Goal: Task Accomplishment & Management: Manage account settings

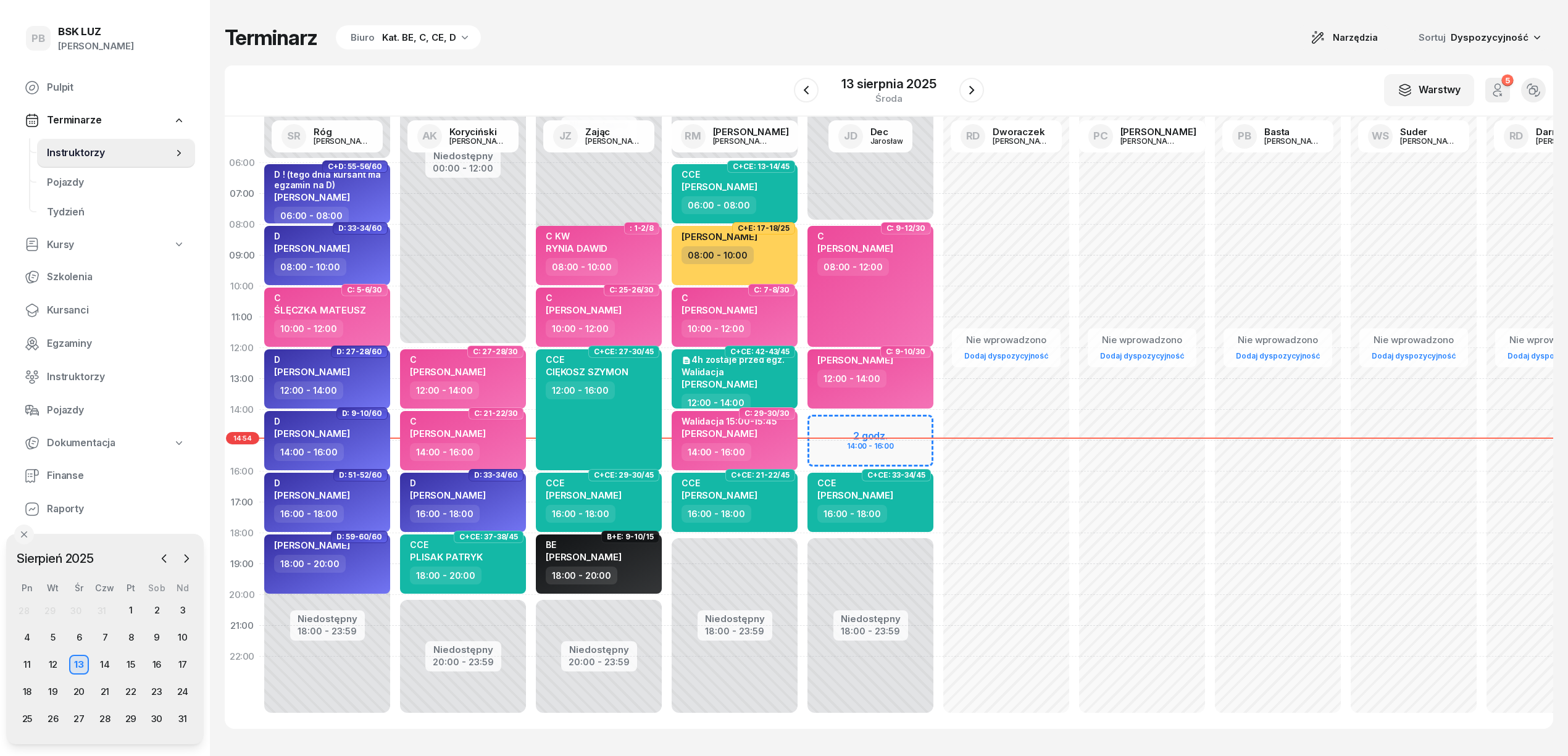
click at [1500, 95] on icon "button" at bounding box center [1501, 95] width 2 height 2
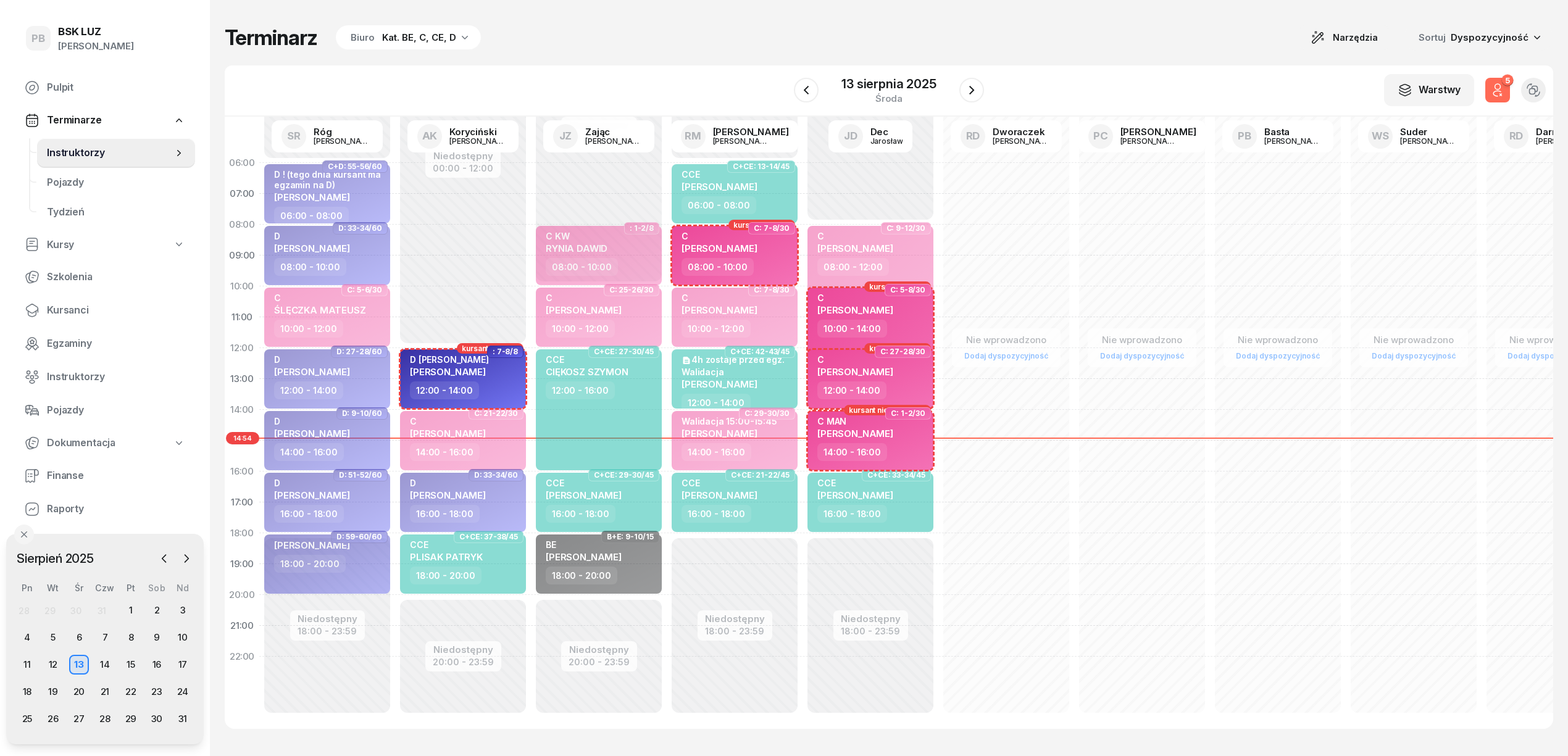
click at [1500, 95] on icon "button" at bounding box center [1501, 95] width 2 height 2
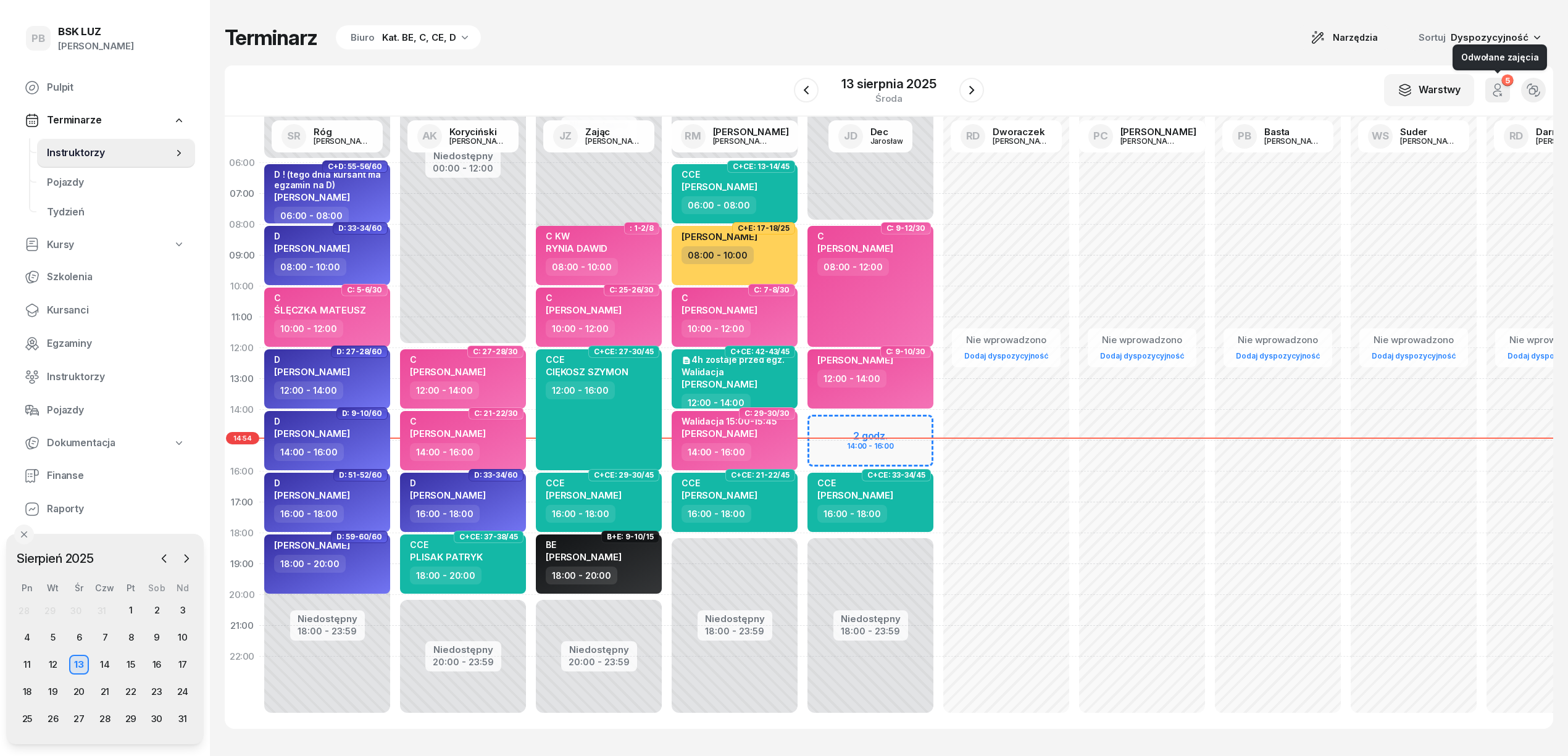
click at [1500, 95] on icon "button" at bounding box center [1501, 95] width 2 height 2
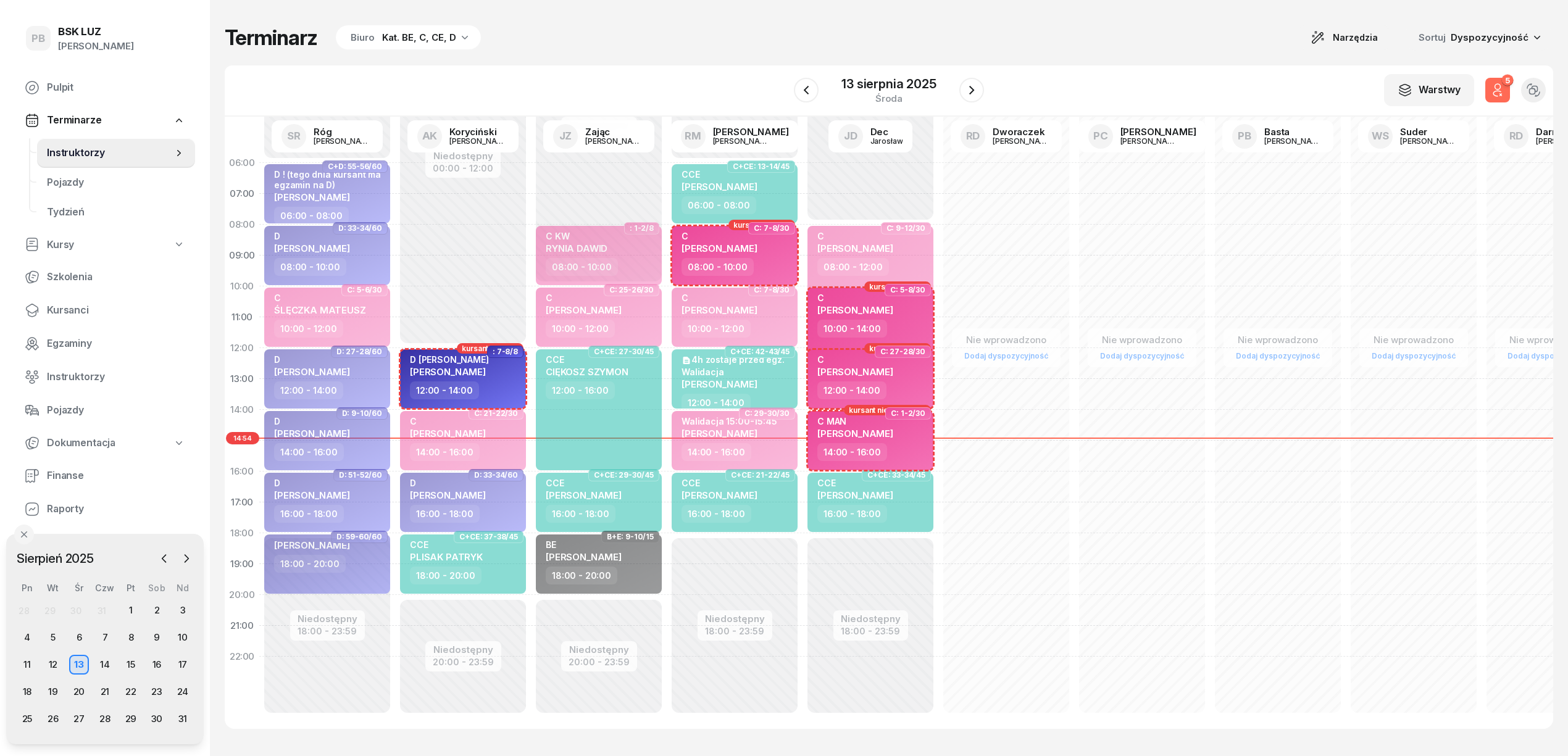
click at [1497, 93] on icon "button" at bounding box center [1498, 90] width 15 height 15
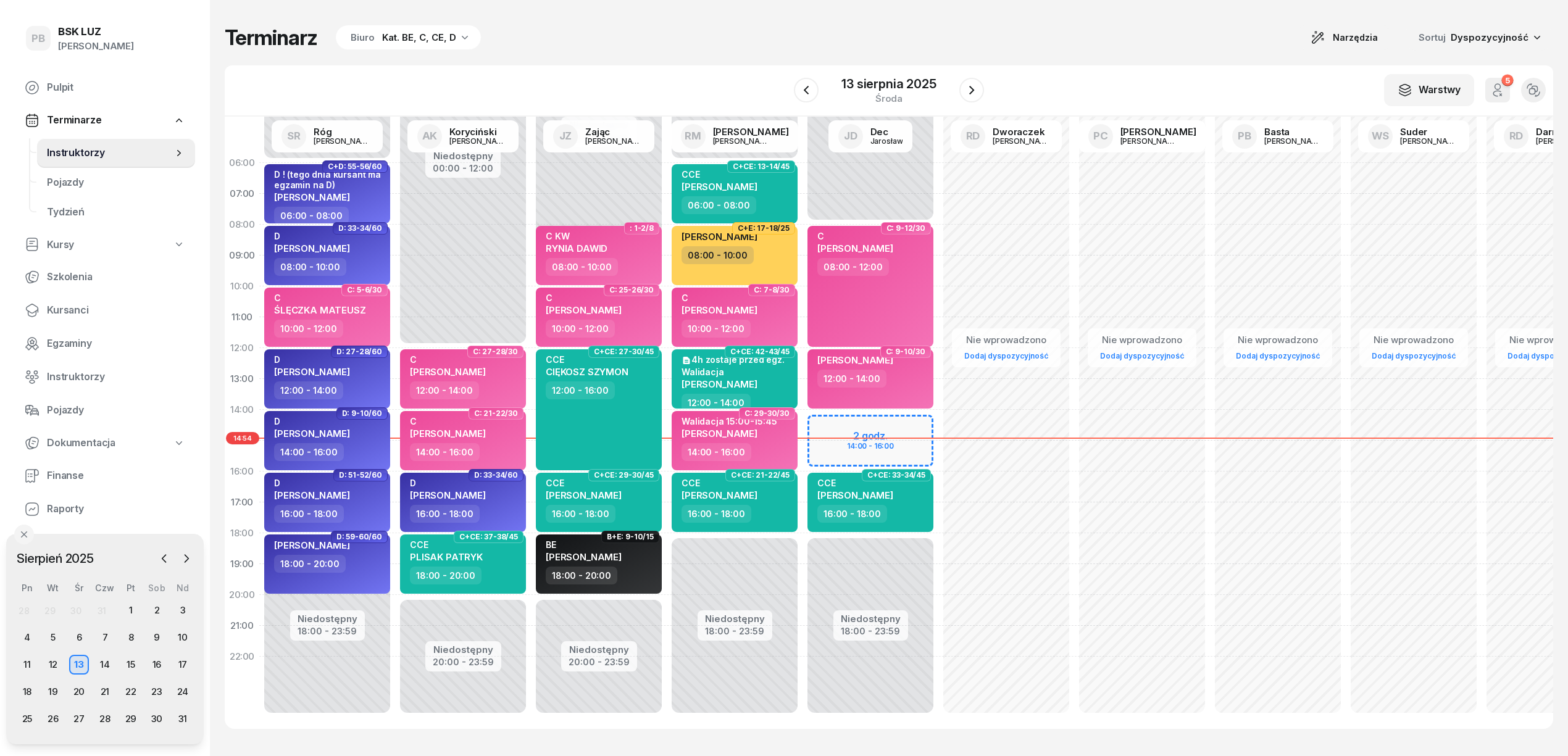
click at [1499, 90] on icon "button" at bounding box center [1498, 90] width 15 height 15
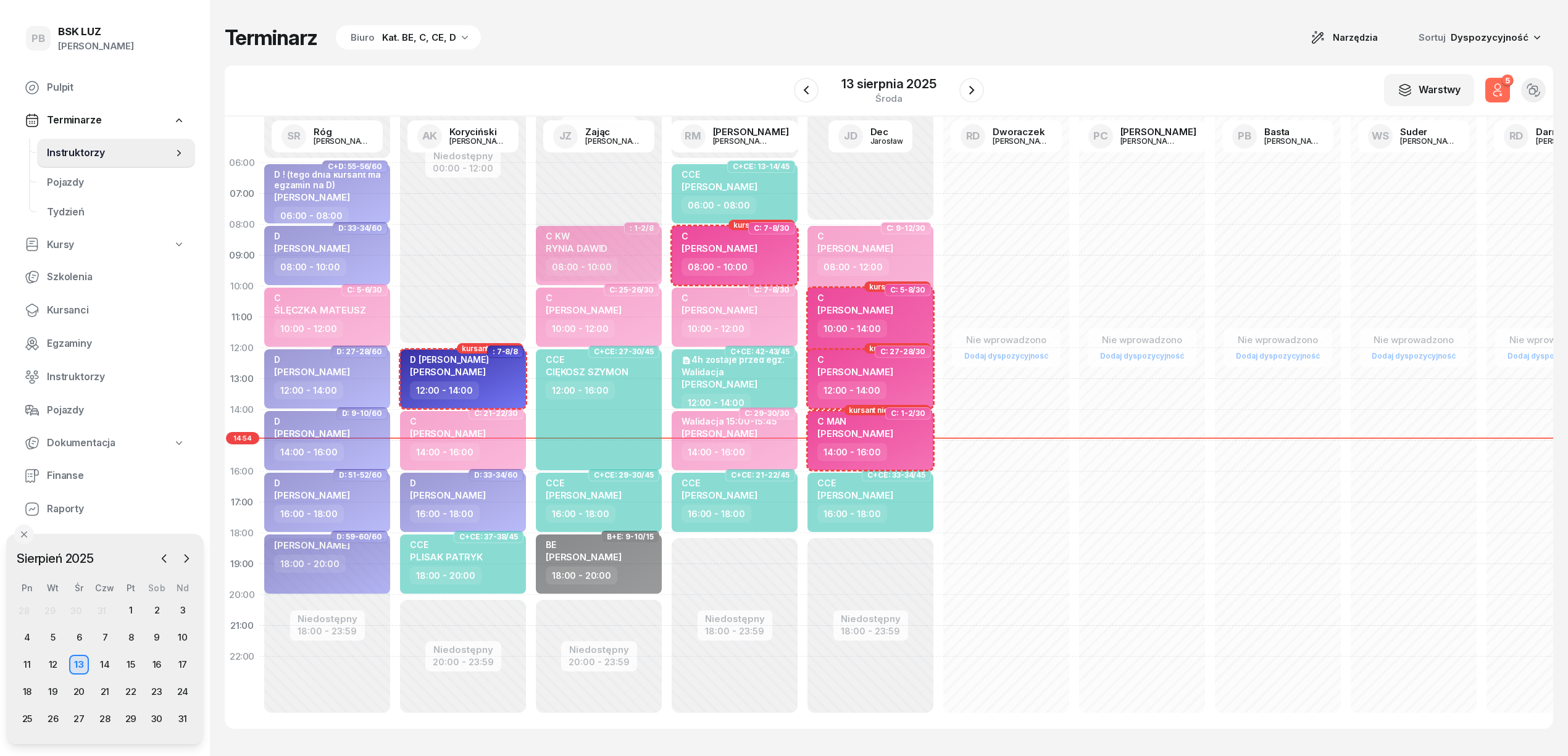
click at [1499, 90] on icon "button" at bounding box center [1498, 90] width 15 height 15
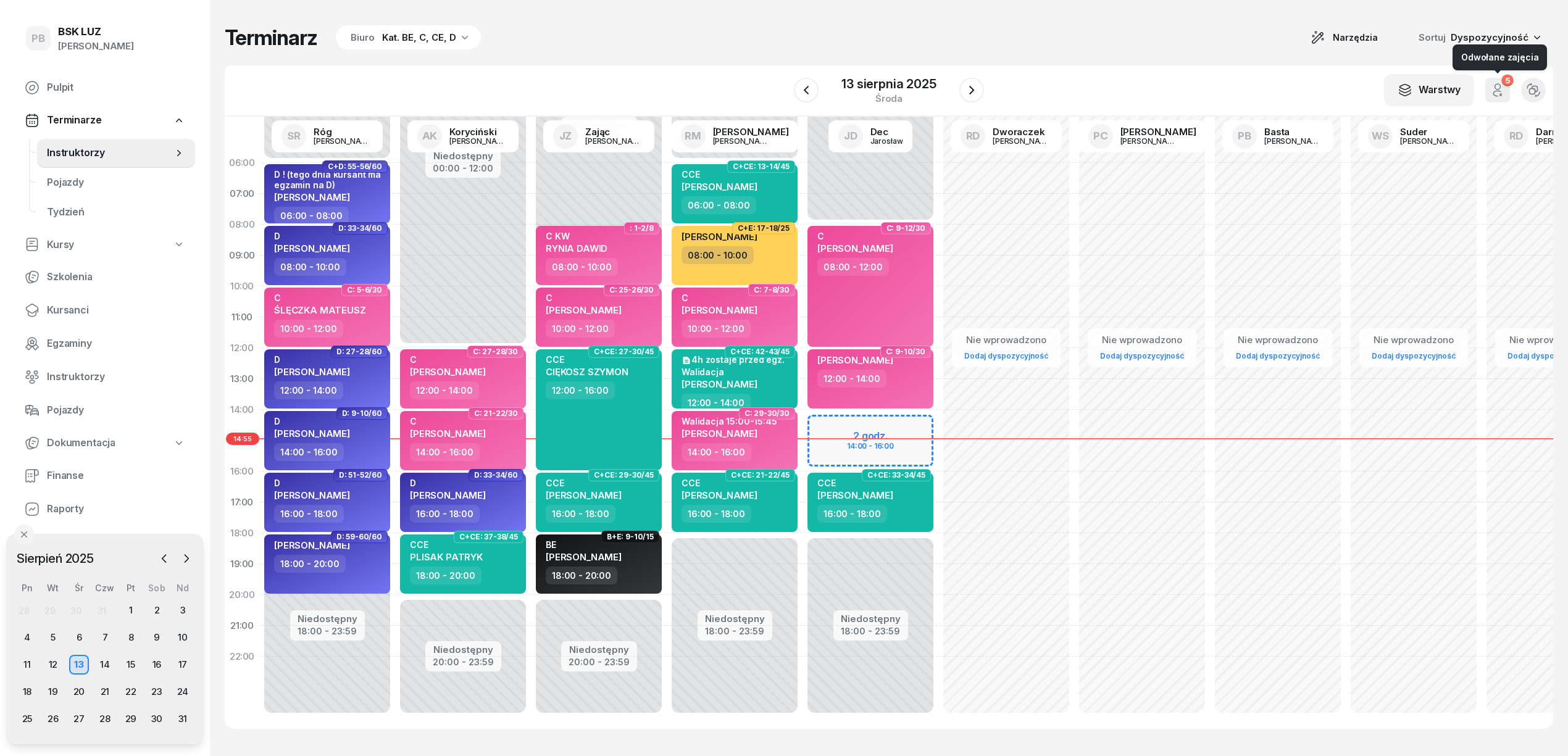
click at [1499, 90] on icon "button" at bounding box center [1498, 90] width 15 height 15
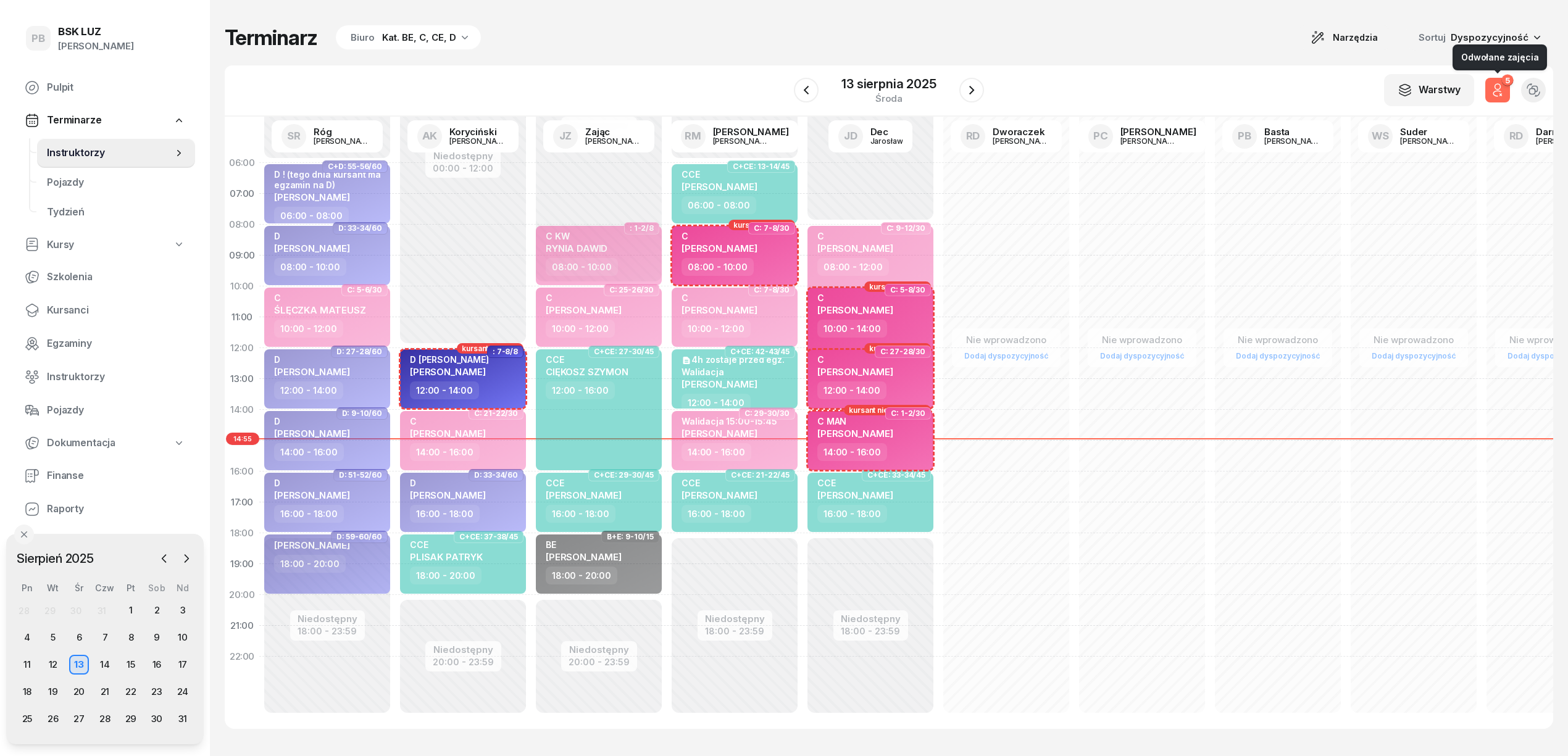
click at [1496, 91] on icon "button" at bounding box center [1497, 93] width 7 height 6
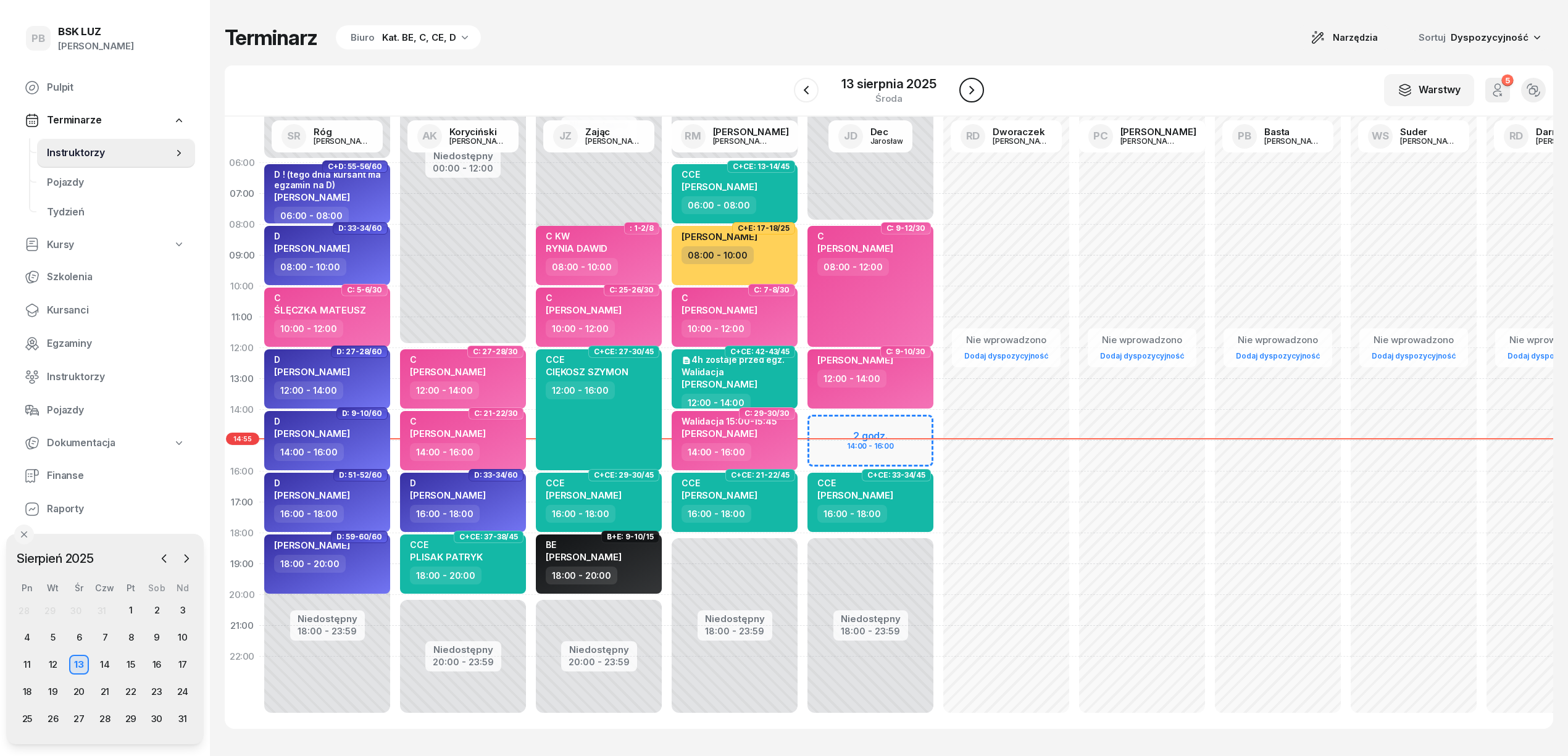
click at [971, 80] on button "button" at bounding box center [972, 90] width 25 height 25
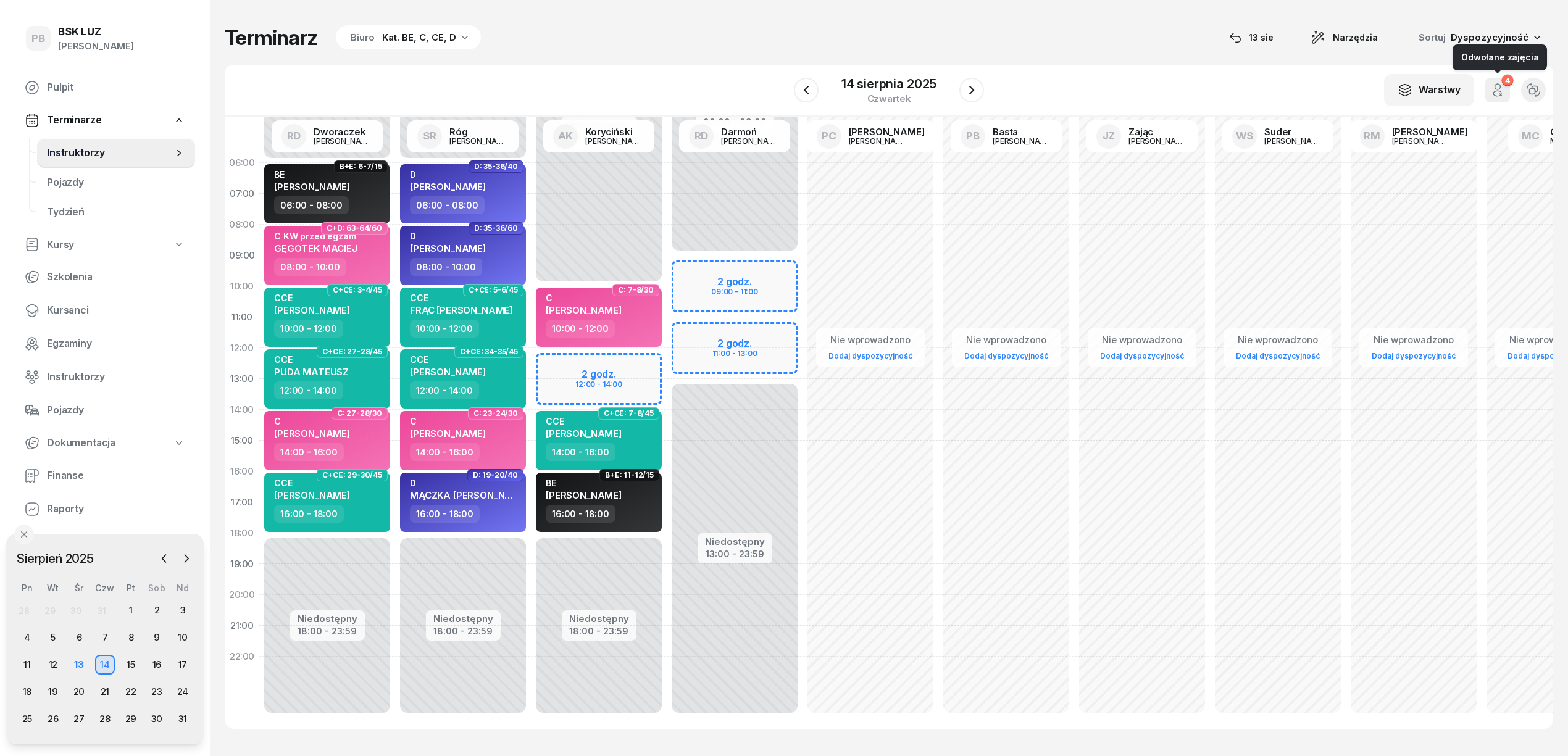
click at [1498, 95] on icon "button" at bounding box center [1498, 90] width 15 height 15
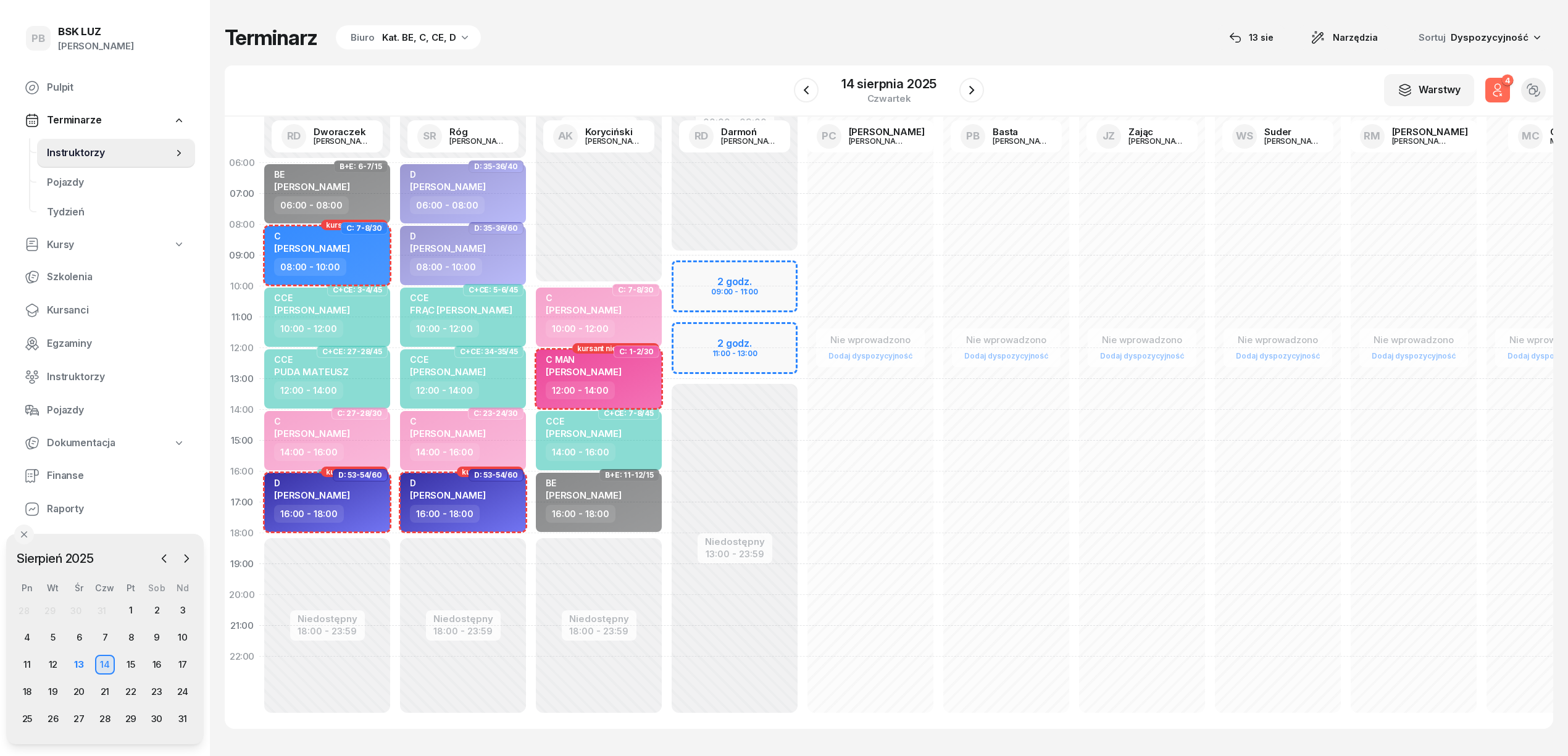
click at [1498, 95] on icon "button" at bounding box center [1498, 90] width 15 height 15
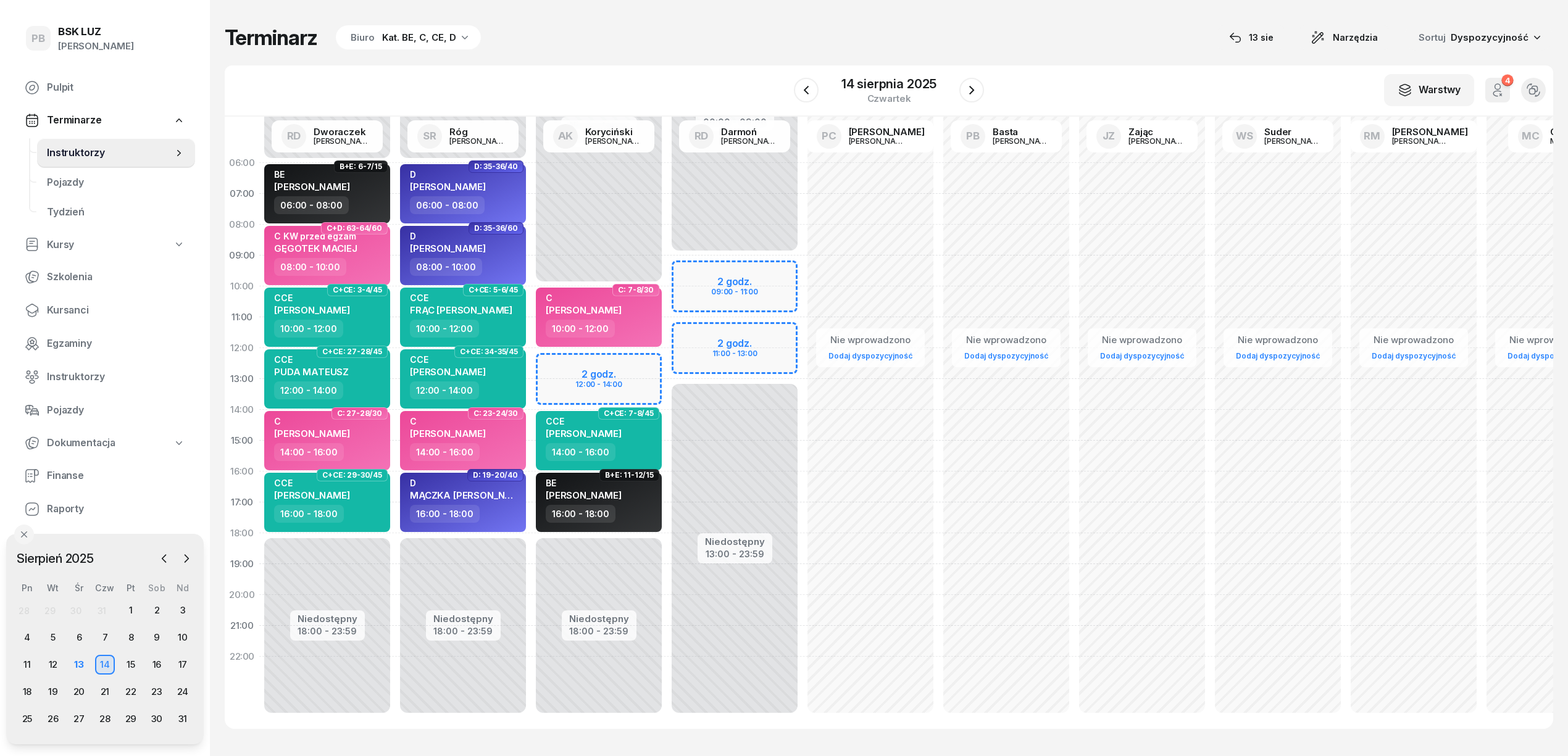
click at [667, 363] on div "Niedostępny 00:00 - 10:00 Niedostępny 18:00 - 23:59 2 godz. 12:00 - 14:00 C: 7-…" at bounding box center [735, 441] width 136 height 587
select select "12"
select select "14"
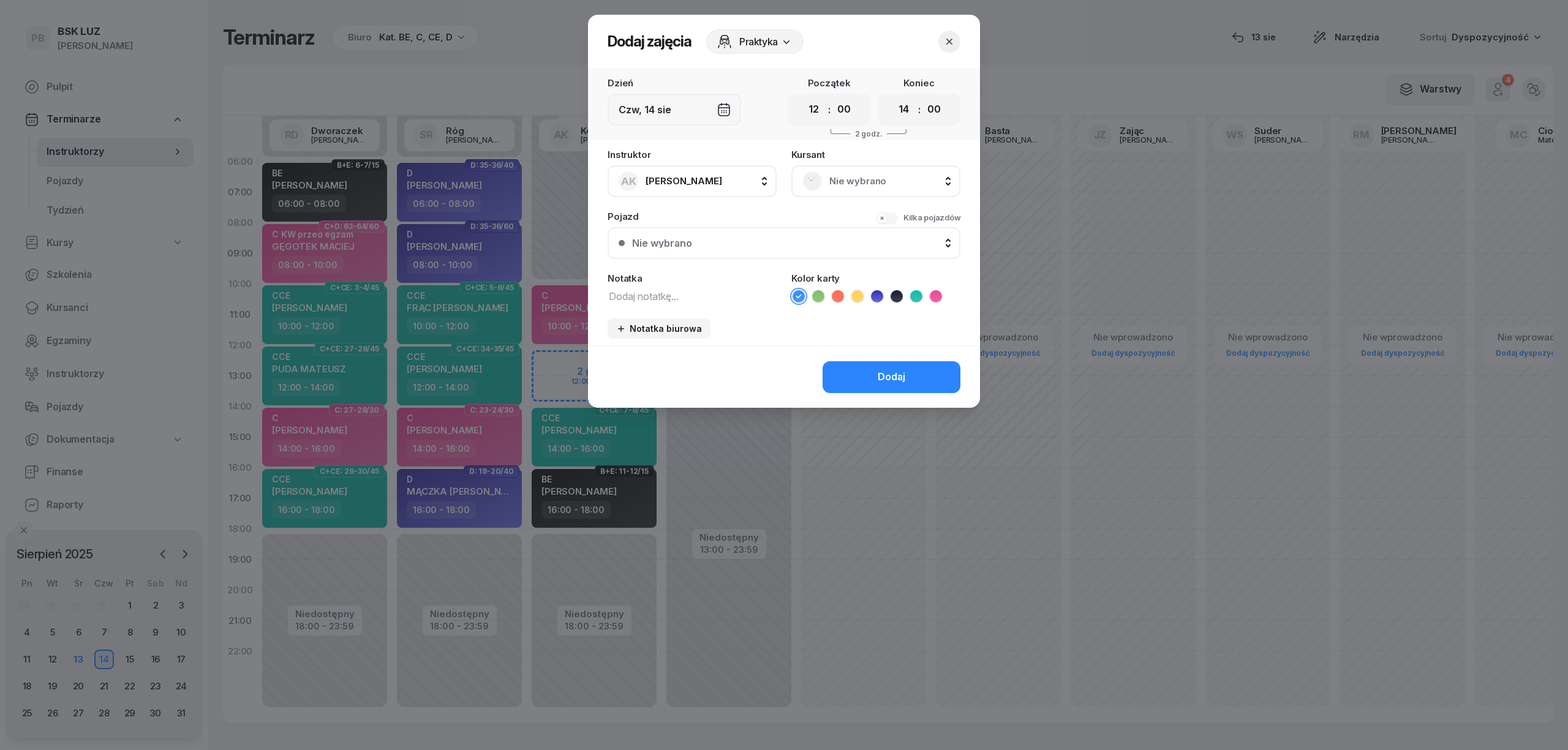
click at [829, 177] on span "Nie wybrano" at bounding box center [890, 182] width 120 height 16
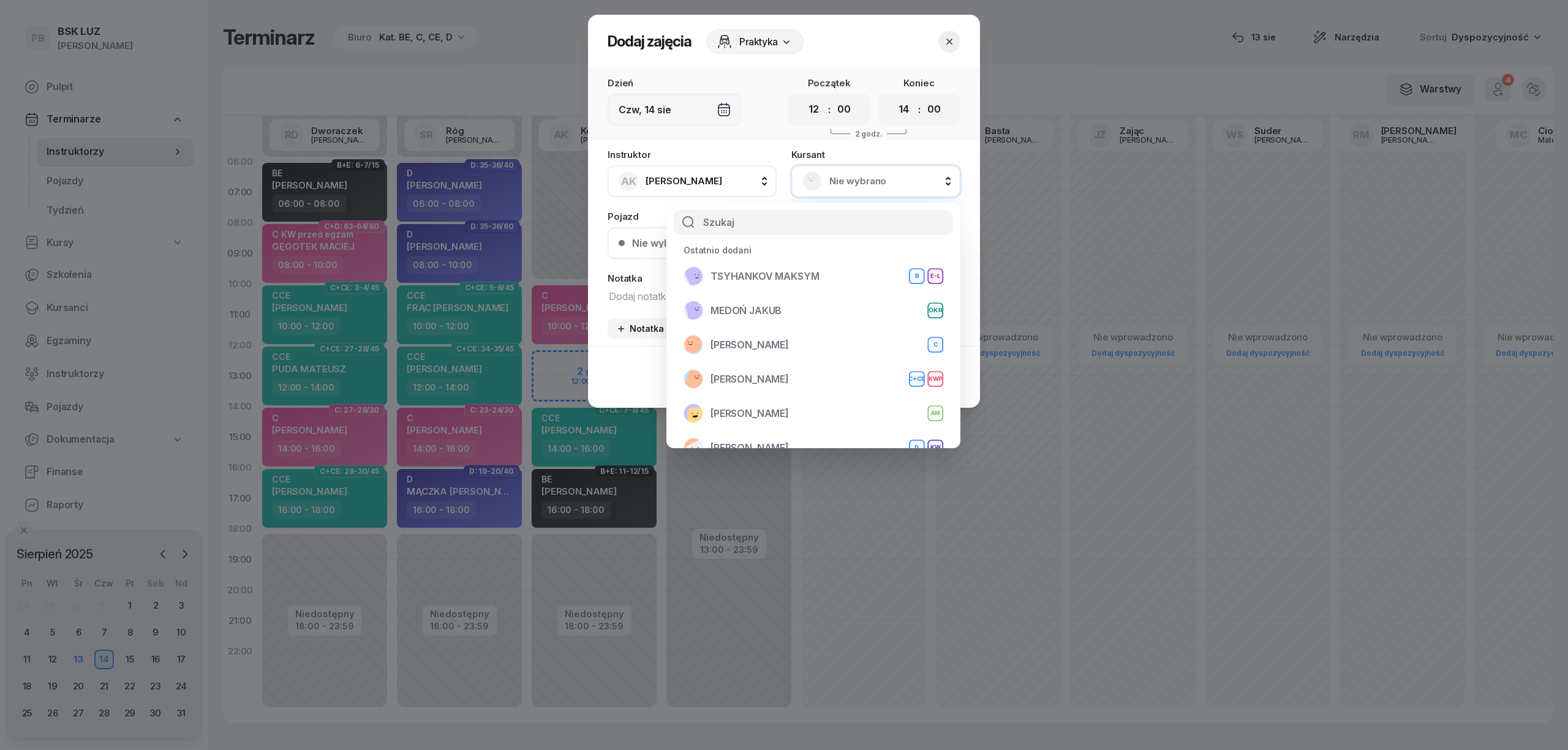
click at [804, 215] on input "text" at bounding box center [813, 223] width 279 height 26
type input "PYT"
click at [769, 267] on div "[PERSON_NAME]" at bounding box center [813, 276] width 259 height 20
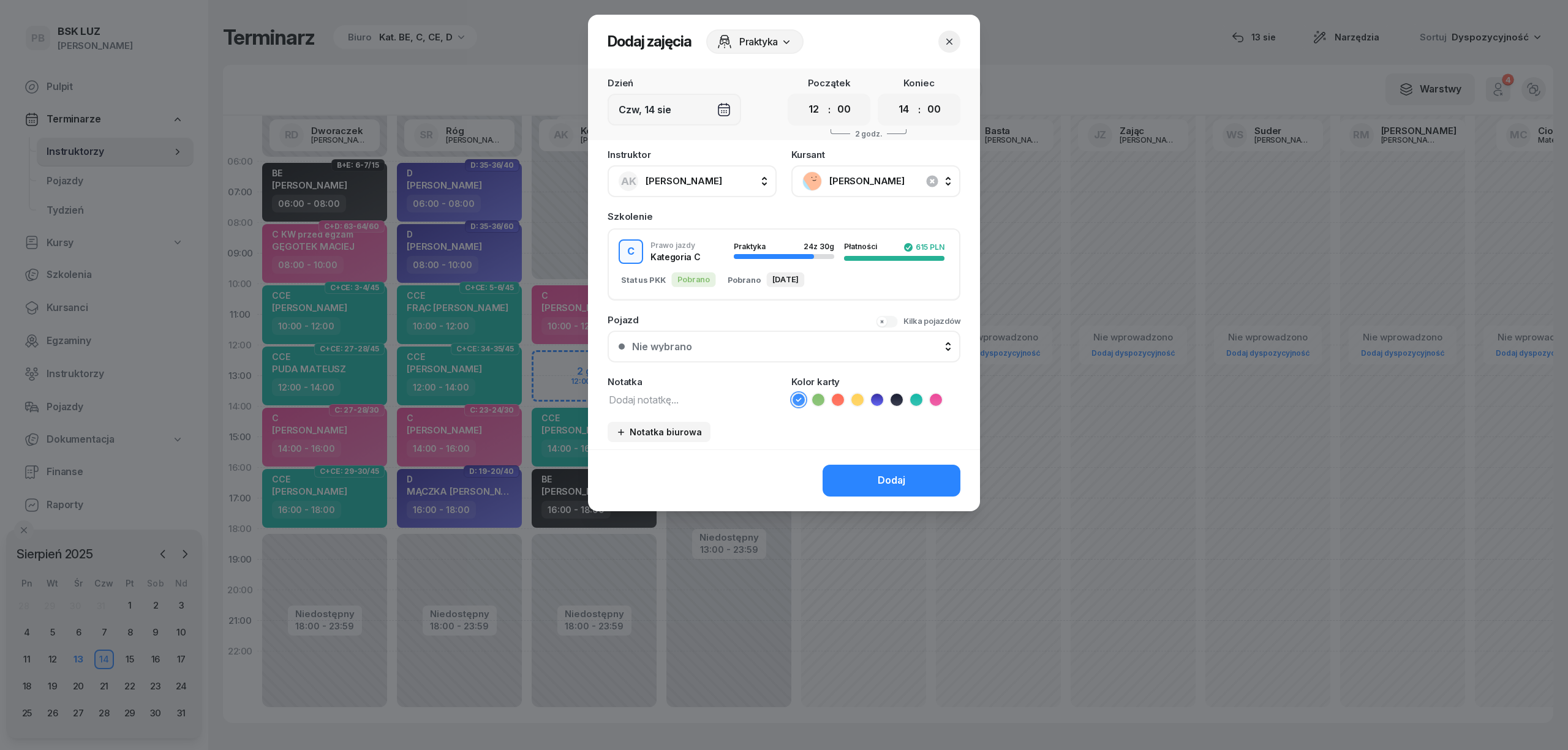
click at [936, 394] on icon at bounding box center [936, 400] width 12 height 12
click at [932, 468] on button "Dodaj" at bounding box center [891, 481] width 138 height 32
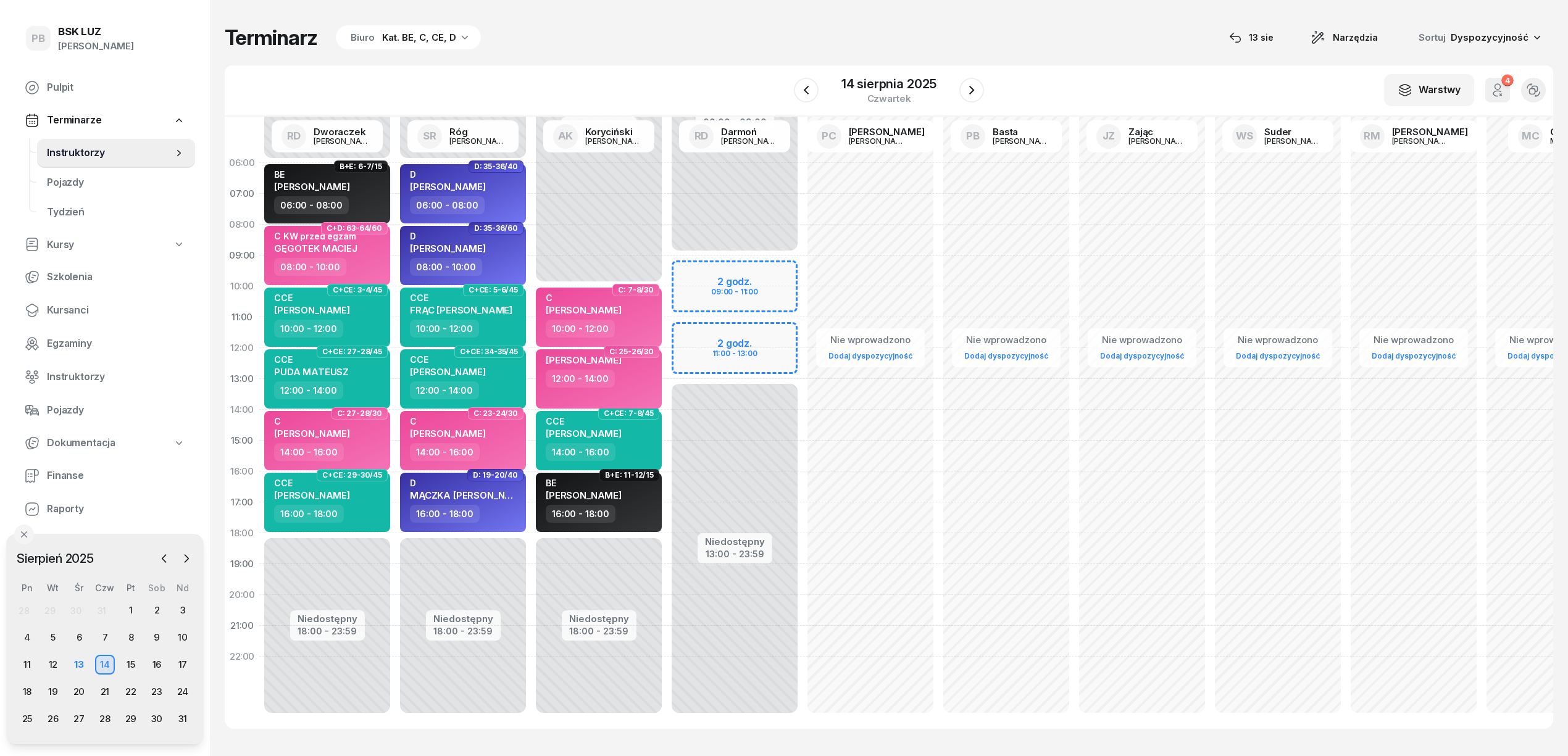
click at [350, 189] on span "[PERSON_NAME]" at bounding box center [312, 187] width 76 height 12
select select "06"
select select "08"
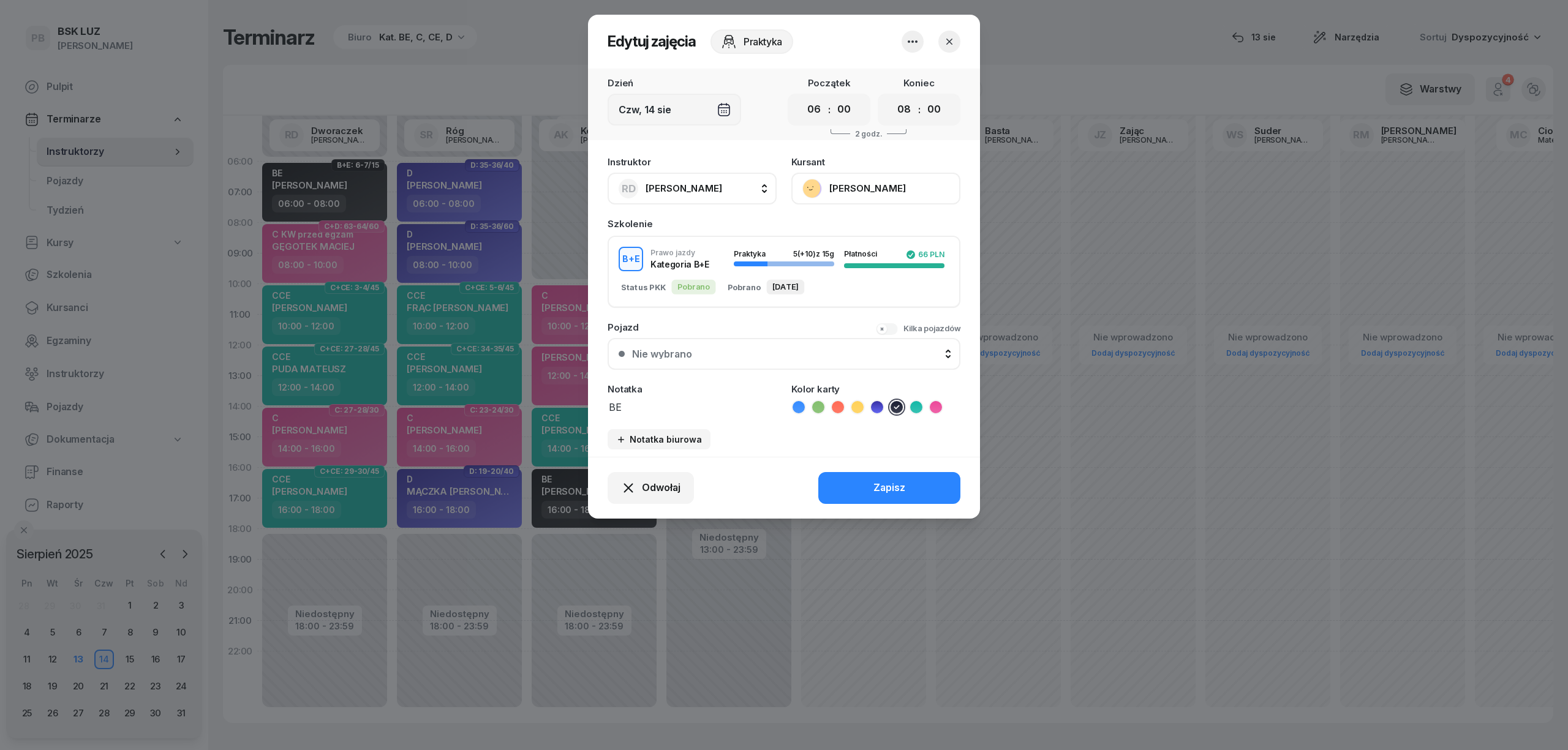
click at [905, 189] on button "[PERSON_NAME]" at bounding box center [876, 189] width 169 height 32
click at [948, 36] on icon "button" at bounding box center [950, 42] width 12 height 12
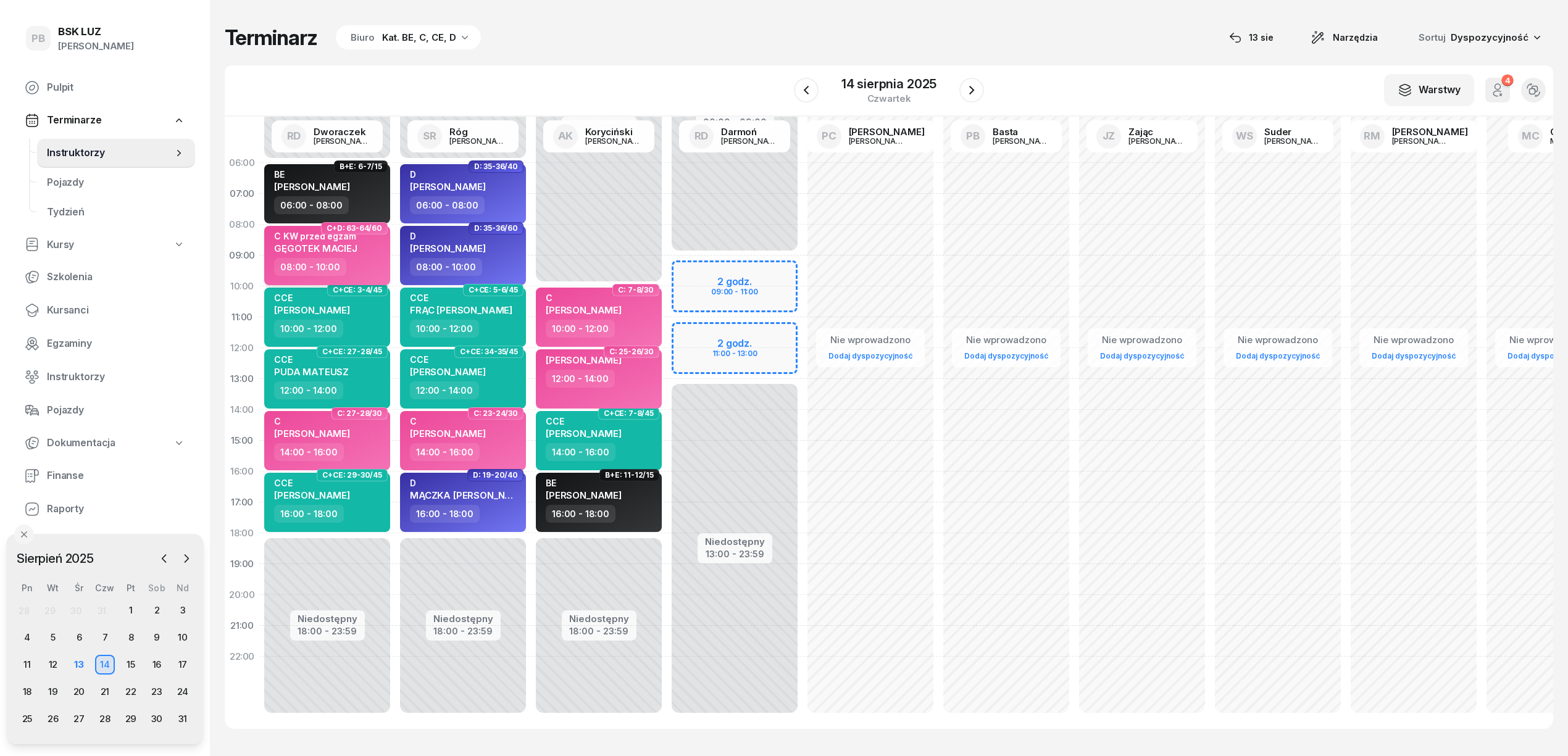
click at [361, 260] on div "08:00 - 10:00" at bounding box center [328, 266] width 109 height 18
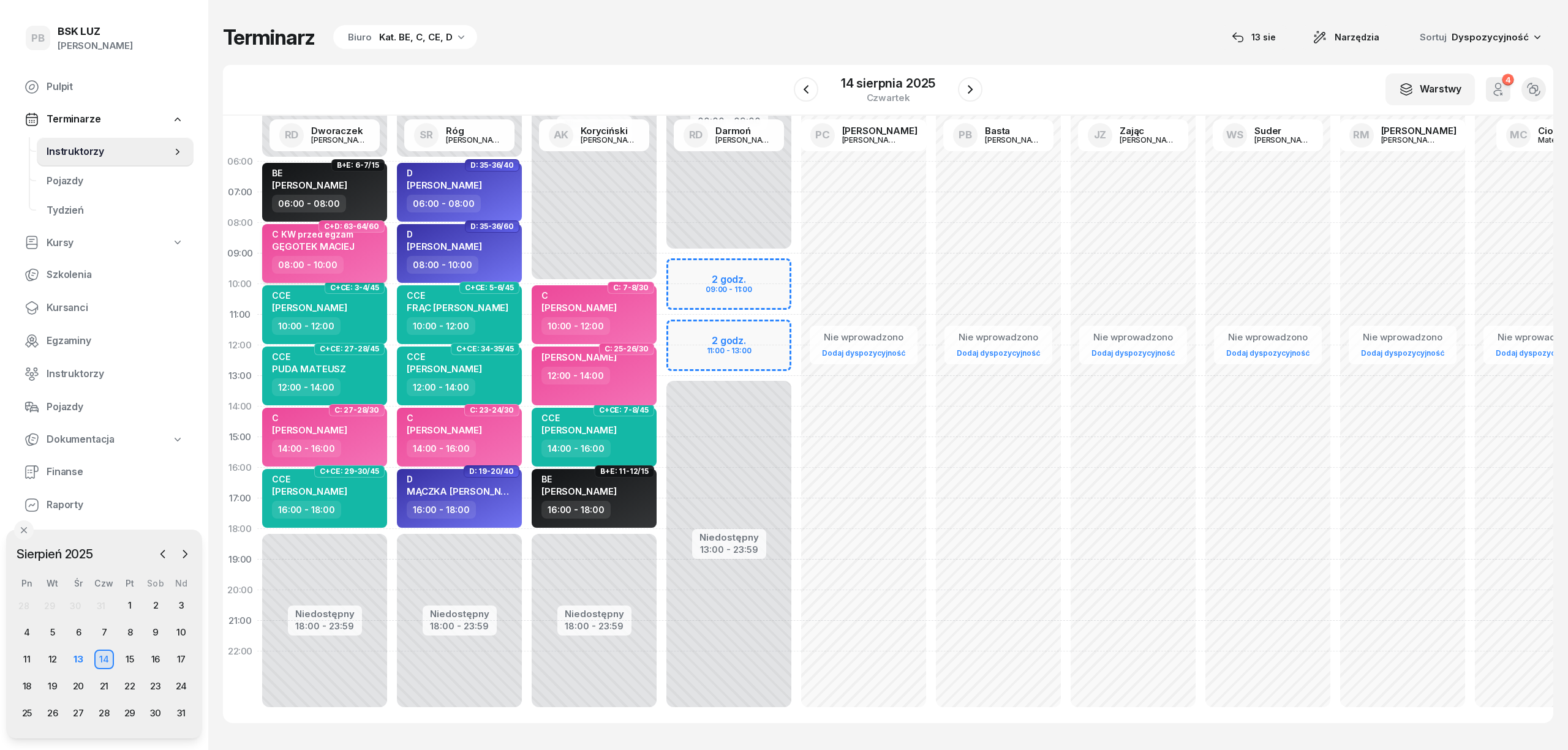
select select "08"
select select "10"
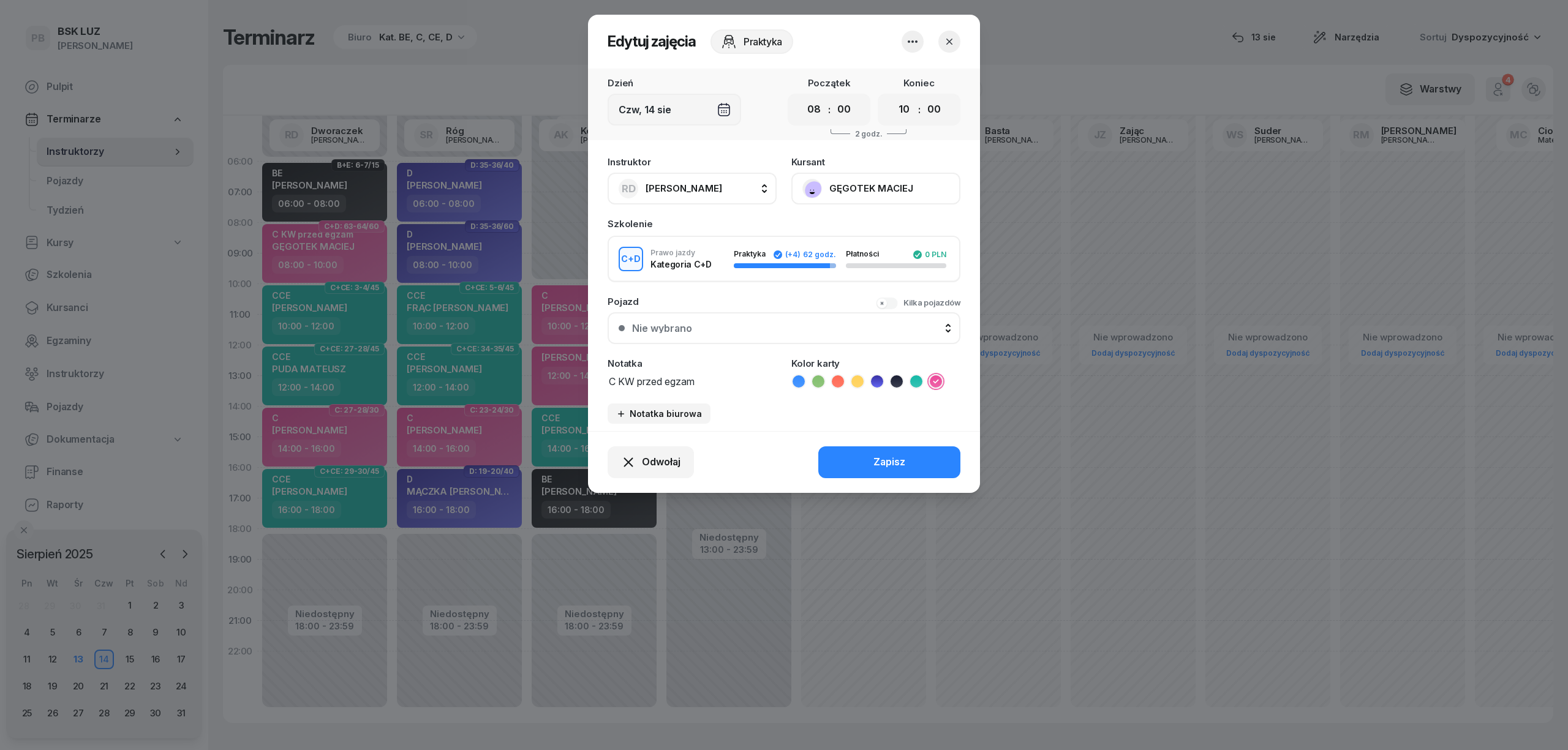
click at [892, 182] on button "GĘGOTEK MACIEJ" at bounding box center [876, 189] width 169 height 32
click at [956, 48] on button "button" at bounding box center [950, 42] width 22 height 22
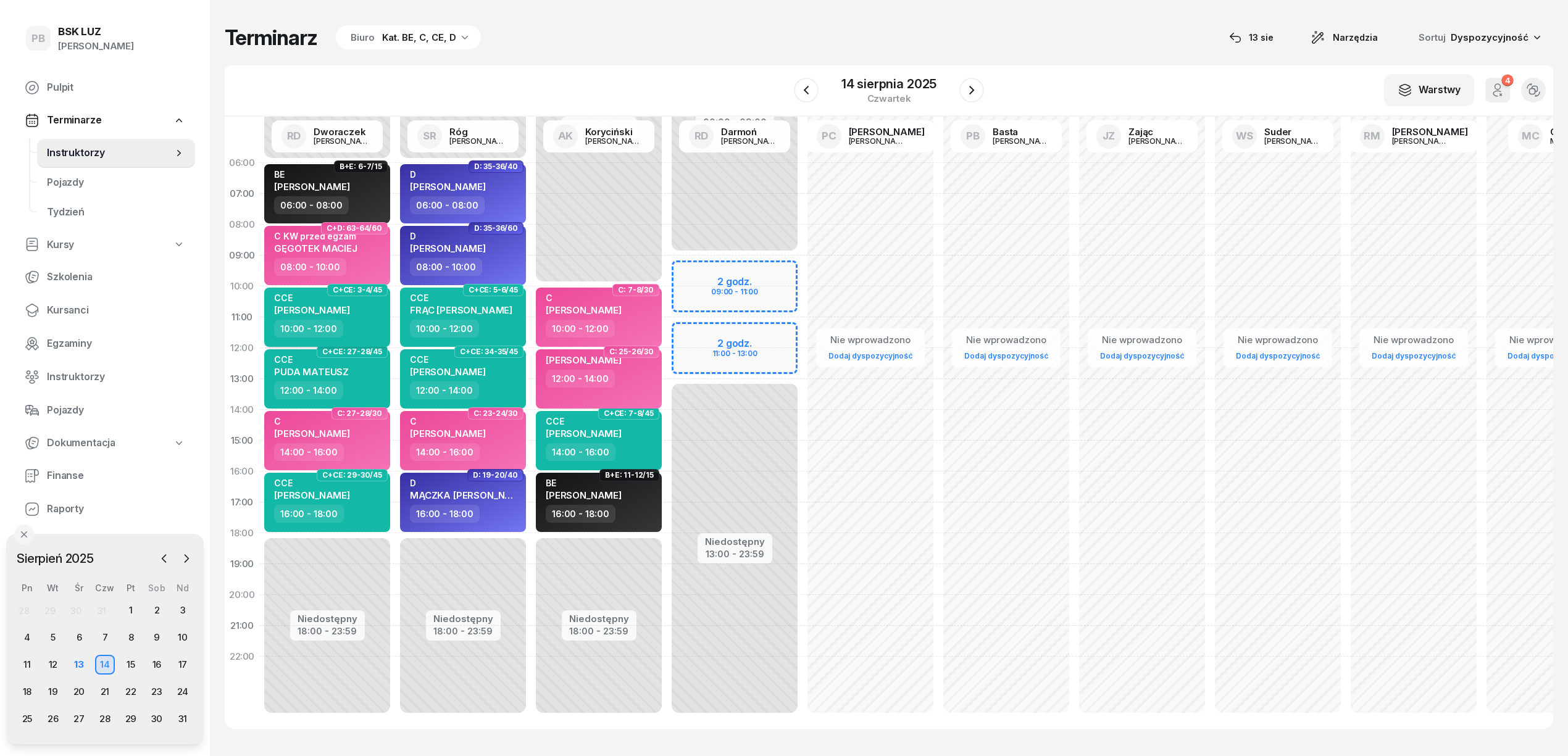
click at [369, 324] on div "10:00 - 12:00" at bounding box center [328, 328] width 109 height 18
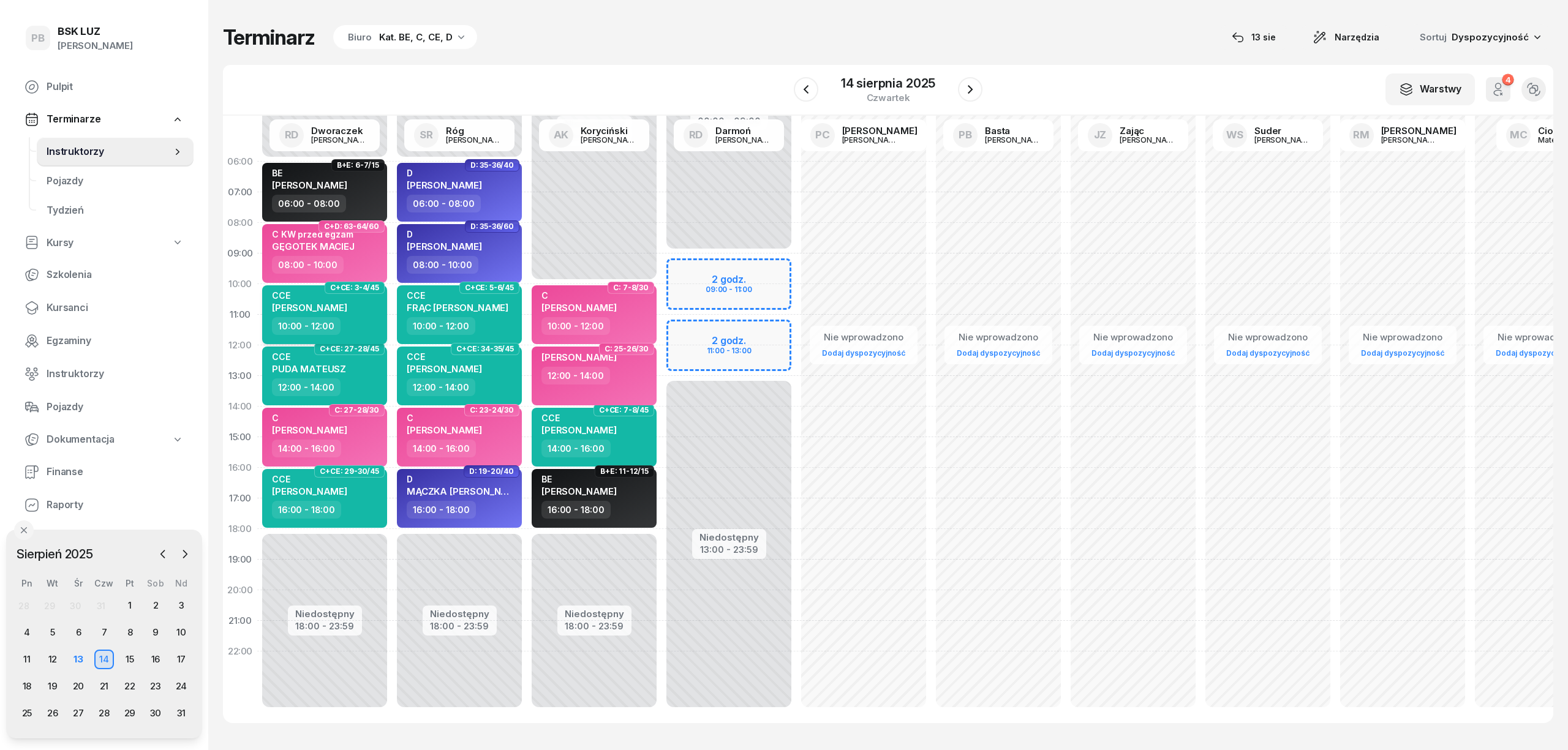
select select "10"
select select "12"
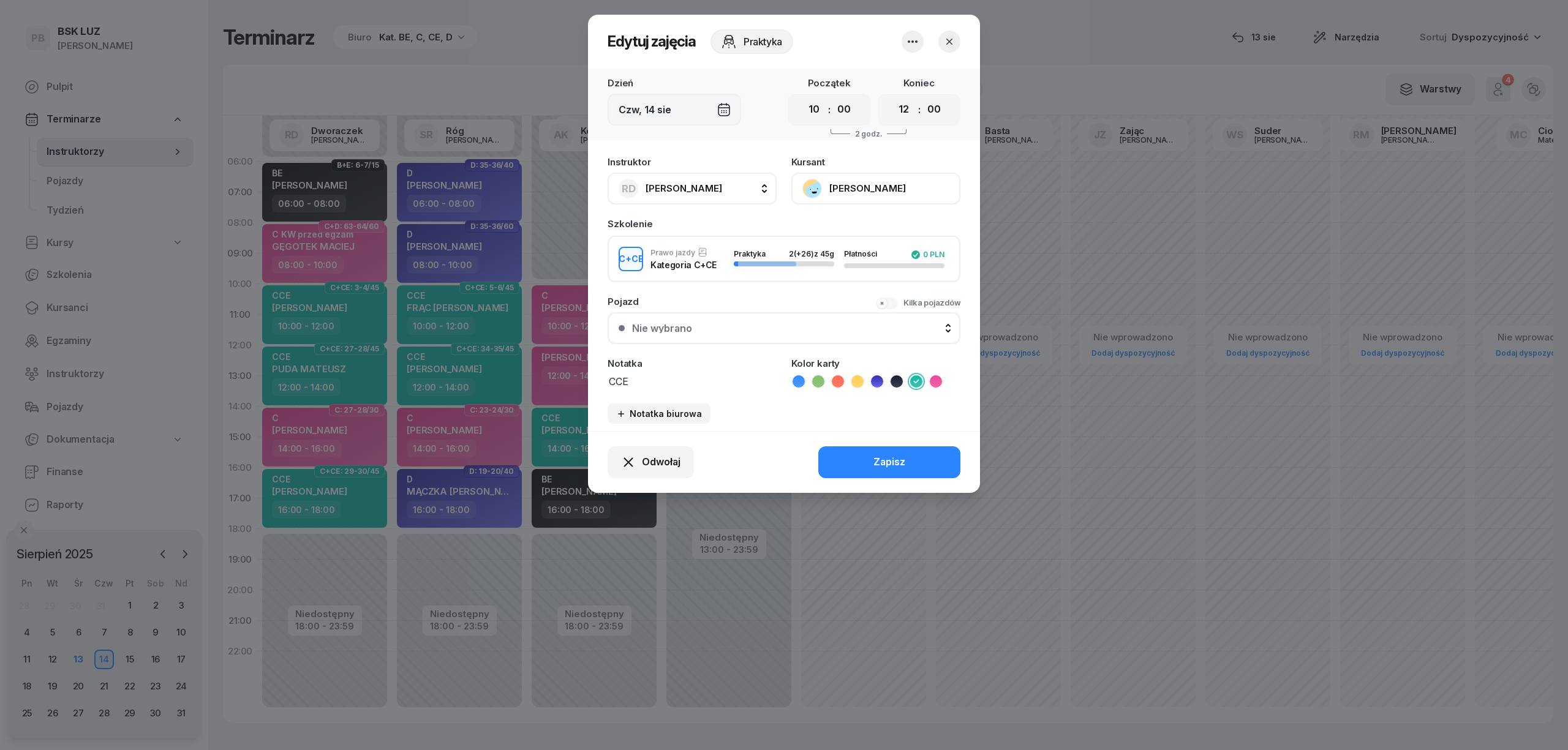
click at [895, 189] on button "[PERSON_NAME]" at bounding box center [876, 189] width 169 height 32
click at [949, 40] on icon "button" at bounding box center [950, 42] width 12 height 12
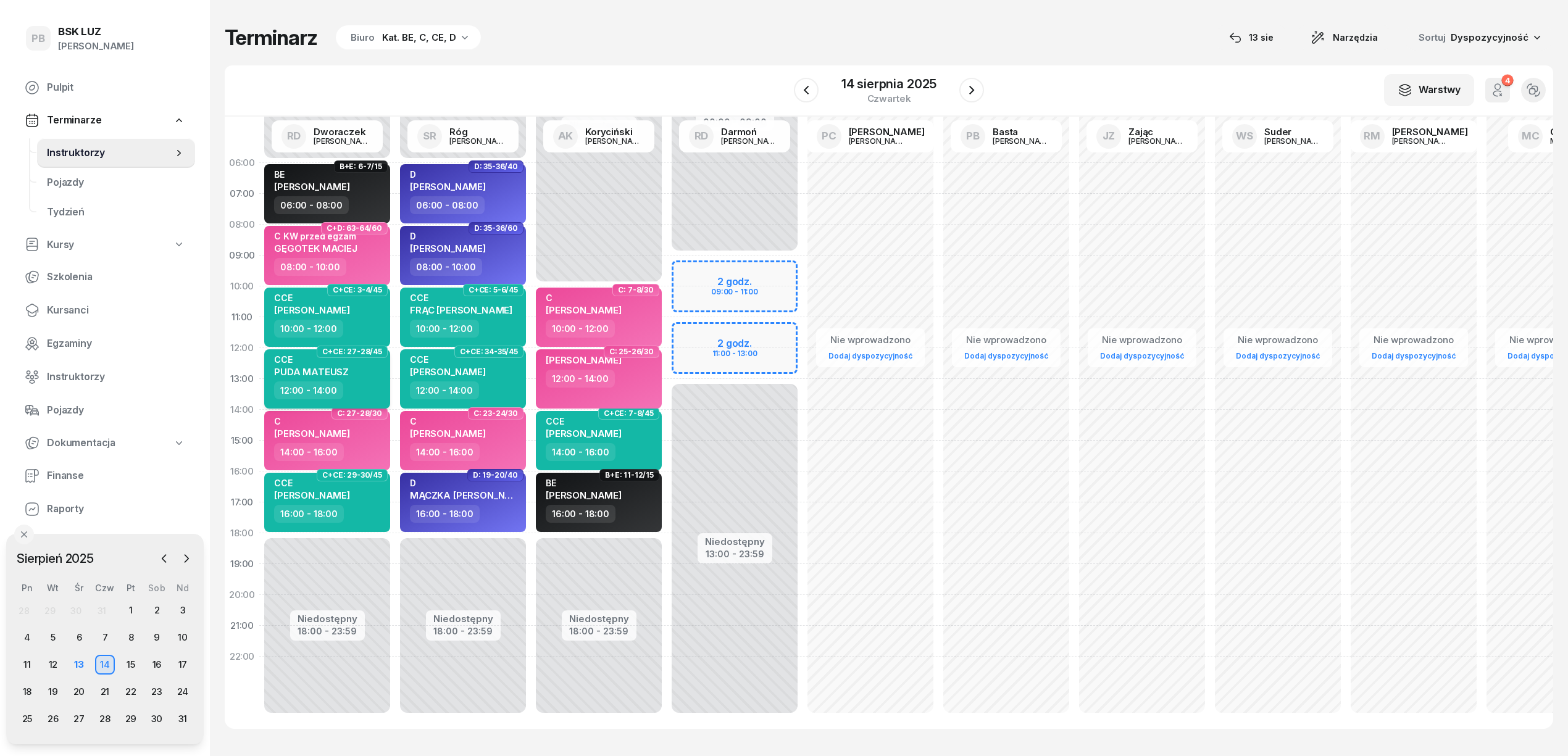
click at [326, 375] on span "PUDA MATEUSZ" at bounding box center [311, 372] width 75 height 12
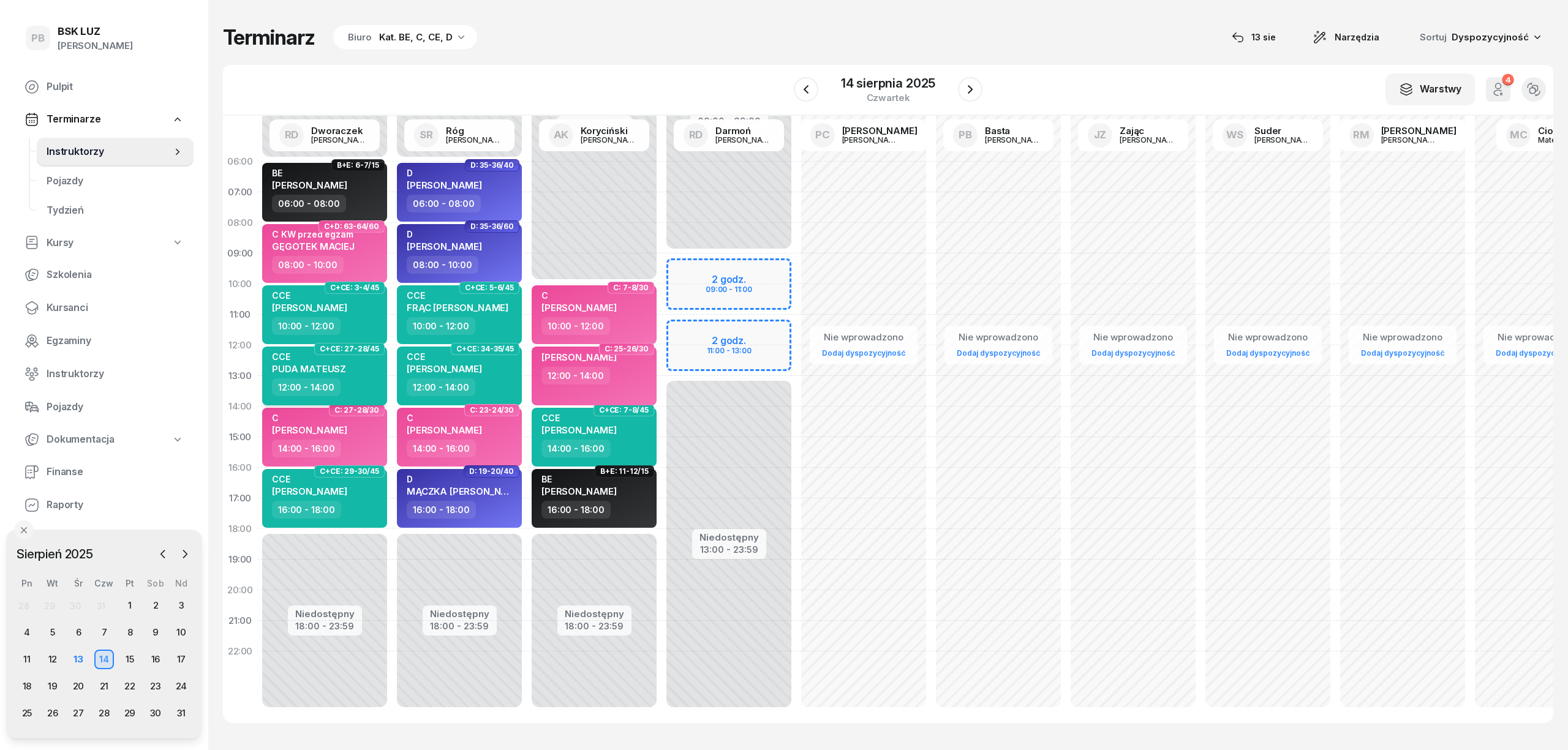
select select "12"
select select "14"
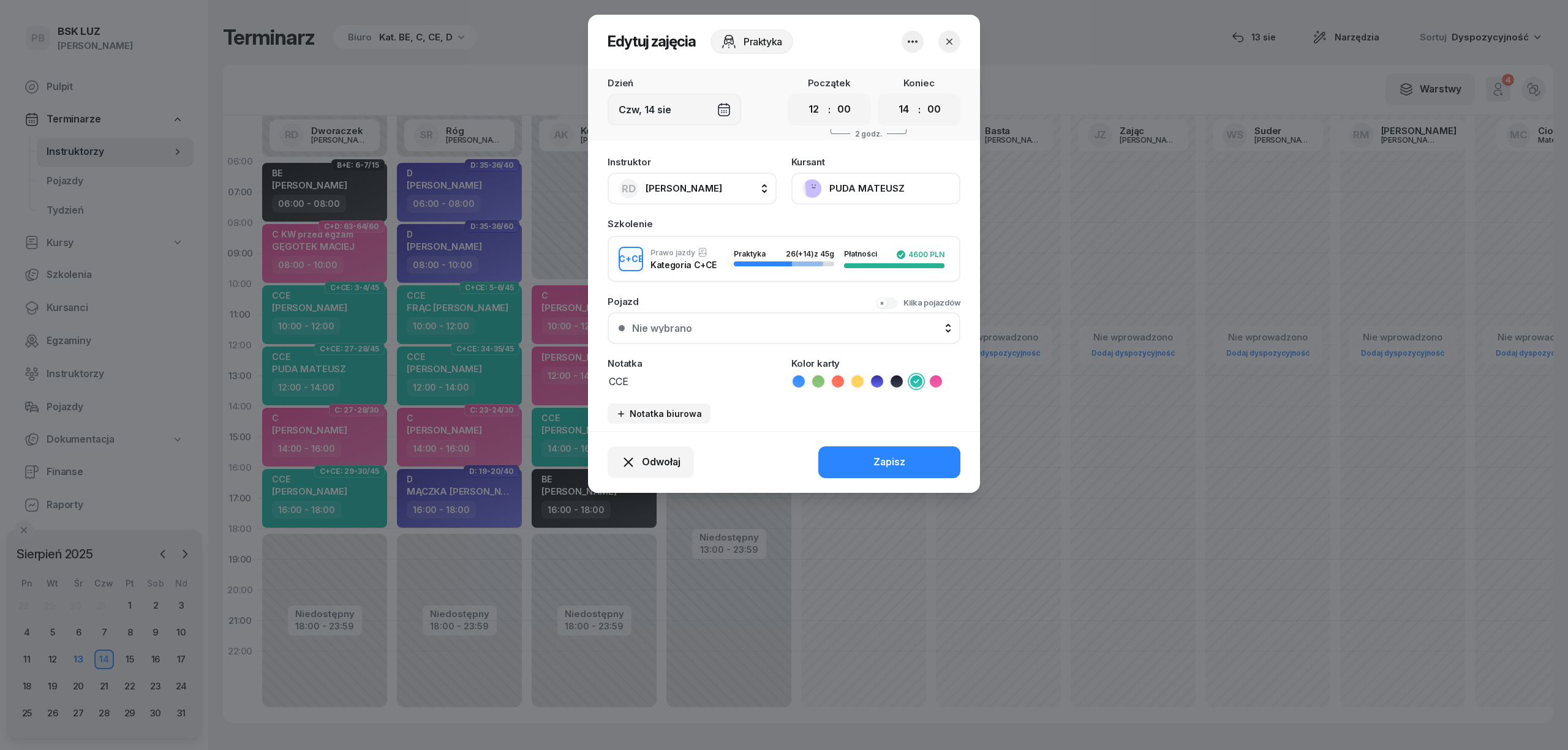
click at [842, 200] on button "PUDA MATEUSZ" at bounding box center [876, 189] width 169 height 32
click at [946, 34] on button "button" at bounding box center [950, 42] width 22 height 22
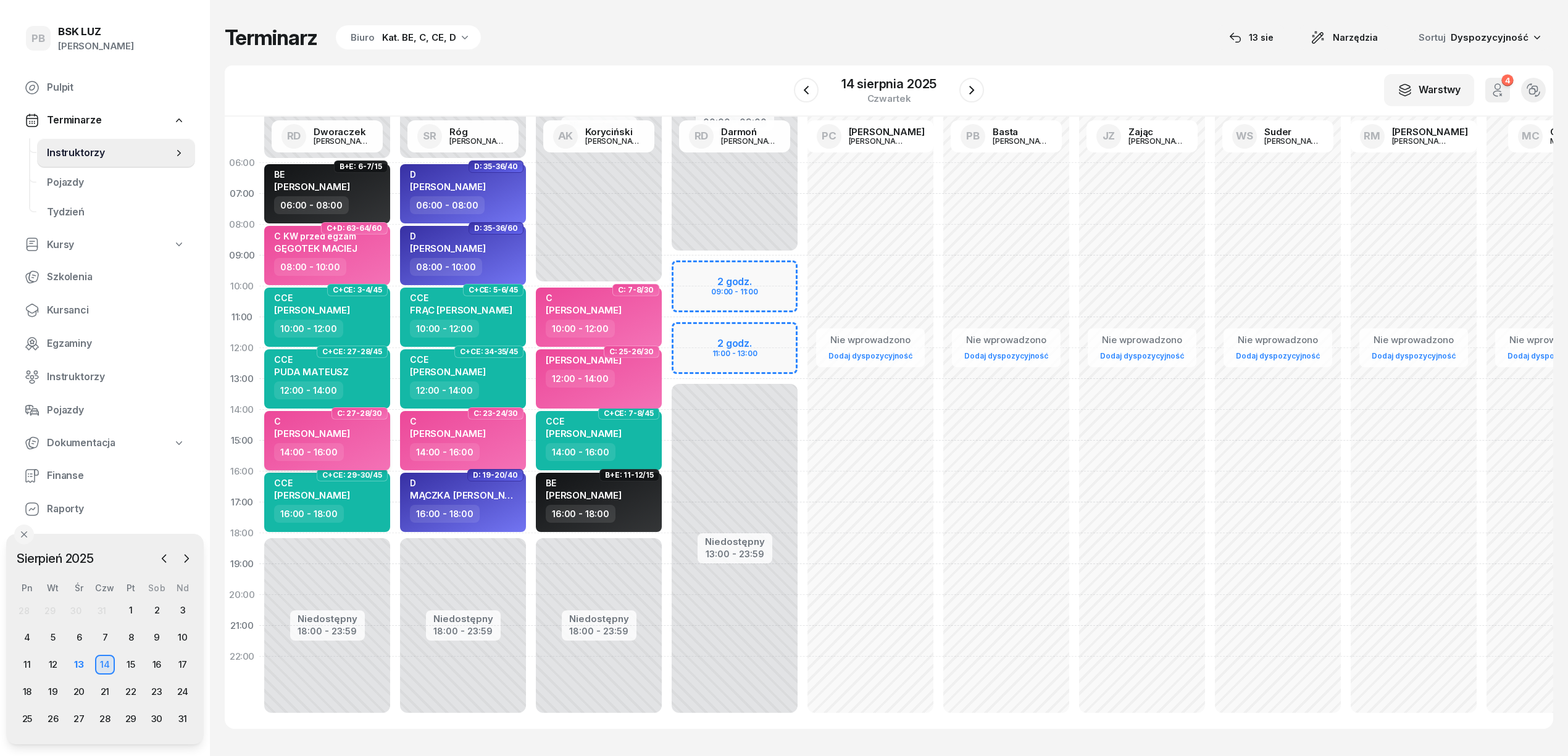
click at [339, 435] on span "[PERSON_NAME]" at bounding box center [312, 433] width 76 height 12
select select "14"
select select "16"
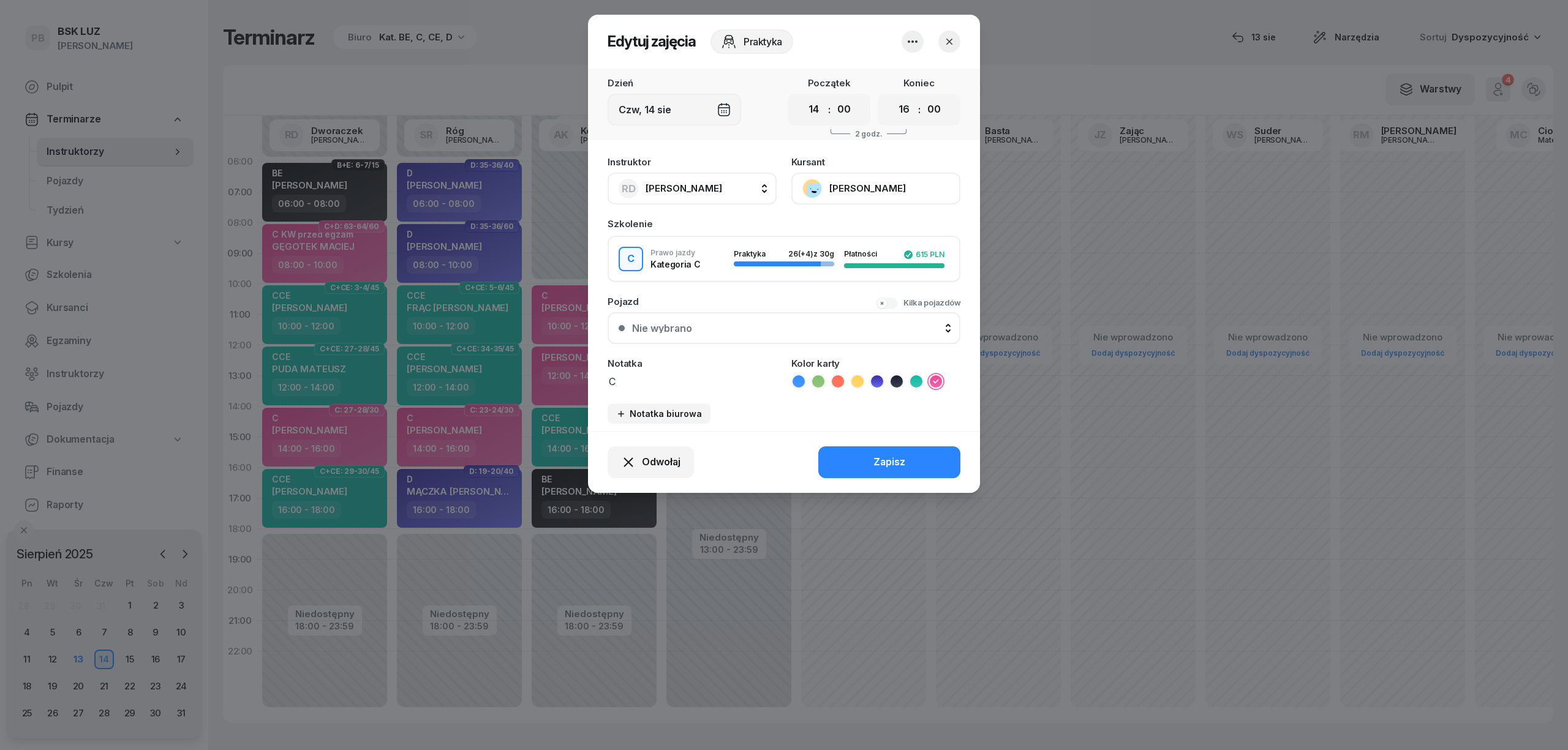
click at [869, 190] on button "[PERSON_NAME]" at bounding box center [876, 189] width 169 height 32
click at [959, 33] on div at bounding box center [931, 42] width 59 height 22
click at [950, 36] on icon "button" at bounding box center [950, 42] width 12 height 12
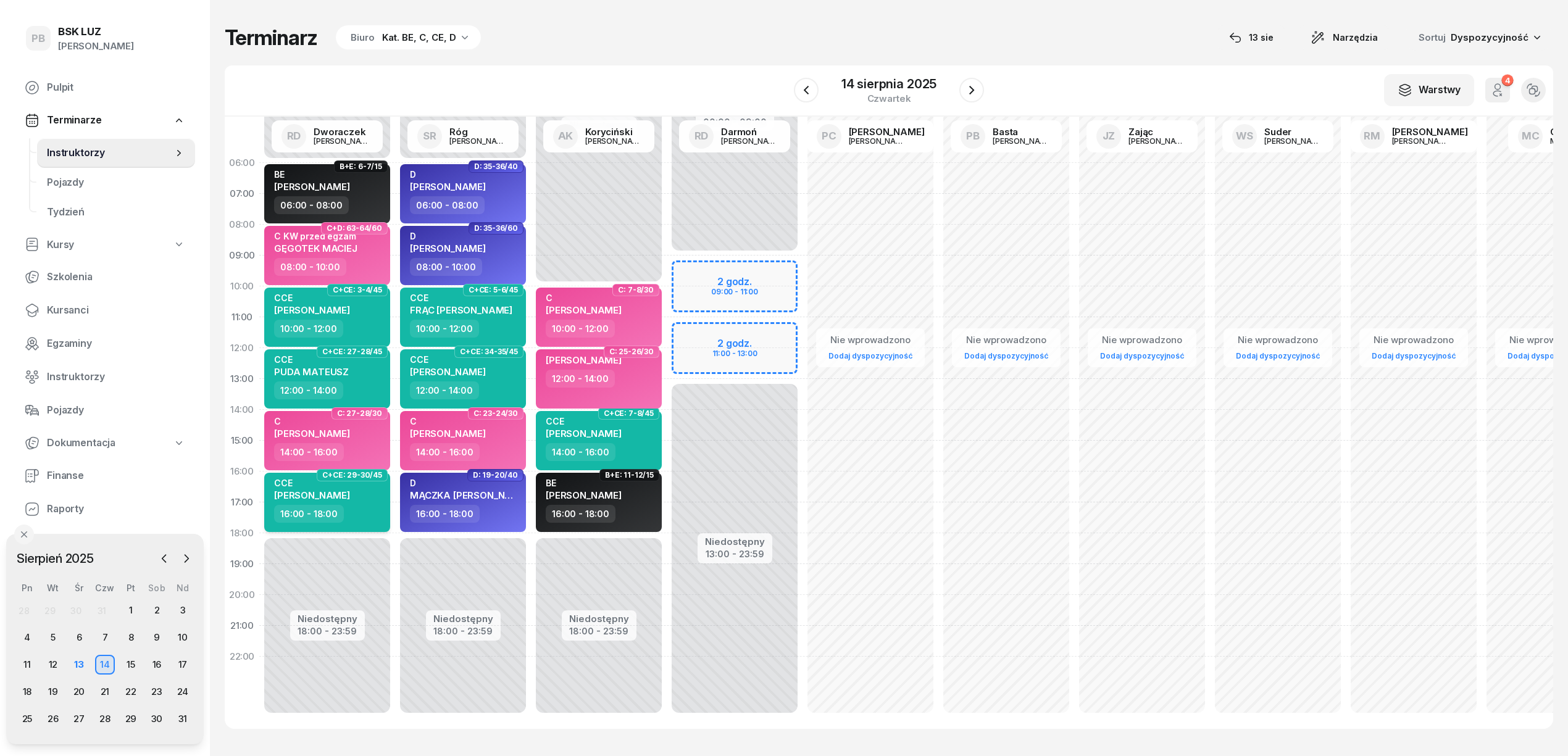
click at [353, 491] on div "CCE [PERSON_NAME]" at bounding box center [328, 491] width 109 height 27
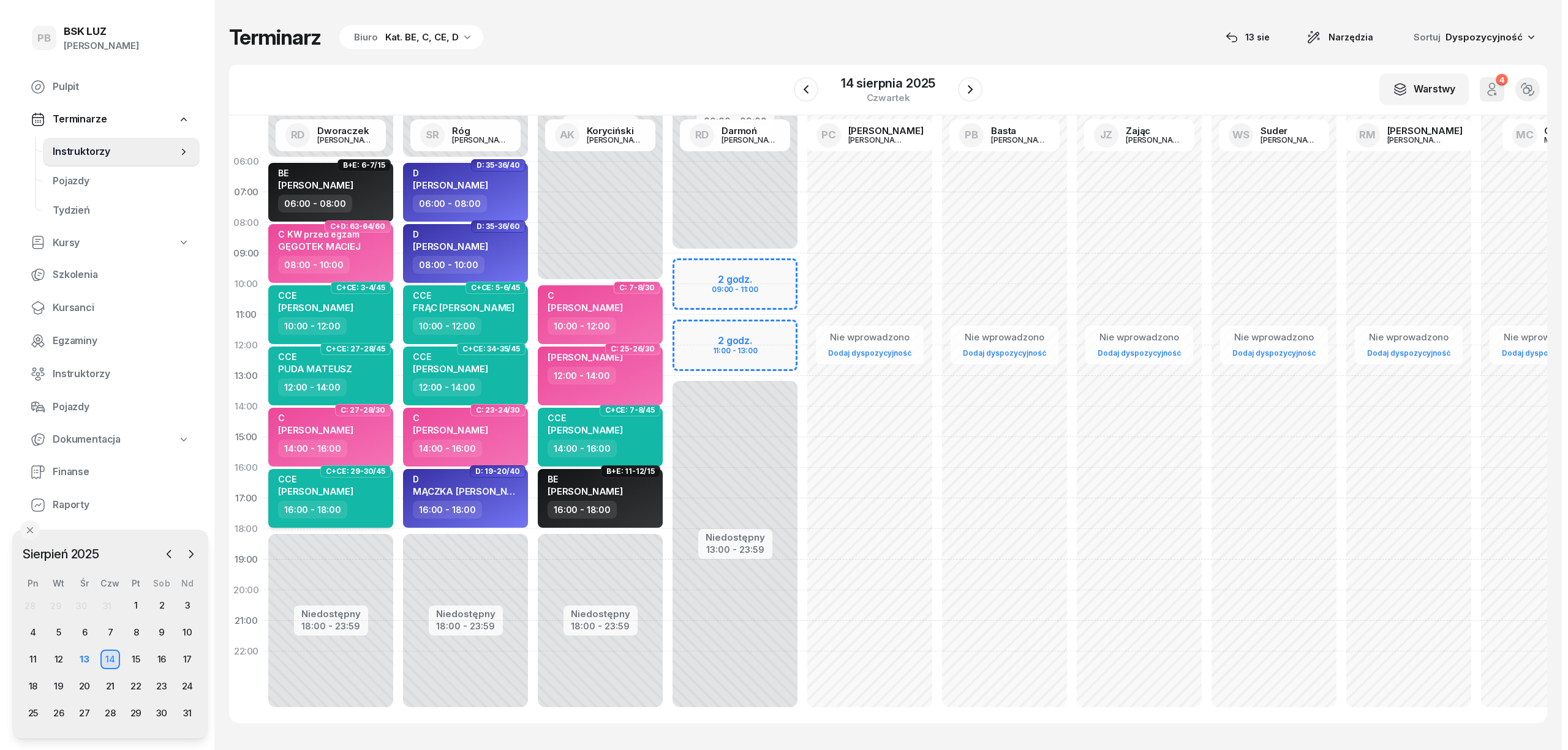
select select "16"
select select "18"
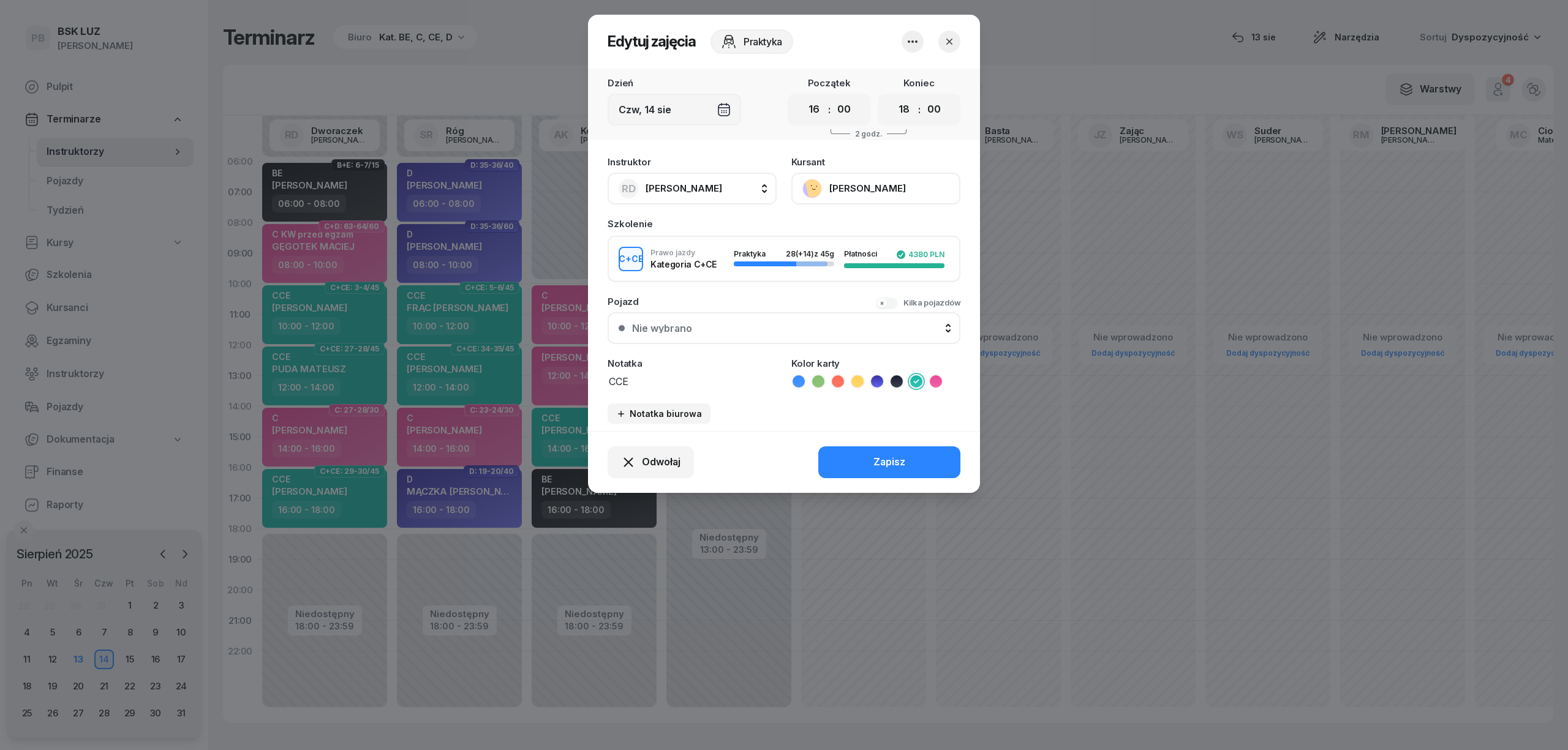
click at [859, 193] on button "[PERSON_NAME]" at bounding box center [876, 189] width 169 height 32
click at [943, 44] on icon "button" at bounding box center [950, 42] width 12 height 12
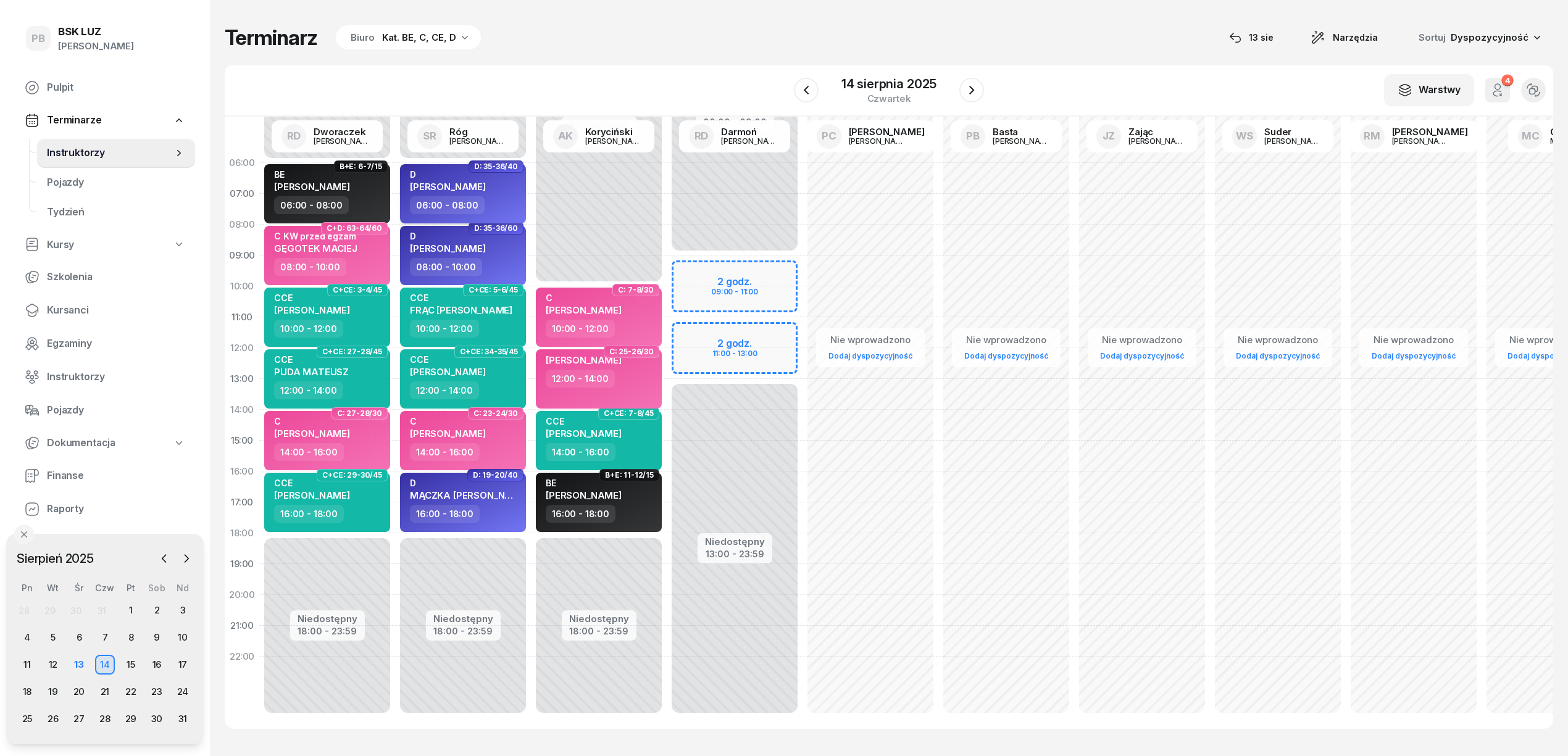
click at [505, 188] on div "D [PERSON_NAME]" at bounding box center [464, 183] width 109 height 27
select select "06"
select select "08"
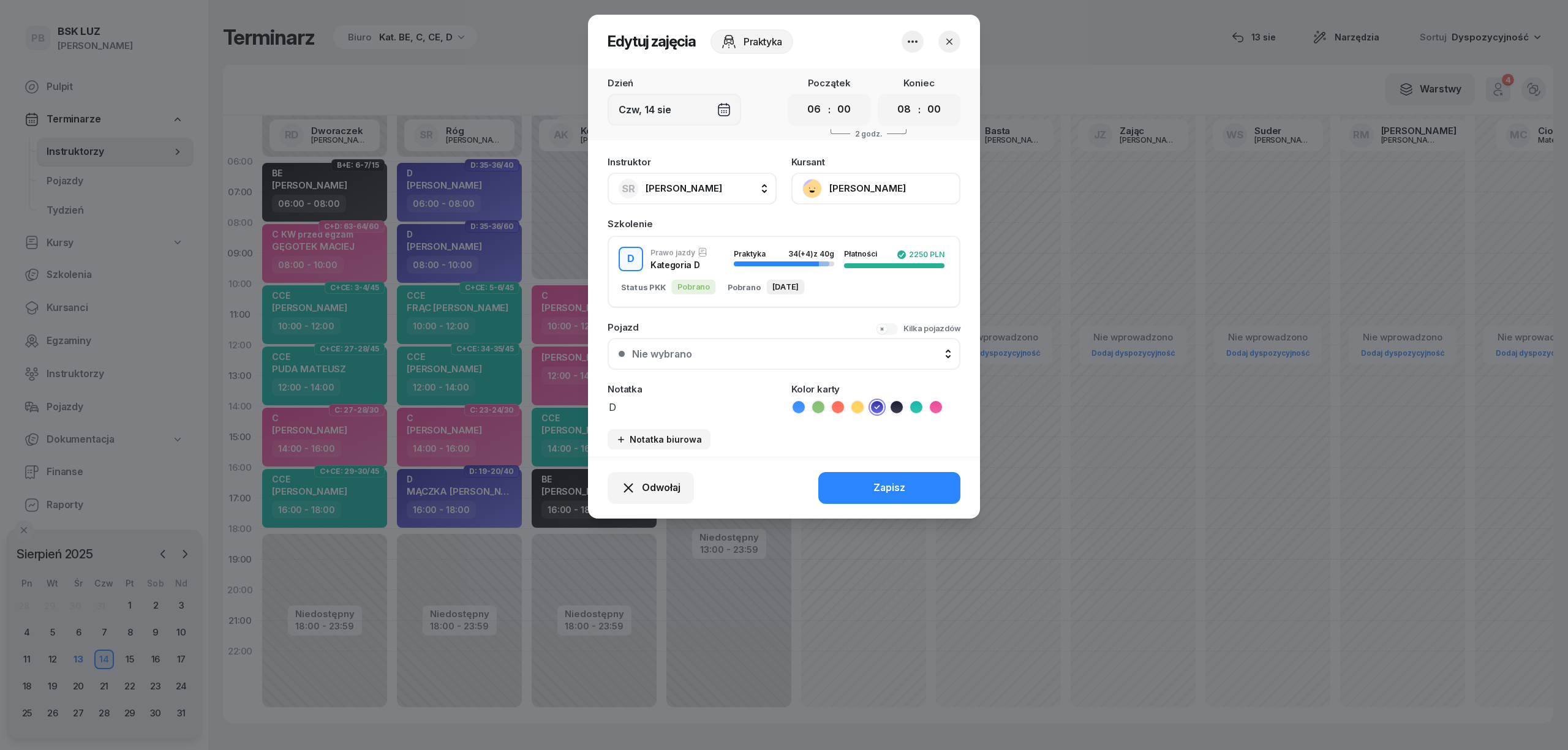
click at [883, 175] on button "[PERSON_NAME]" at bounding box center [876, 189] width 169 height 32
click at [947, 40] on icon "button" at bounding box center [950, 42] width 12 height 12
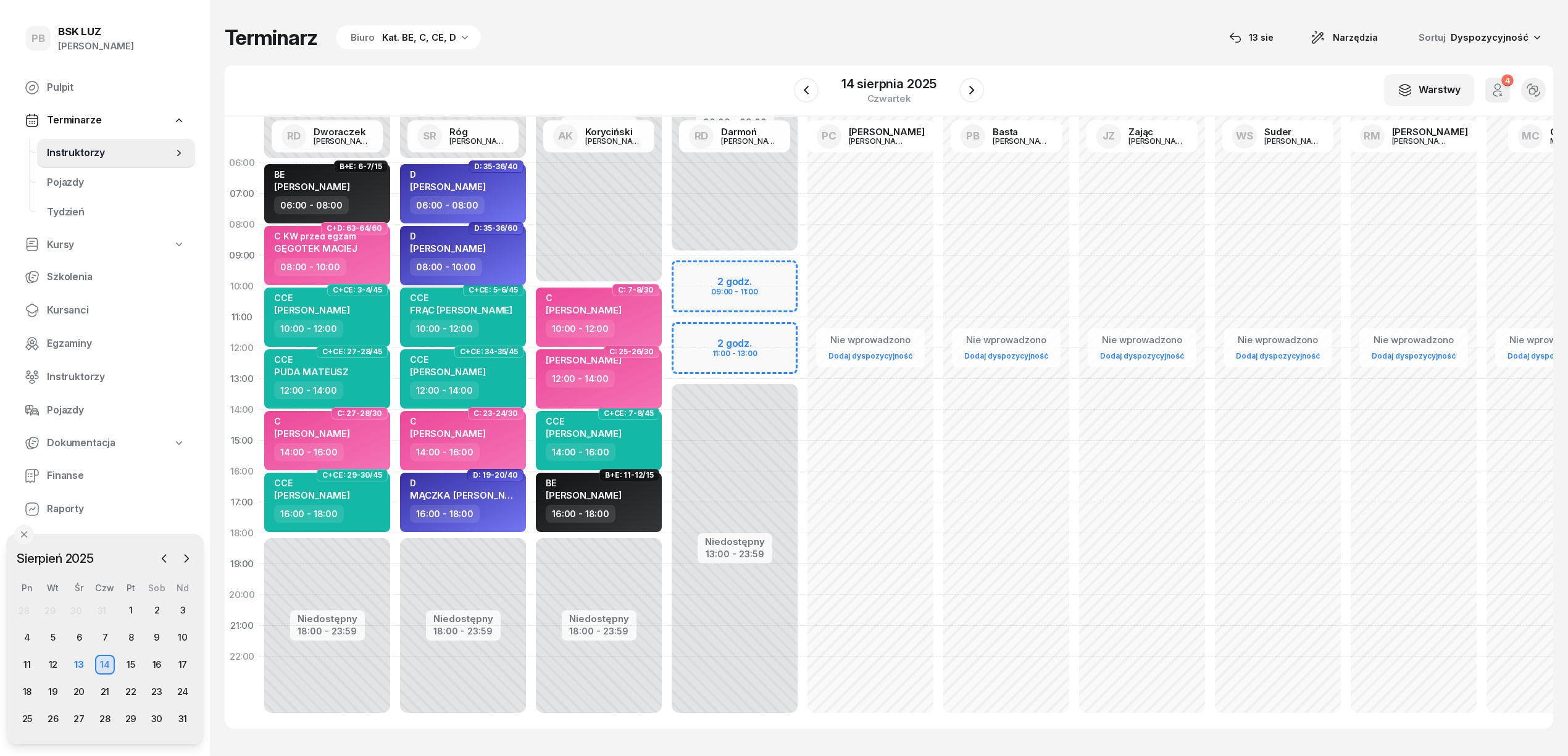
click at [486, 248] on span "[PERSON_NAME]" at bounding box center [448, 248] width 76 height 12
select select "08"
select select "10"
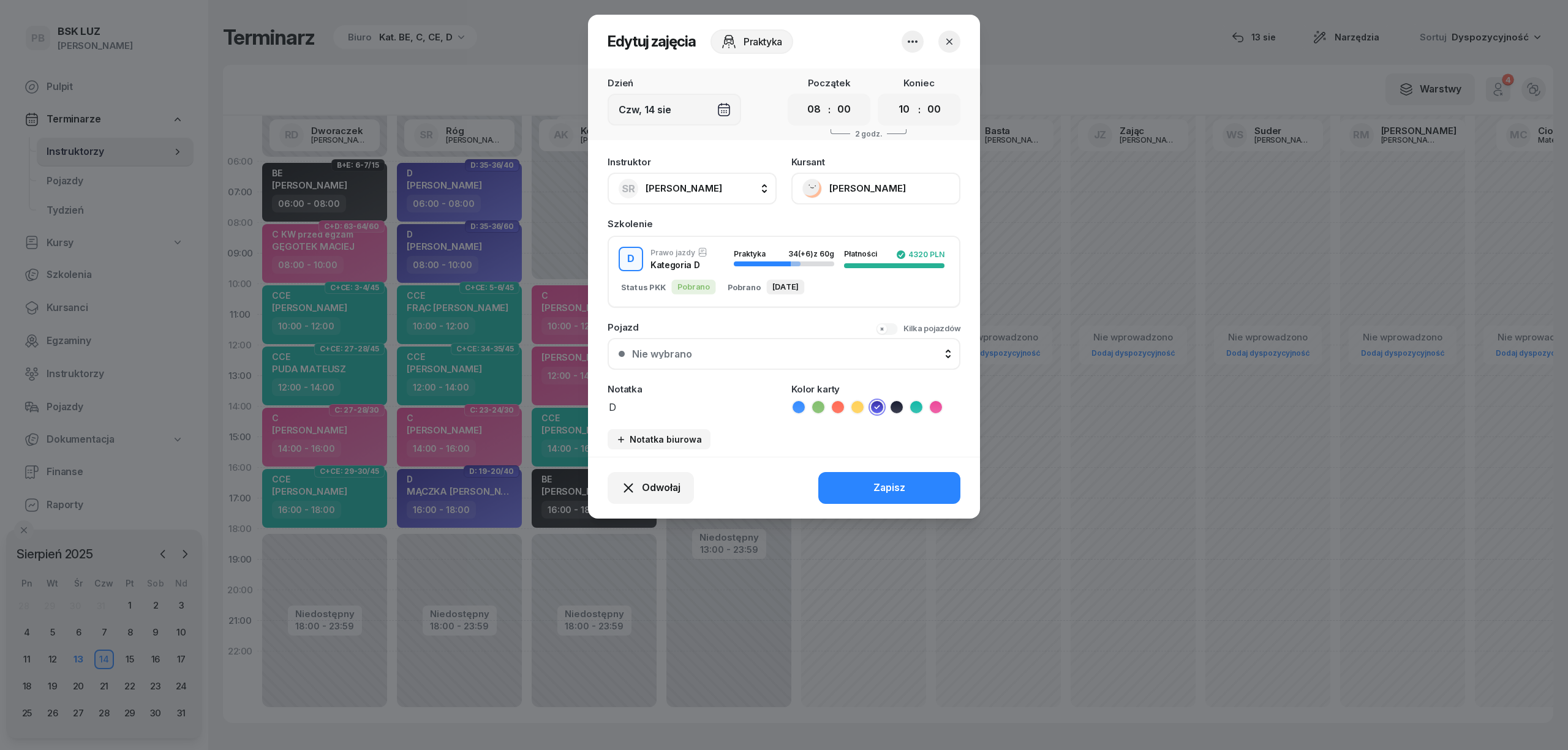
click at [887, 191] on button "[PERSON_NAME]" at bounding box center [876, 189] width 169 height 32
click at [947, 47] on button "button" at bounding box center [950, 42] width 22 height 22
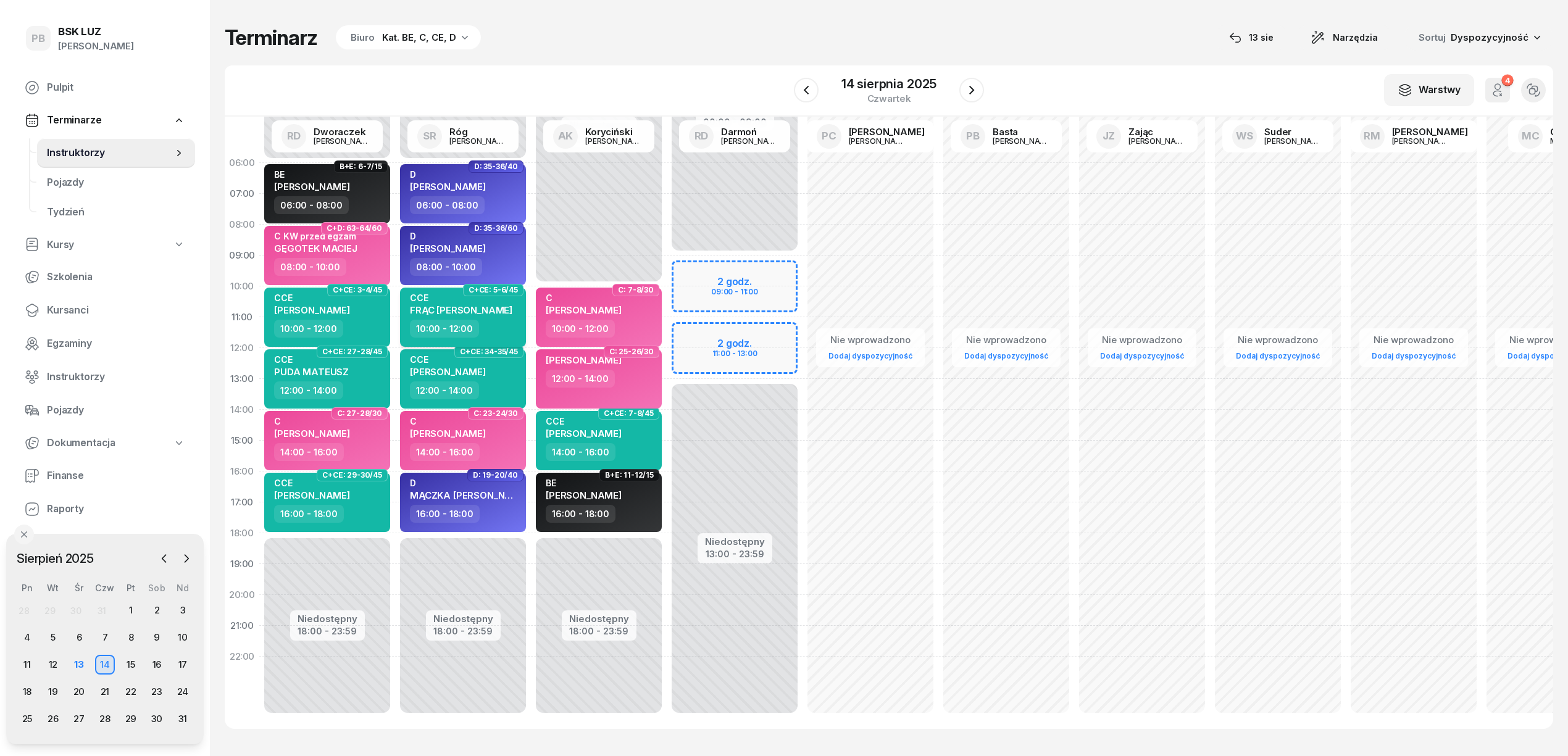
click at [447, 304] on span "FRĄC [PERSON_NAME]" at bounding box center [461, 310] width 103 height 12
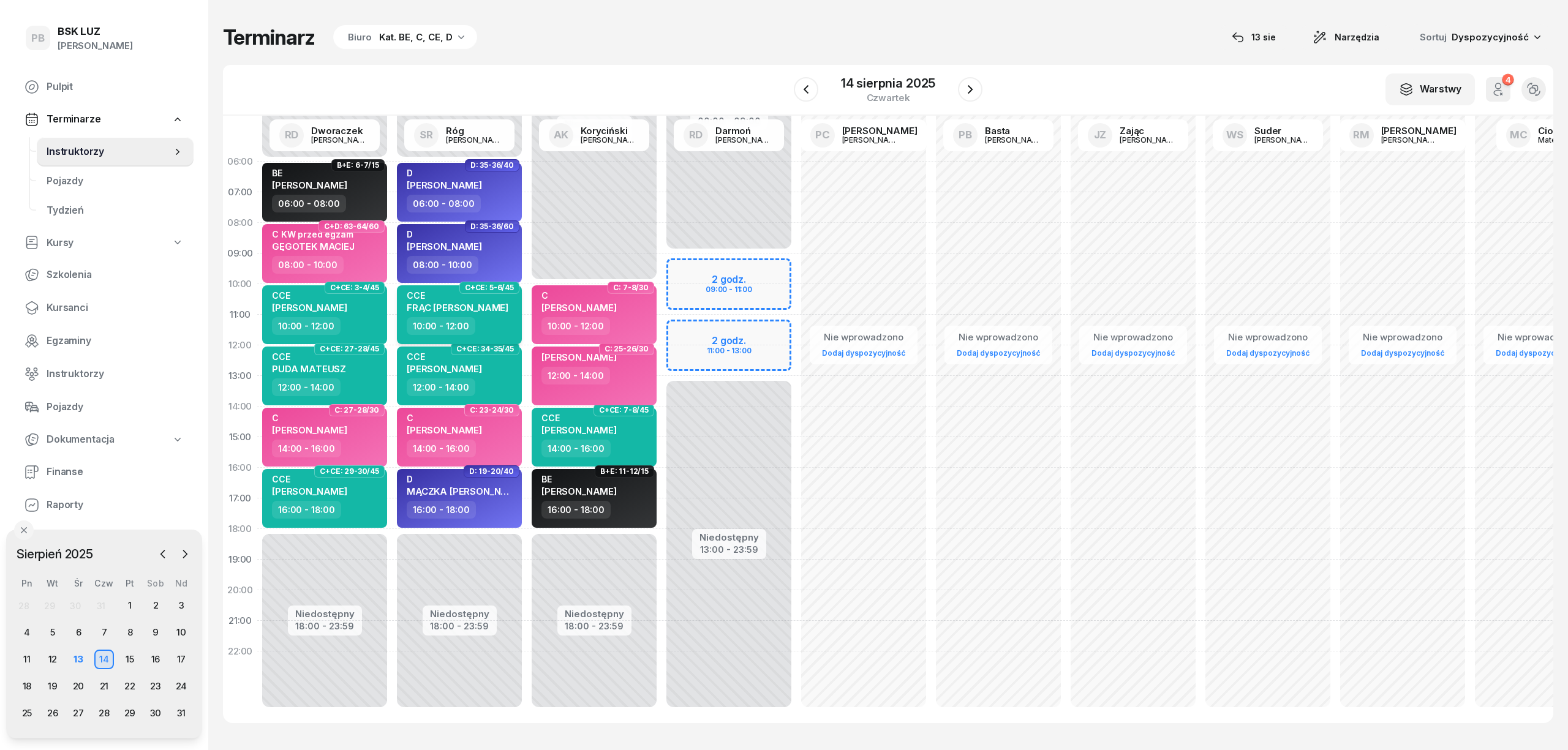
select select "10"
select select "12"
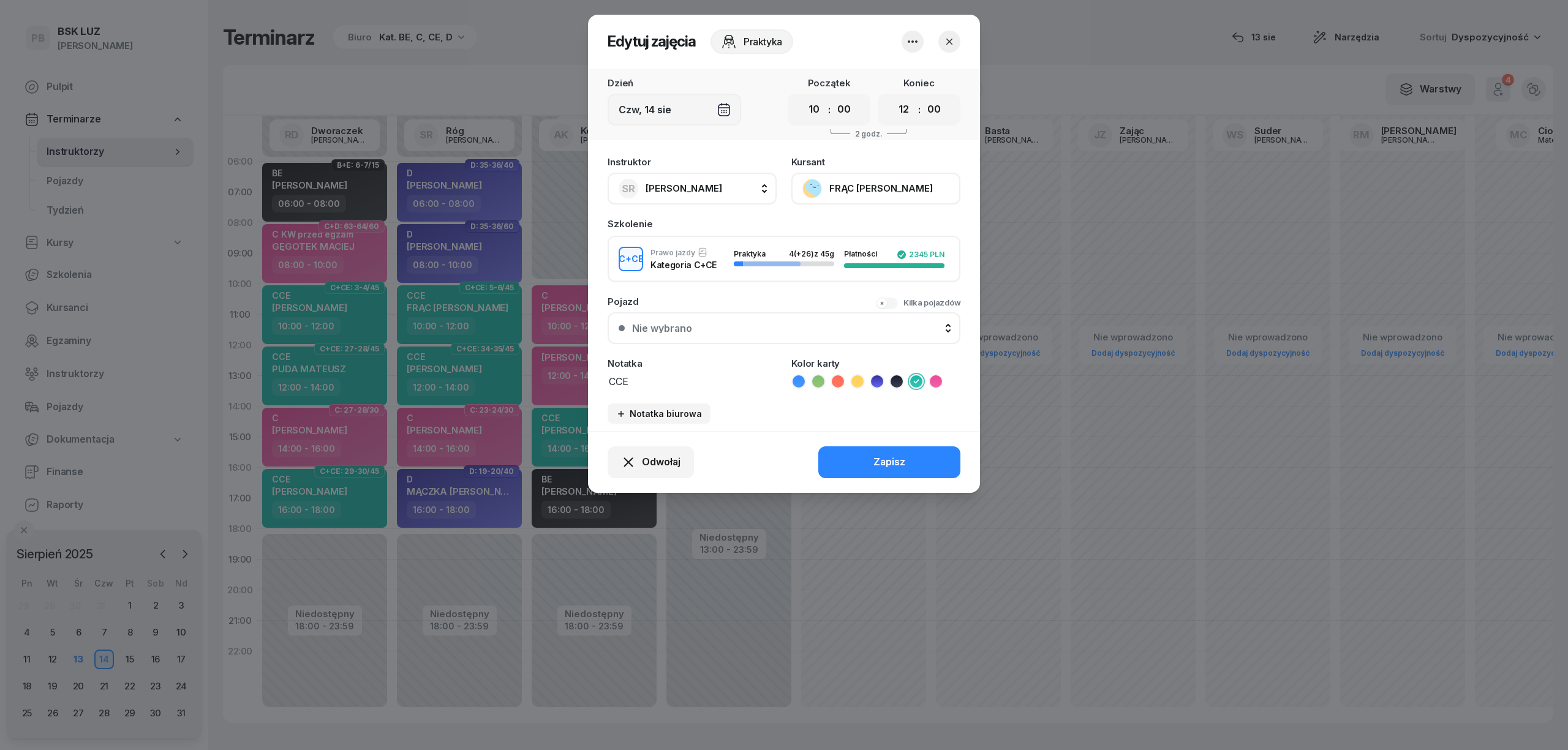
click at [904, 189] on button "FRĄC [PERSON_NAME]" at bounding box center [876, 189] width 169 height 32
click at [948, 34] on button "button" at bounding box center [950, 42] width 22 height 22
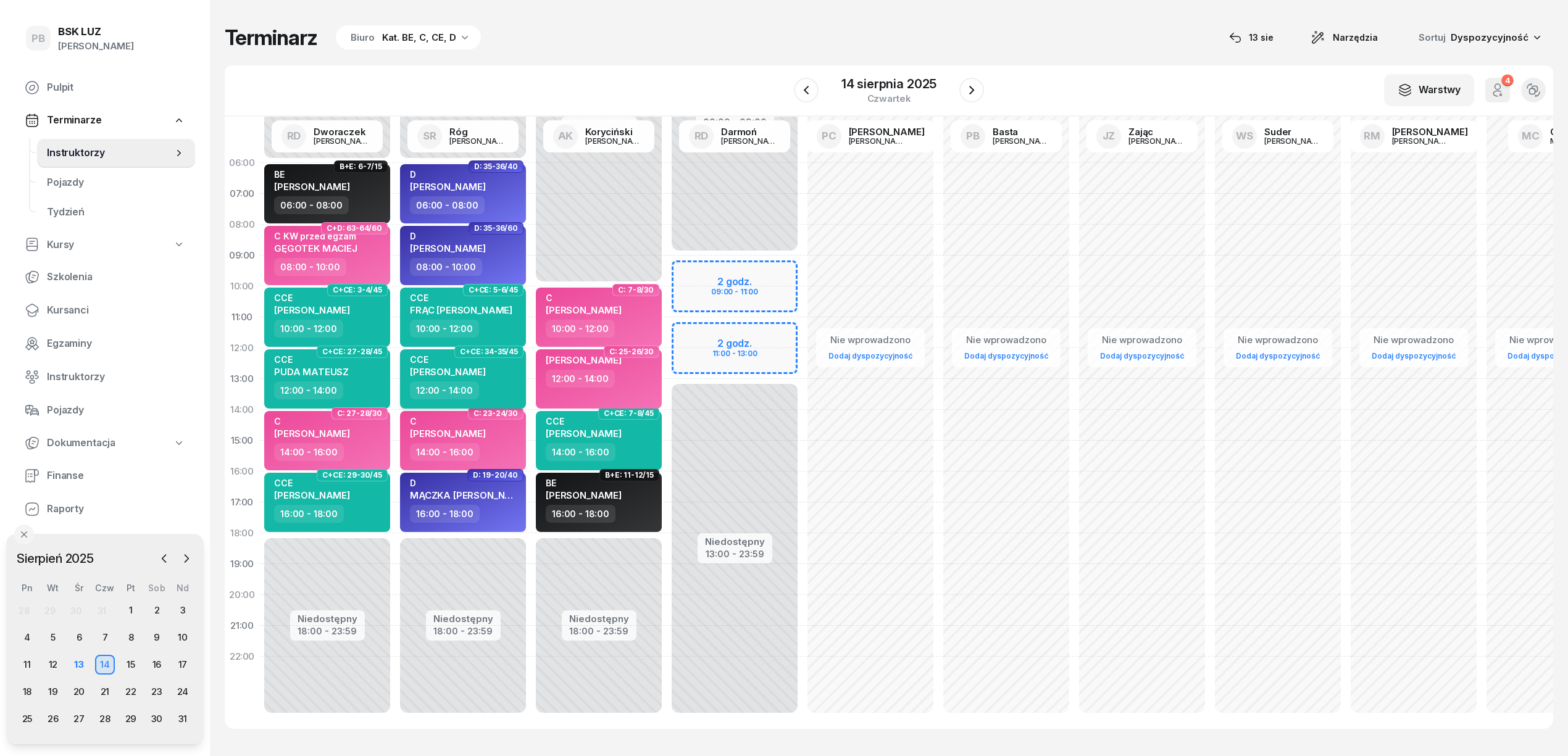
click at [427, 372] on span "[PERSON_NAME]" at bounding box center [448, 372] width 76 height 12
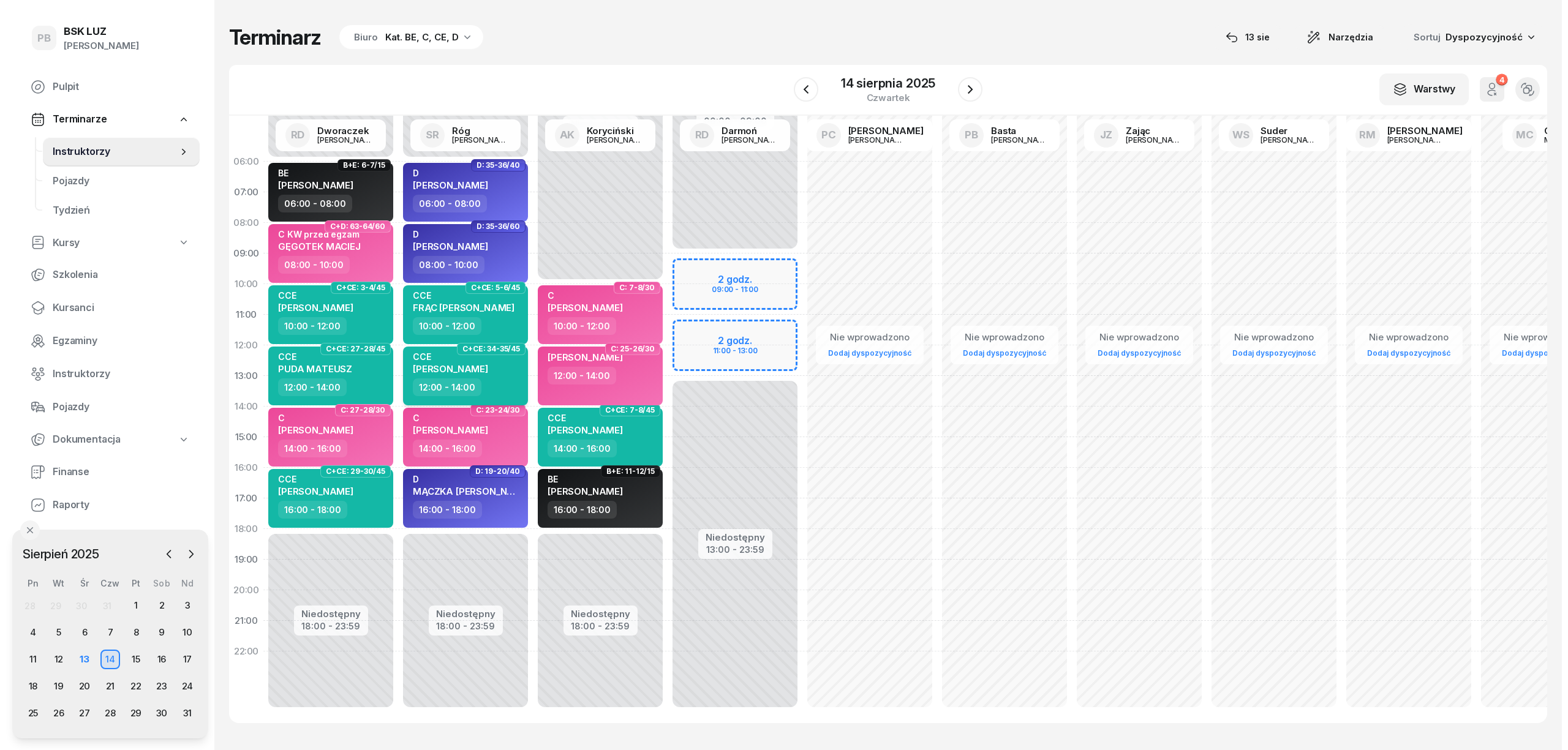
select select "12"
select select "14"
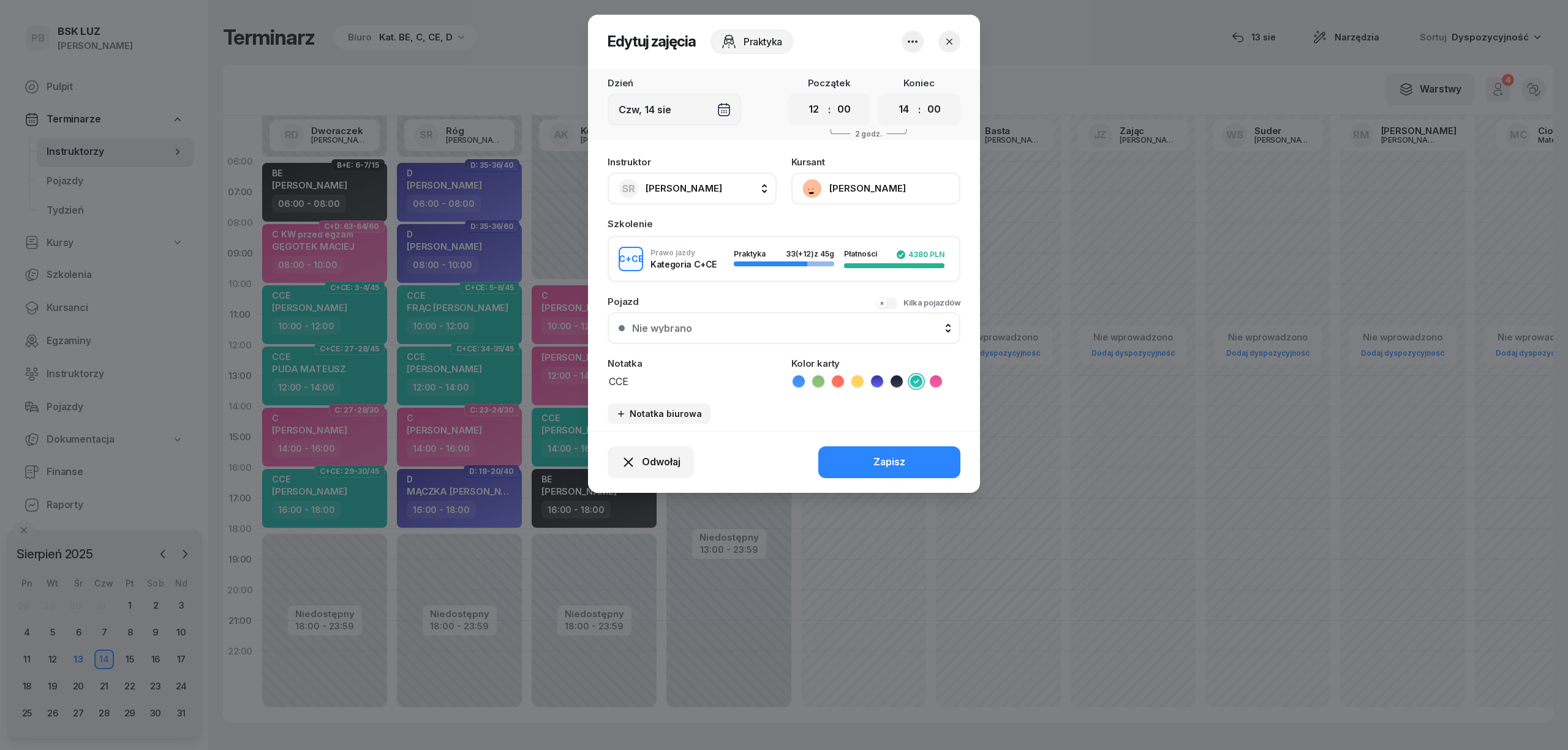
click at [851, 189] on button "[PERSON_NAME]" at bounding box center [876, 189] width 169 height 32
click at [953, 33] on button "button" at bounding box center [950, 42] width 22 height 22
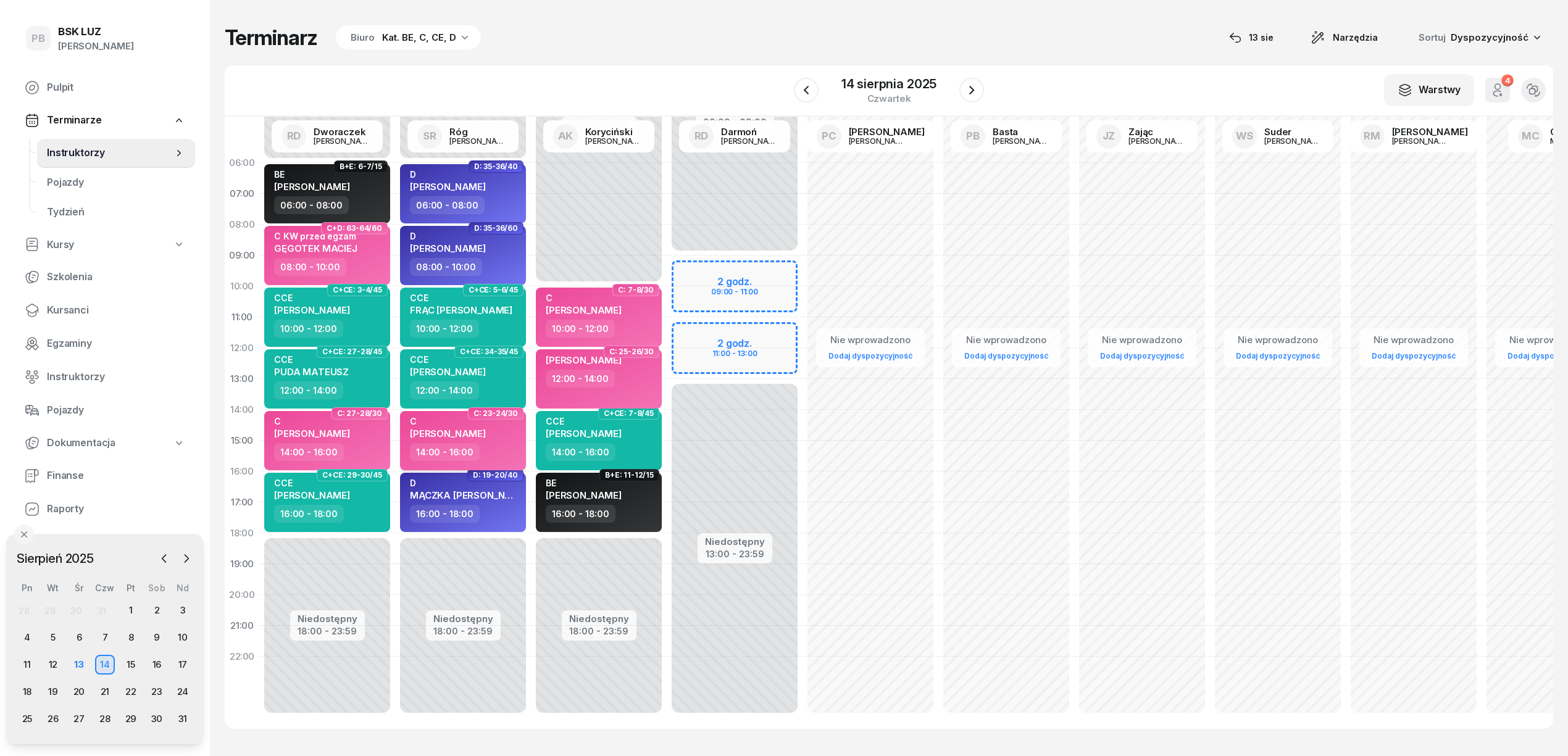
click at [493, 433] on div "C [PERSON_NAME]" at bounding box center [464, 430] width 109 height 27
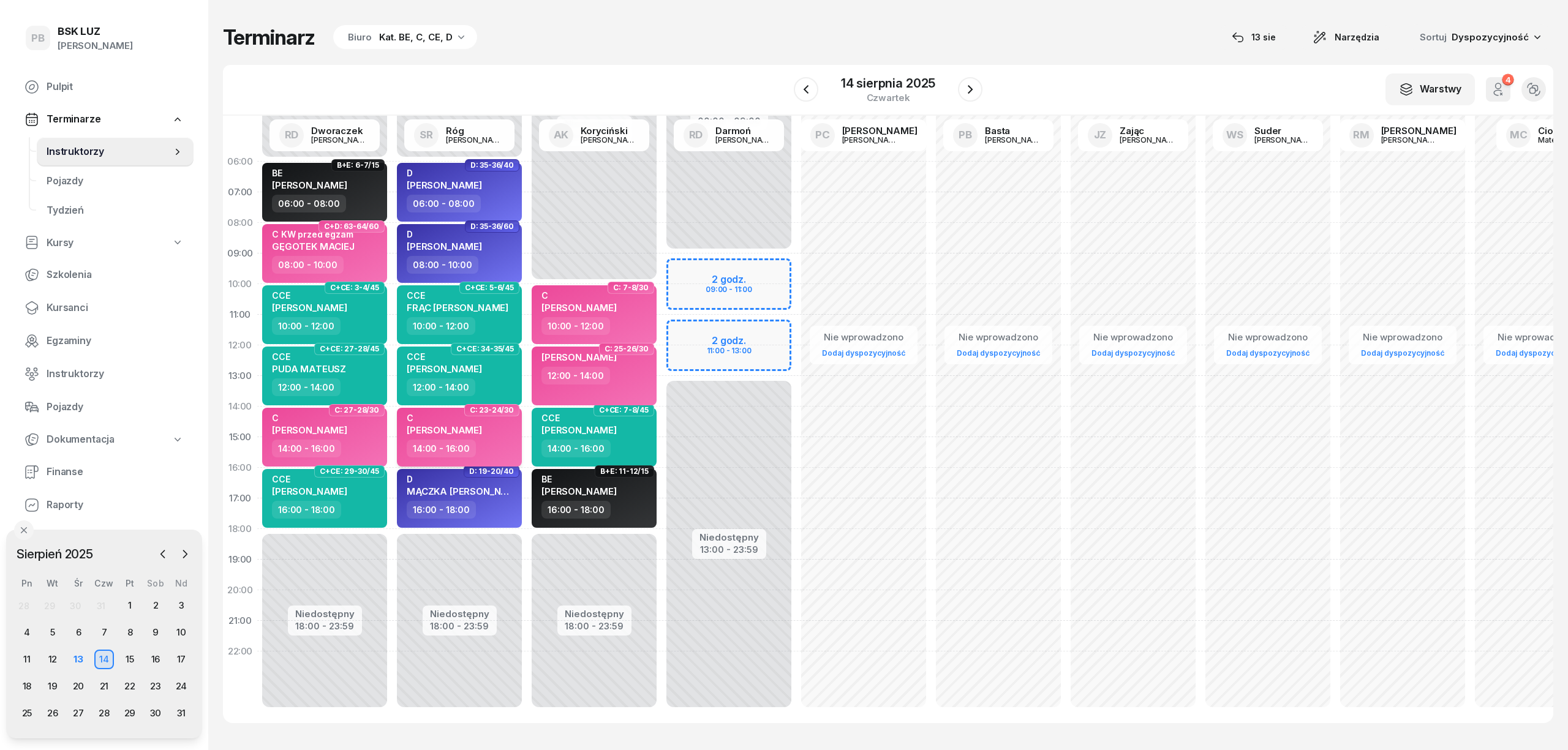
select select "14"
select select "16"
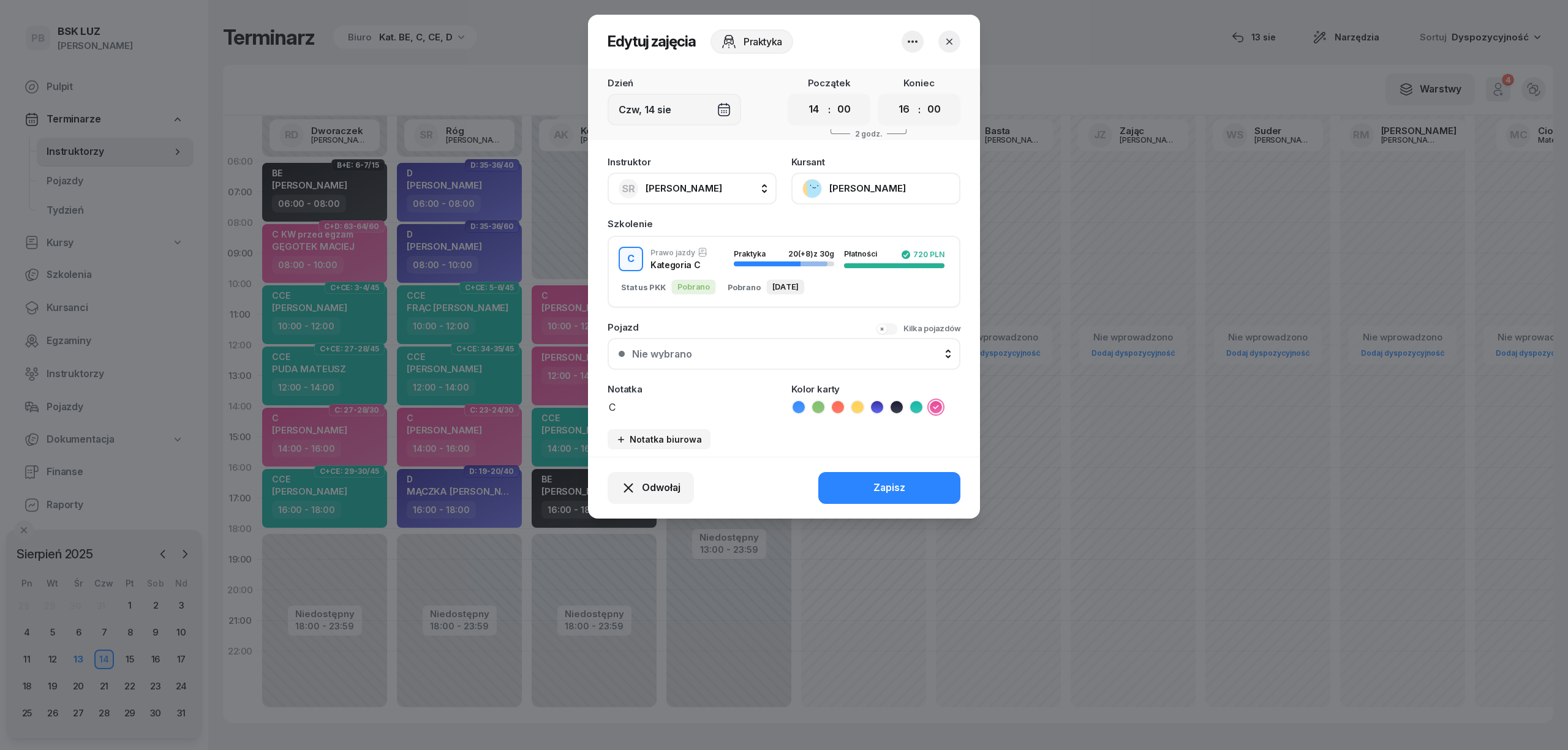
click at [867, 185] on button "[PERSON_NAME]" at bounding box center [876, 189] width 169 height 32
click at [951, 47] on icon "button" at bounding box center [950, 42] width 12 height 12
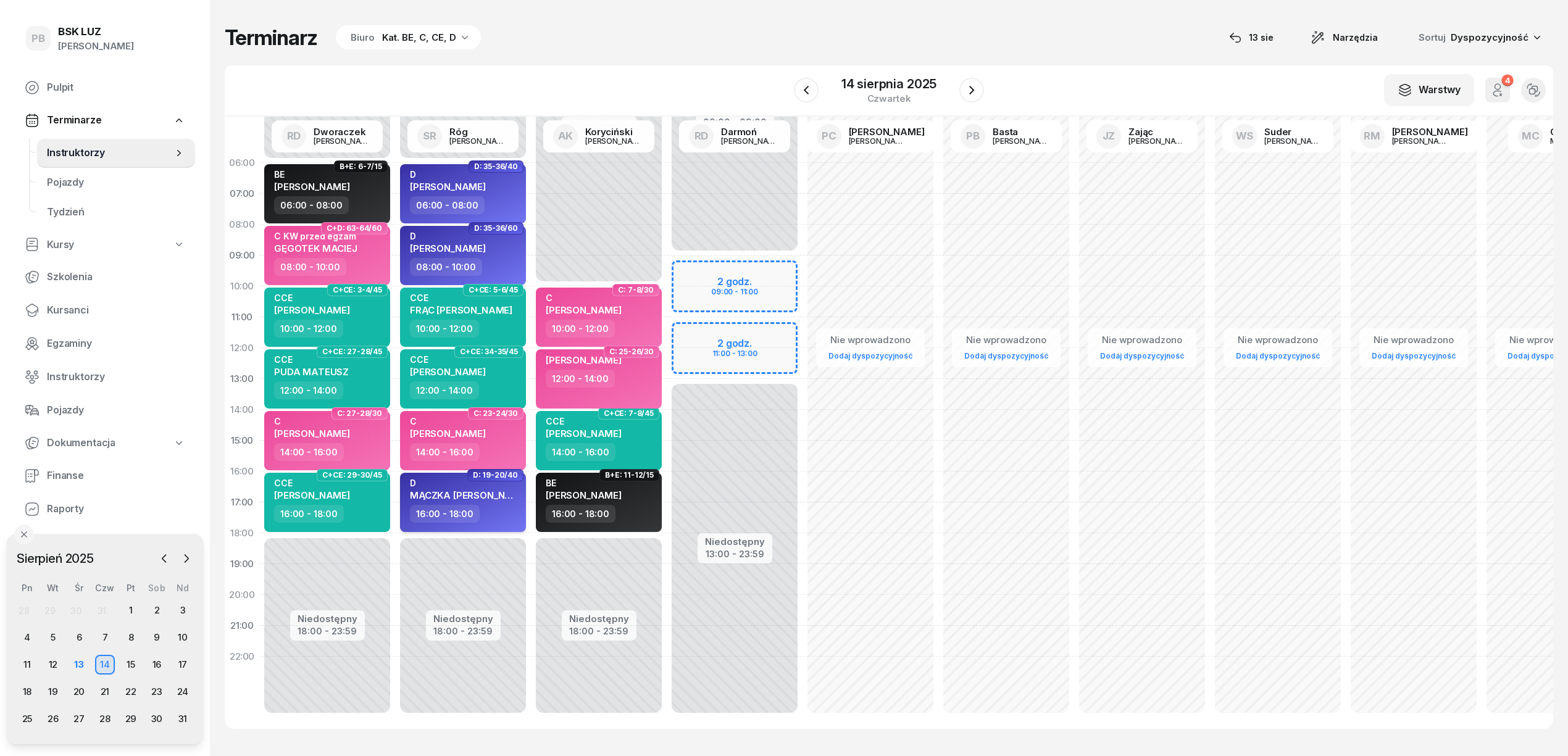
click at [473, 492] on span "MĄCZKA [PERSON_NAME]" at bounding box center [469, 495] width 119 height 12
select select "16"
select select "18"
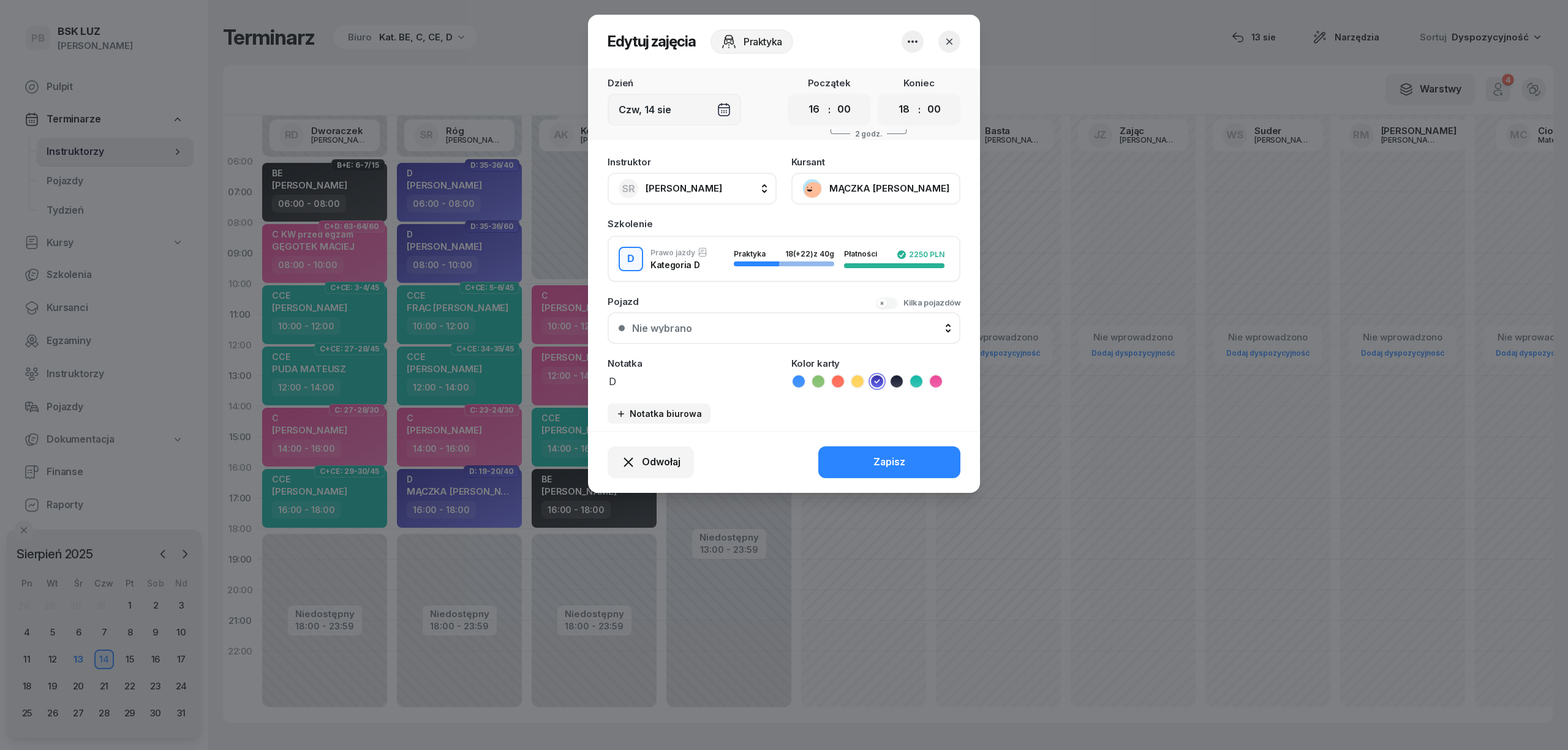
click at [856, 179] on button "MĄCZKA [PERSON_NAME]" at bounding box center [876, 189] width 169 height 32
click at [952, 47] on icon "button" at bounding box center [950, 42] width 12 height 12
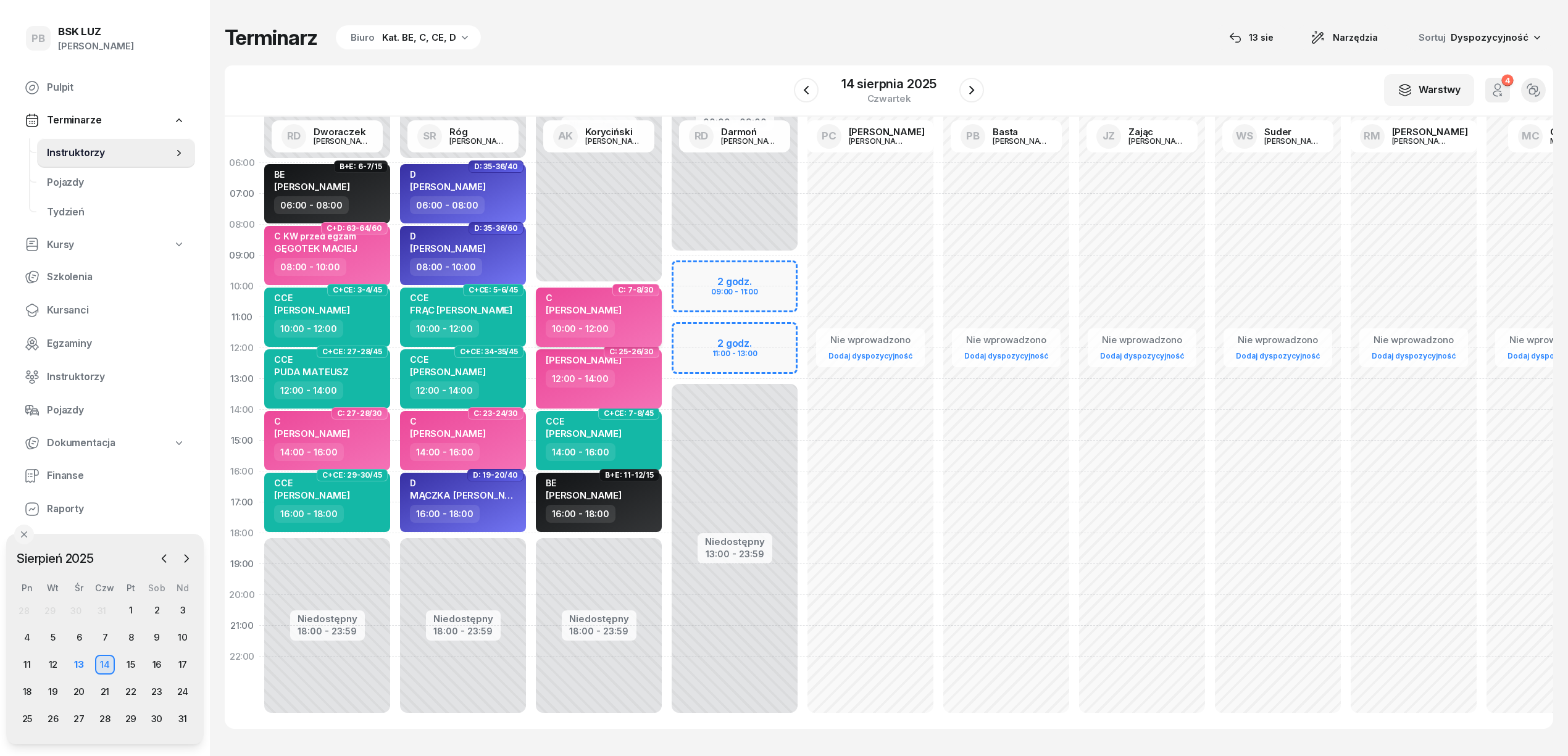
click at [621, 316] on div "C [PERSON_NAME]" at bounding box center [584, 306] width 76 height 27
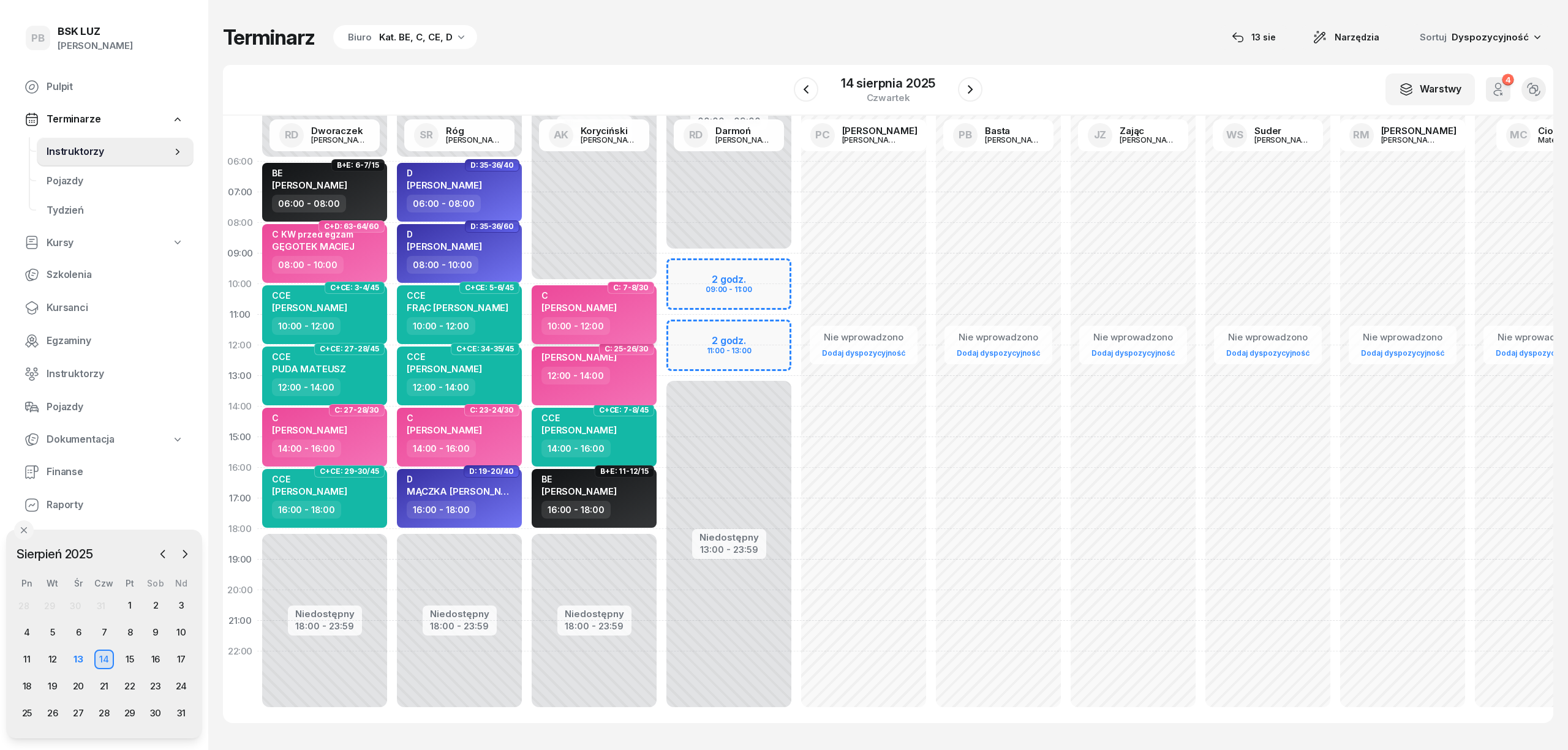
select select "10"
select select "12"
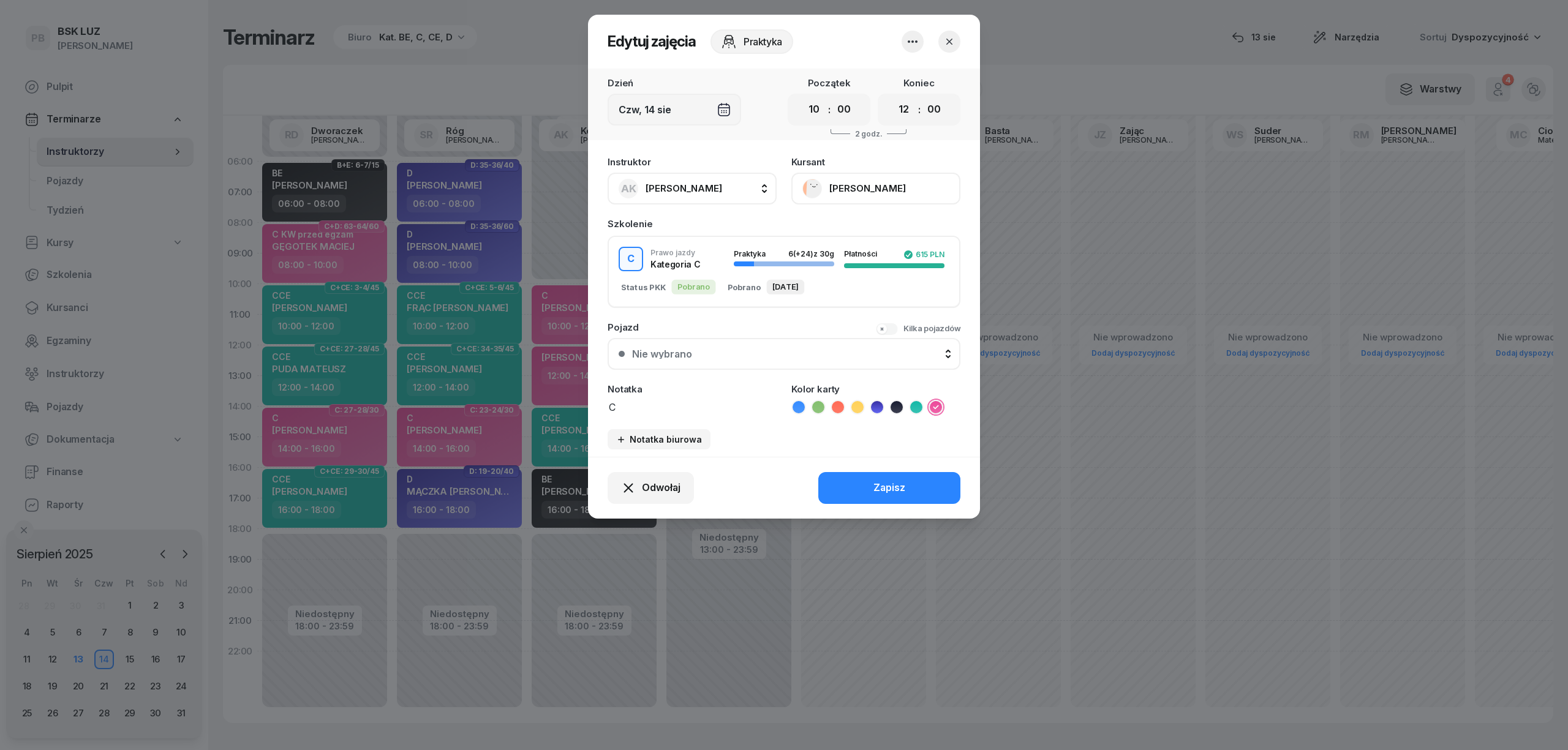
click at [888, 177] on button "[PERSON_NAME]" at bounding box center [876, 189] width 169 height 32
click at [946, 47] on button "button" at bounding box center [950, 42] width 22 height 22
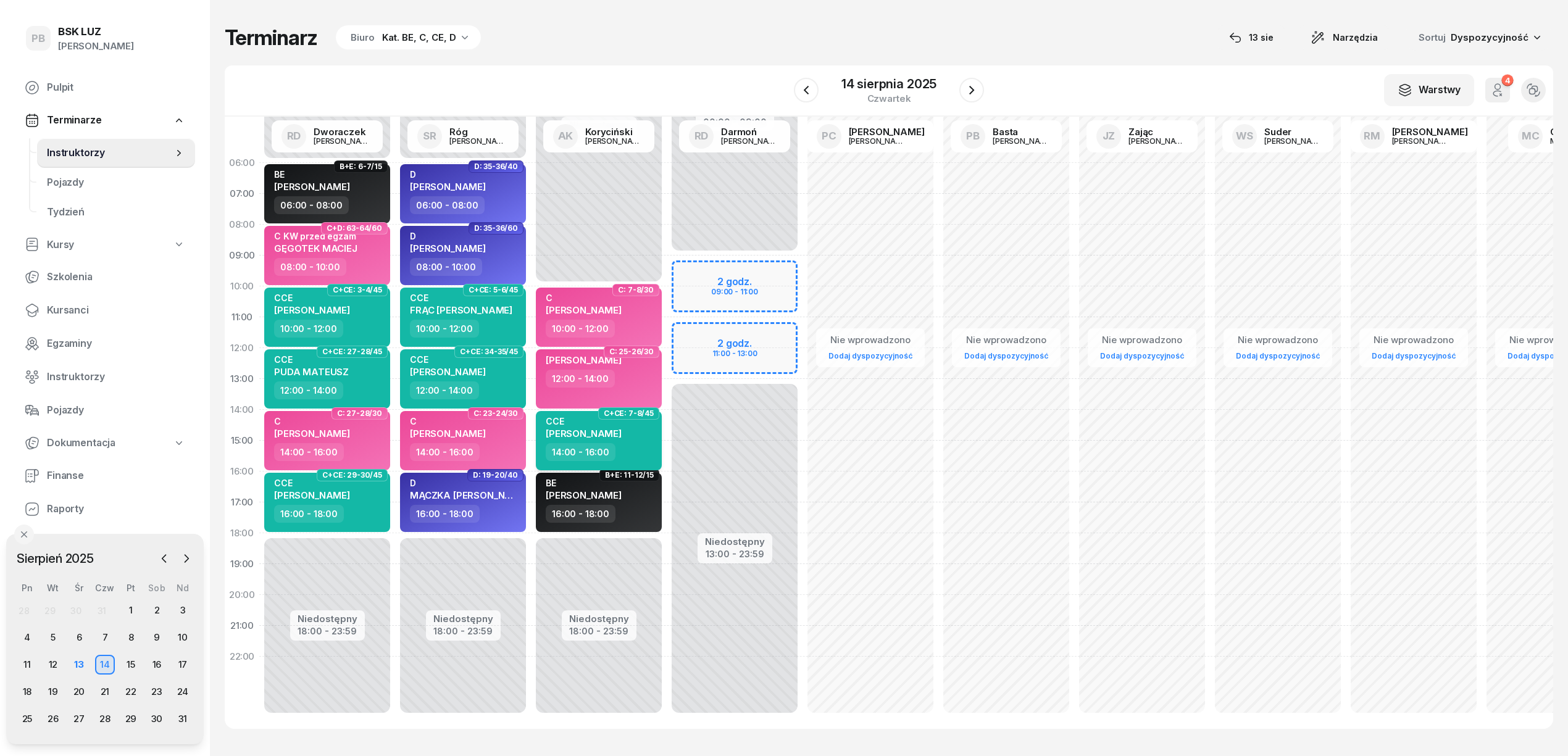
click at [602, 430] on span "[PERSON_NAME]" at bounding box center [584, 433] width 76 height 12
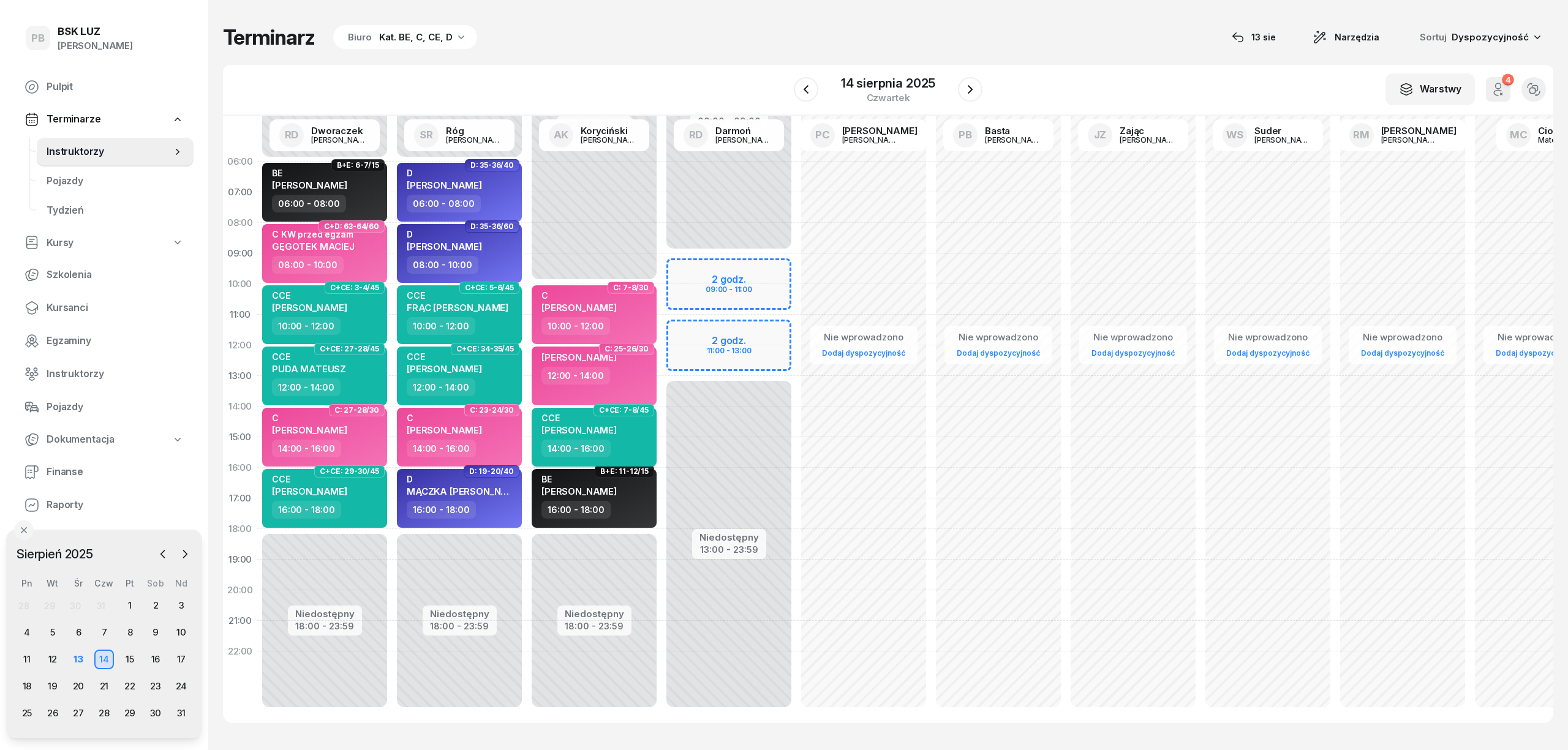
select select "14"
select select "16"
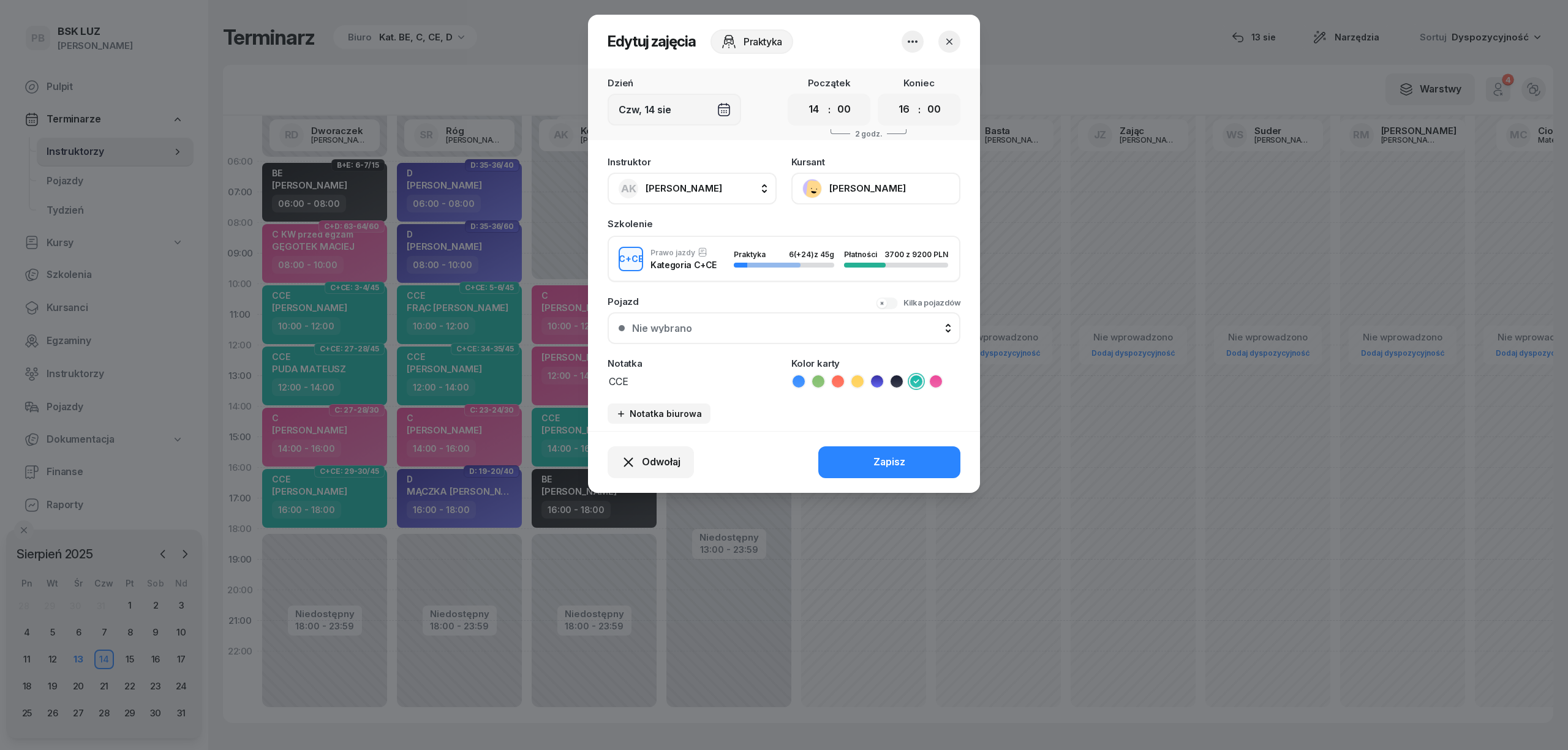
click at [878, 187] on button "[PERSON_NAME]" at bounding box center [876, 189] width 169 height 32
click at [952, 33] on button "button" at bounding box center [950, 42] width 22 height 22
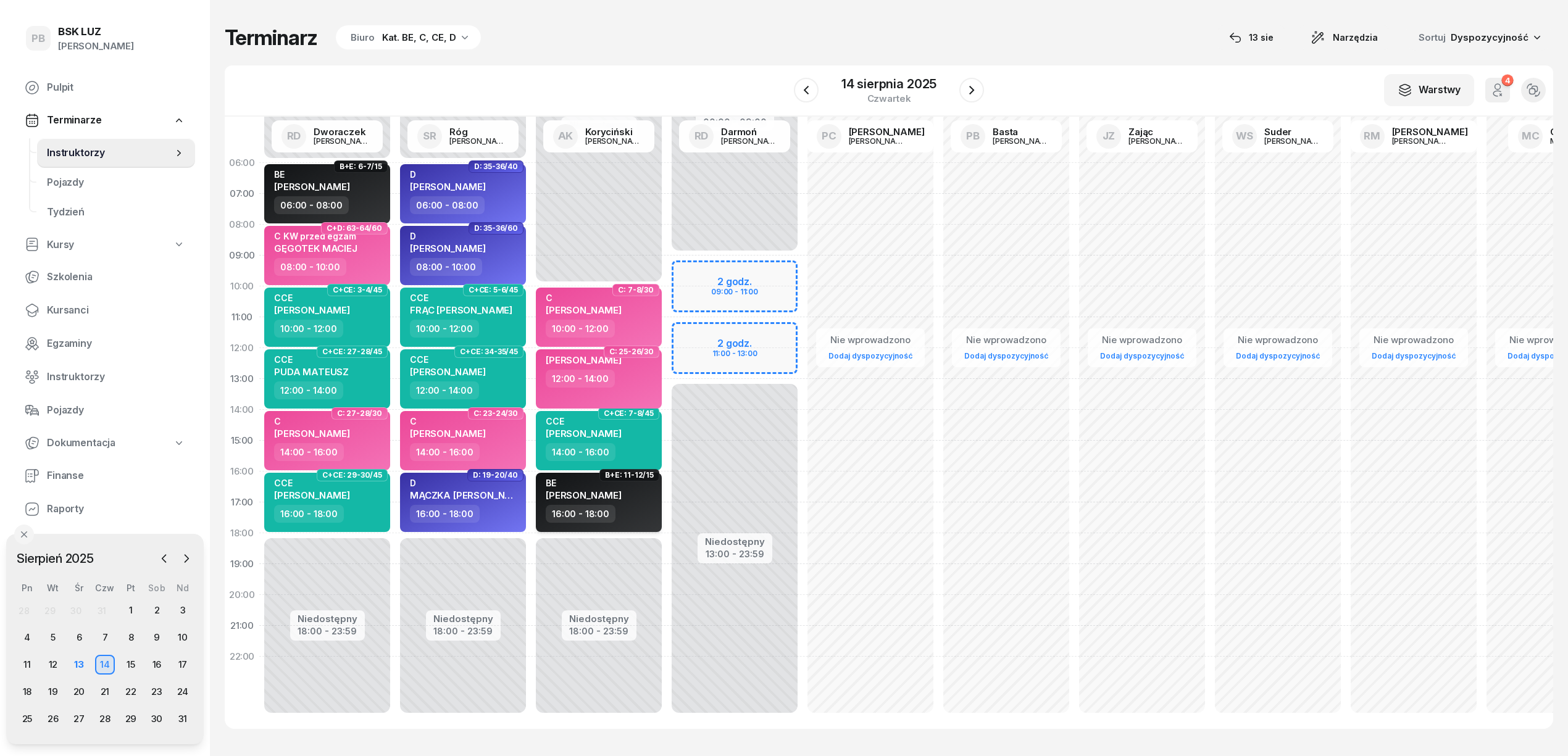
click at [629, 491] on div "BE [PERSON_NAME]" at bounding box center [600, 491] width 109 height 27
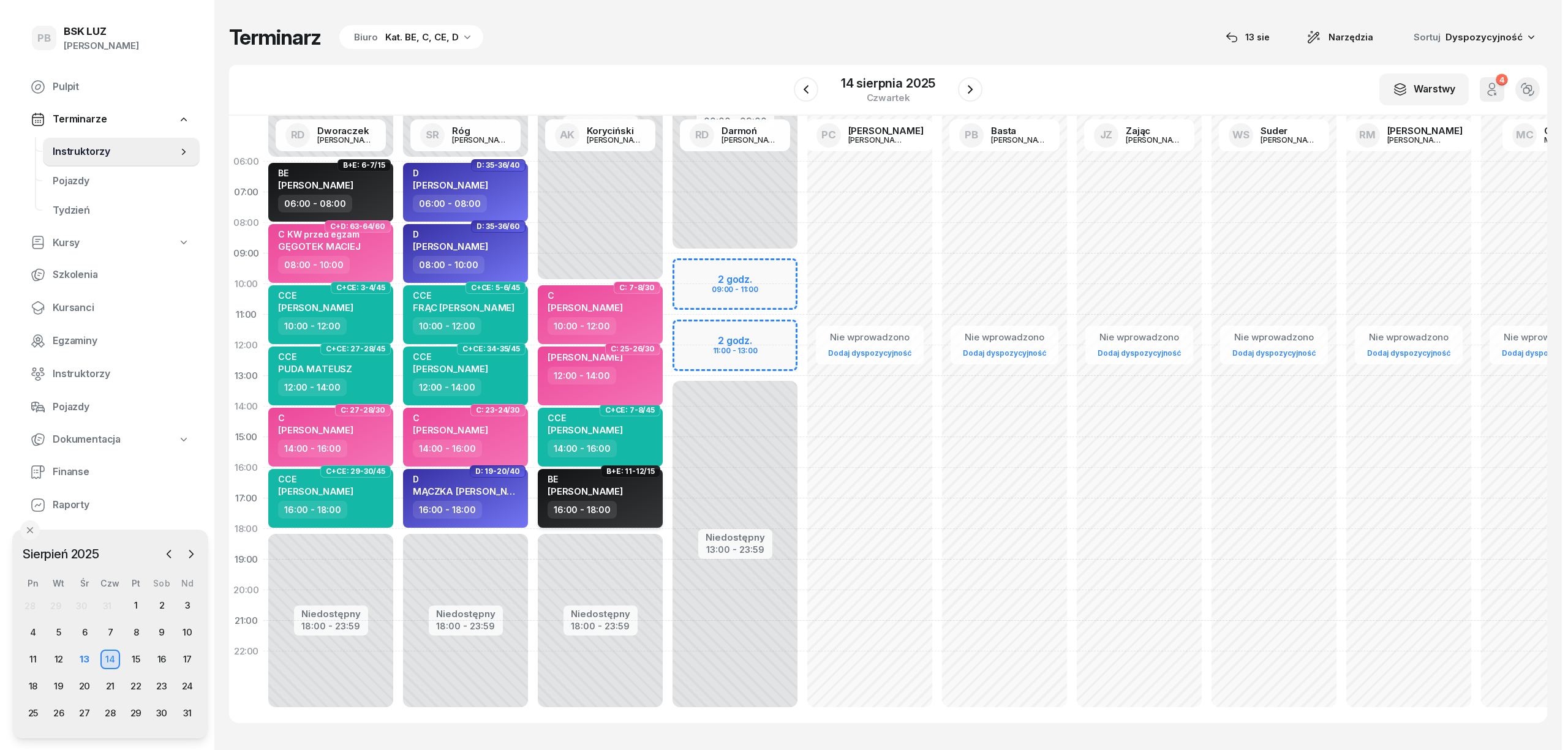
select select "16"
select select "18"
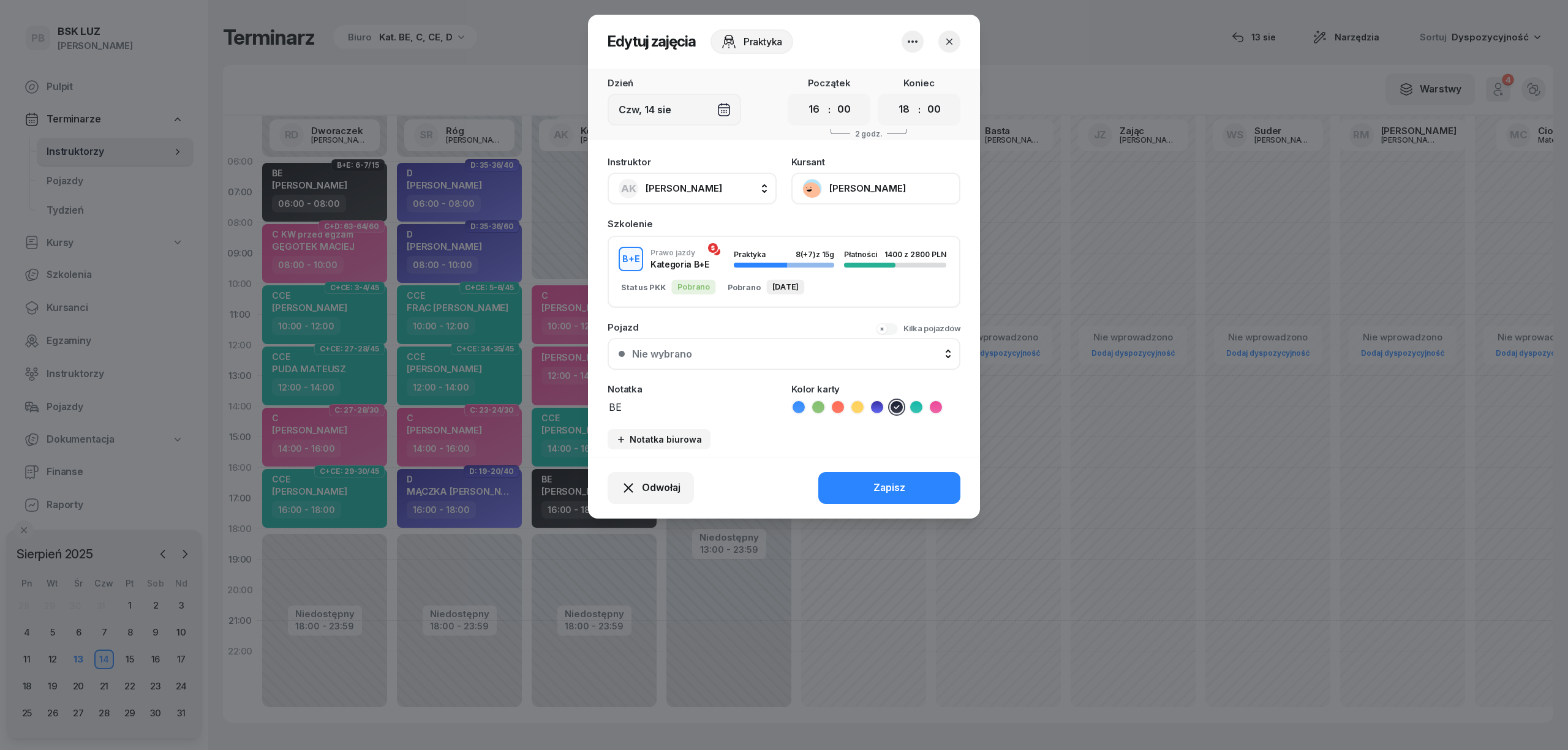
click at [920, 178] on button "[PERSON_NAME]" at bounding box center [876, 189] width 169 height 32
click at [931, 483] on button "Zapisz" at bounding box center [890, 488] width 142 height 32
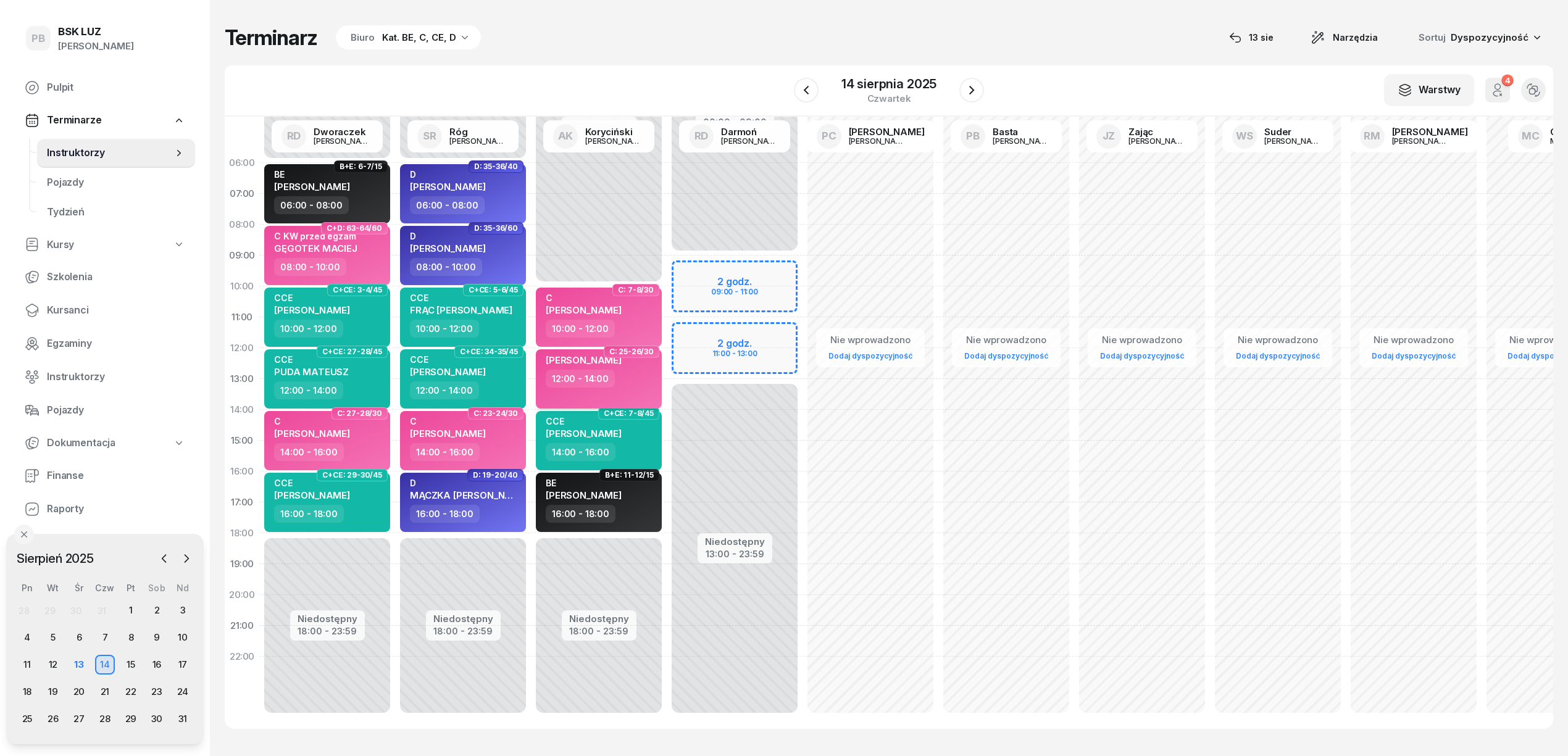
click at [586, 391] on div "[PERSON_NAME] 12:00 - 14:00" at bounding box center [599, 379] width 126 height 59
select select "12"
select select "14"
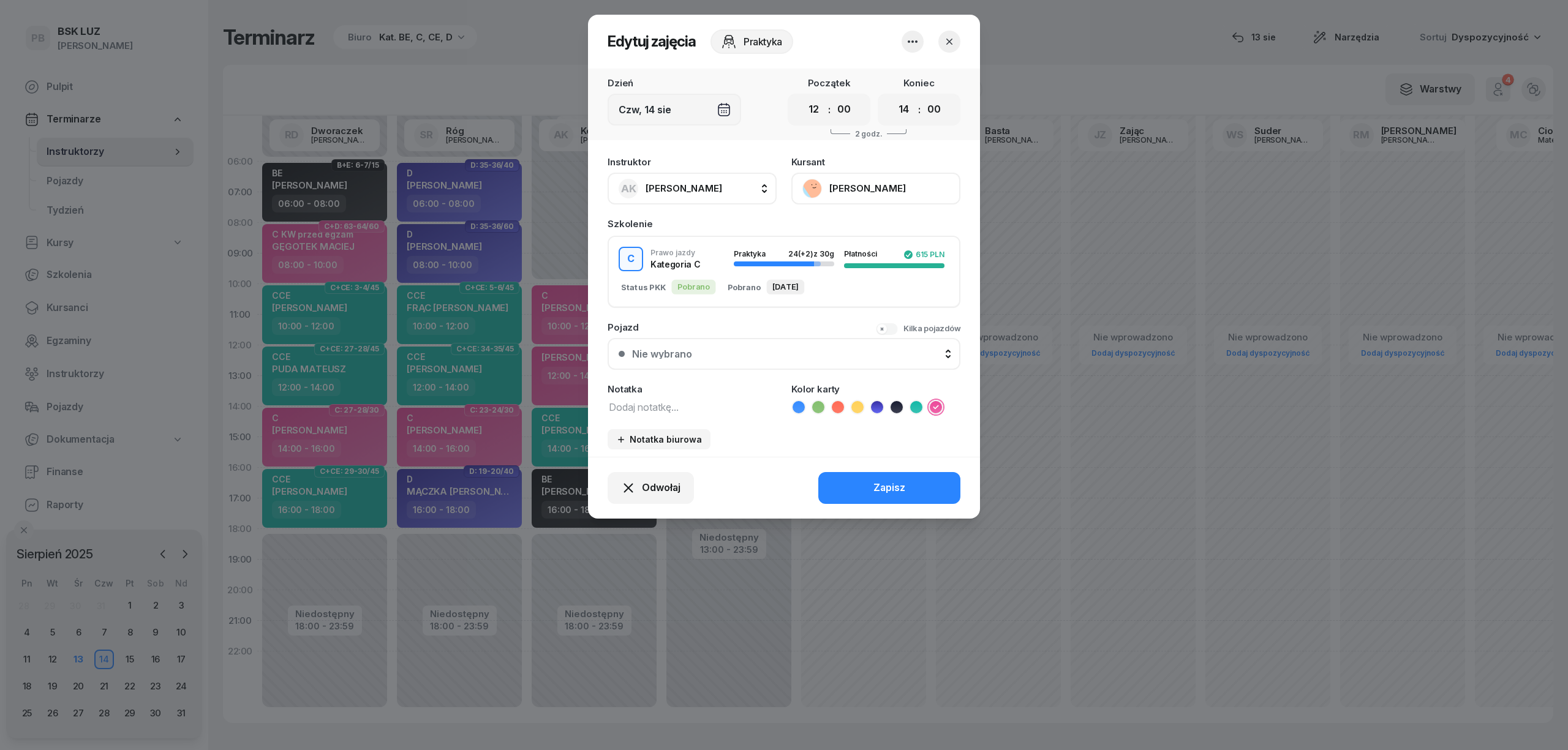
click at [838, 195] on button "[PERSON_NAME]" at bounding box center [876, 189] width 169 height 32
click at [947, 39] on icon "button" at bounding box center [950, 42] width 6 height 6
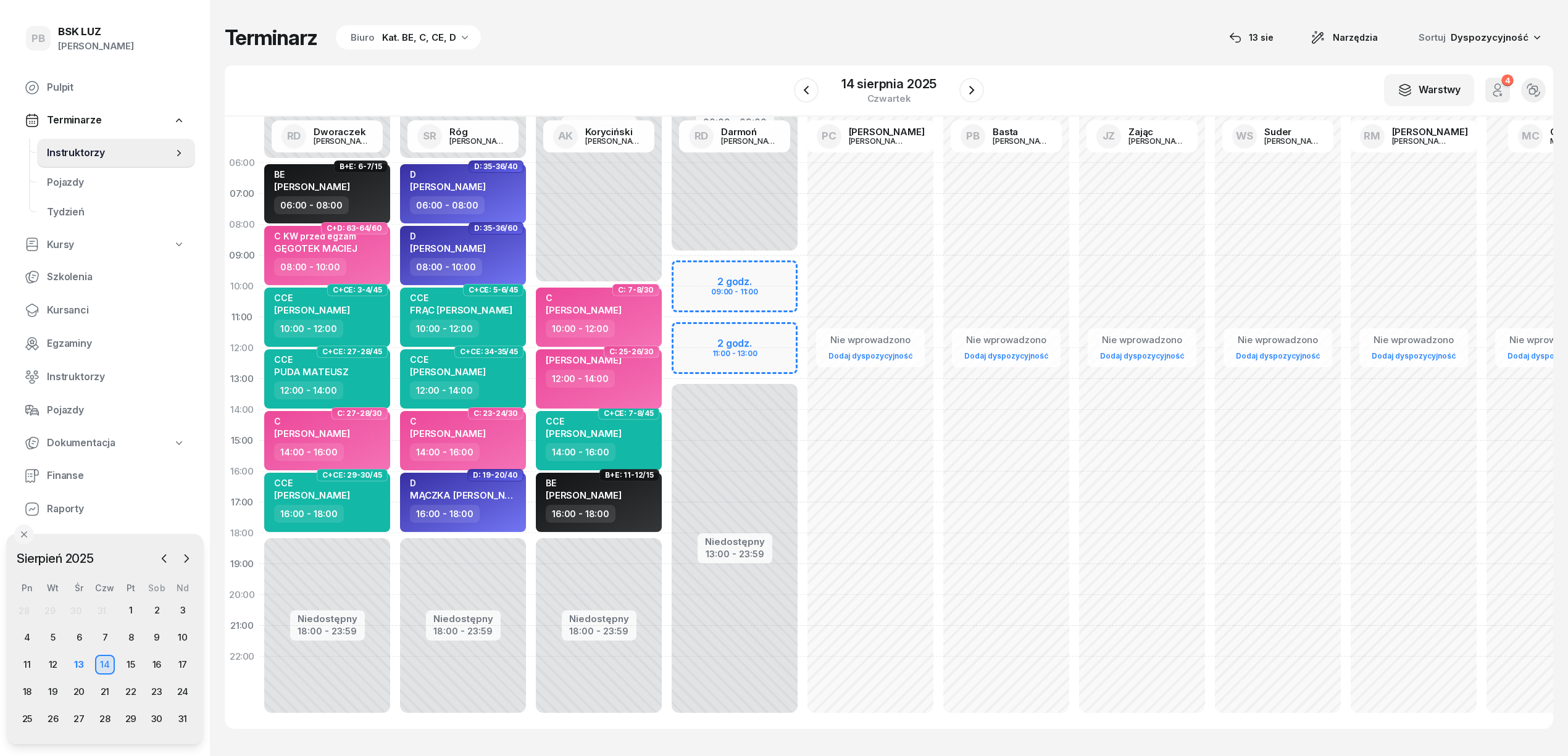
click at [803, 260] on div "Niedostępny 00:00 - 09:00 Niedostępny 13:00 - 23:59 2 godz. 09:00 - 11:00 2 god…" at bounding box center [871, 441] width 136 height 587
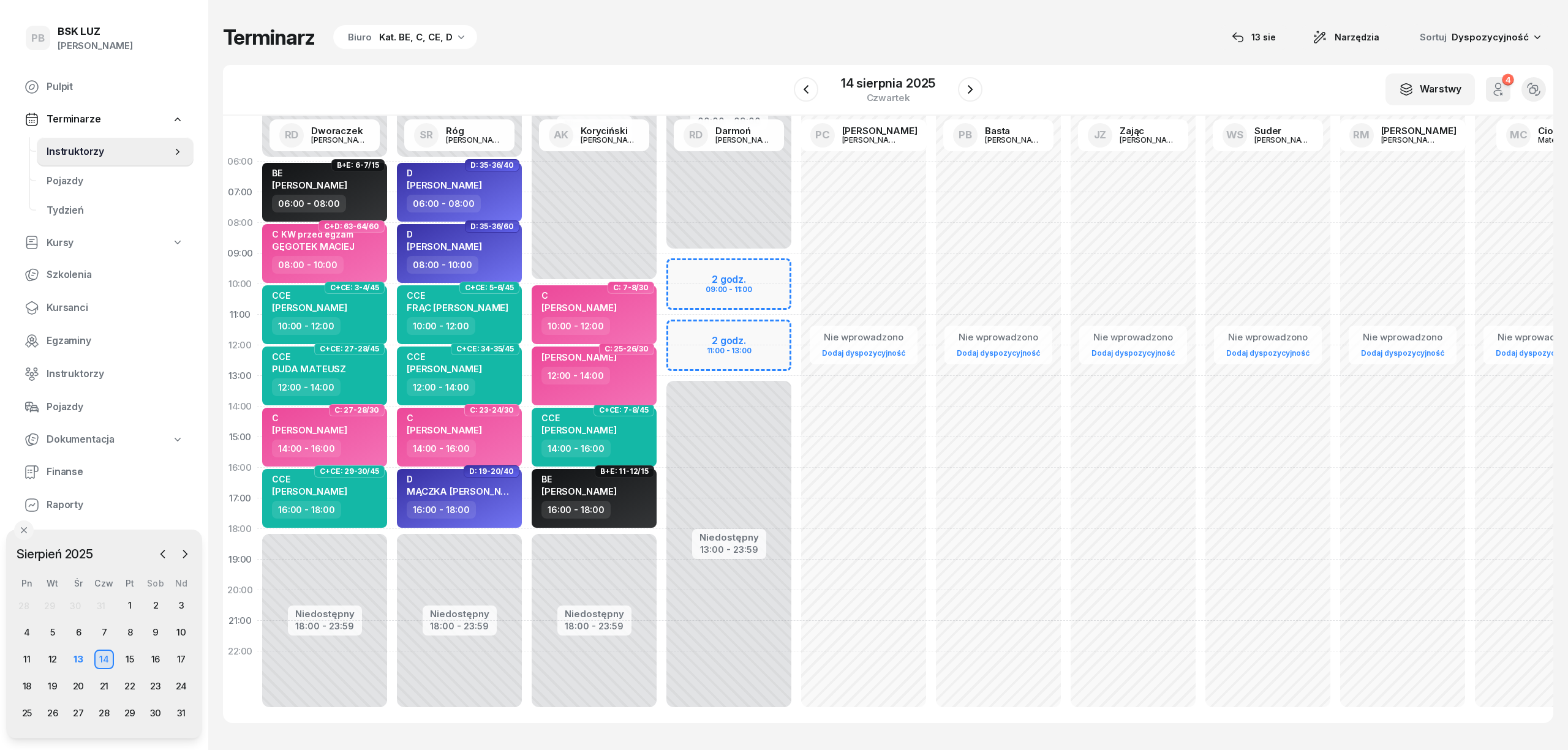
select select "09"
select select "11"
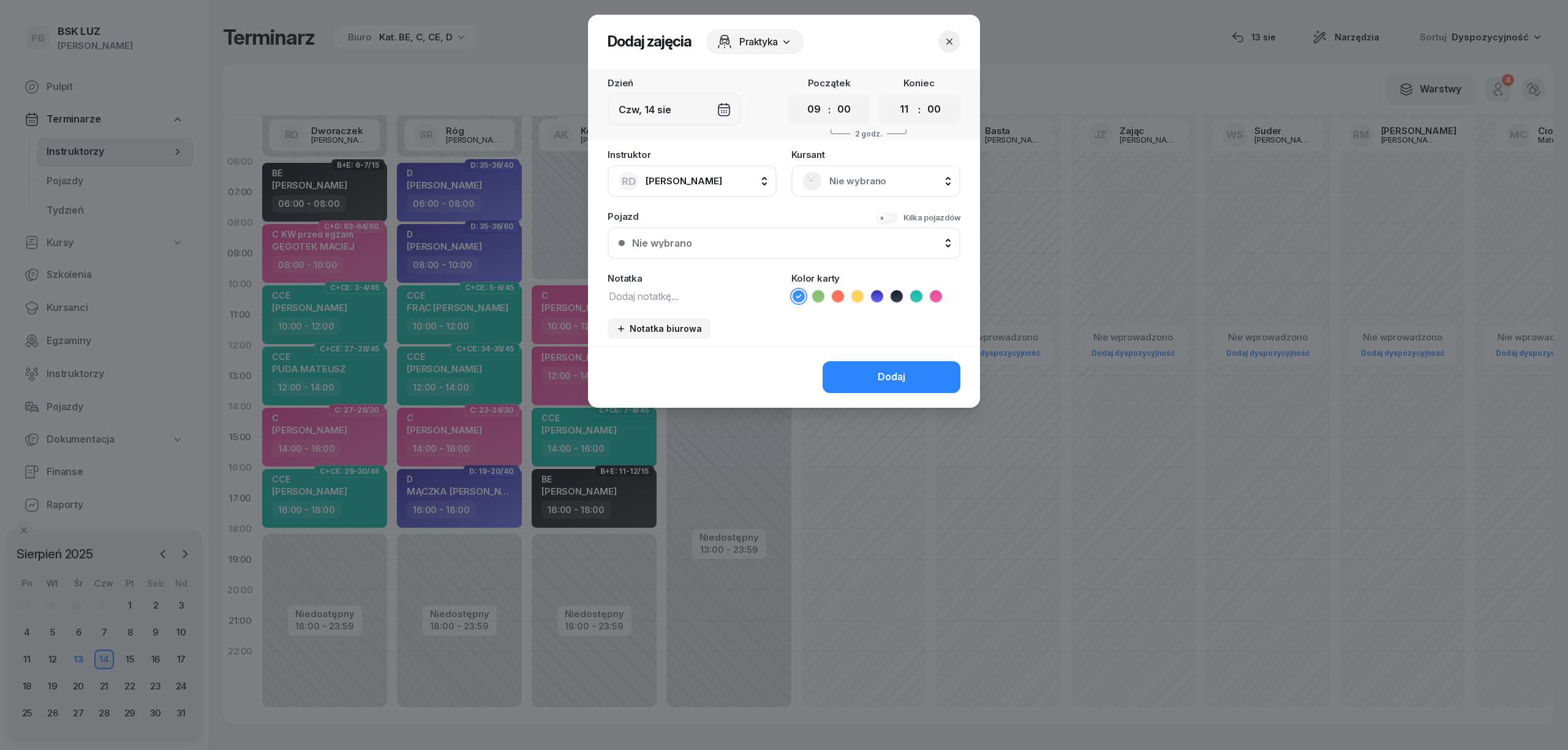
click at [856, 175] on span "Nie wybrano" at bounding box center [890, 182] width 120 height 16
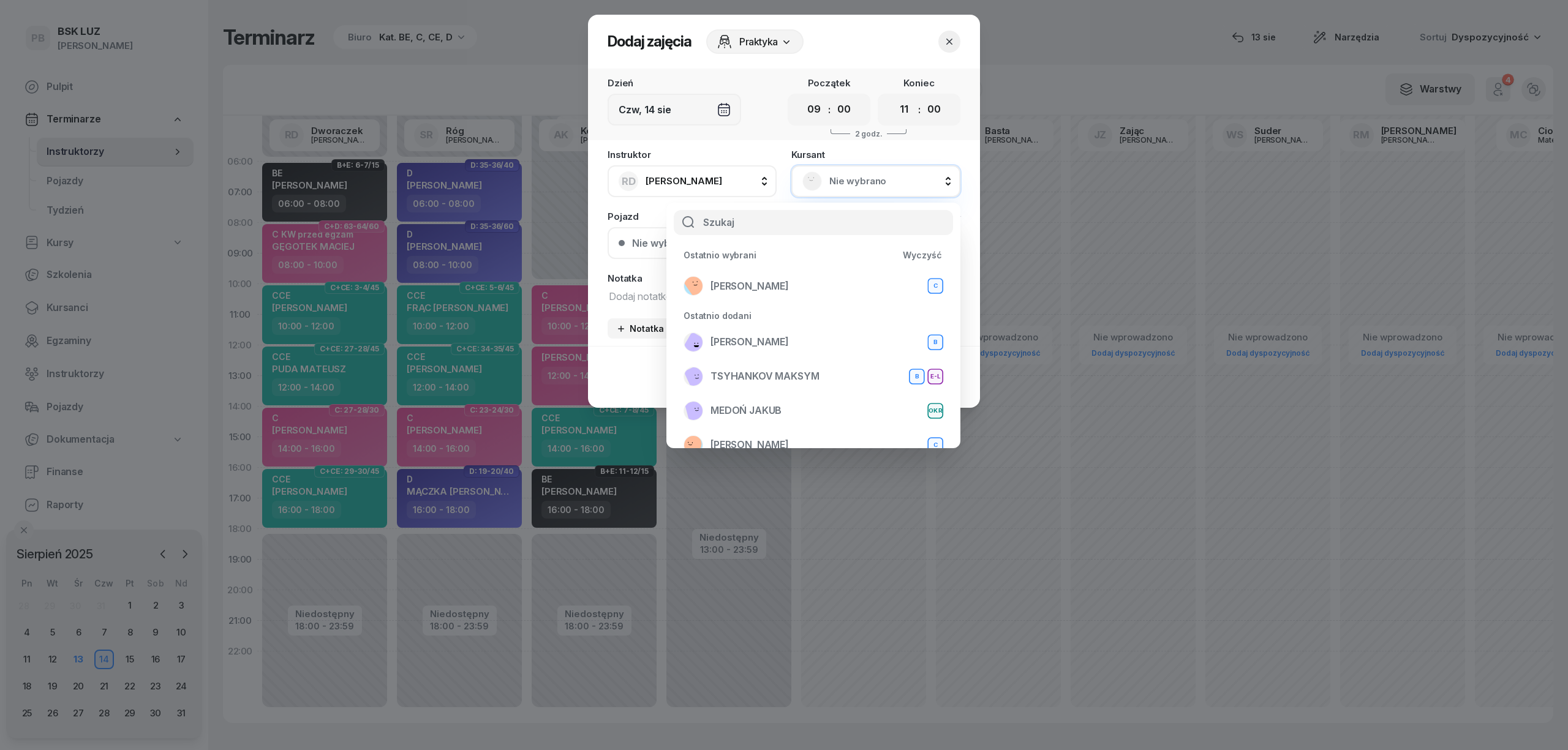
click at [956, 45] on button "button" at bounding box center [950, 42] width 22 height 22
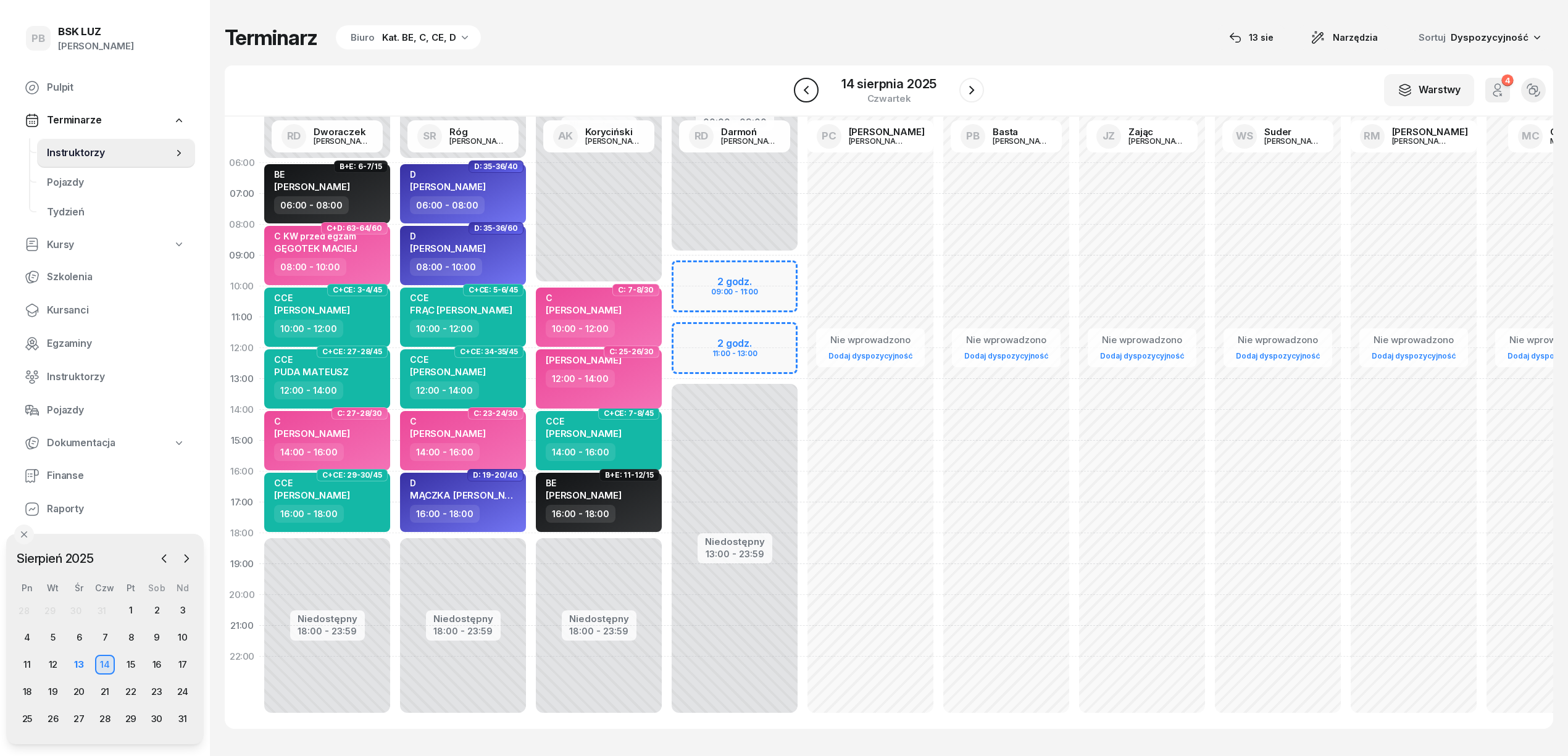
click at [804, 97] on icon "button" at bounding box center [806, 90] width 15 height 15
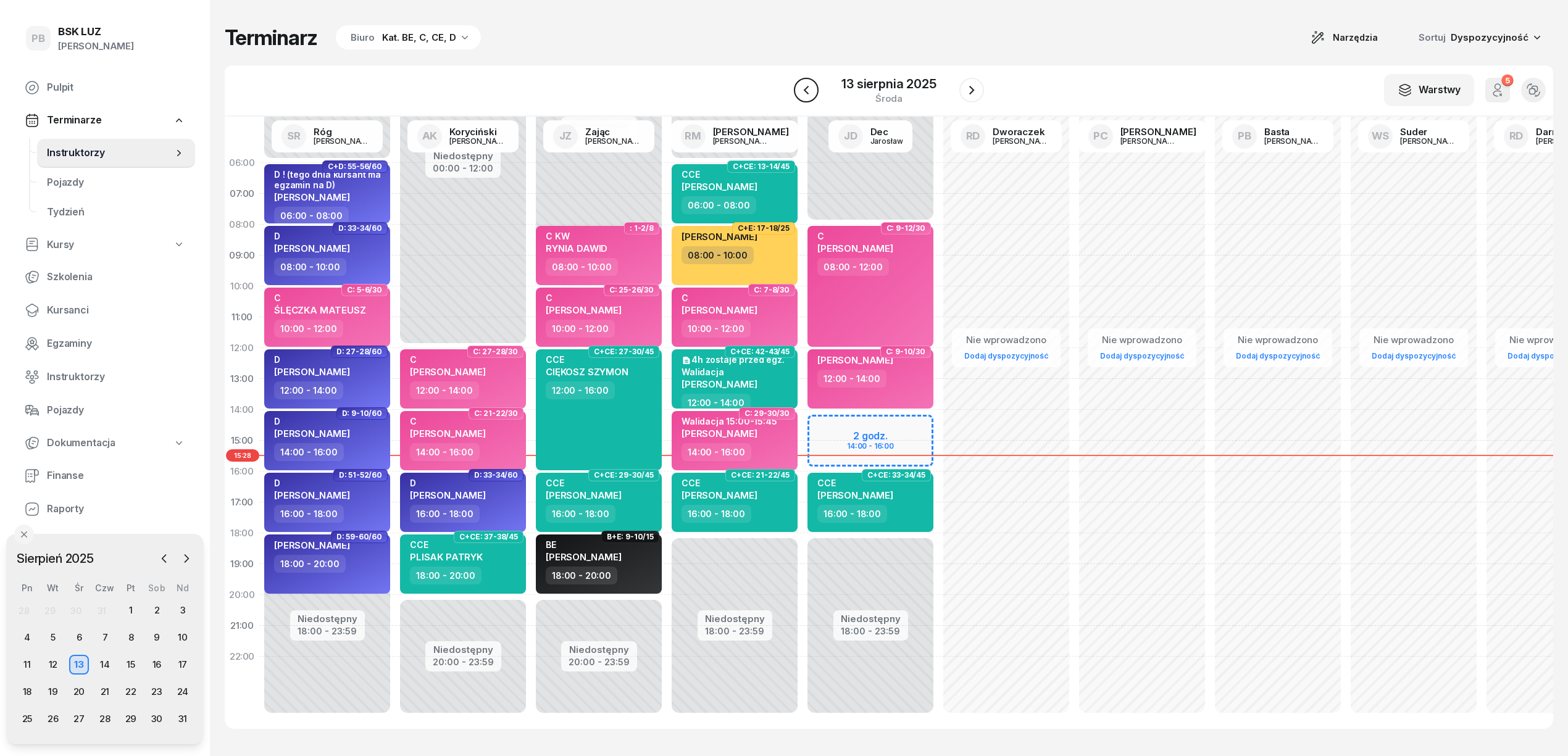
click at [801, 97] on icon "button" at bounding box center [806, 90] width 15 height 15
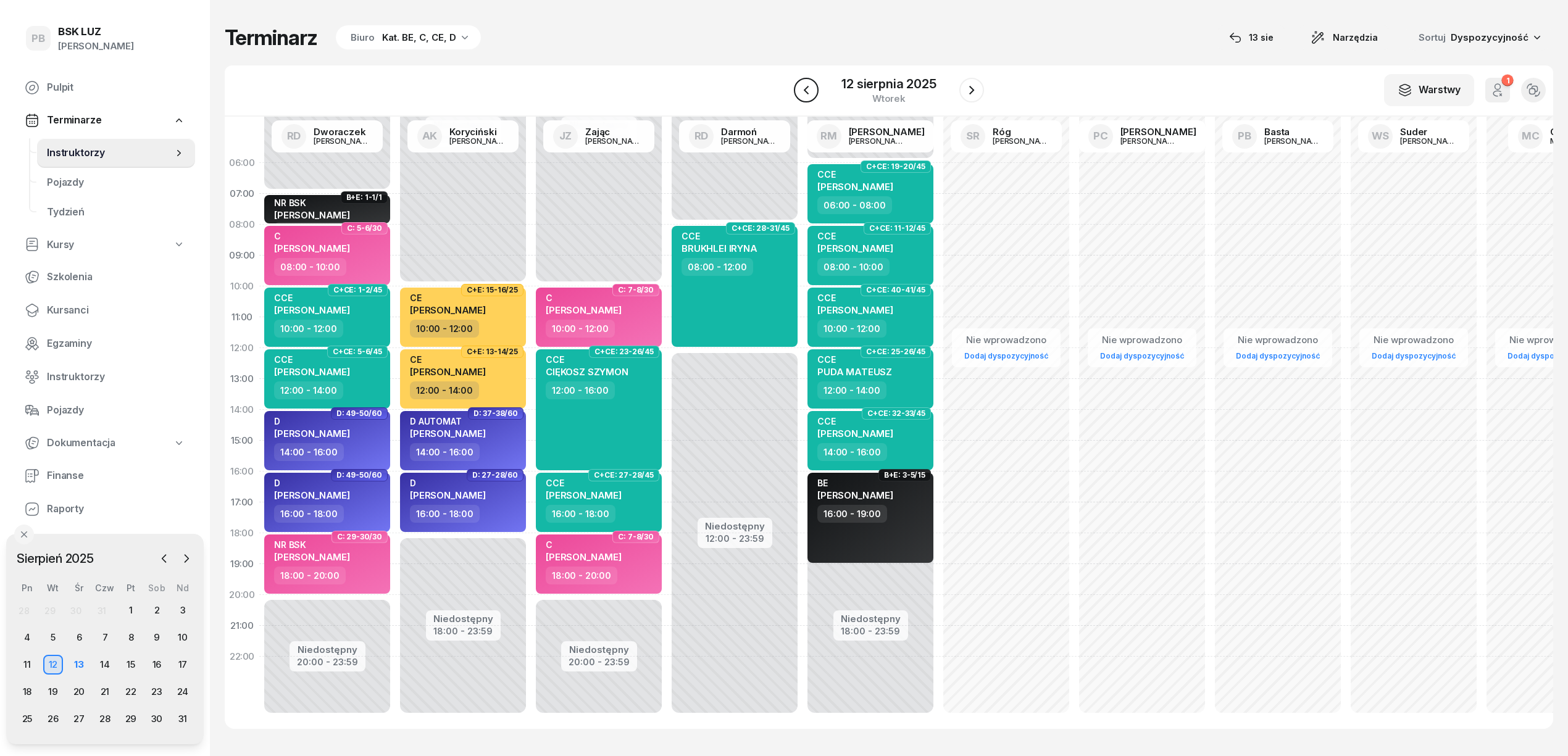
click at [801, 97] on icon "button" at bounding box center [806, 90] width 15 height 15
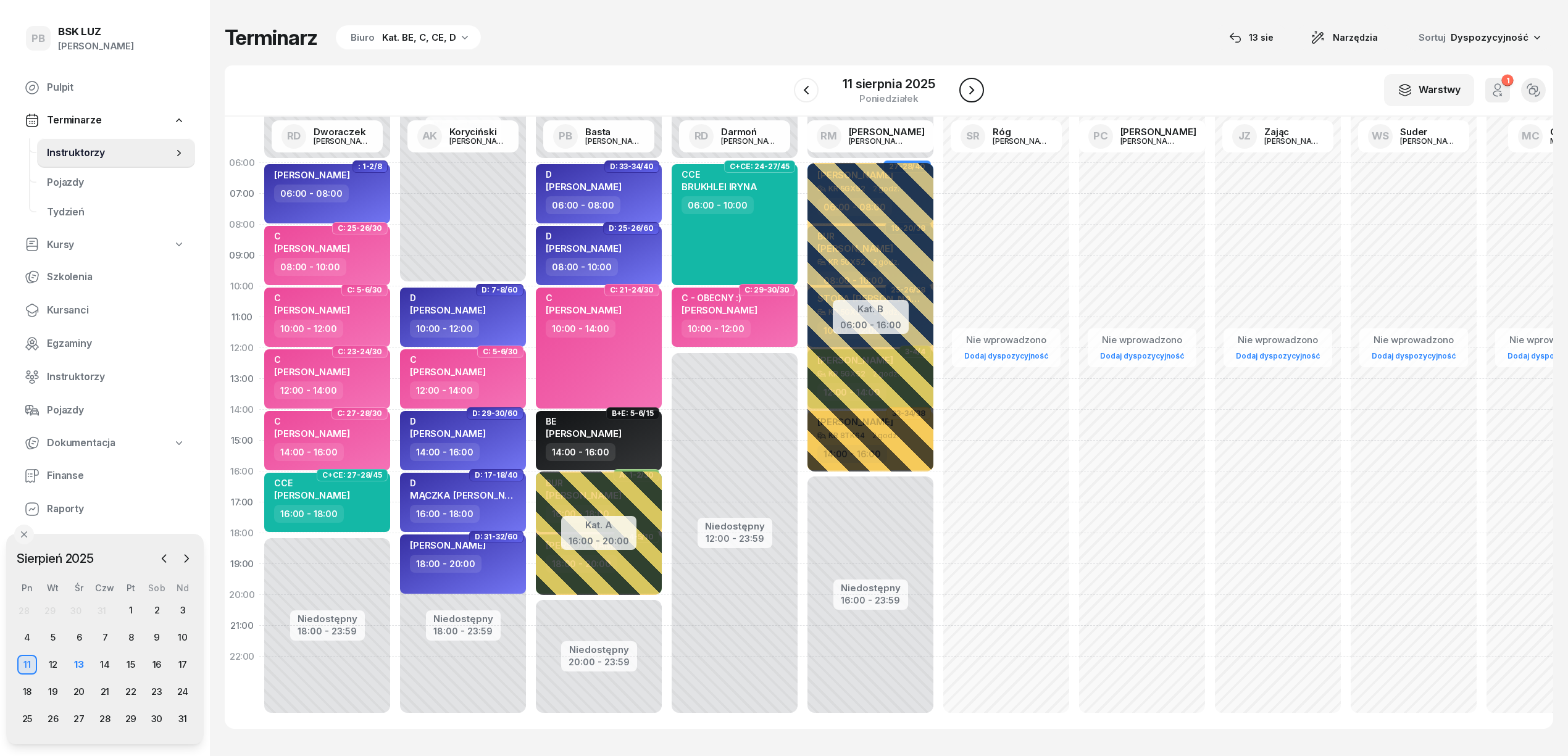
click at [979, 85] on button "button" at bounding box center [972, 90] width 25 height 25
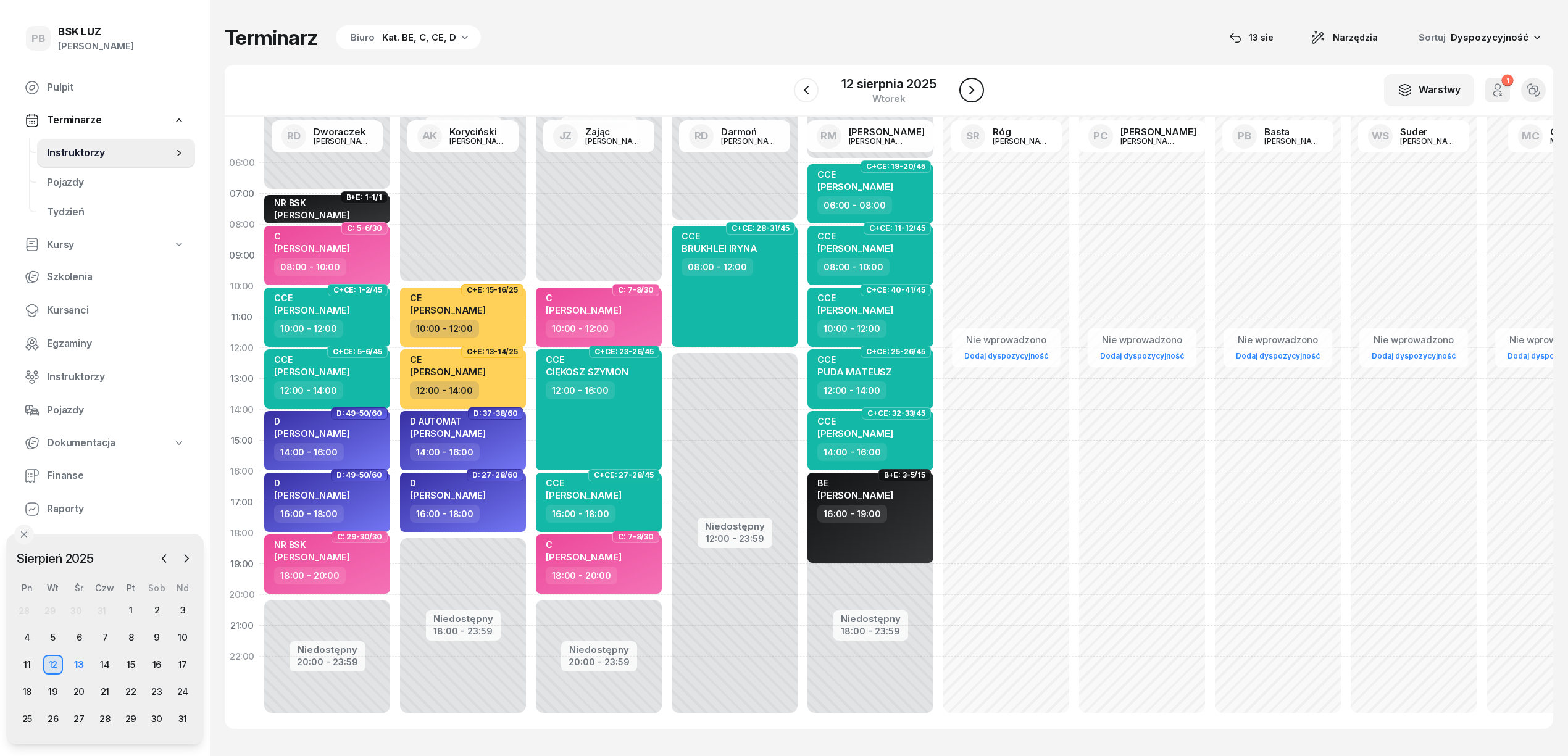
click at [979, 85] on button "button" at bounding box center [972, 90] width 25 height 25
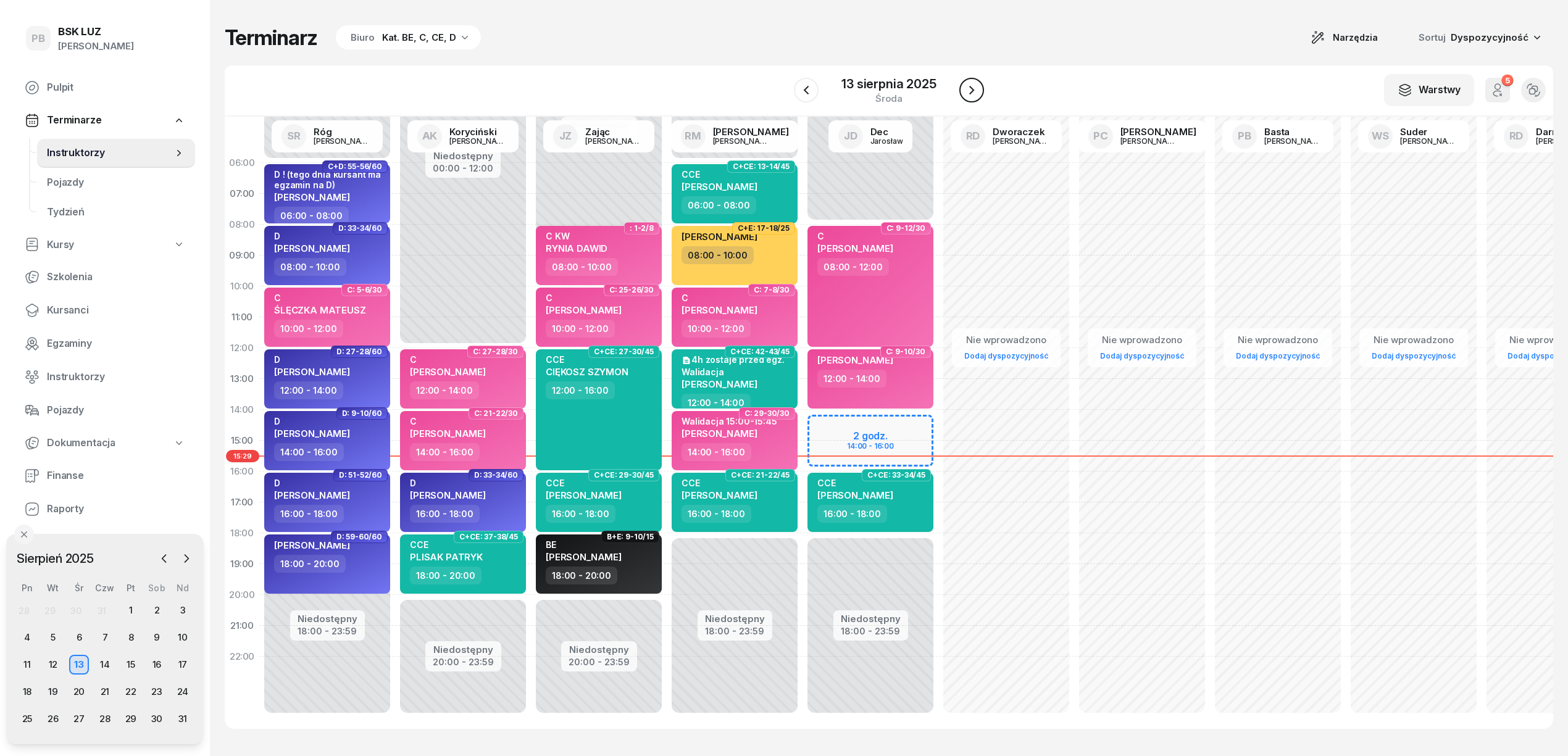
click at [979, 85] on button "button" at bounding box center [972, 90] width 25 height 25
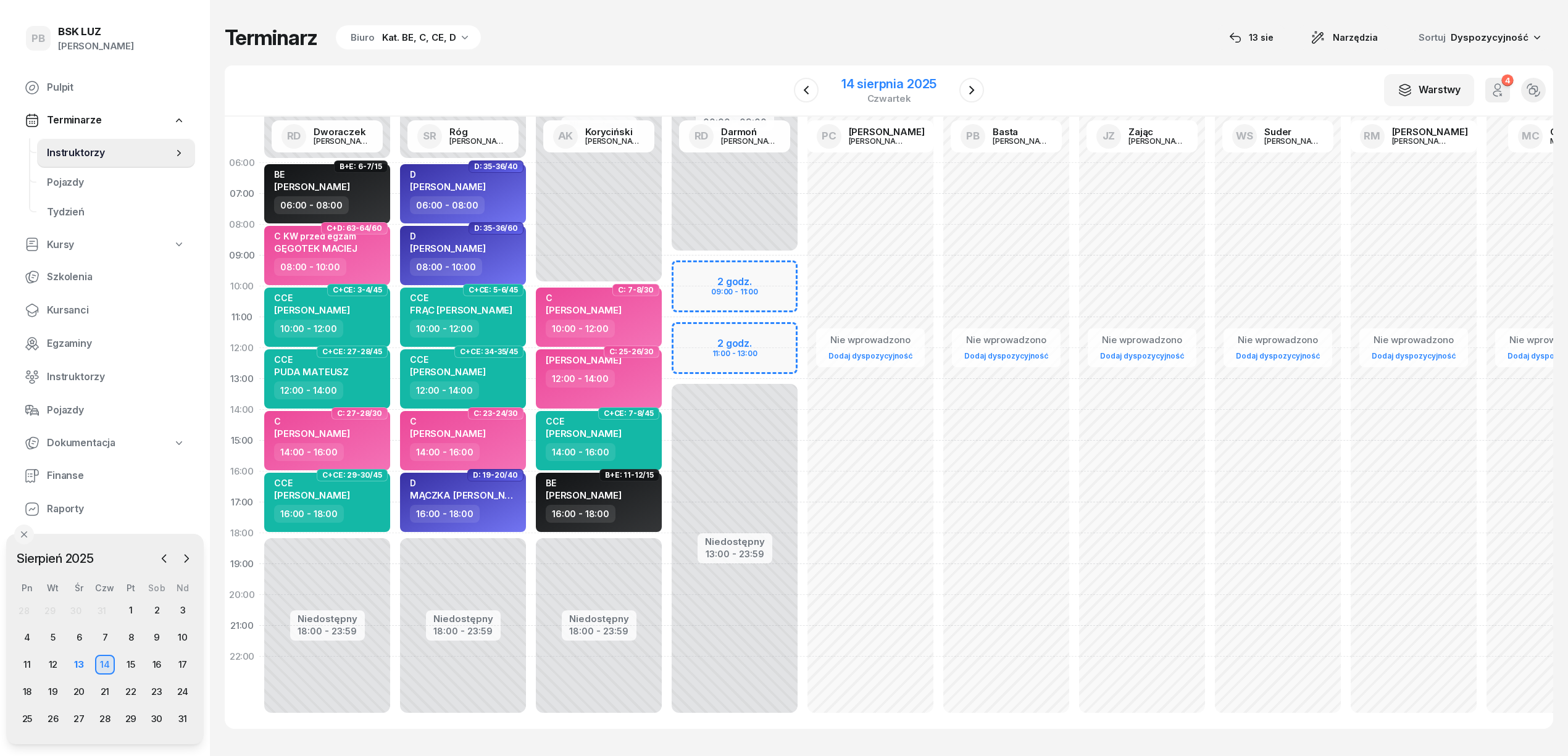
click at [897, 73] on div "[DATE]" at bounding box center [889, 90] width 126 height 35
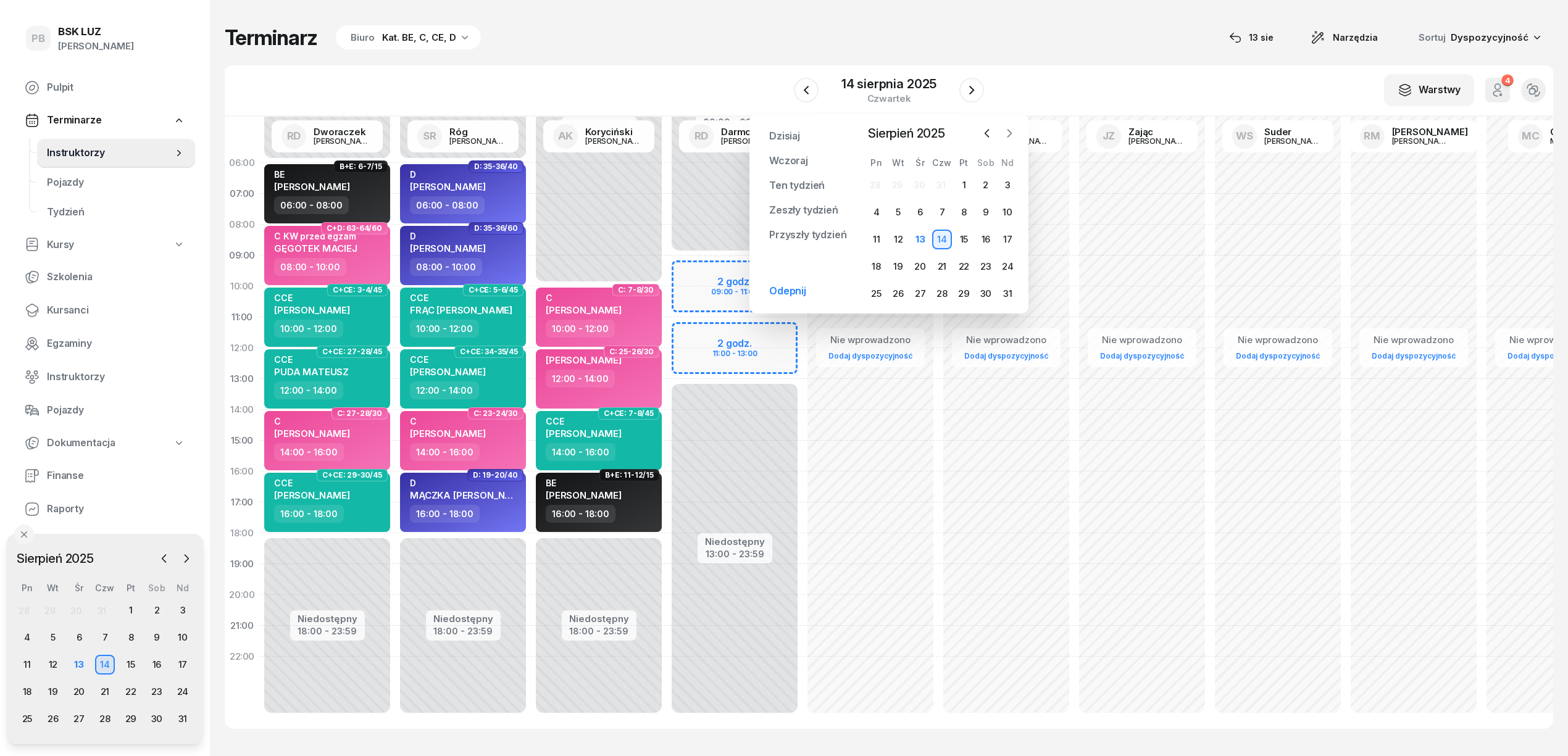
click at [1001, 134] on button "button" at bounding box center [1010, 134] width 19 height 19
click at [884, 289] on div "29" at bounding box center [877, 294] width 20 height 20
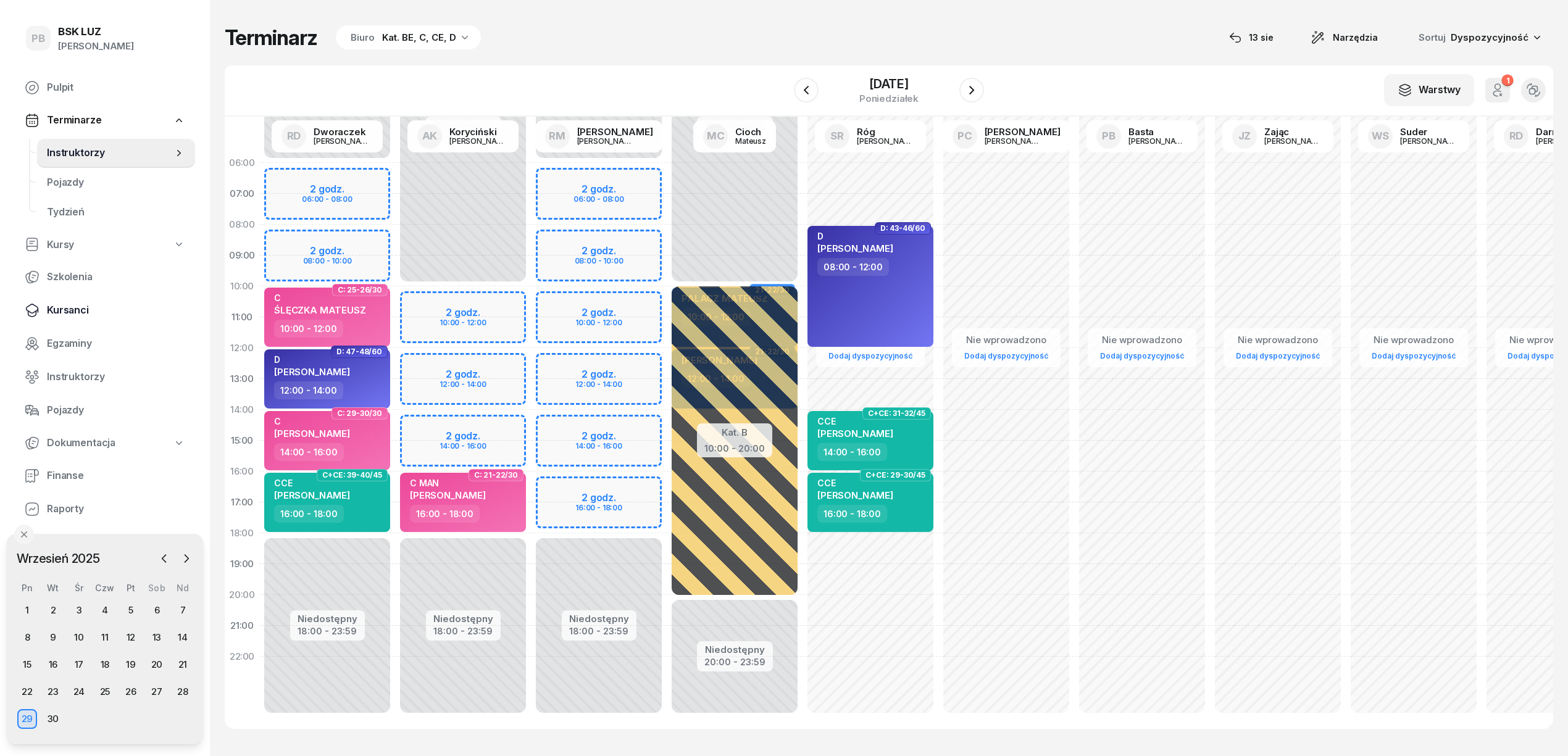
click at [73, 306] on span "Kursanci" at bounding box center [116, 310] width 138 height 16
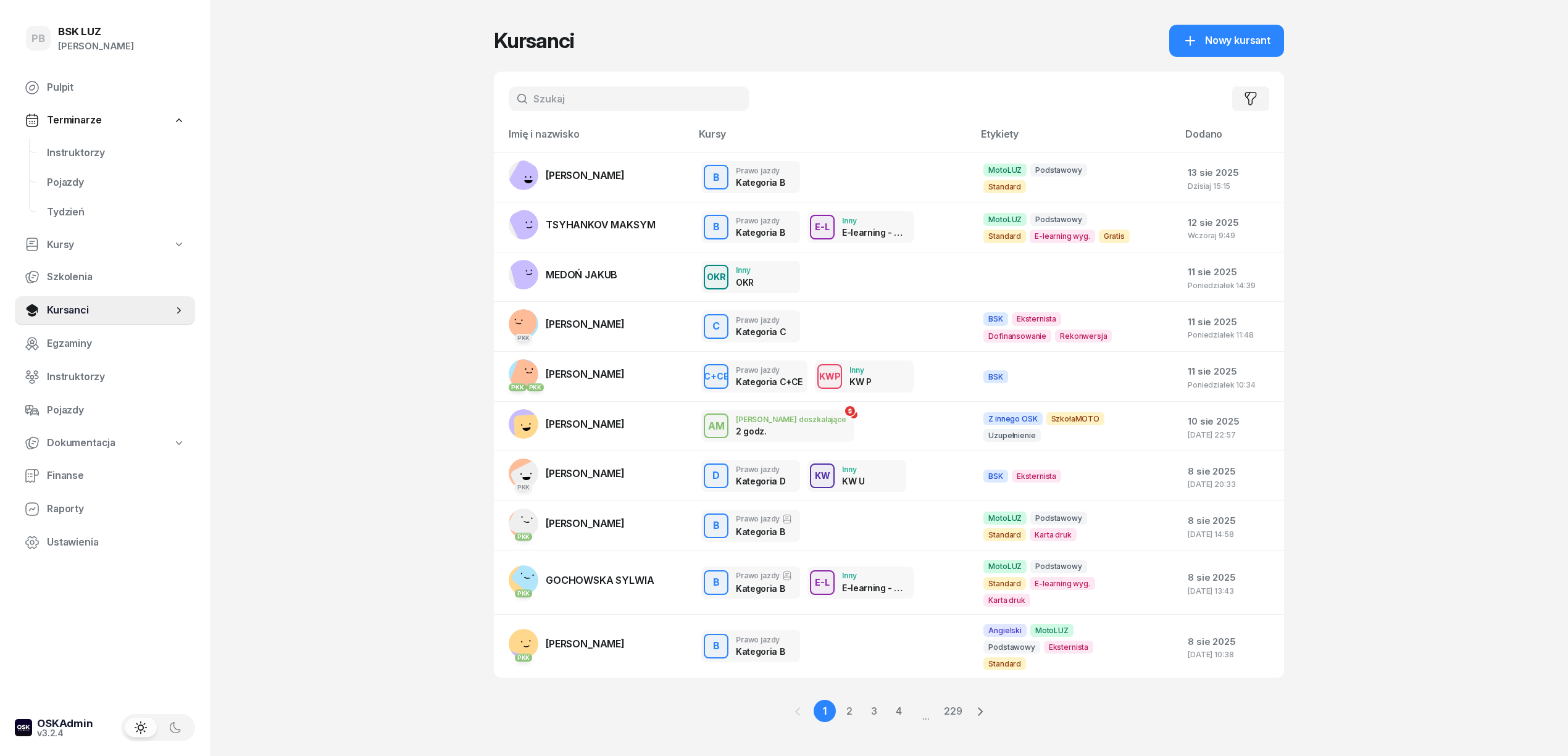
click at [638, 90] on input "text" at bounding box center [629, 99] width 241 height 25
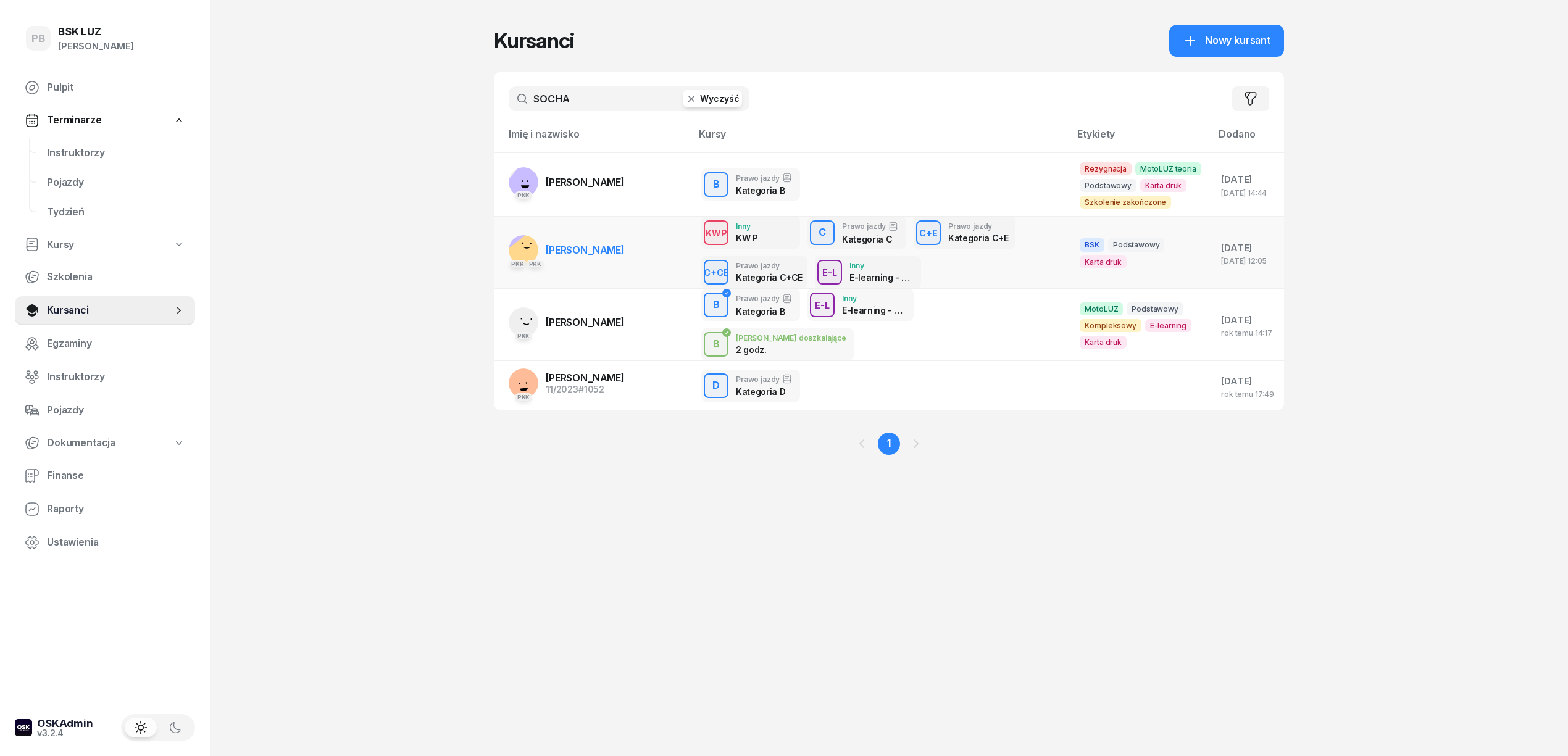
type input "SOCHA"
click at [652, 245] on td "PKK PKK [PERSON_NAME]" at bounding box center [593, 252] width 198 height 72
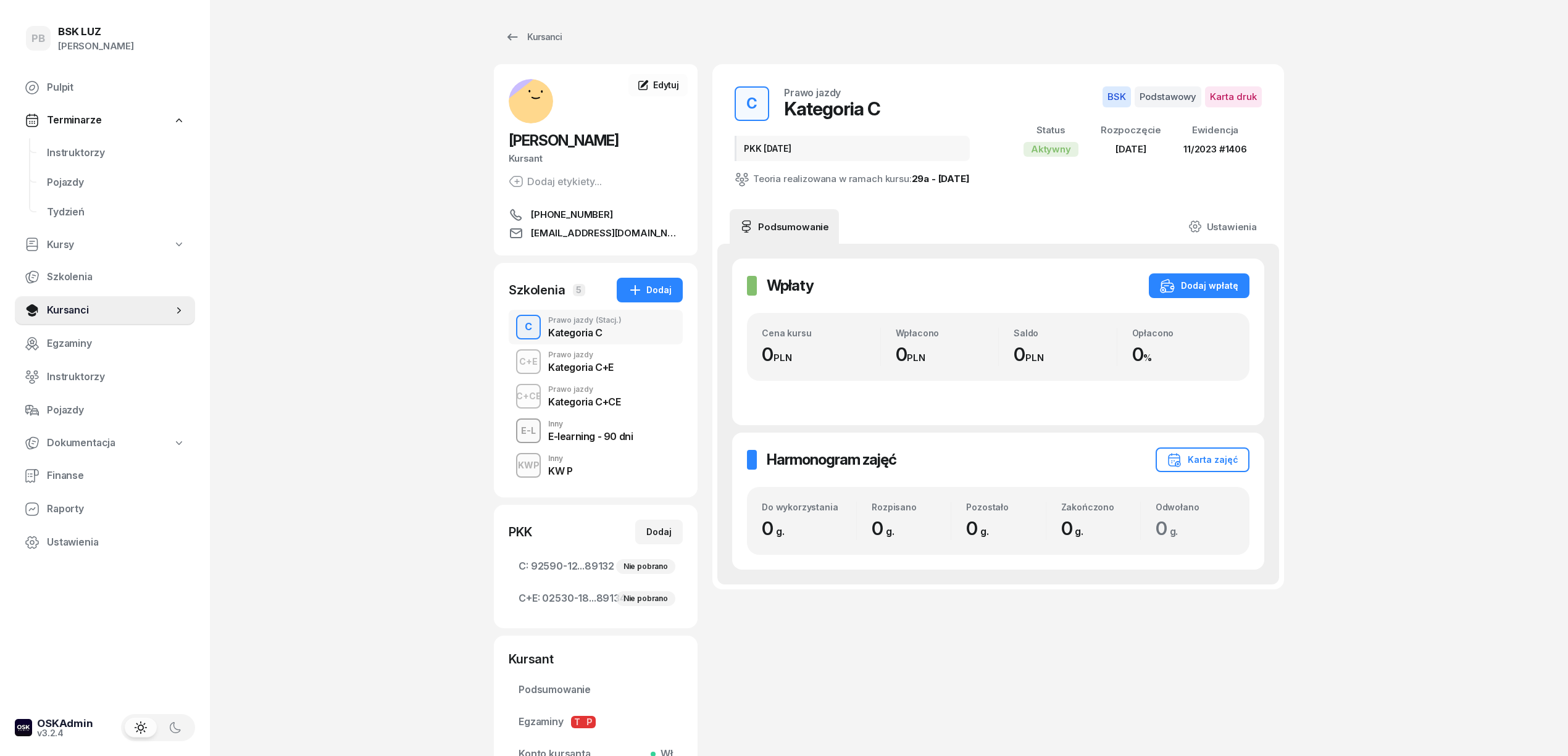
click at [605, 357] on div "Prawo jazdy" at bounding box center [581, 355] width 66 height 7
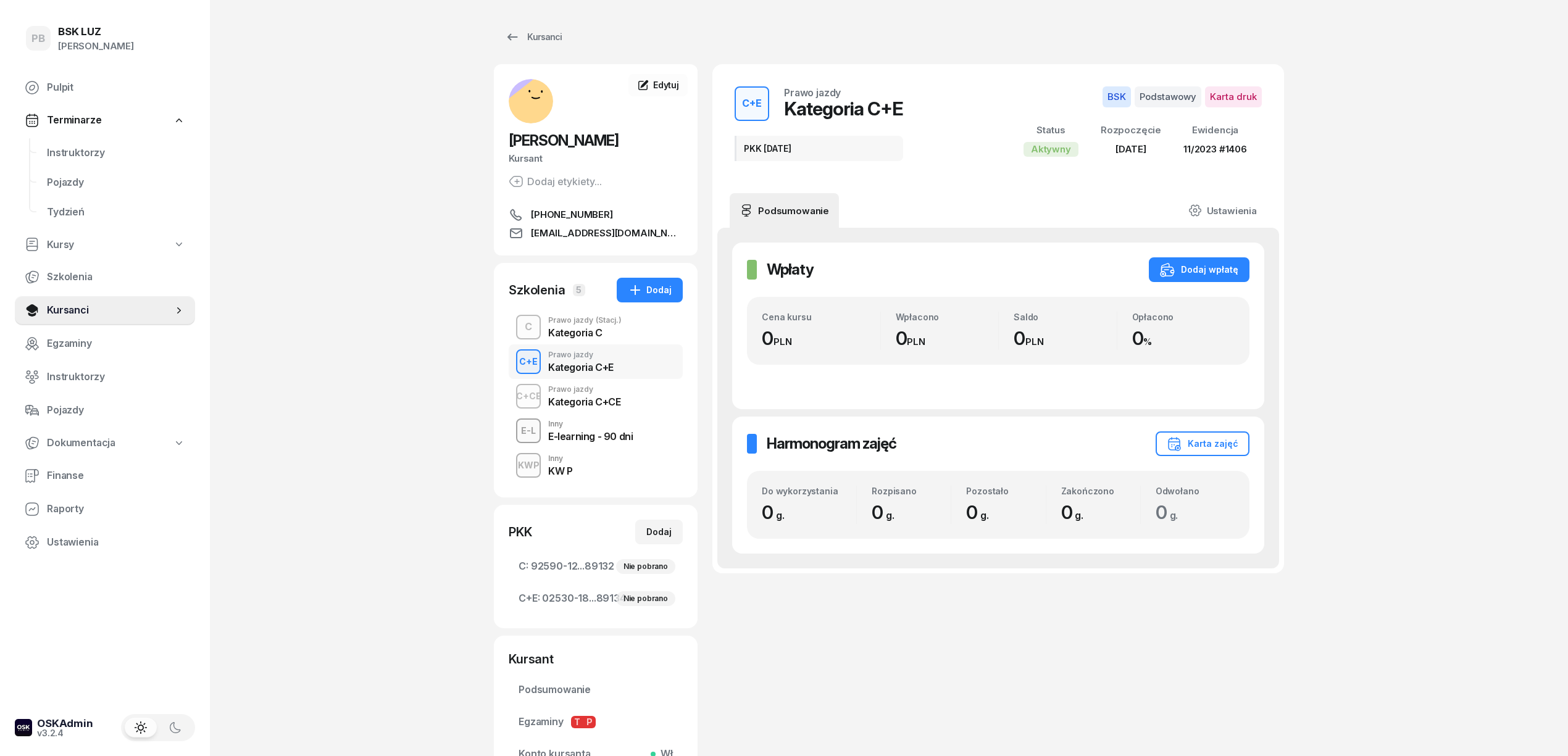
click at [602, 334] on div "Kategoria C" at bounding box center [585, 333] width 74 height 10
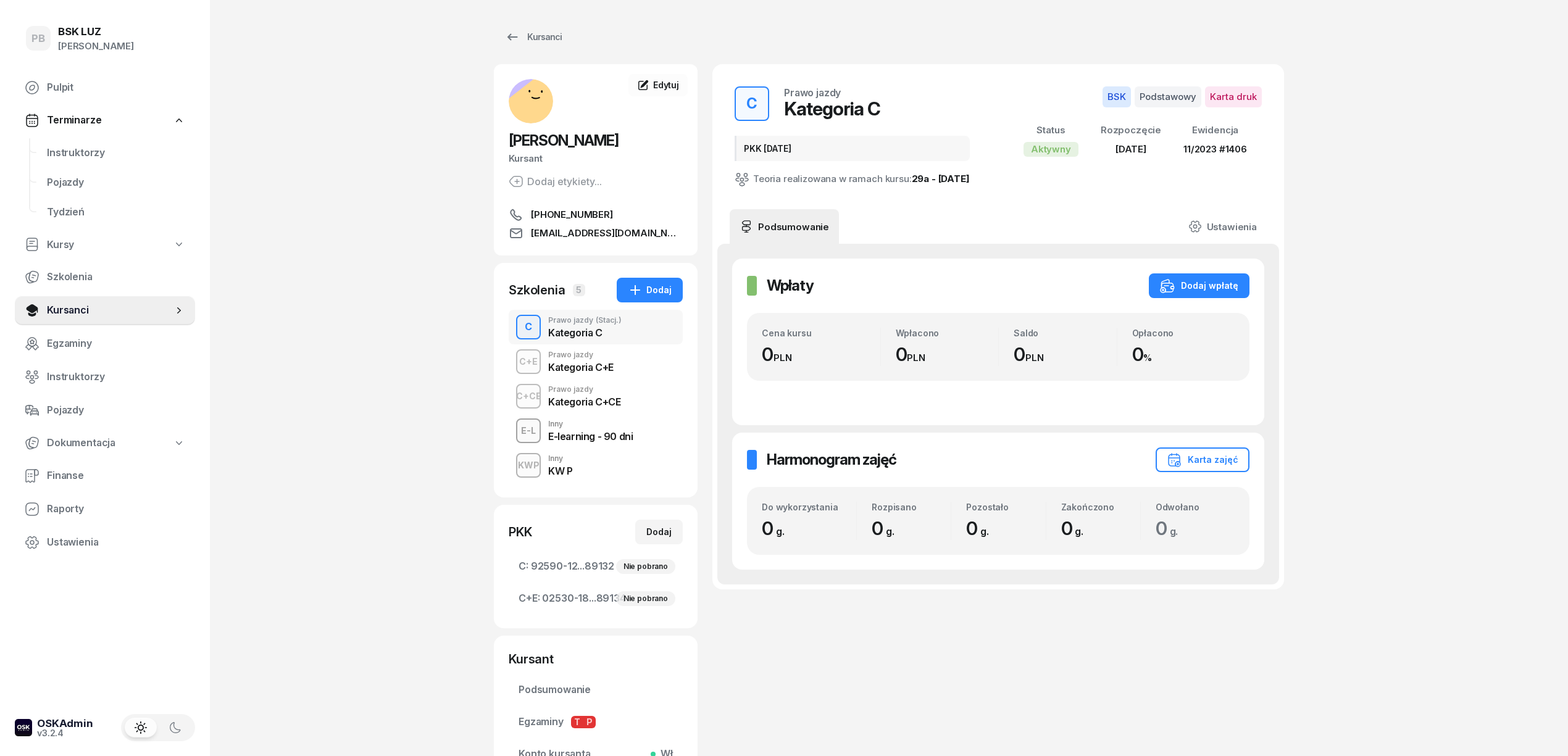
click at [603, 358] on div "Prawo jazdy" at bounding box center [581, 355] width 66 height 7
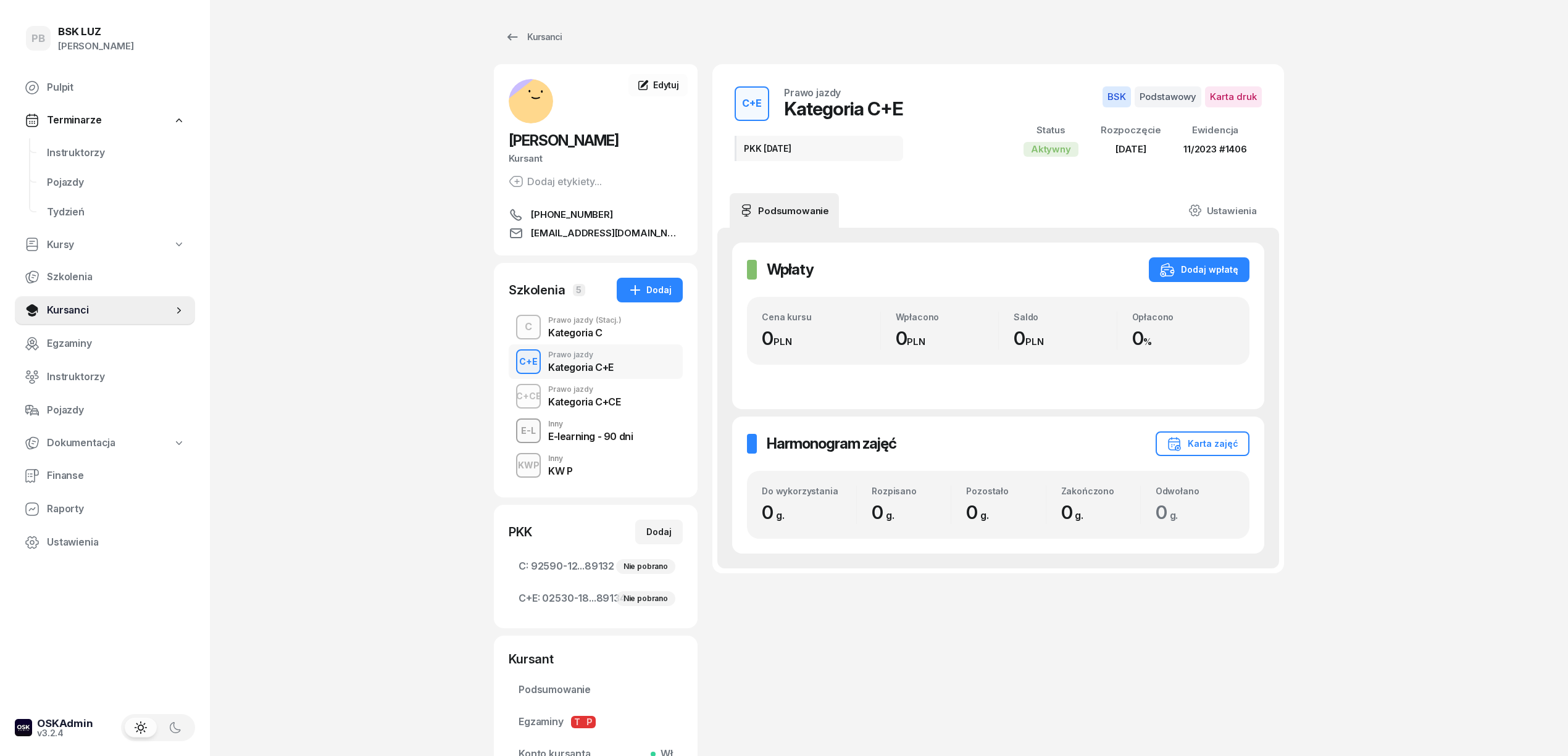
click at [605, 397] on div "Kategoria C+CE" at bounding box center [584, 402] width 72 height 10
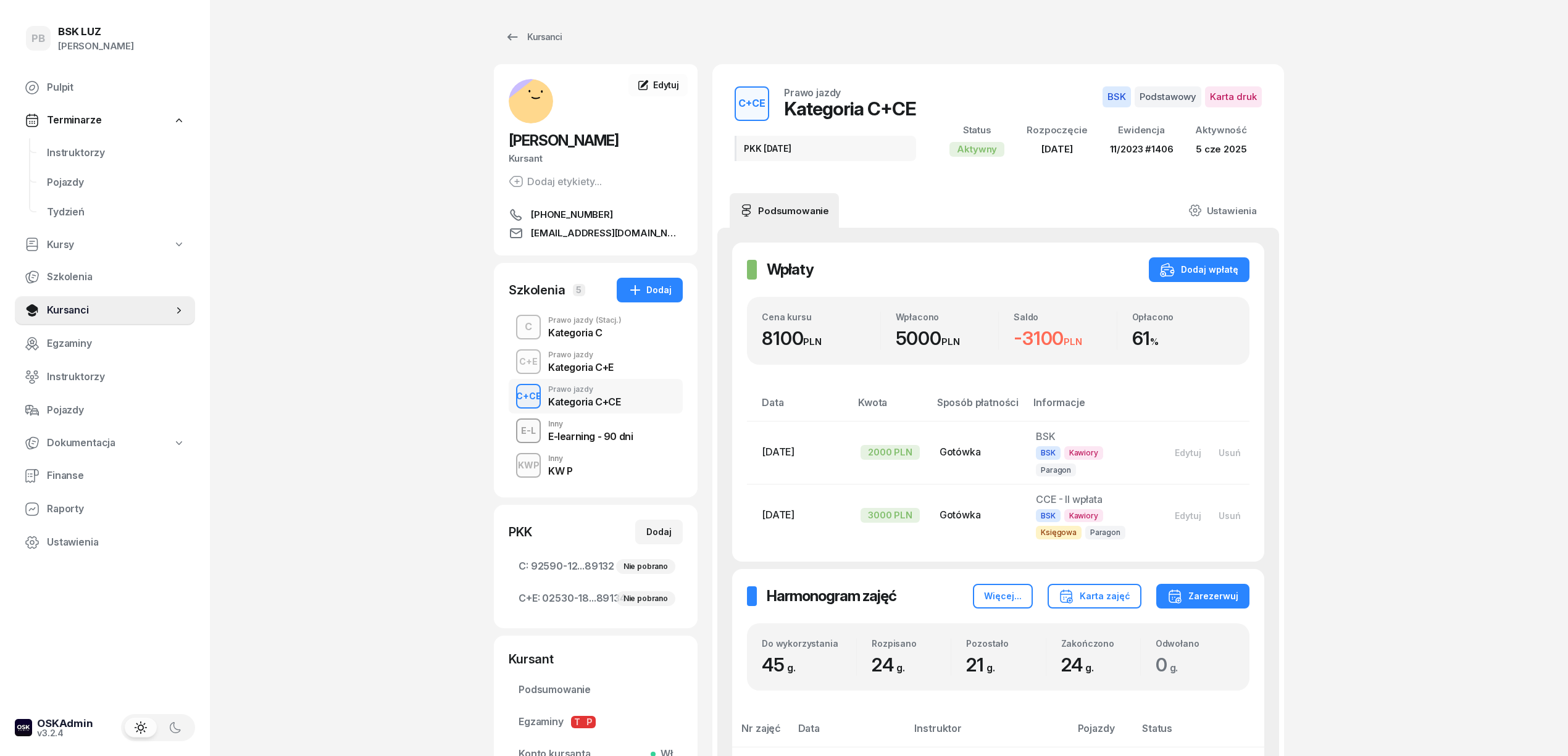
click at [623, 363] on div "C+E Prawo jazdy Kategoria C+E" at bounding box center [596, 362] width 174 height 35
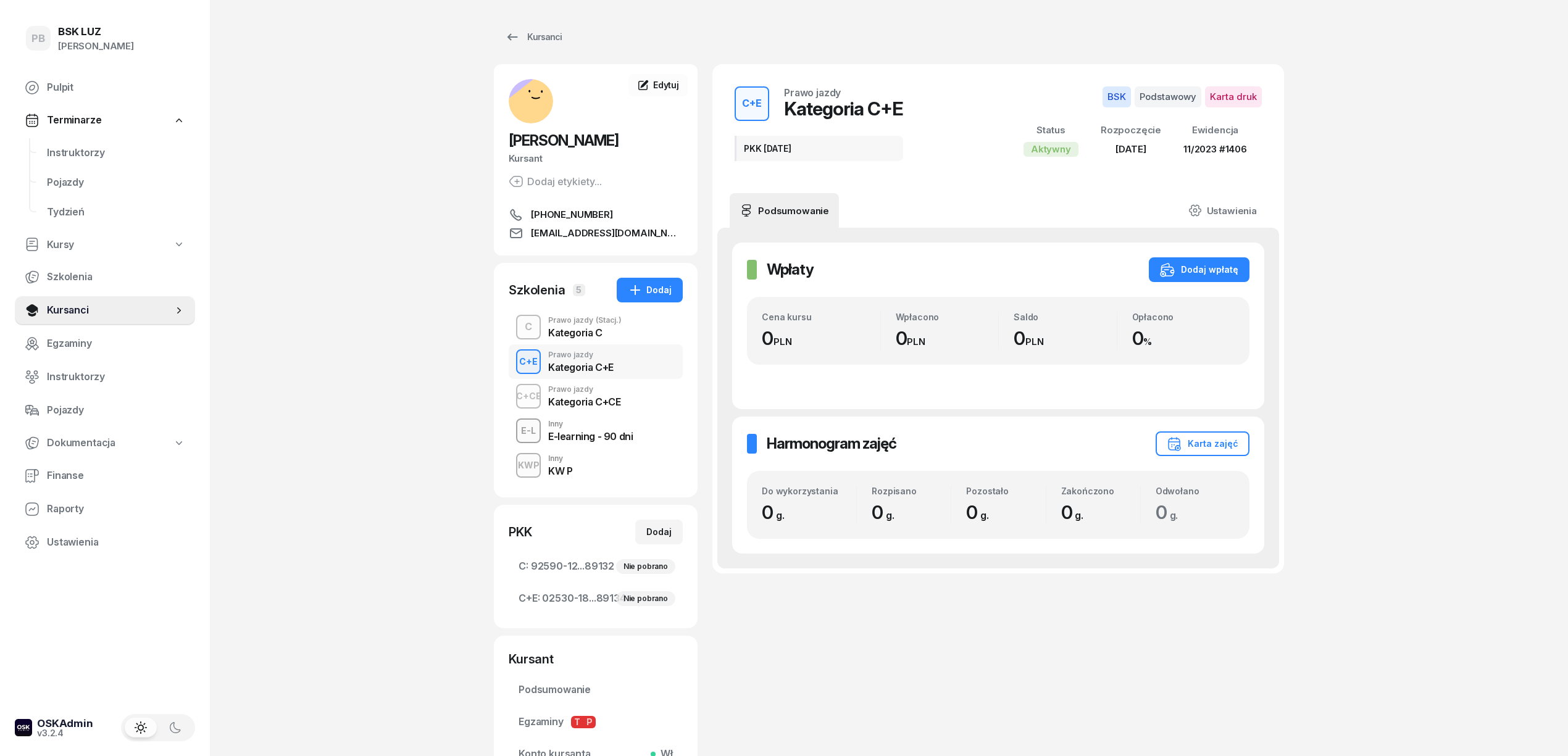
click at [631, 329] on div "C Prawo jazdy (Stacj.) Kategoria C" at bounding box center [596, 327] width 174 height 35
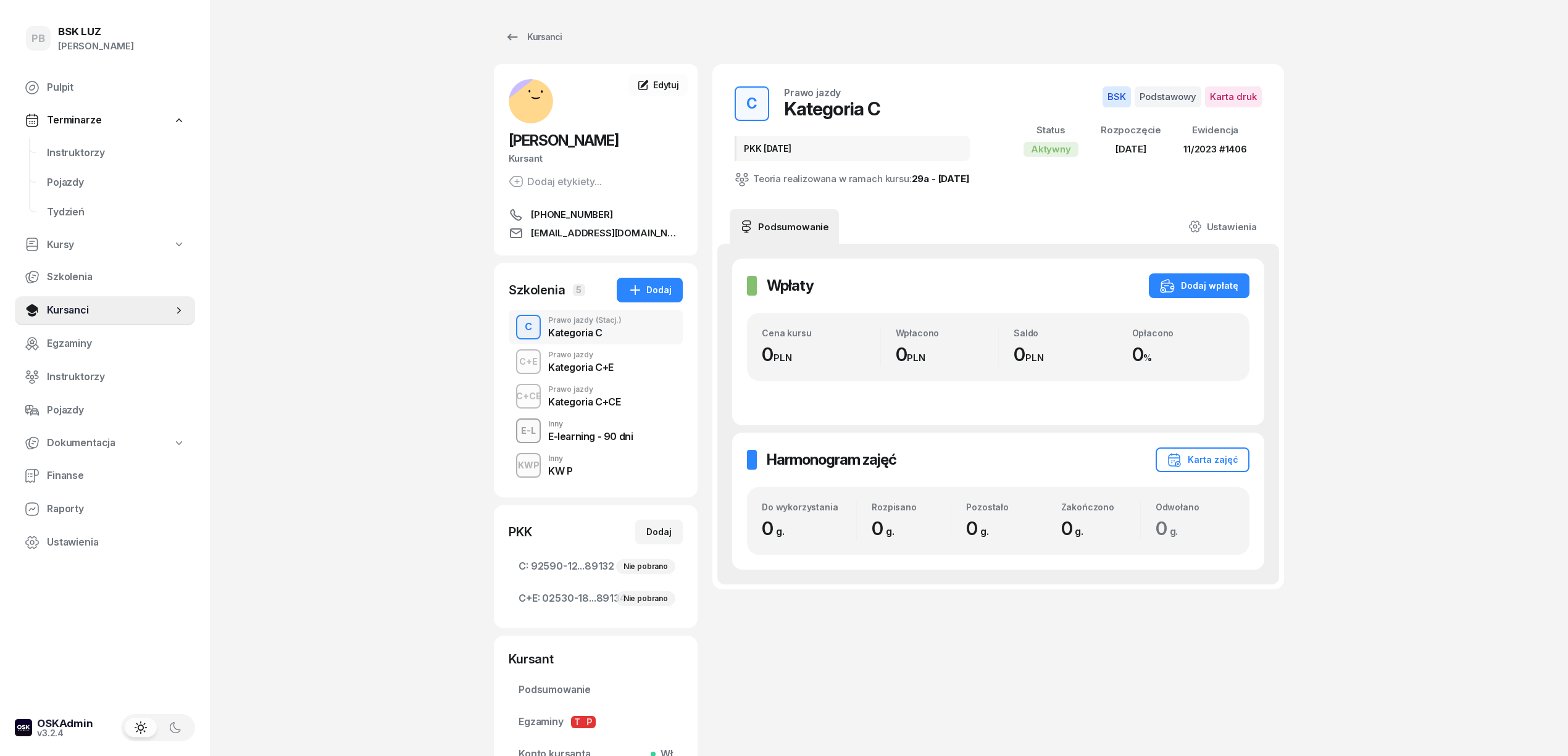
click at [623, 388] on div "C+CE Prawo jazdy Kategoria C+CE" at bounding box center [596, 396] width 174 height 35
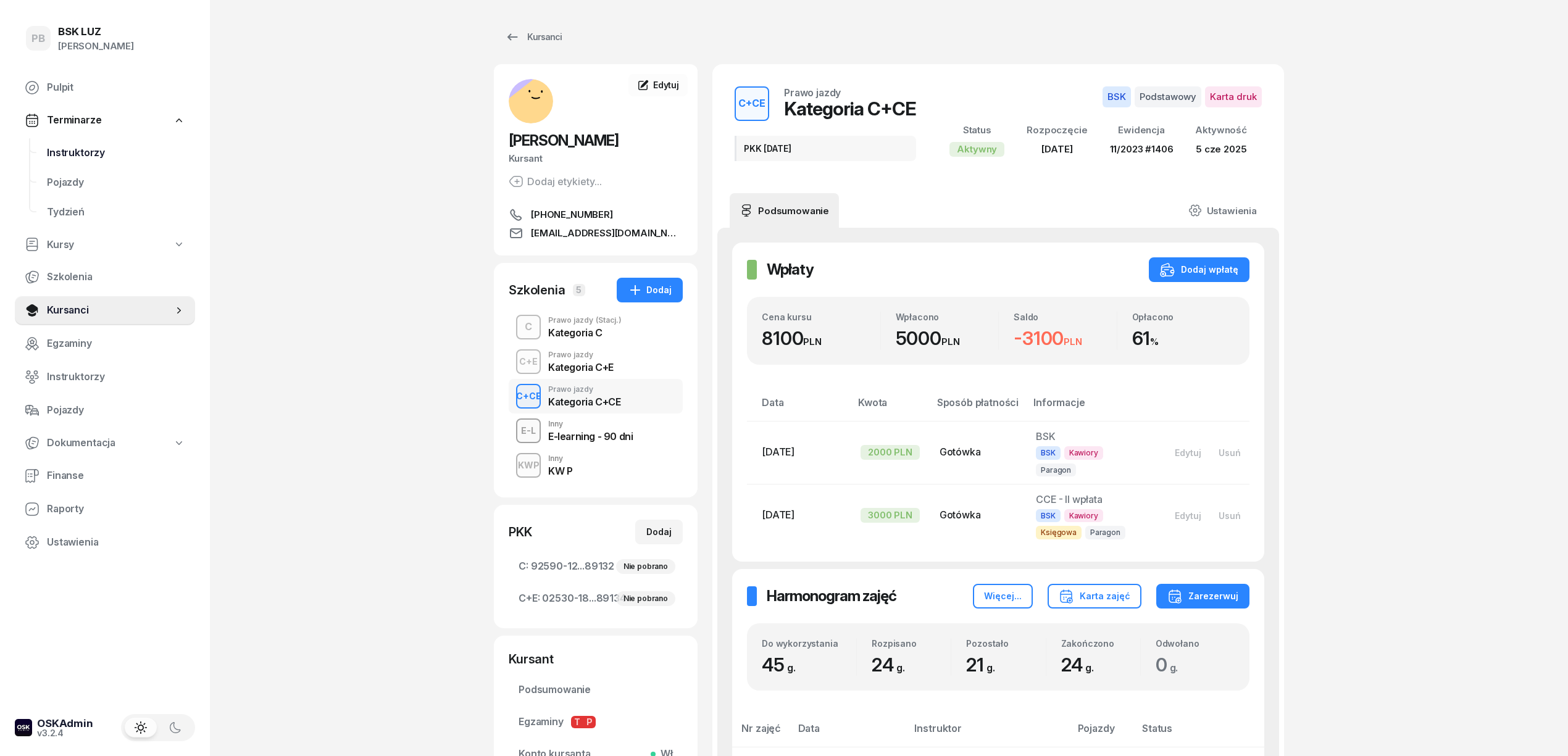
click at [80, 151] on span "Instruktorzy" at bounding box center [116, 153] width 138 height 16
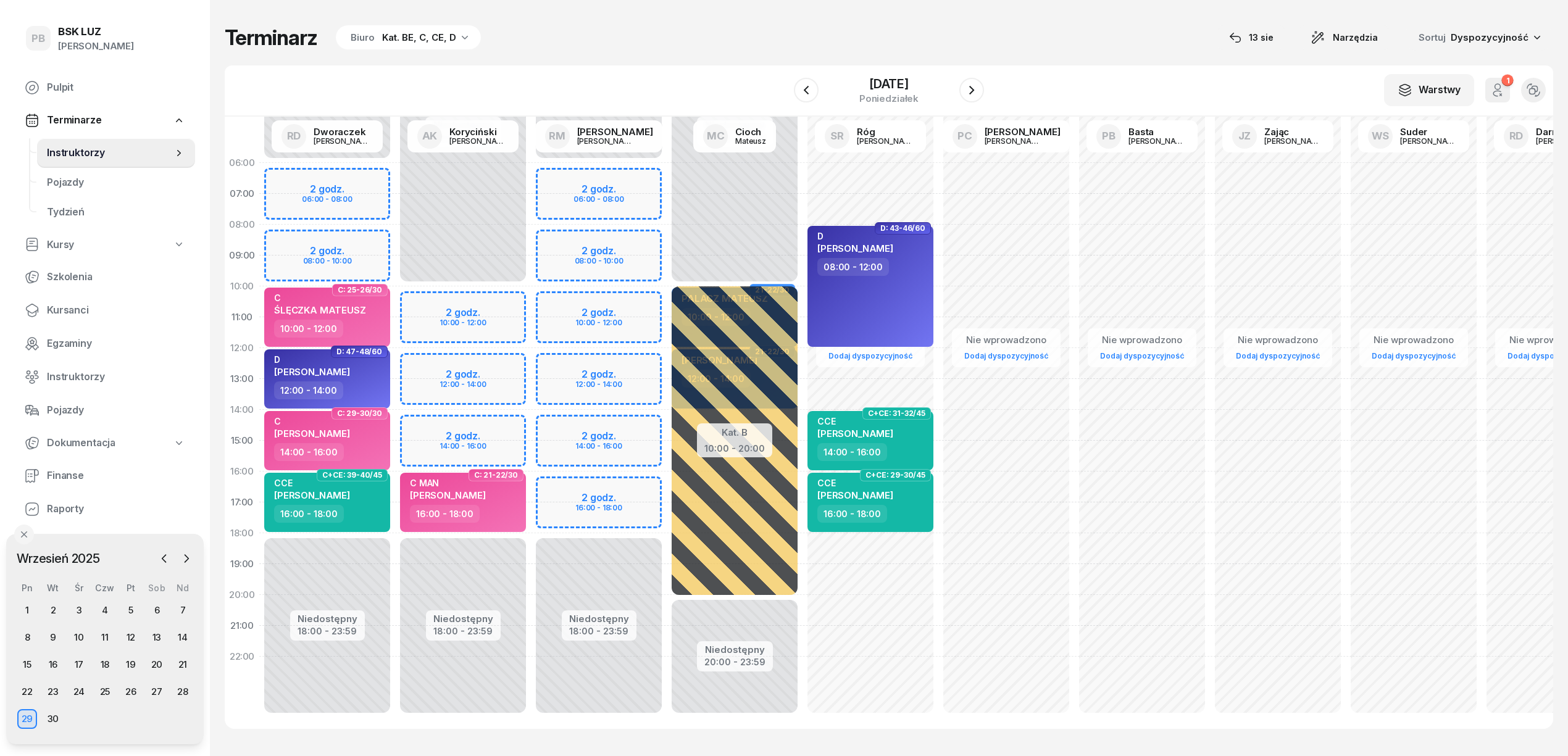
click at [959, 78] on div "[DATE]" at bounding box center [889, 90] width 190 height 35
click at [974, 85] on icon "button" at bounding box center [972, 90] width 15 height 15
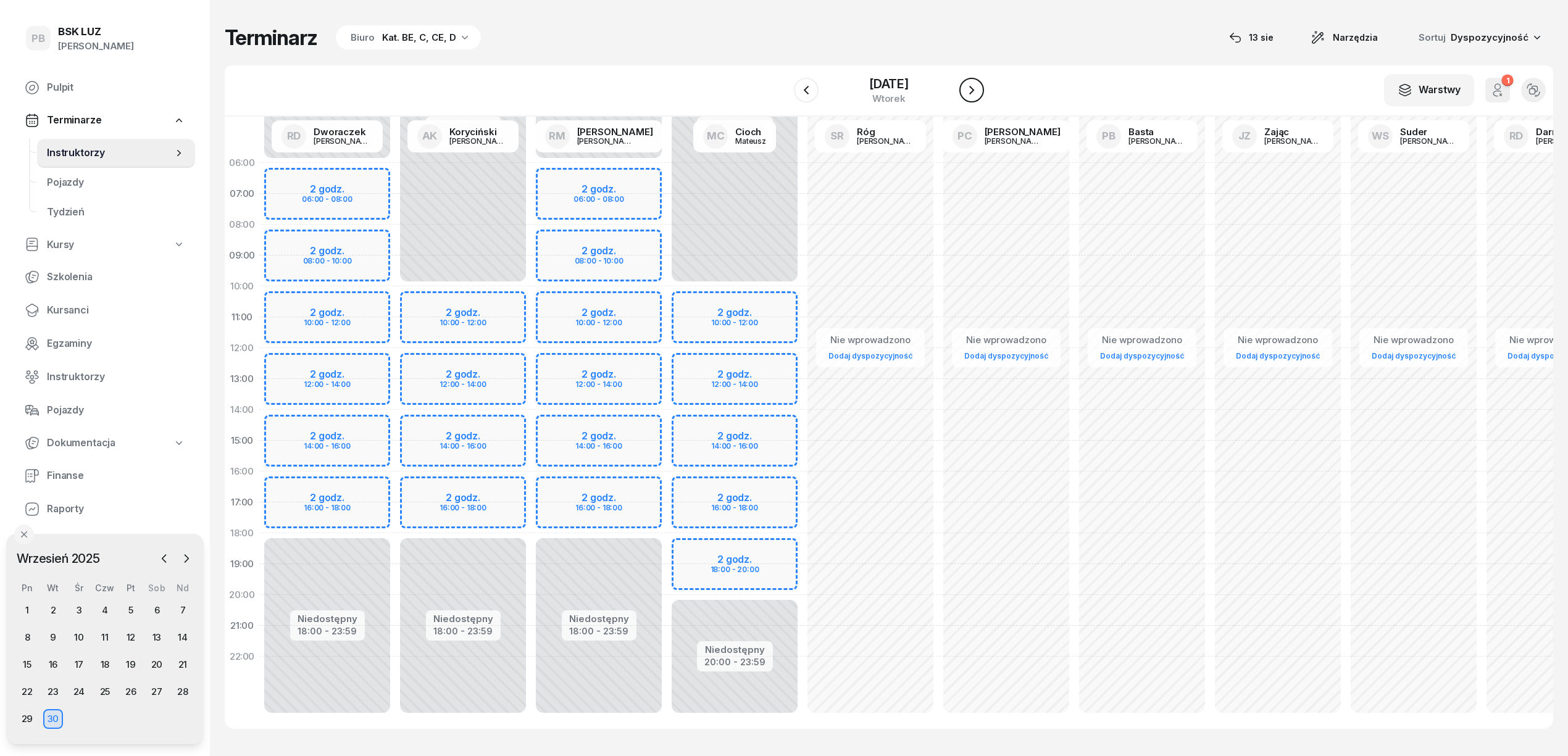
click at [969, 89] on icon "button" at bounding box center [972, 90] width 15 height 15
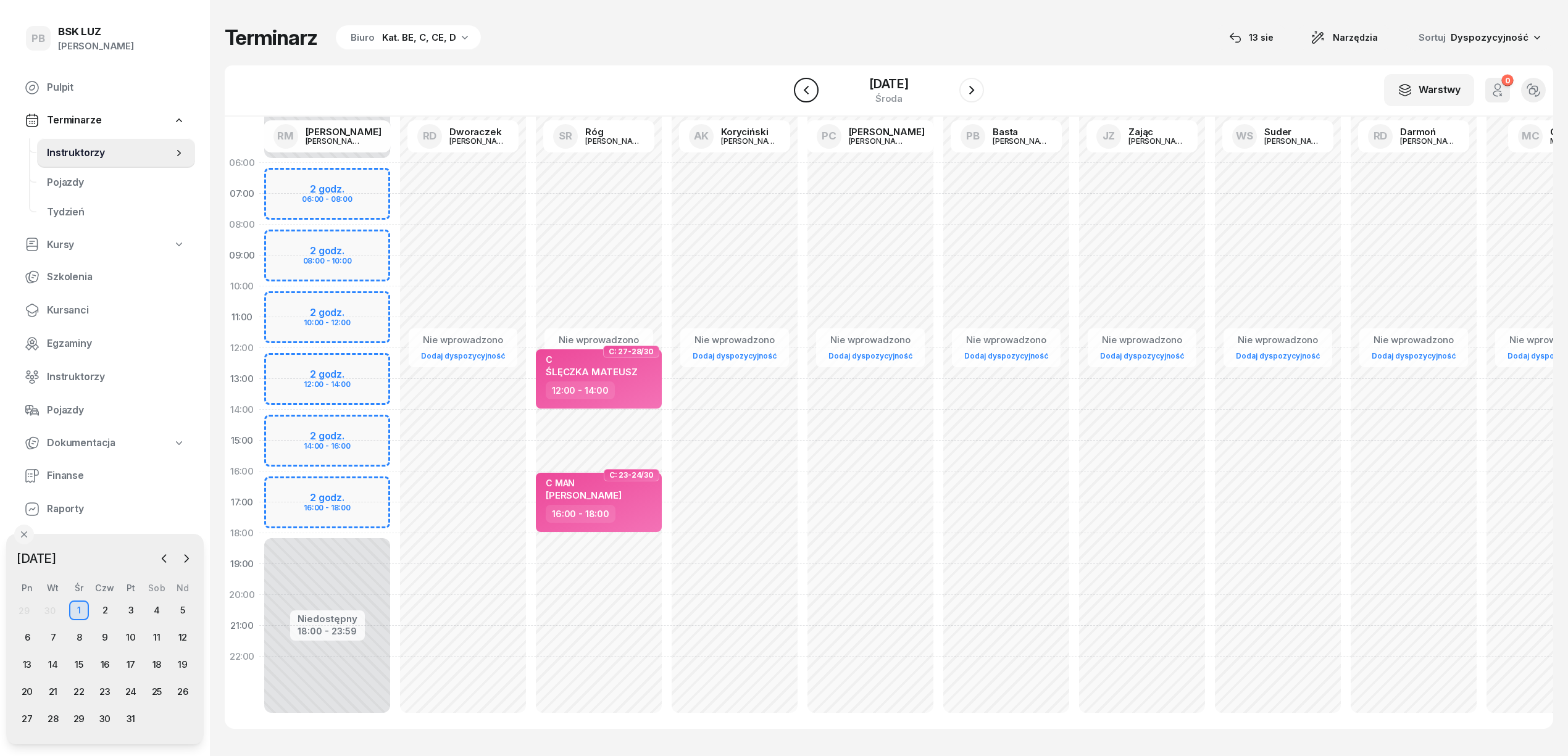
click at [799, 85] on icon "button" at bounding box center [806, 90] width 15 height 15
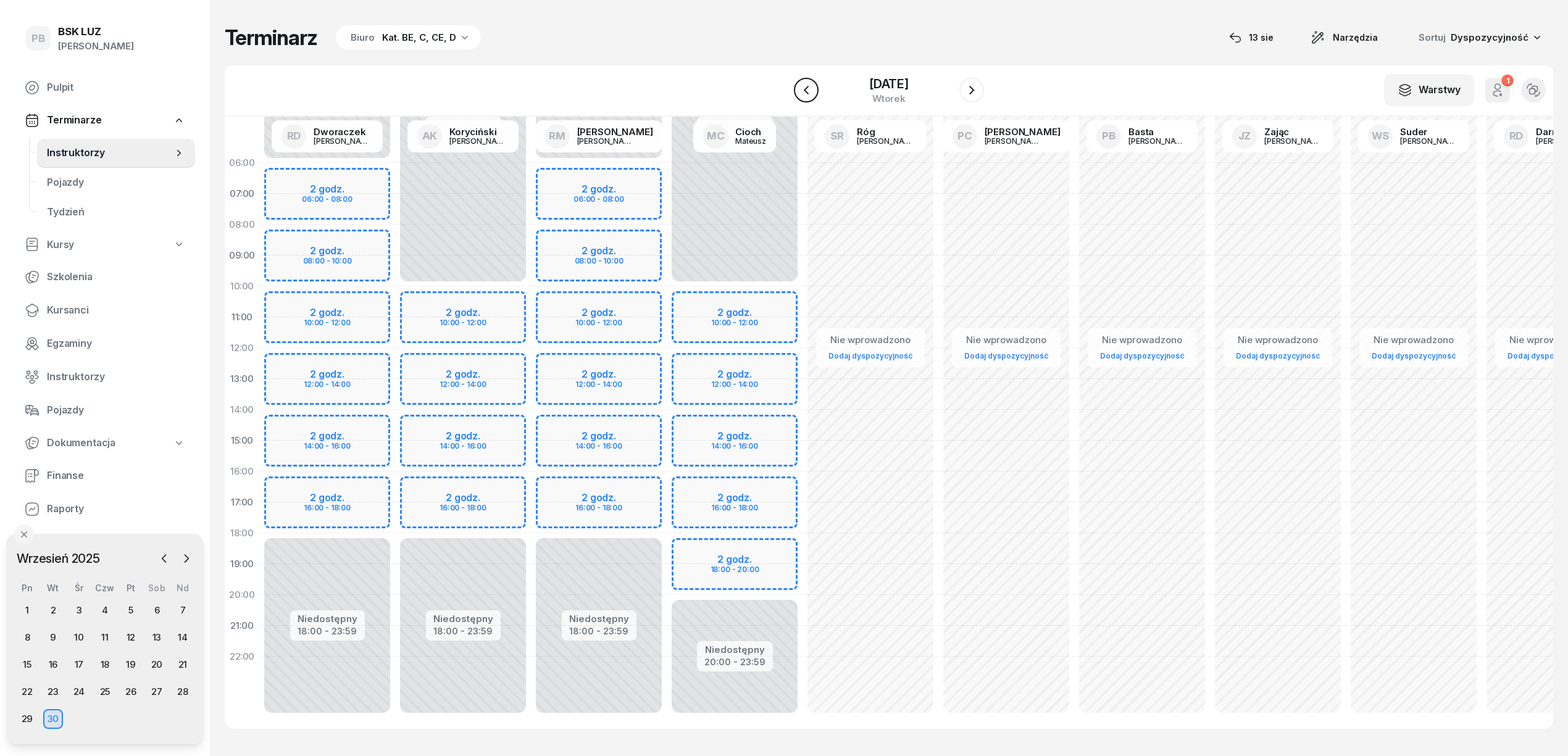
click at [799, 85] on icon "button" at bounding box center [806, 90] width 15 height 15
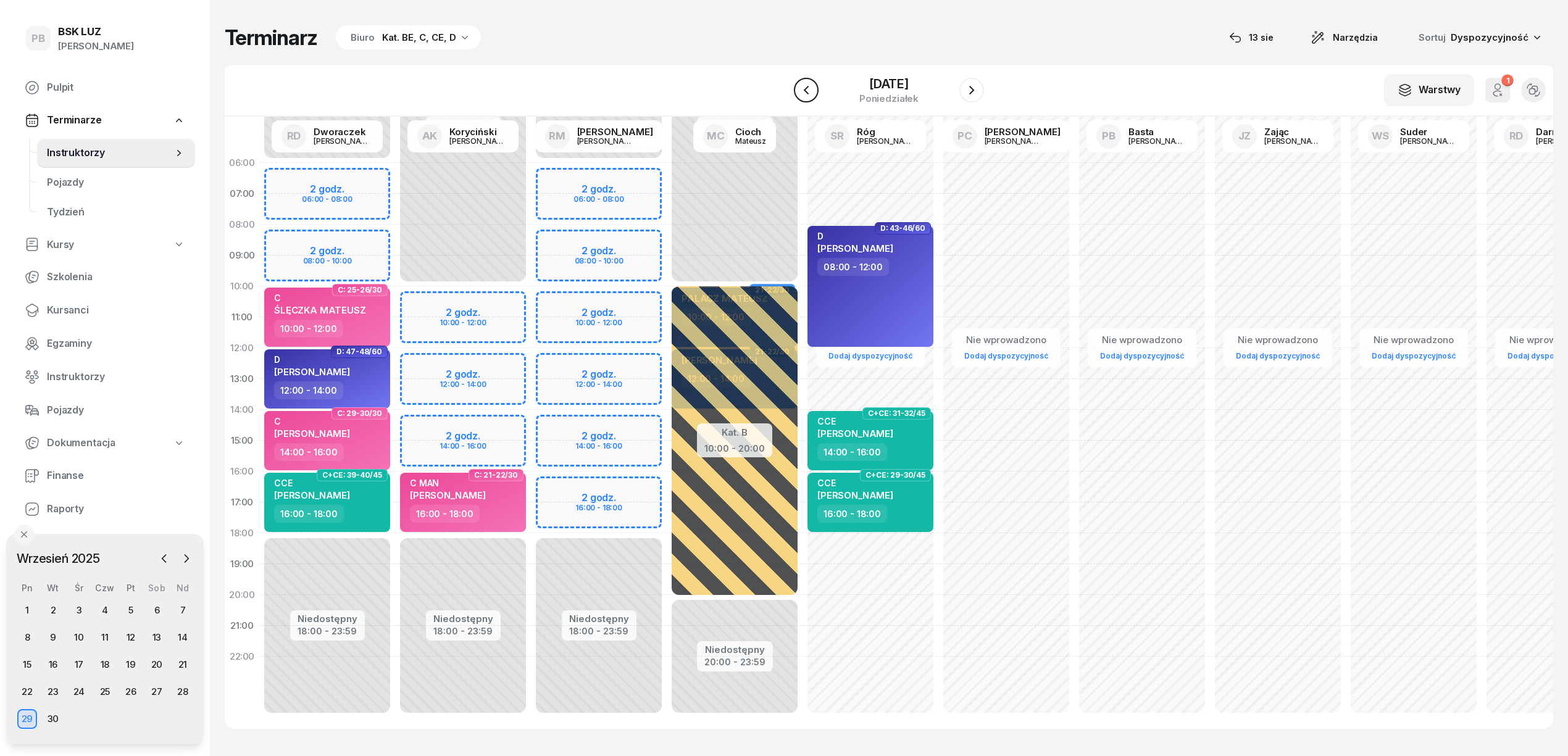
click at [799, 85] on icon "button" at bounding box center [806, 90] width 15 height 15
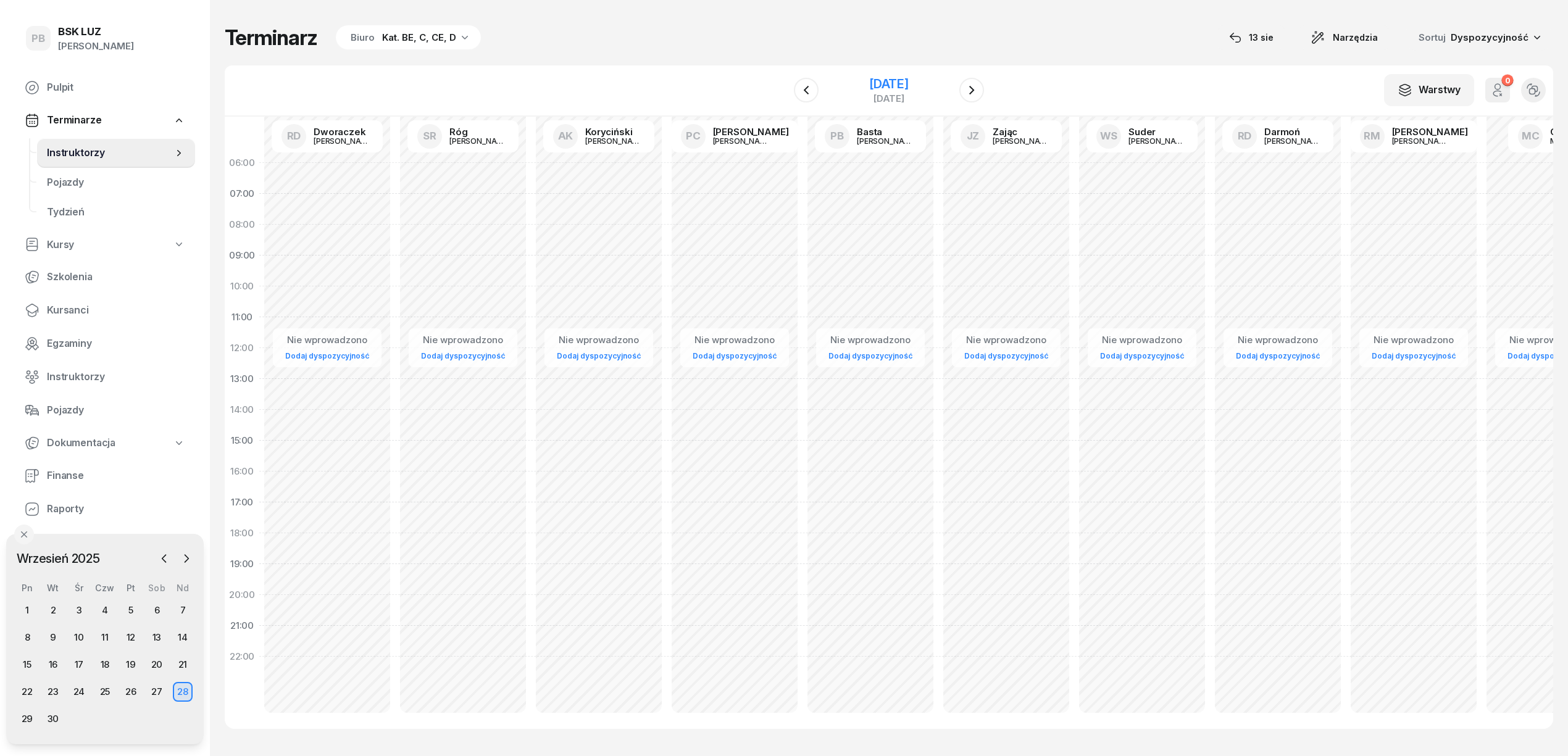
click at [900, 75] on div "[DATE]" at bounding box center [889, 90] width 126 height 35
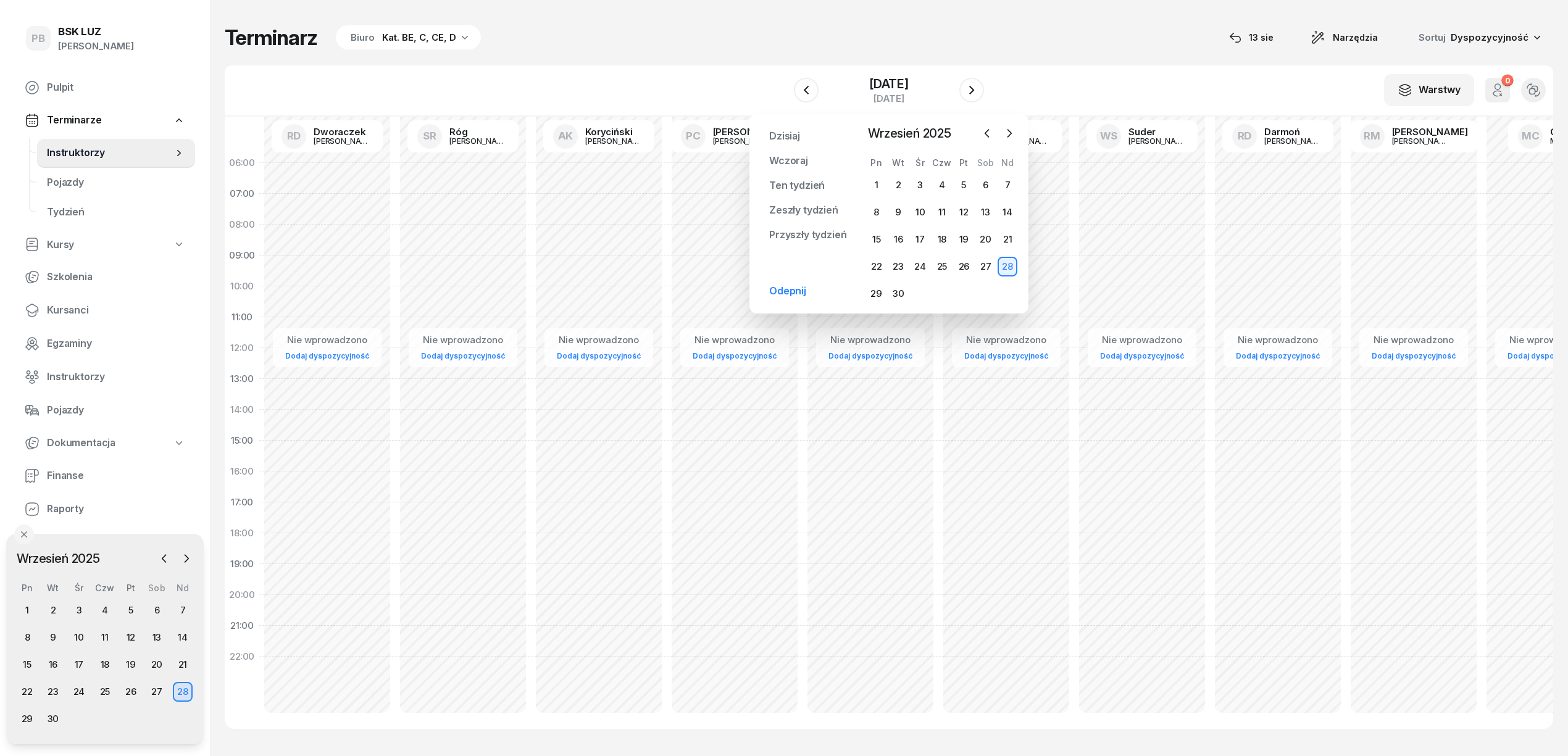
click at [991, 120] on div "[DATE] [DATE] Ten tydzień Zeszły tydzień Przyszły tydzień Odepnij [DATE] [DATE]…" at bounding box center [888, 214] width 279 height 200
click at [991, 129] on icon "button" at bounding box center [987, 134] width 12 height 12
click at [917, 242] on div "13" at bounding box center [921, 239] width 20 height 20
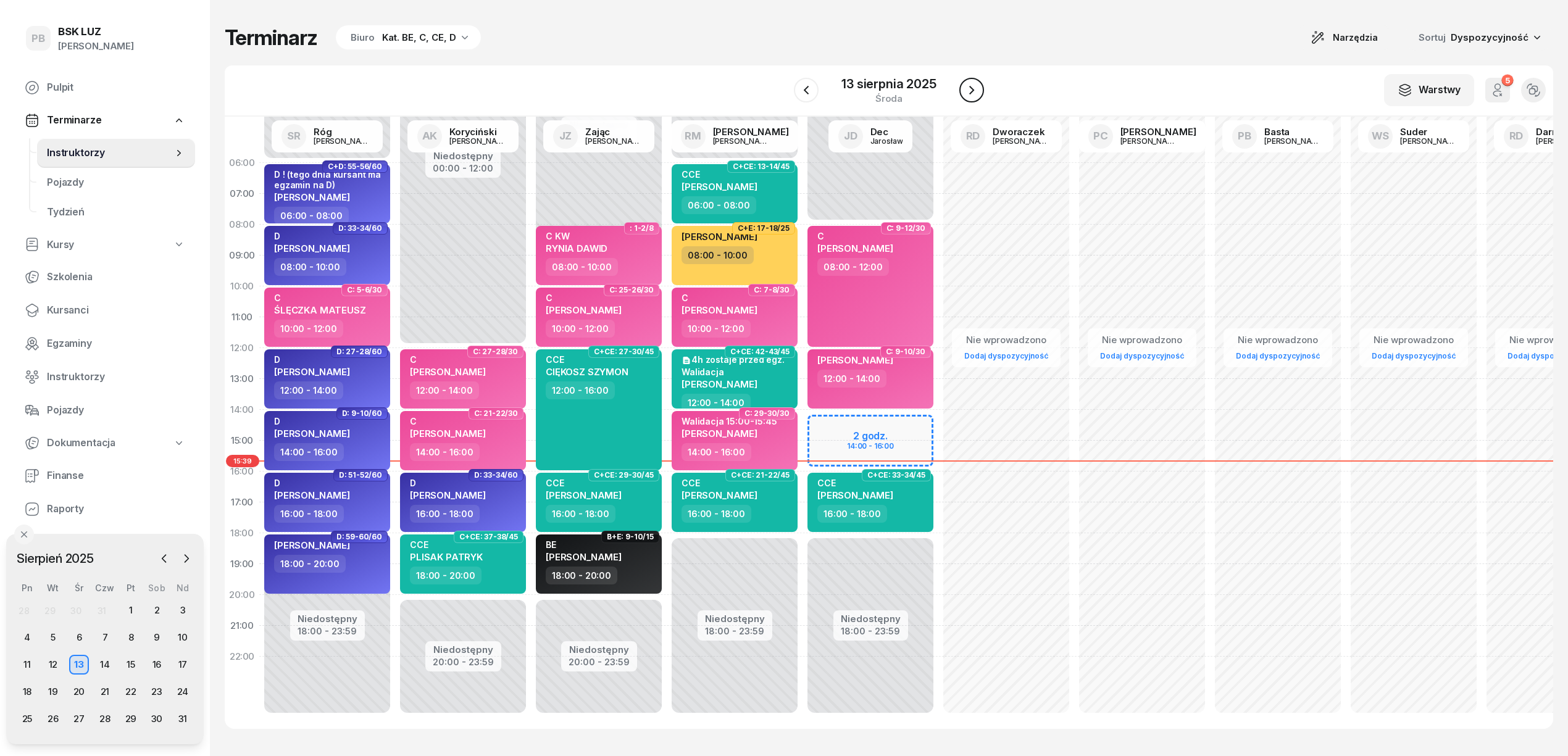
click at [967, 85] on icon "button" at bounding box center [972, 90] width 15 height 15
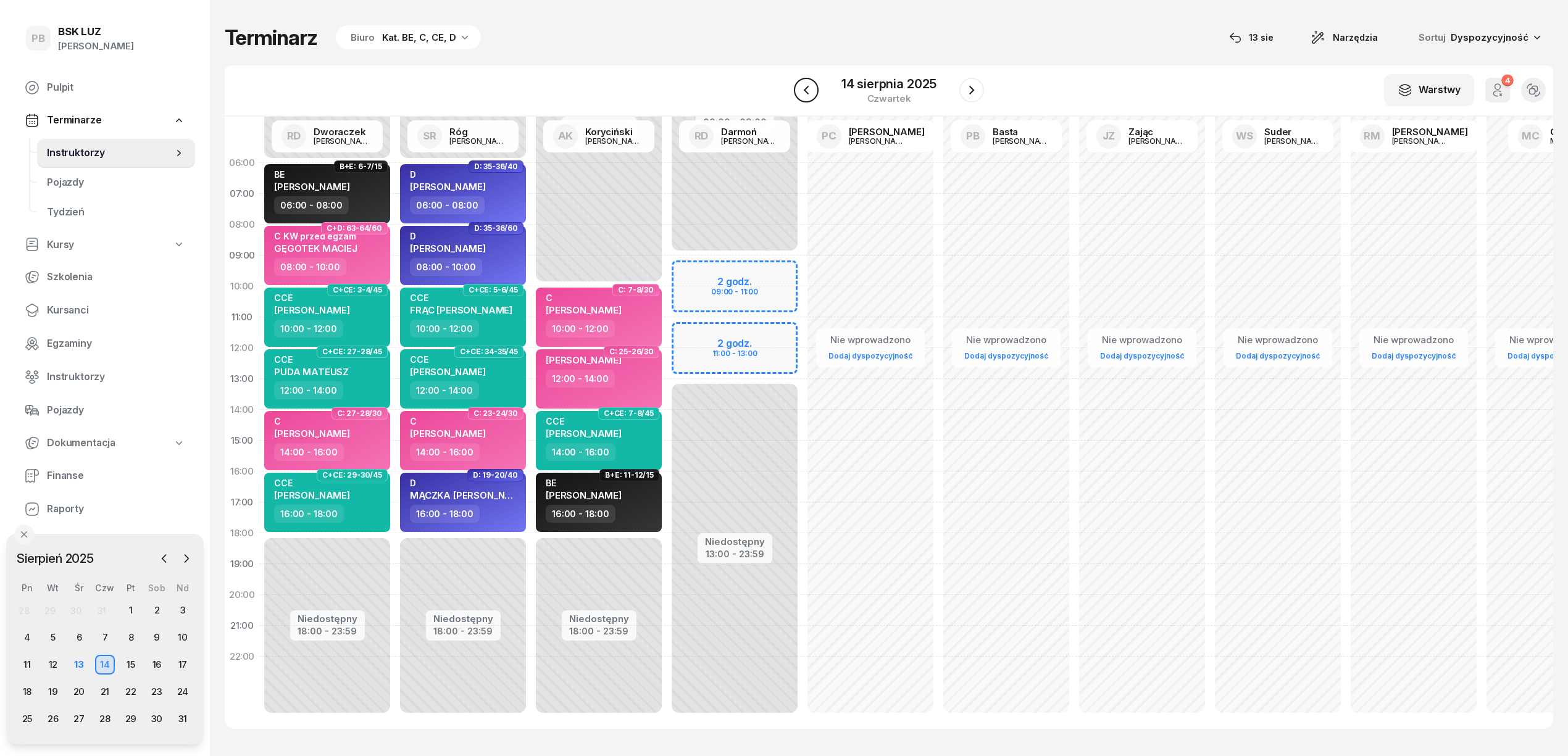
click at [814, 95] on button "button" at bounding box center [806, 90] width 25 height 25
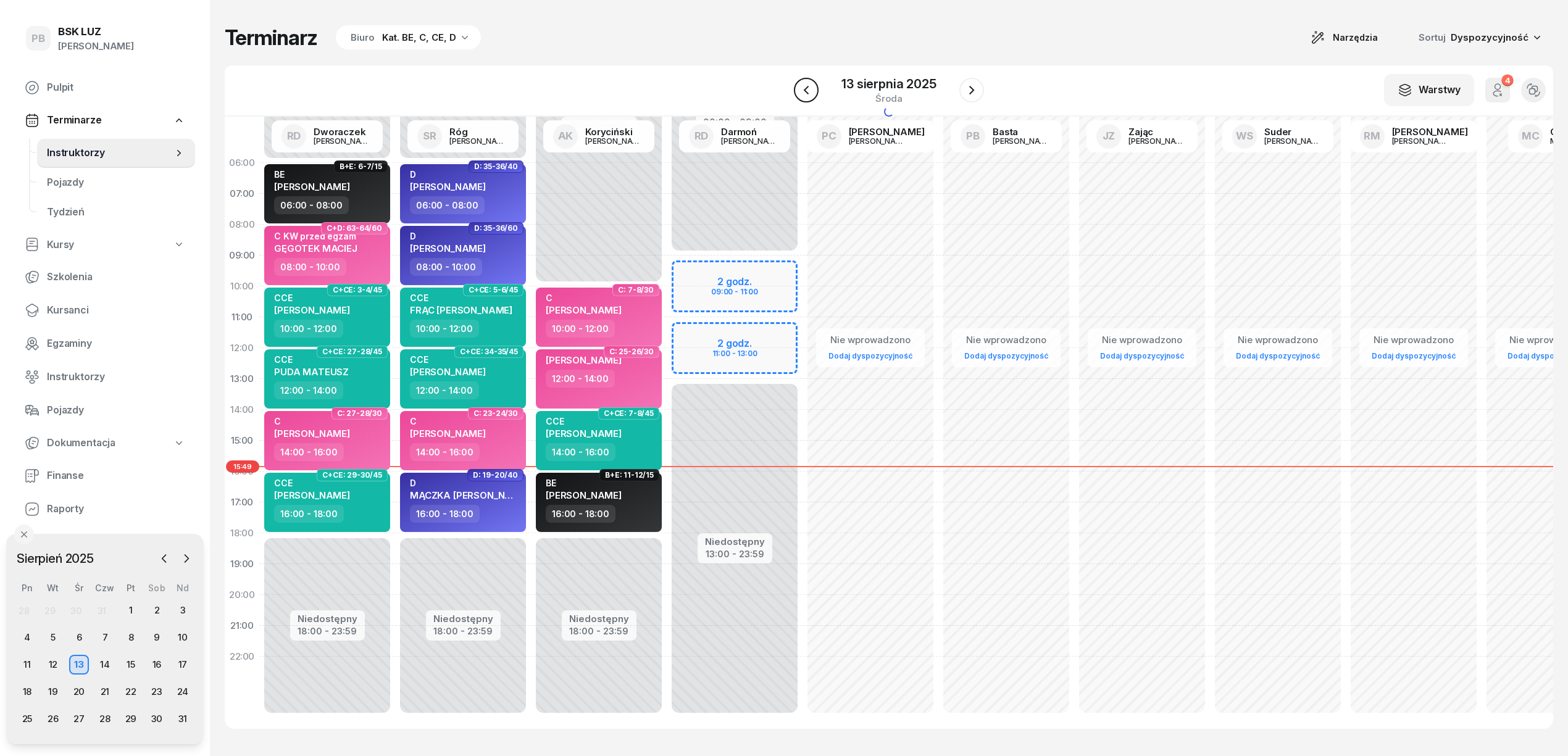
click at [814, 95] on button "button" at bounding box center [806, 90] width 25 height 25
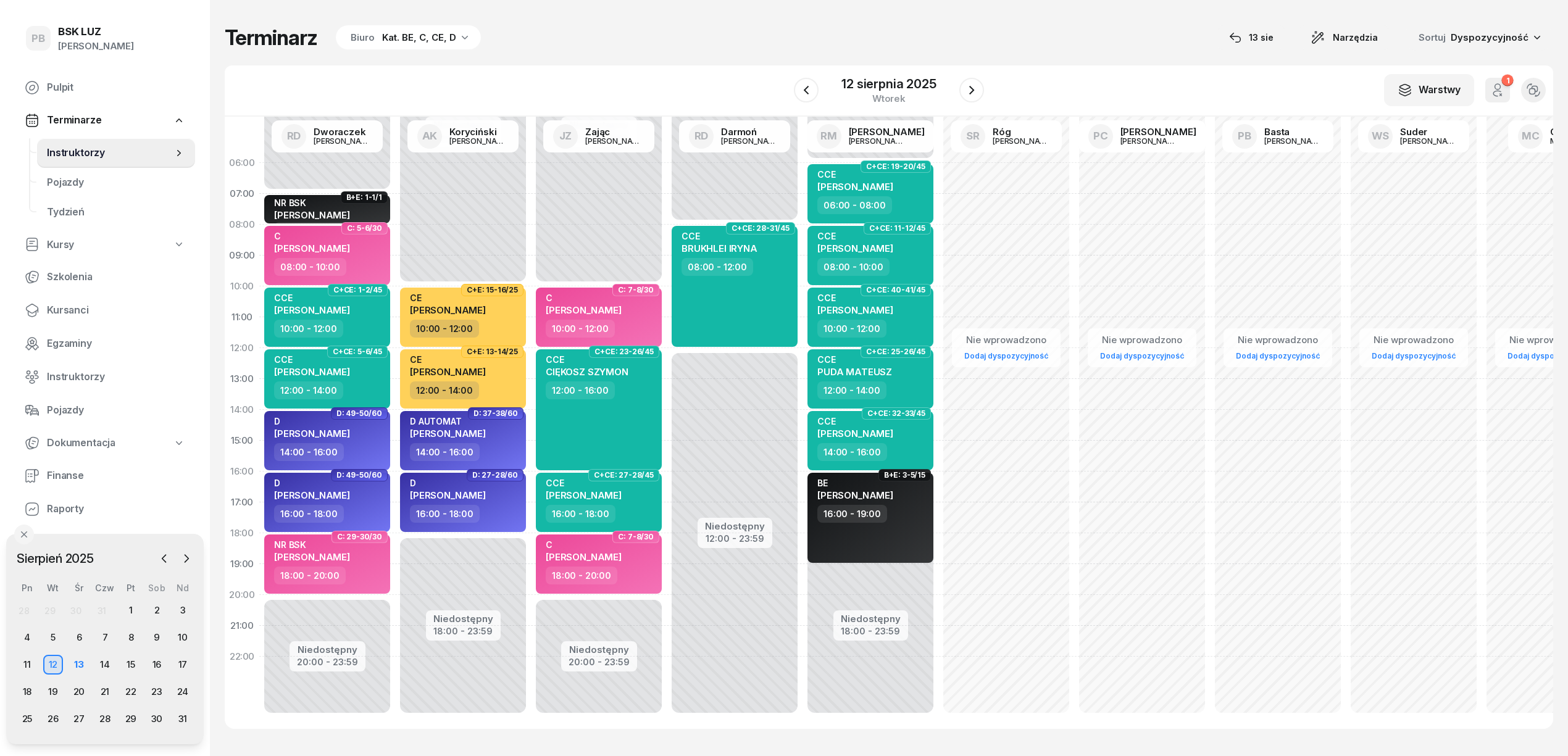
click at [385, 40] on div "Kat. BE, C, CE, D" at bounding box center [419, 38] width 74 height 15
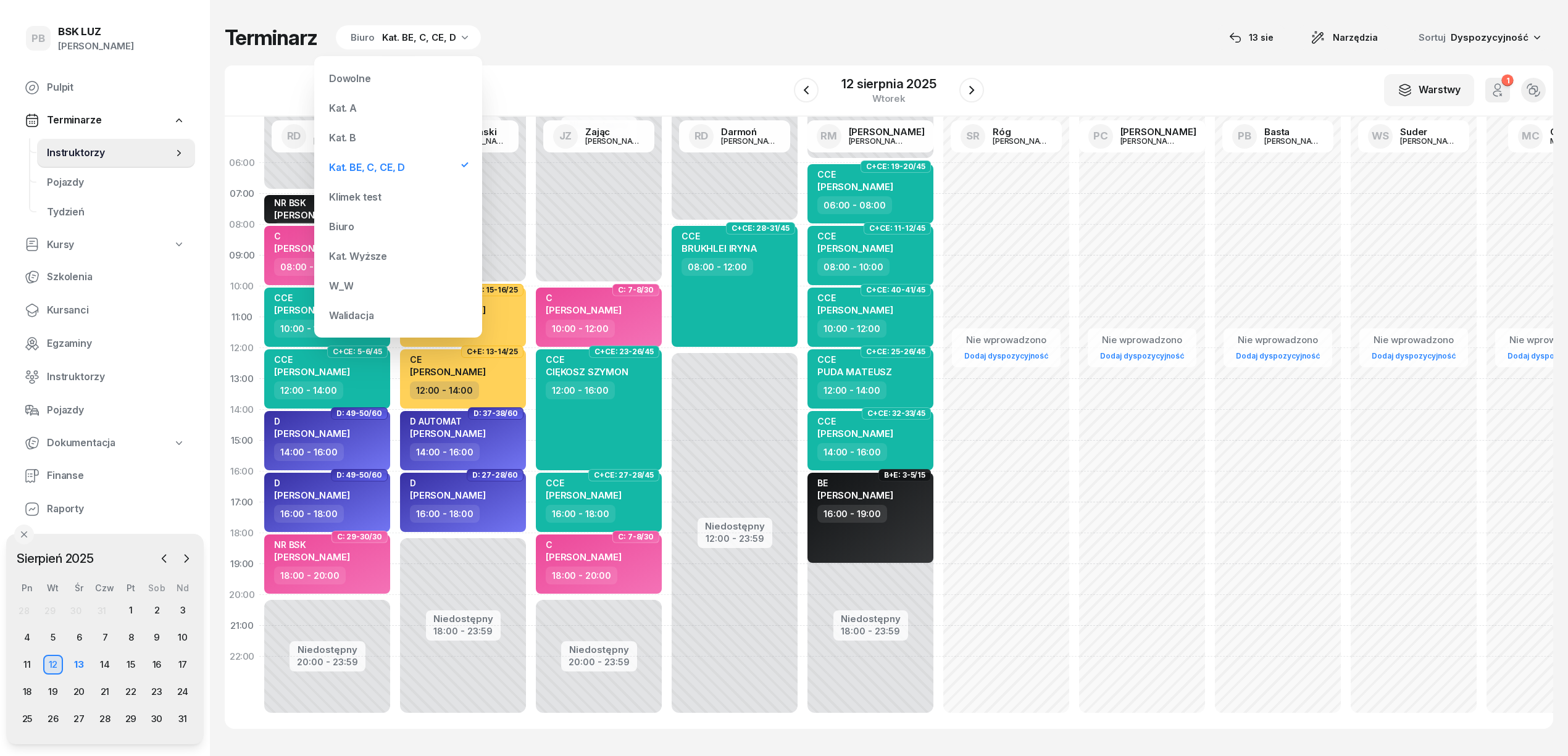
click at [385, 134] on div "Kat. B" at bounding box center [398, 138] width 148 height 25
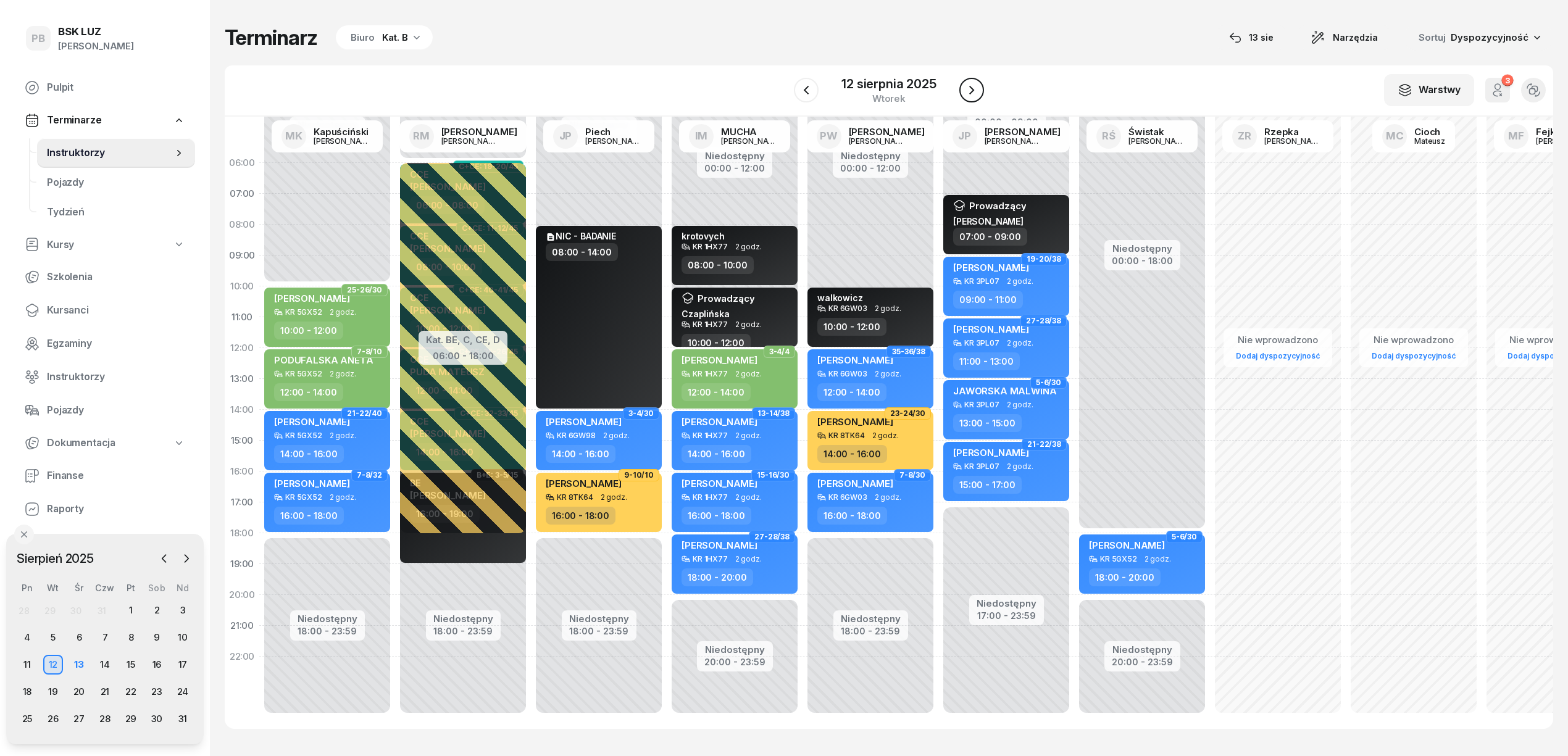
click at [978, 88] on icon "button" at bounding box center [972, 90] width 15 height 15
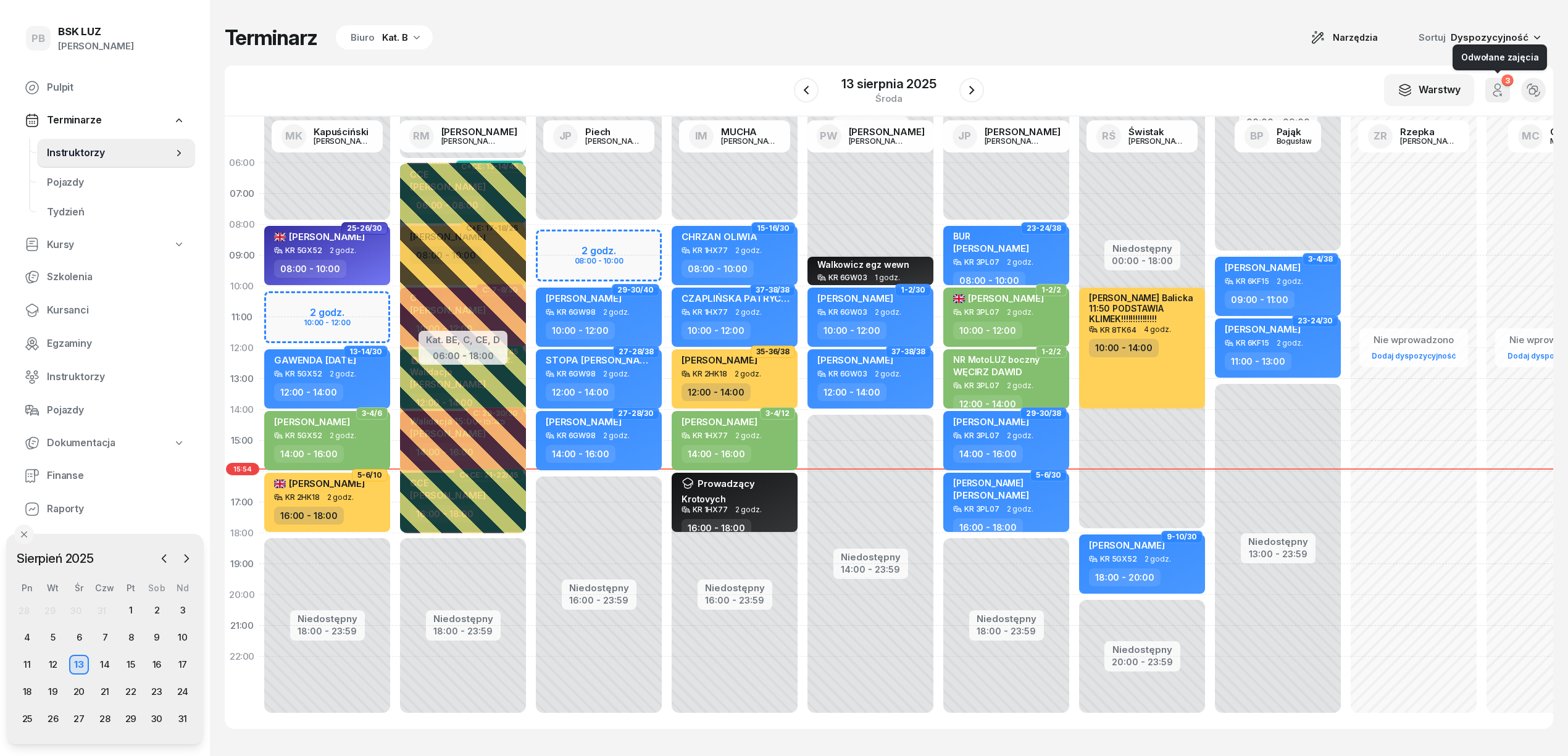
click at [1498, 93] on icon "button" at bounding box center [1498, 90] width 15 height 15
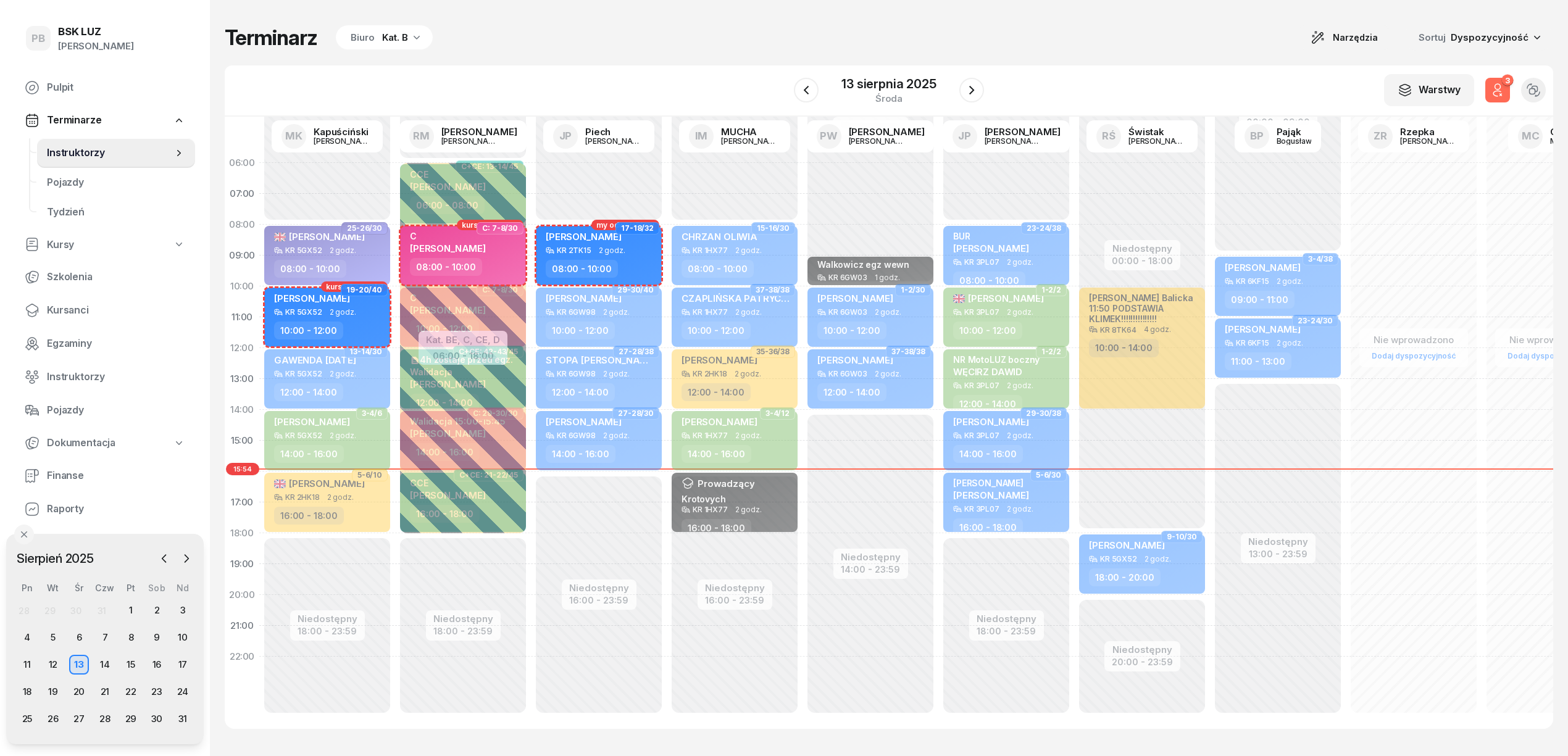
click at [1498, 93] on icon "button" at bounding box center [1498, 90] width 15 height 15
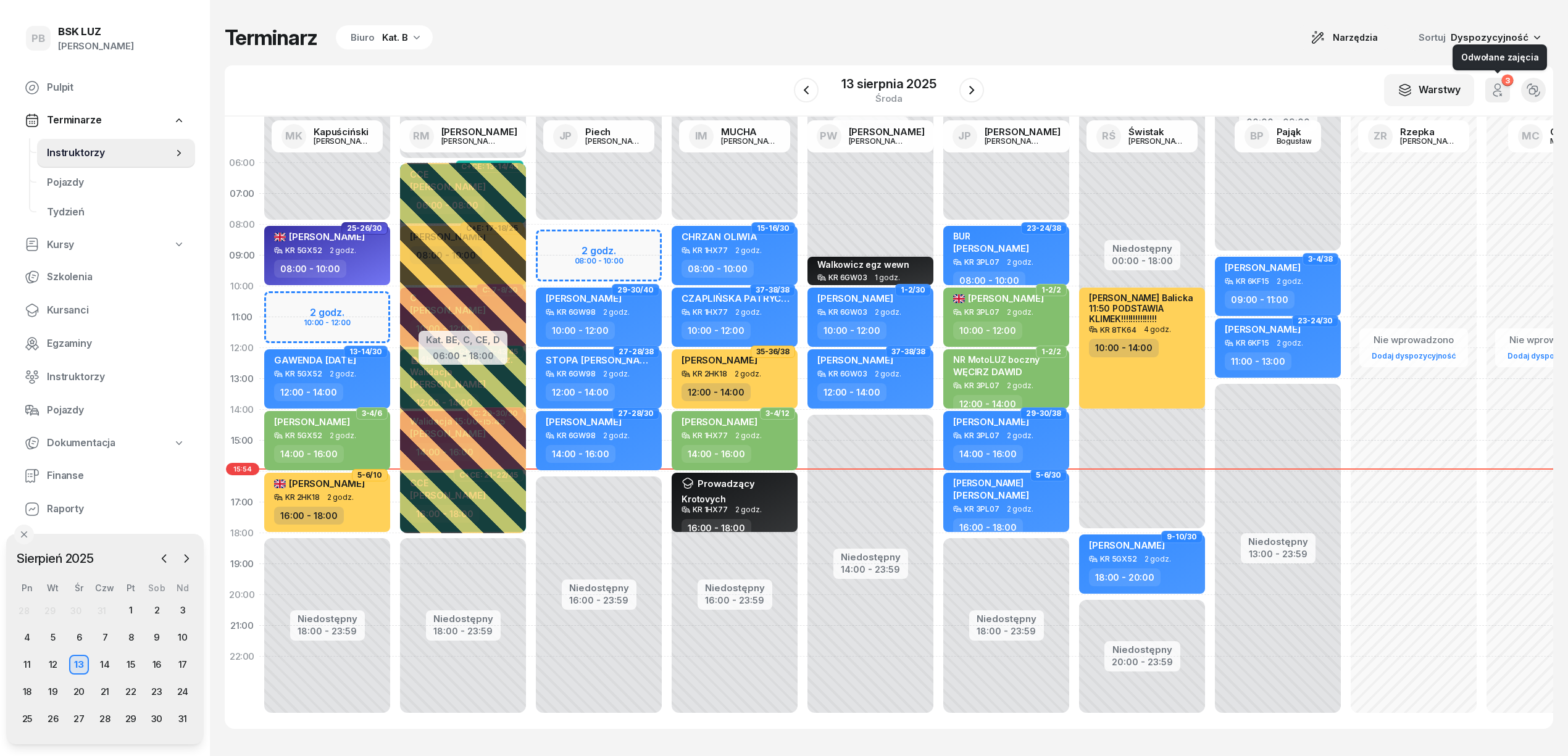
click at [1498, 93] on icon "button" at bounding box center [1498, 90] width 15 height 15
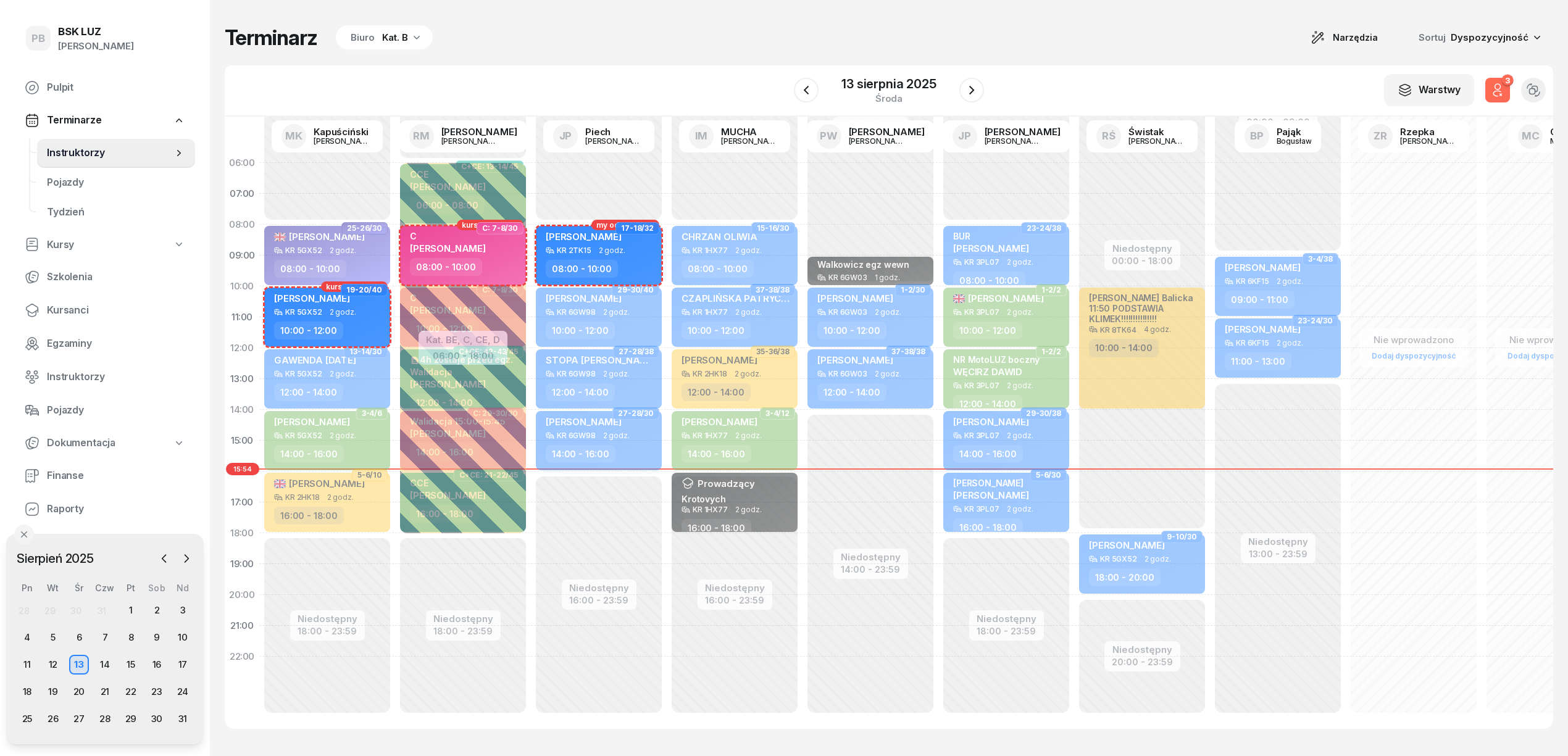
click at [1498, 93] on icon "button" at bounding box center [1498, 90] width 15 height 15
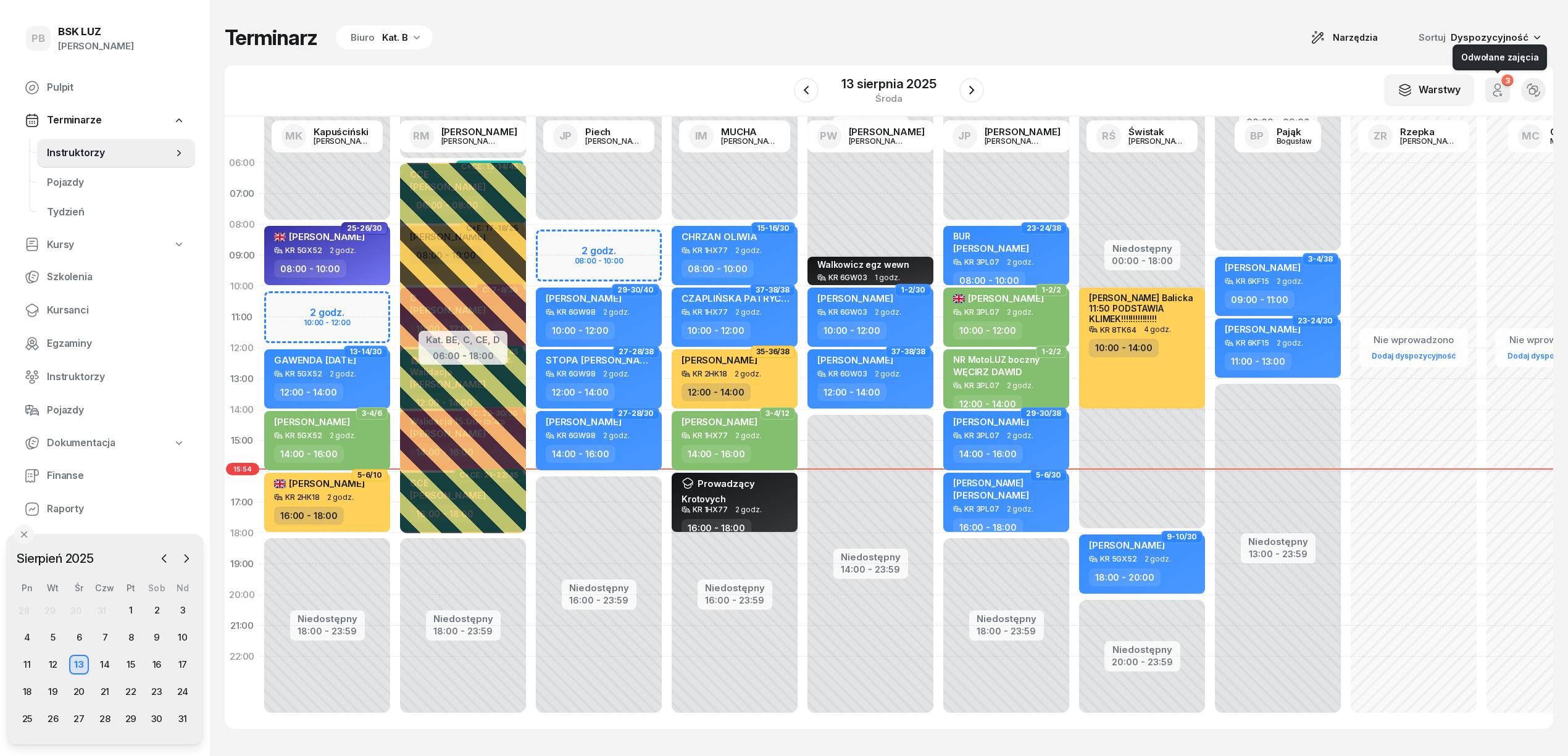
click at [1498, 93] on icon "button" at bounding box center [1498, 90] width 15 height 15
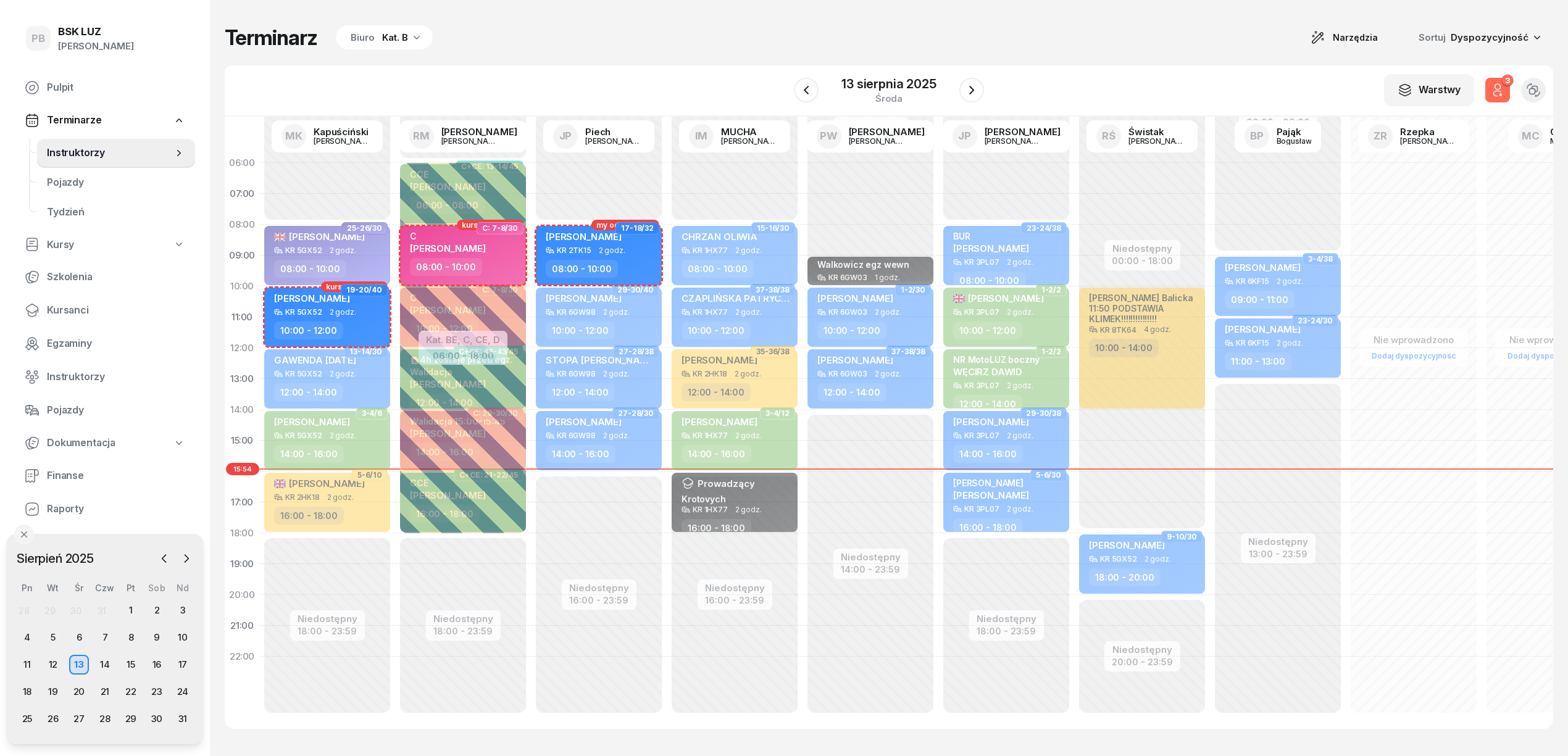
click at [1498, 93] on icon "button" at bounding box center [1498, 90] width 15 height 15
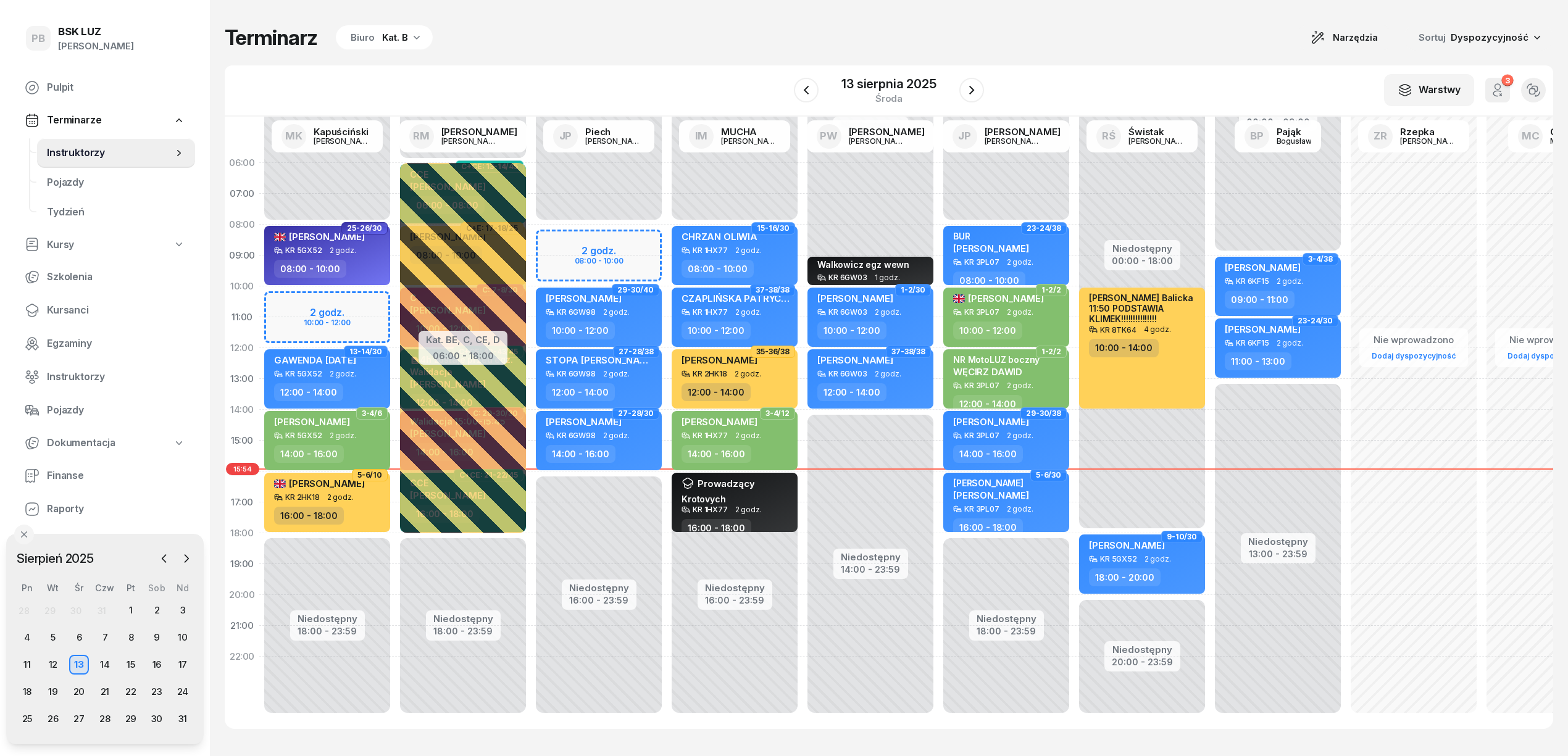
click at [552, 754] on div "Terminarz Biuro Kat. B Narzędzia Sortuj Dyspozycyjność W Wybierz AK [PERSON_NAM…" at bounding box center [888, 378] width 1358 height 756
click at [976, 96] on icon "button" at bounding box center [972, 90] width 15 height 15
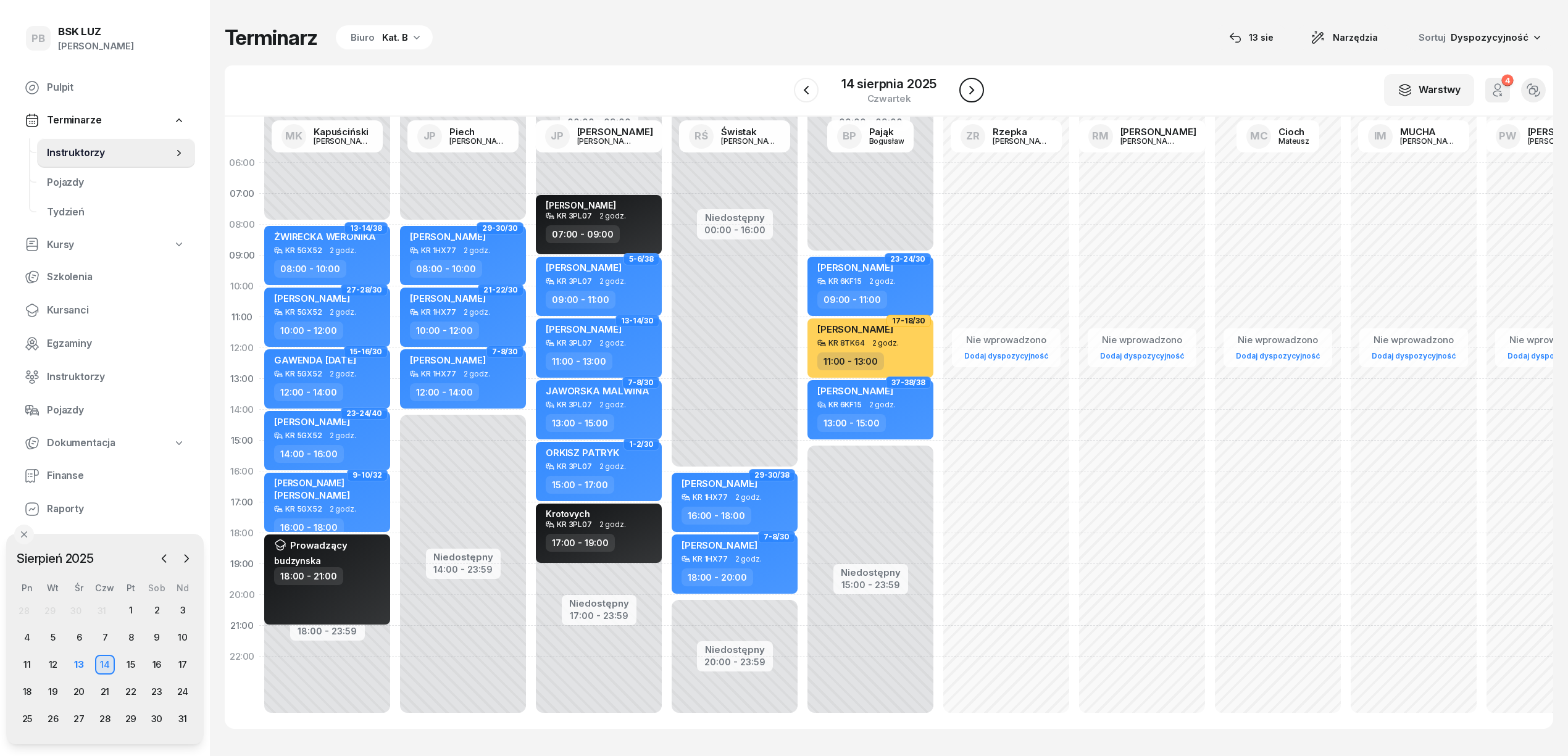
click at [976, 96] on icon "button" at bounding box center [972, 90] width 15 height 15
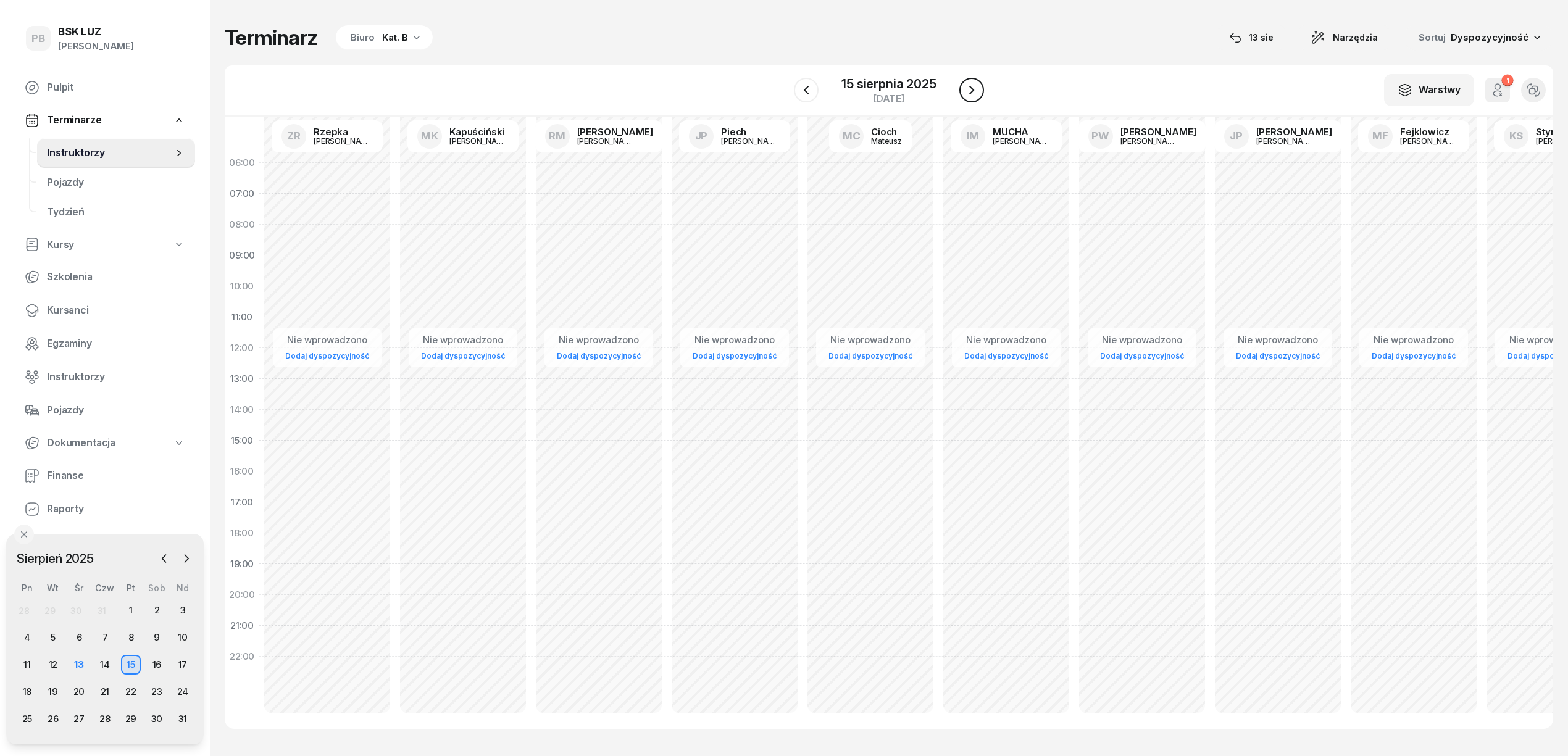
click at [976, 96] on icon "button" at bounding box center [972, 90] width 15 height 15
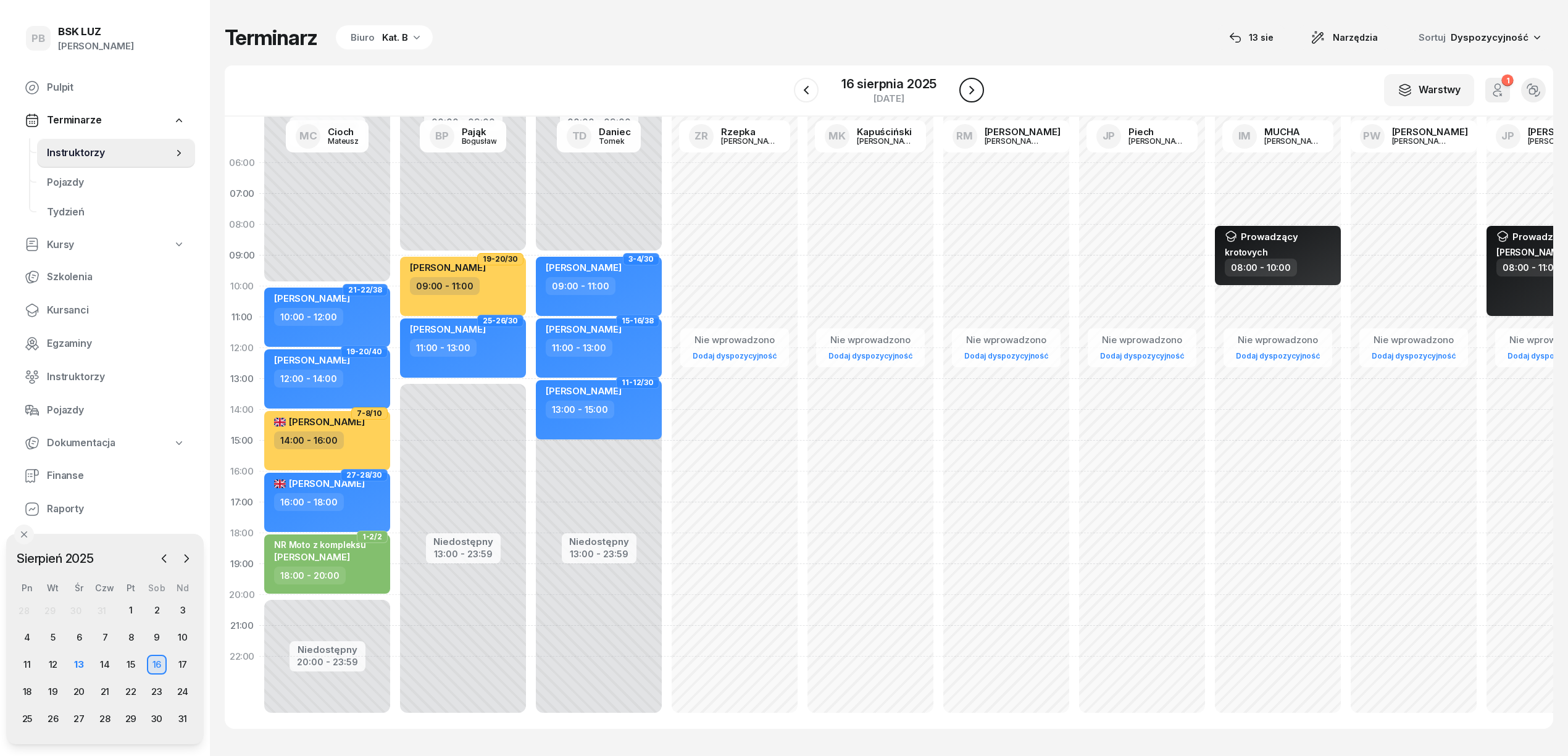
click at [976, 96] on icon "button" at bounding box center [972, 90] width 15 height 15
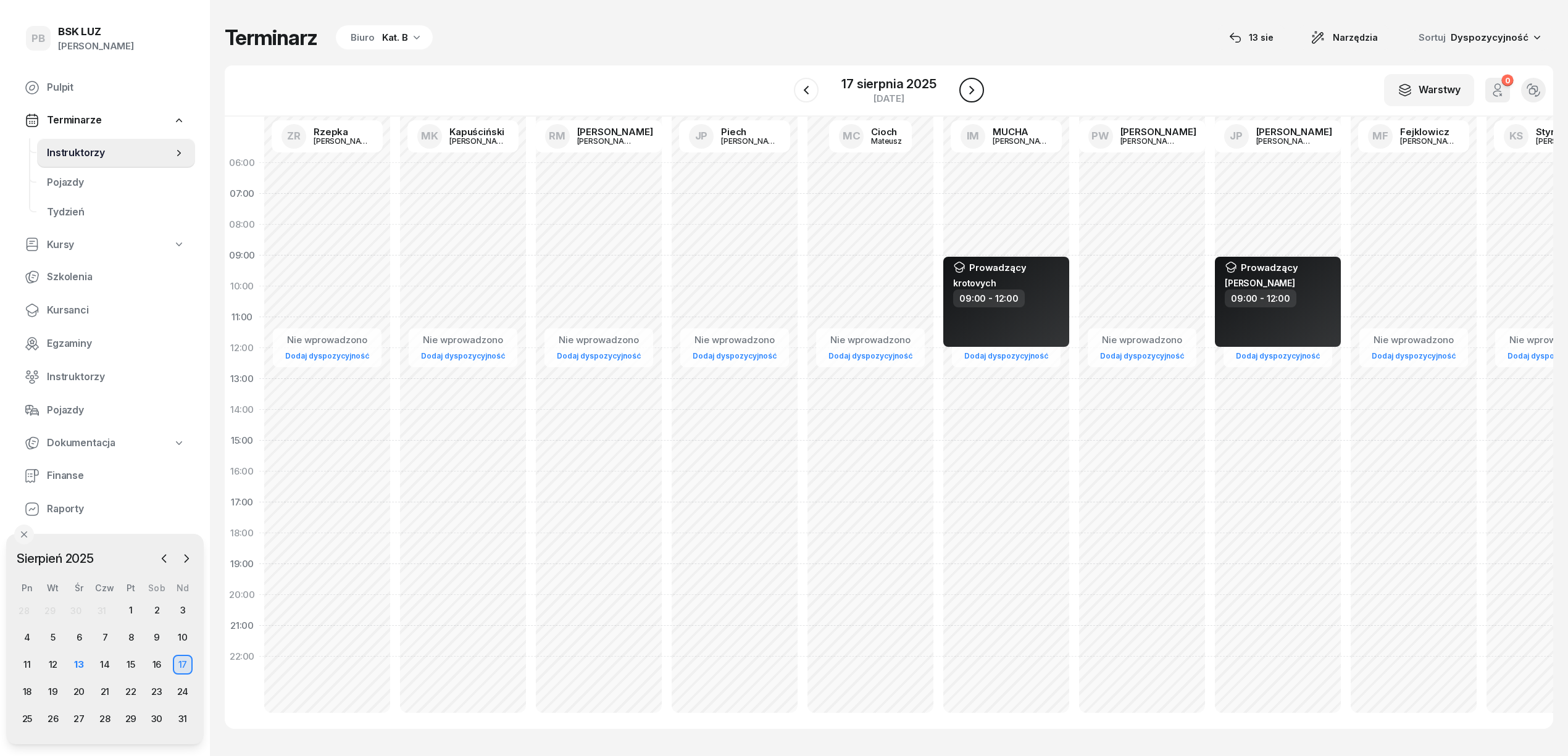
click at [976, 96] on icon "button" at bounding box center [972, 90] width 15 height 15
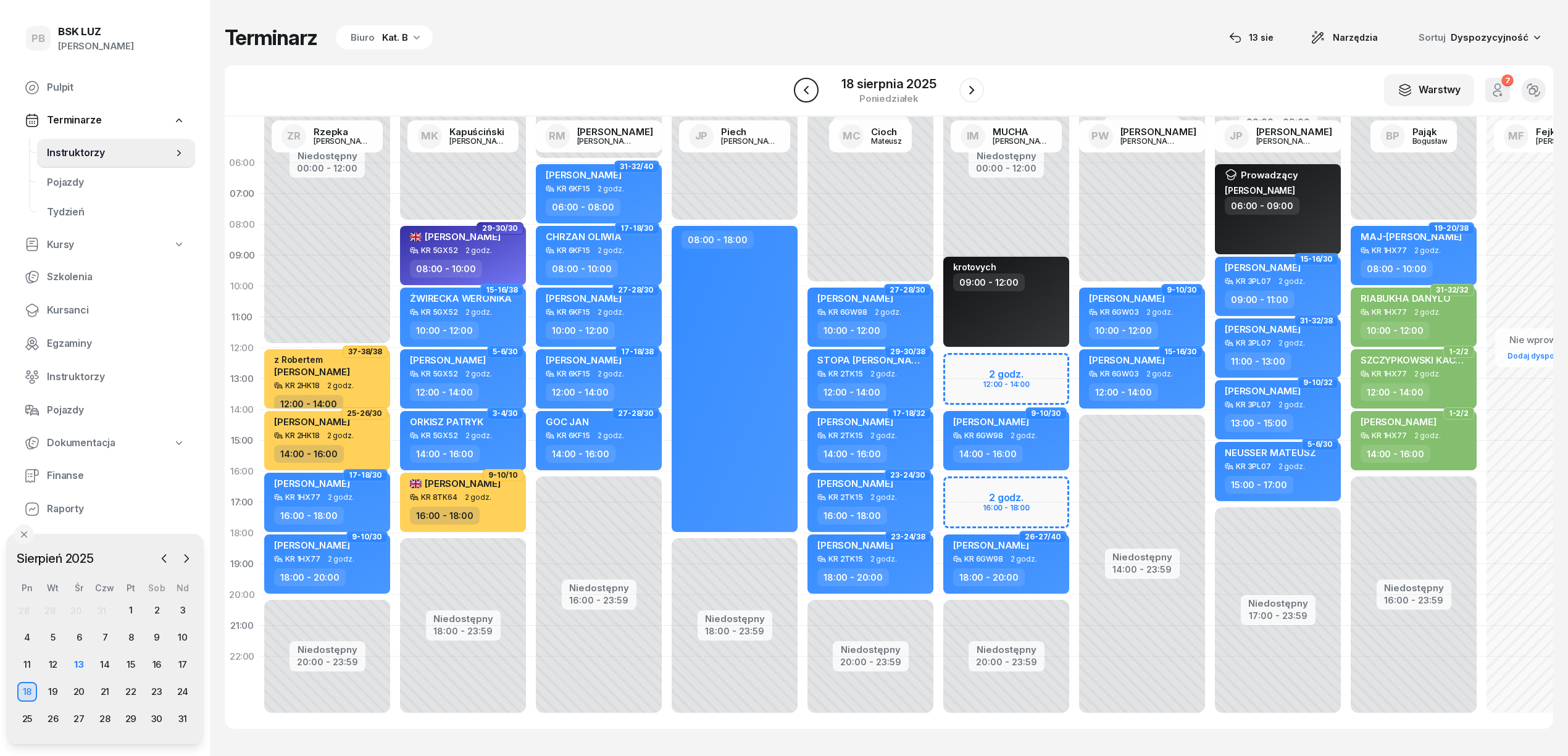
click at [807, 90] on icon "button" at bounding box center [806, 90] width 15 height 15
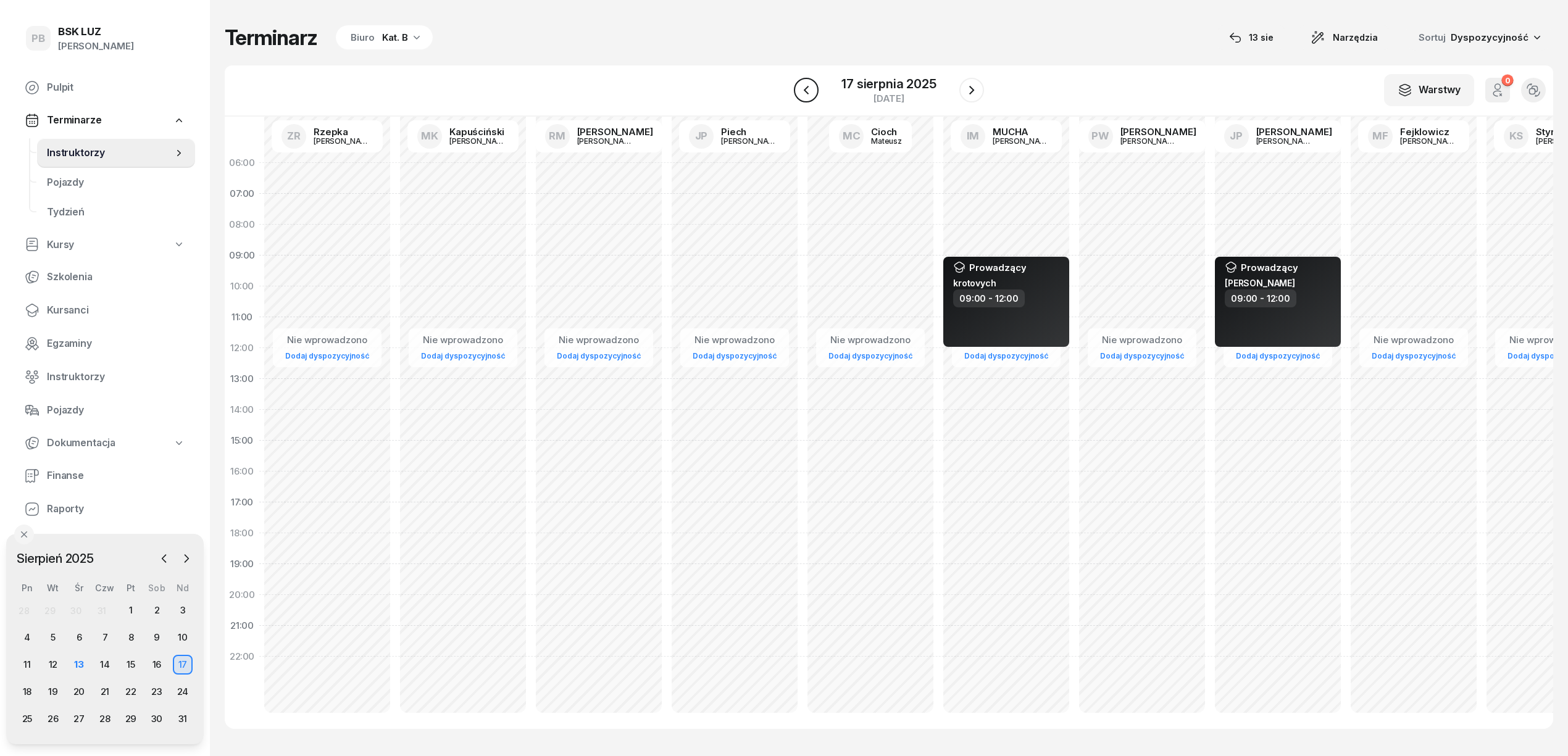
click at [807, 90] on icon "button" at bounding box center [806, 90] width 15 height 15
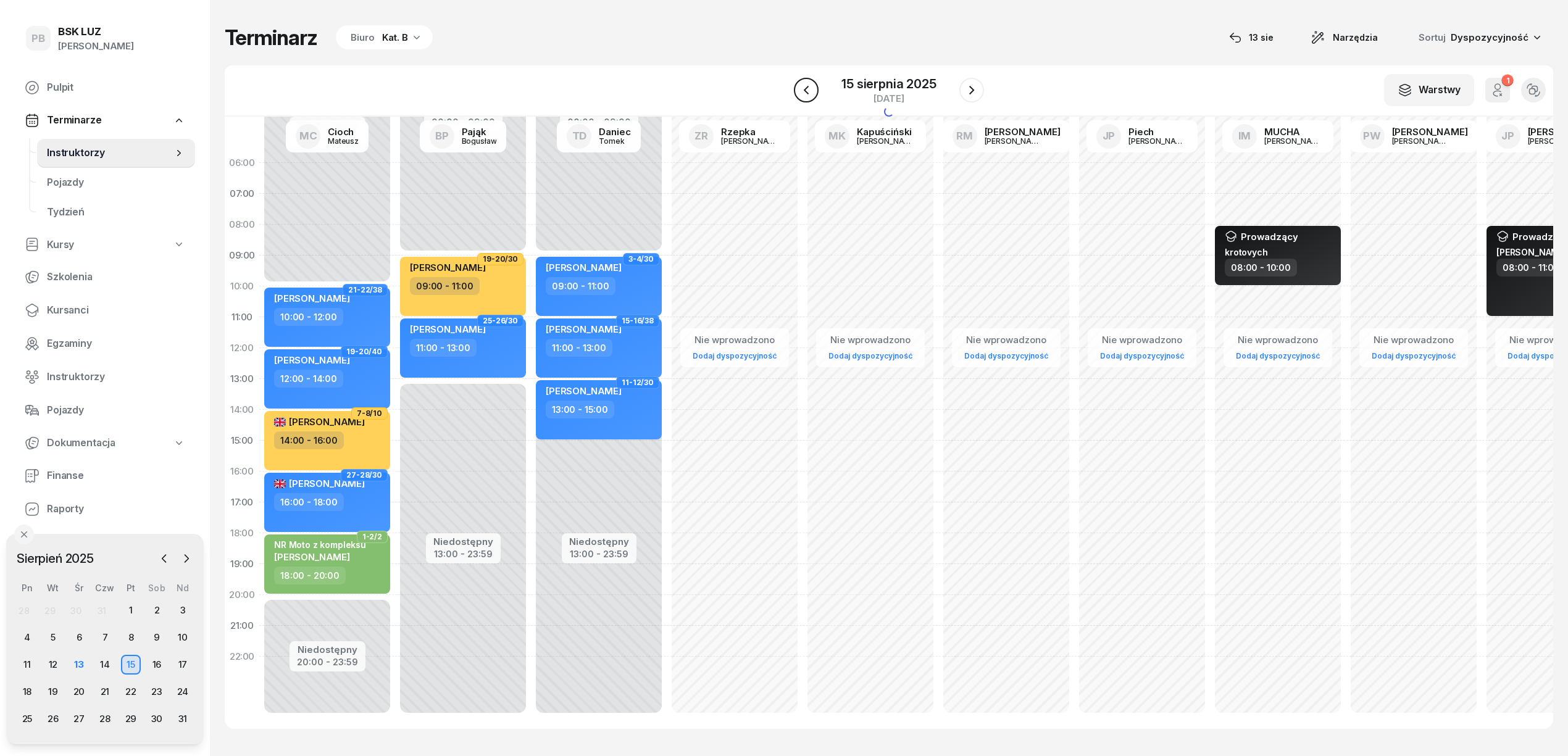
click at [807, 90] on icon "button" at bounding box center [806, 90] width 15 height 15
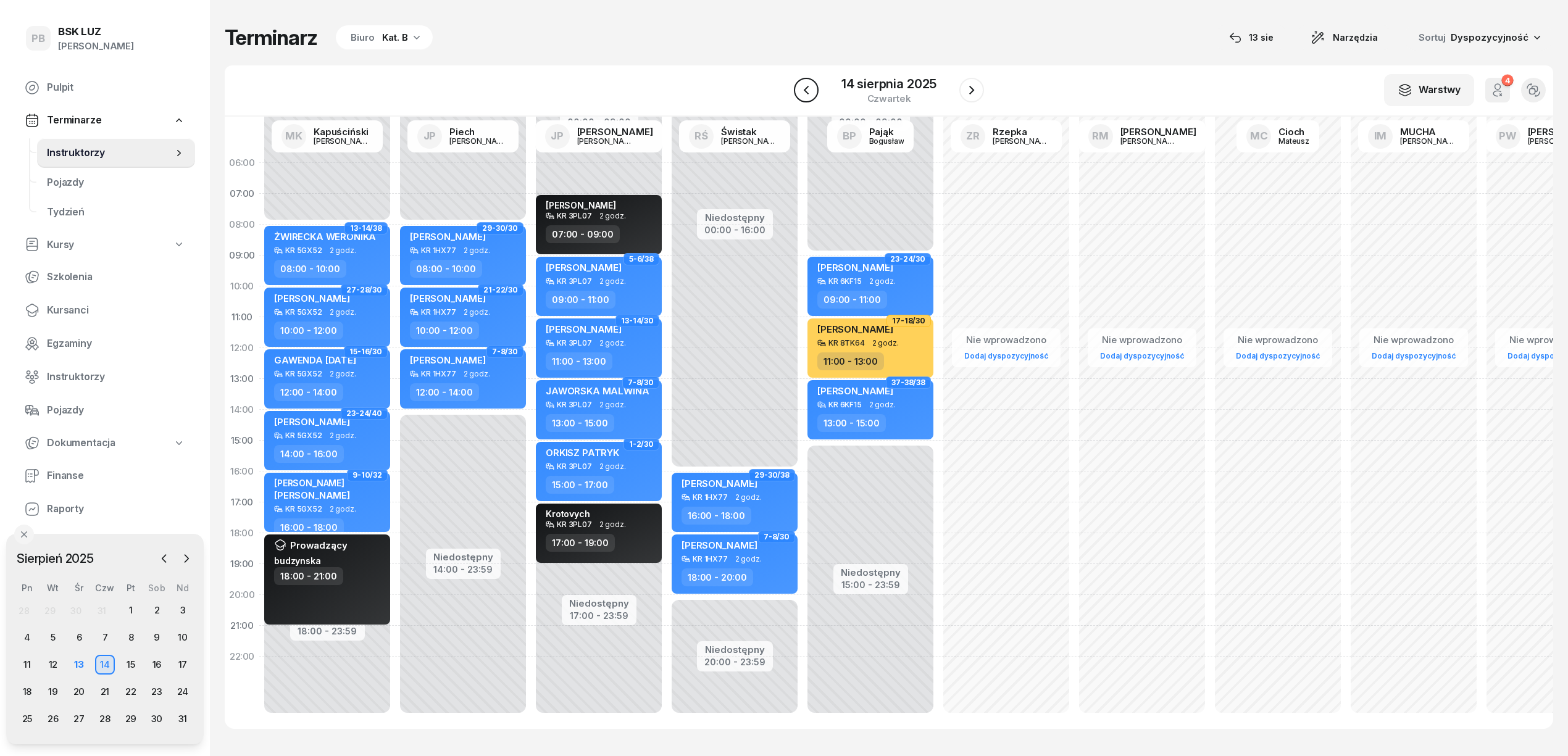
click at [807, 90] on icon "button" at bounding box center [806, 90] width 15 height 15
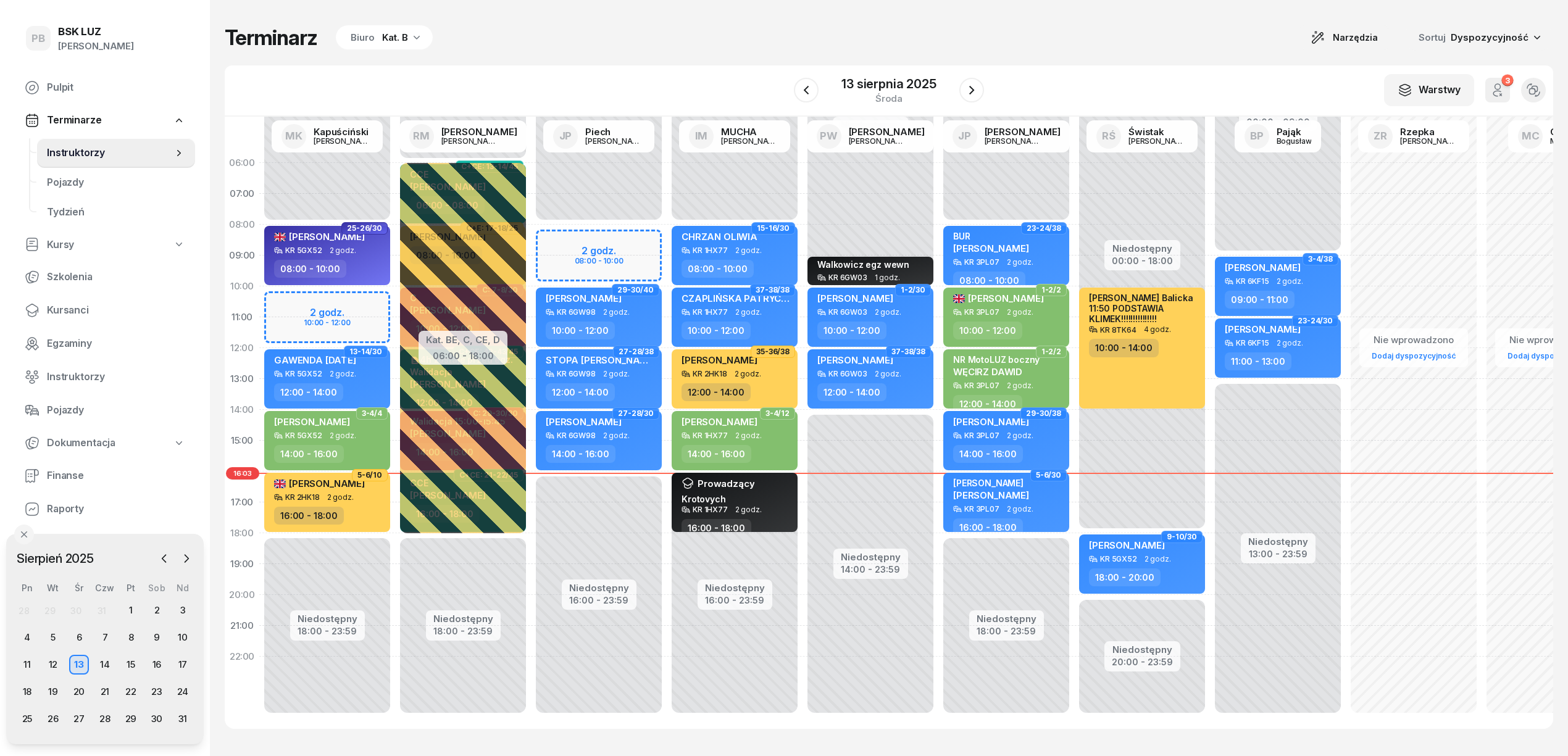
click at [395, 32] on div "Kat. B" at bounding box center [395, 38] width 26 height 15
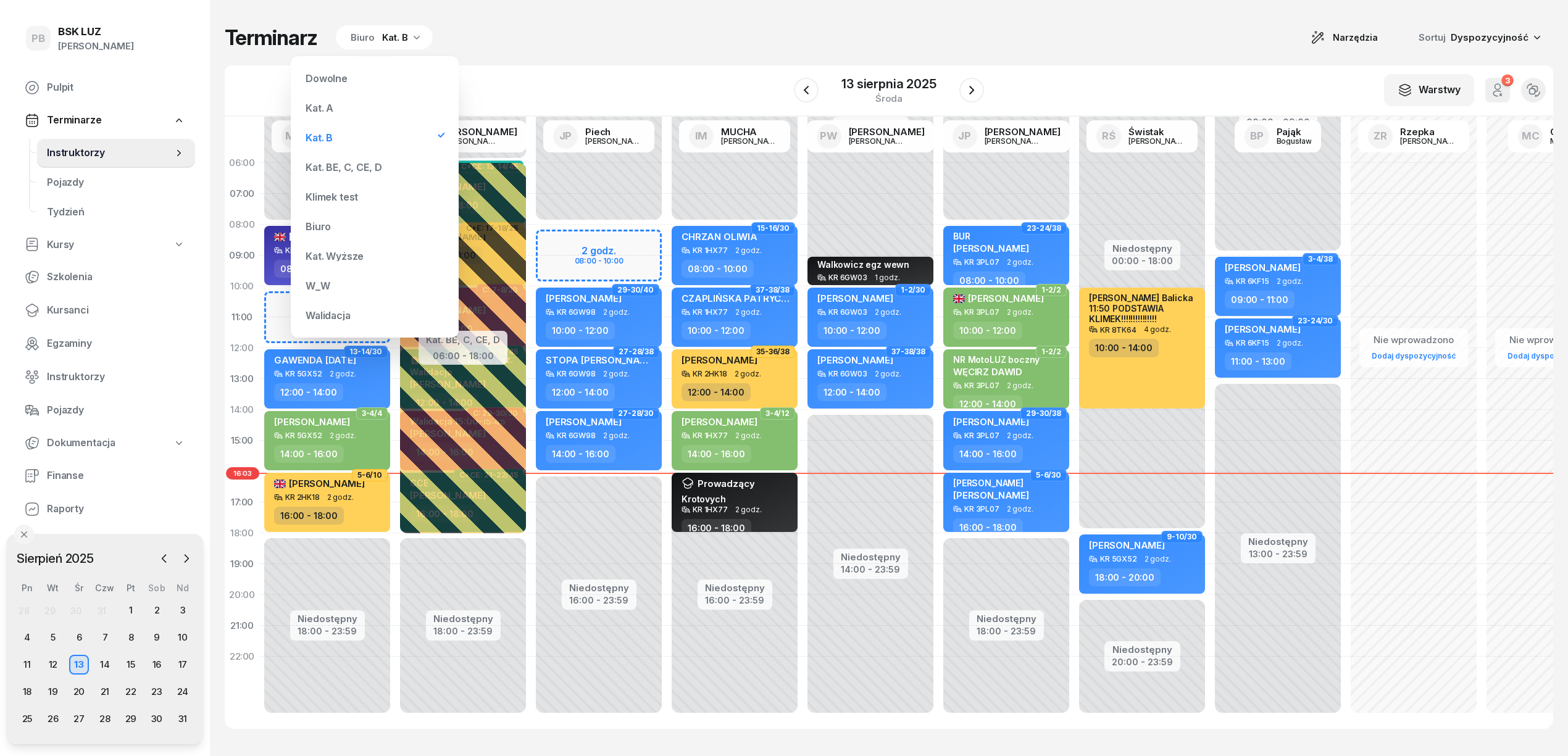
click at [378, 161] on div "Kat. BE, C, CE, D" at bounding box center [375, 168] width 148 height 25
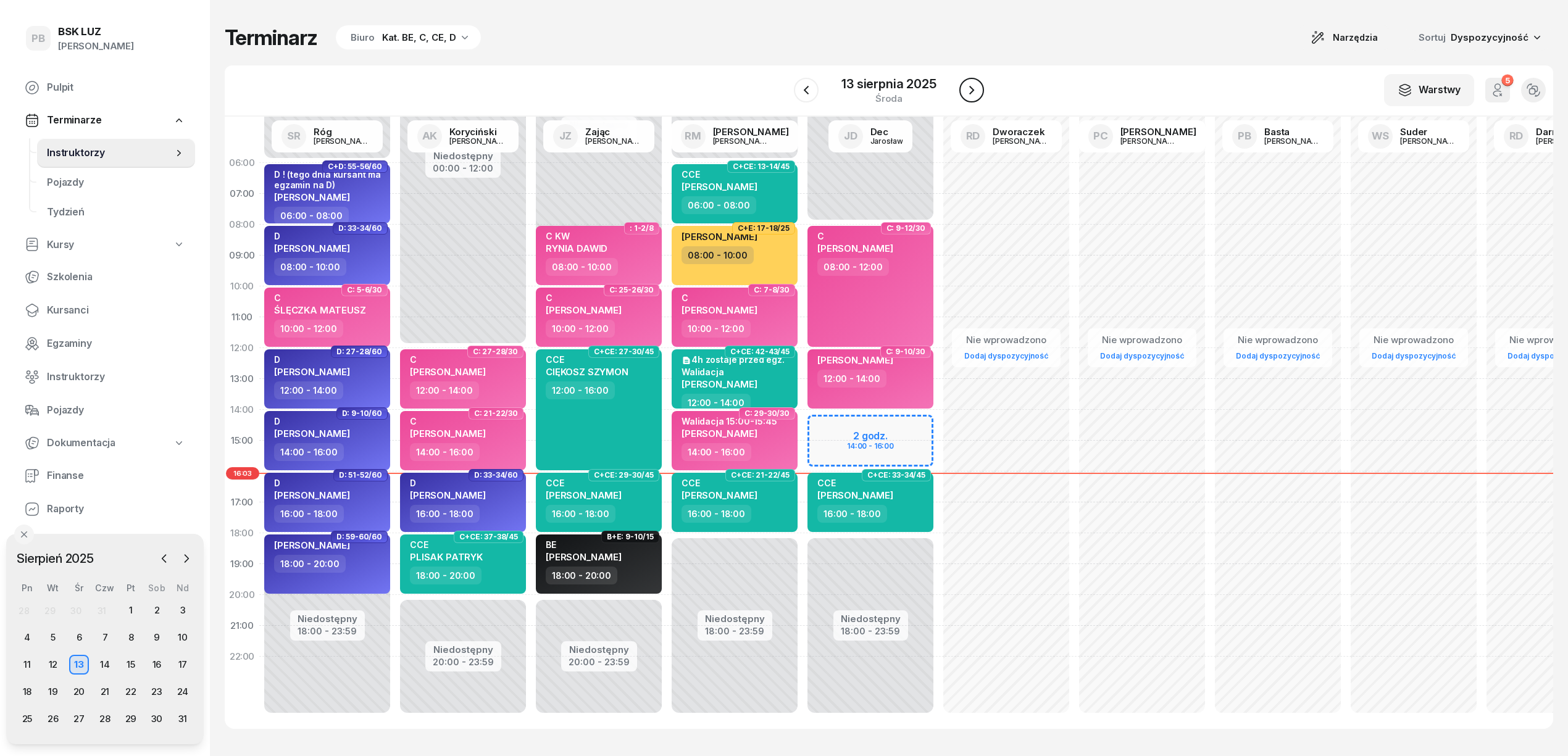
click at [976, 100] on button "button" at bounding box center [972, 90] width 25 height 25
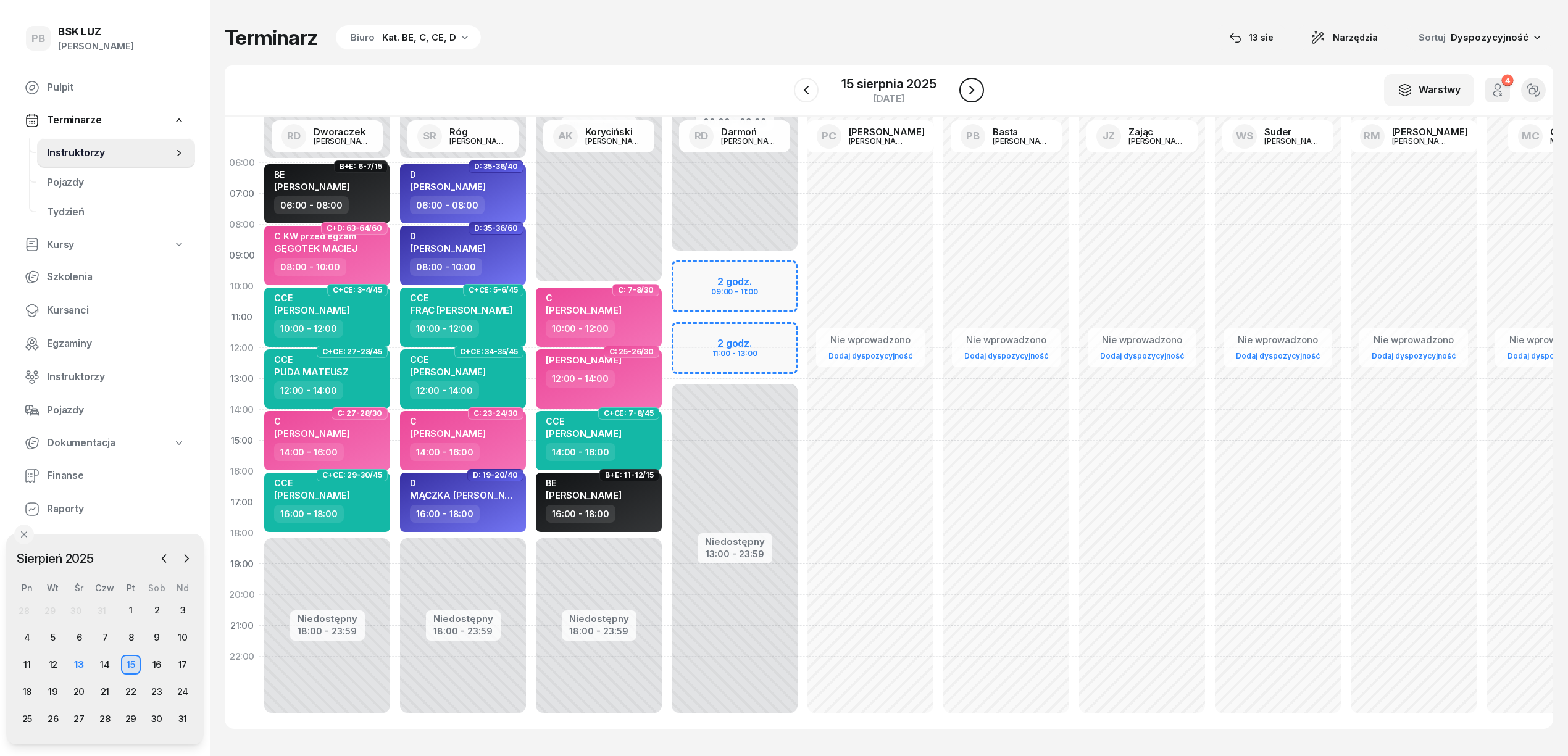
click at [976, 100] on button "button" at bounding box center [972, 90] width 25 height 25
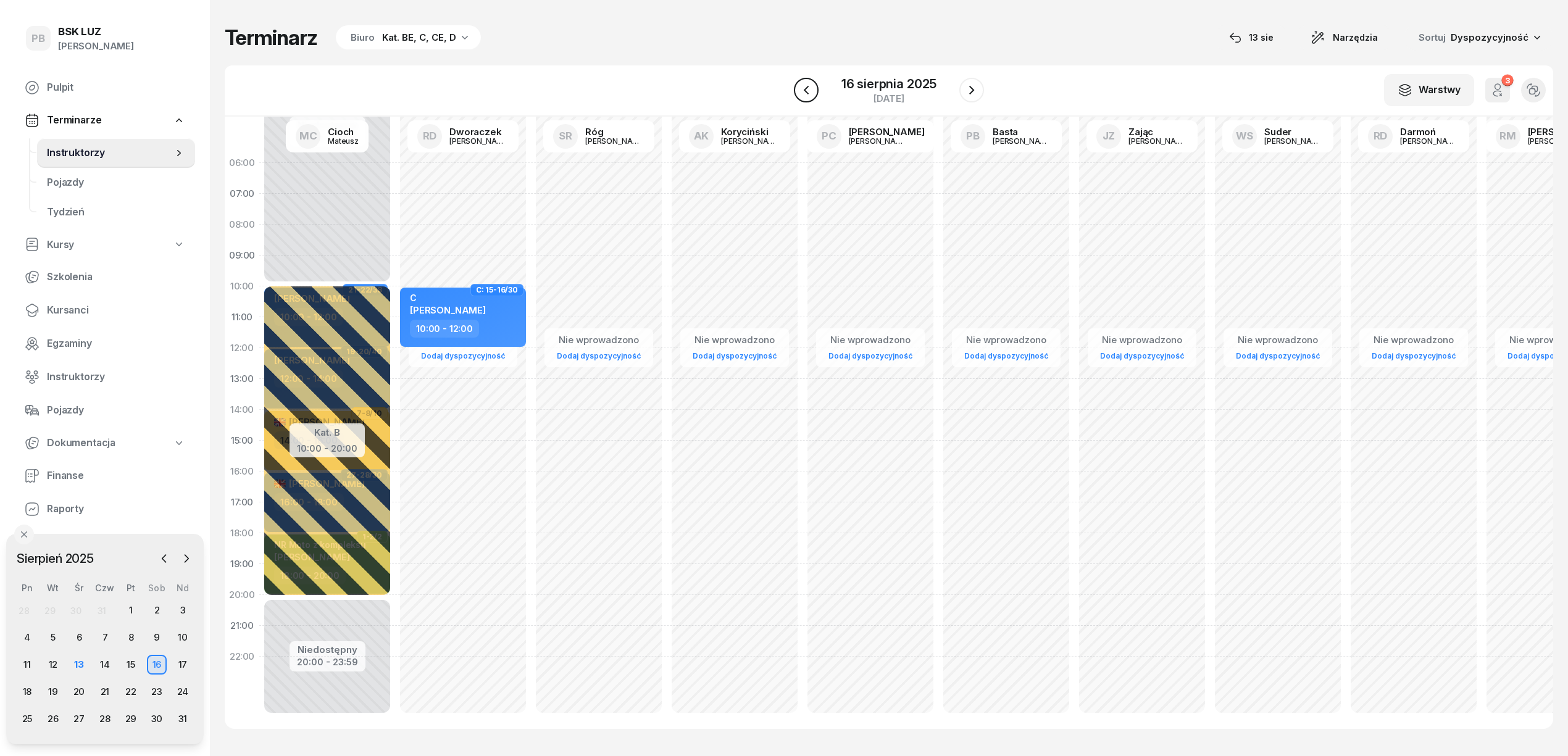
click at [806, 90] on icon "button" at bounding box center [806, 90] width 15 height 15
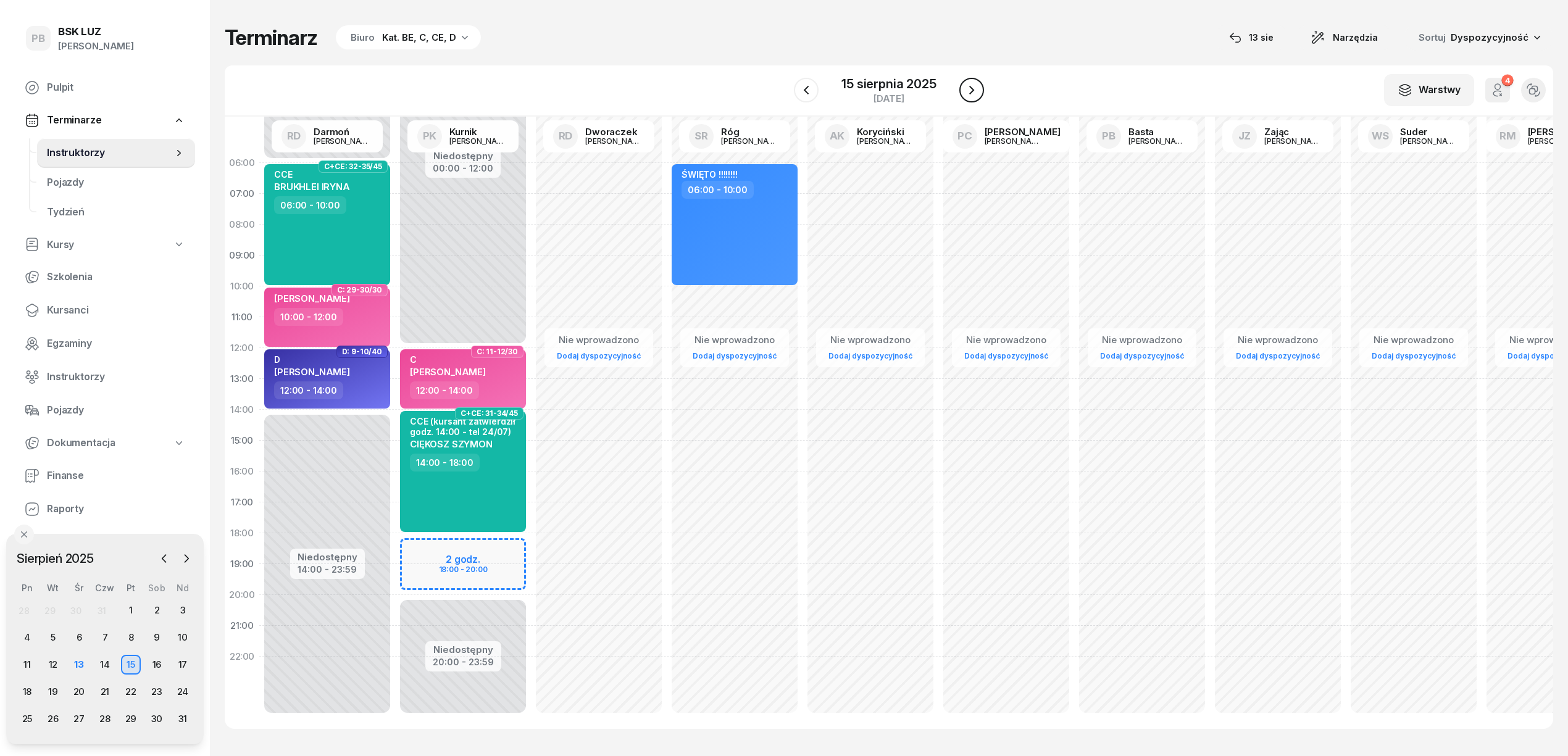
click at [966, 93] on icon "button" at bounding box center [972, 90] width 15 height 15
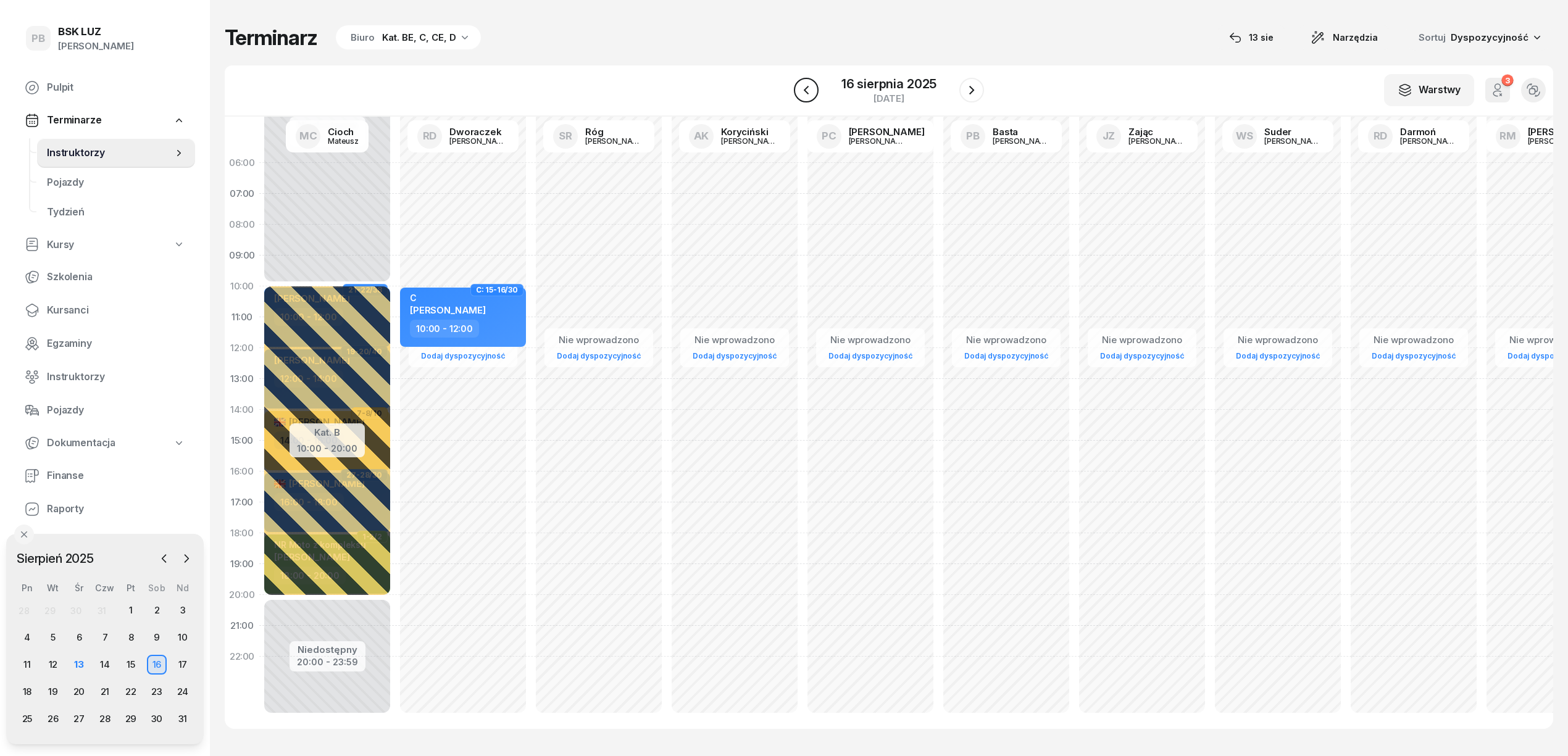
click at [805, 87] on icon "button" at bounding box center [806, 90] width 15 height 15
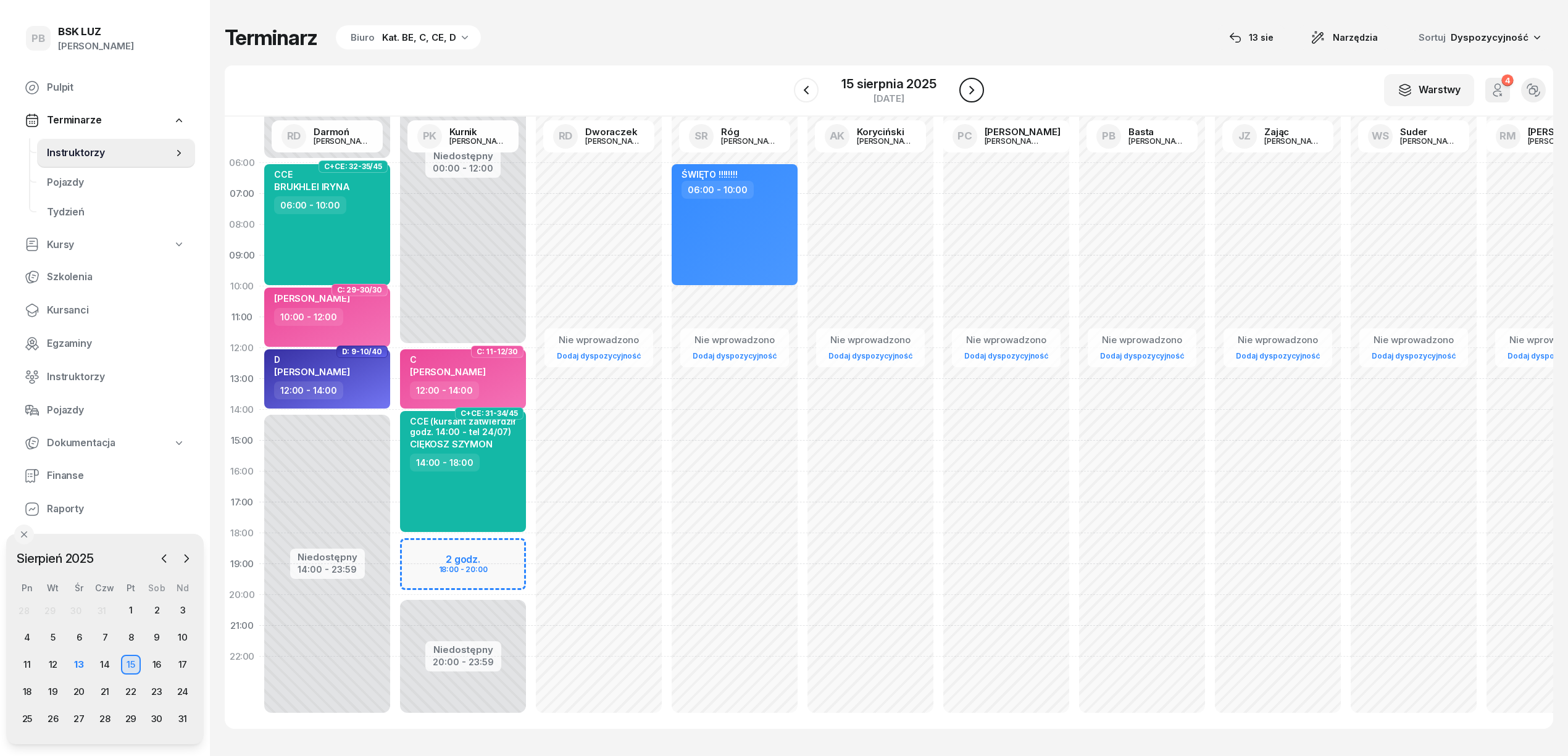
click at [965, 87] on icon "button" at bounding box center [972, 90] width 15 height 15
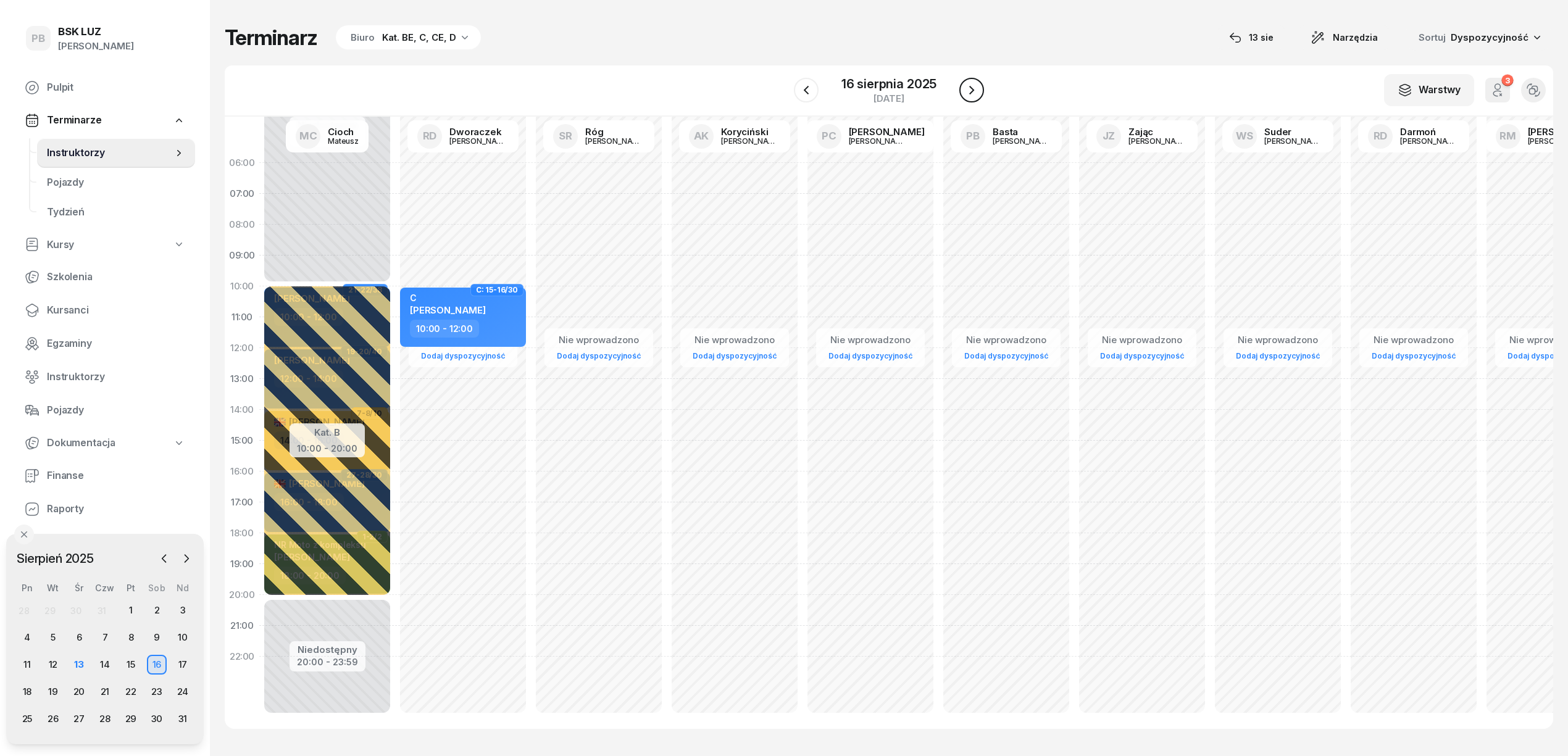
click at [960, 90] on button "button" at bounding box center [972, 90] width 25 height 25
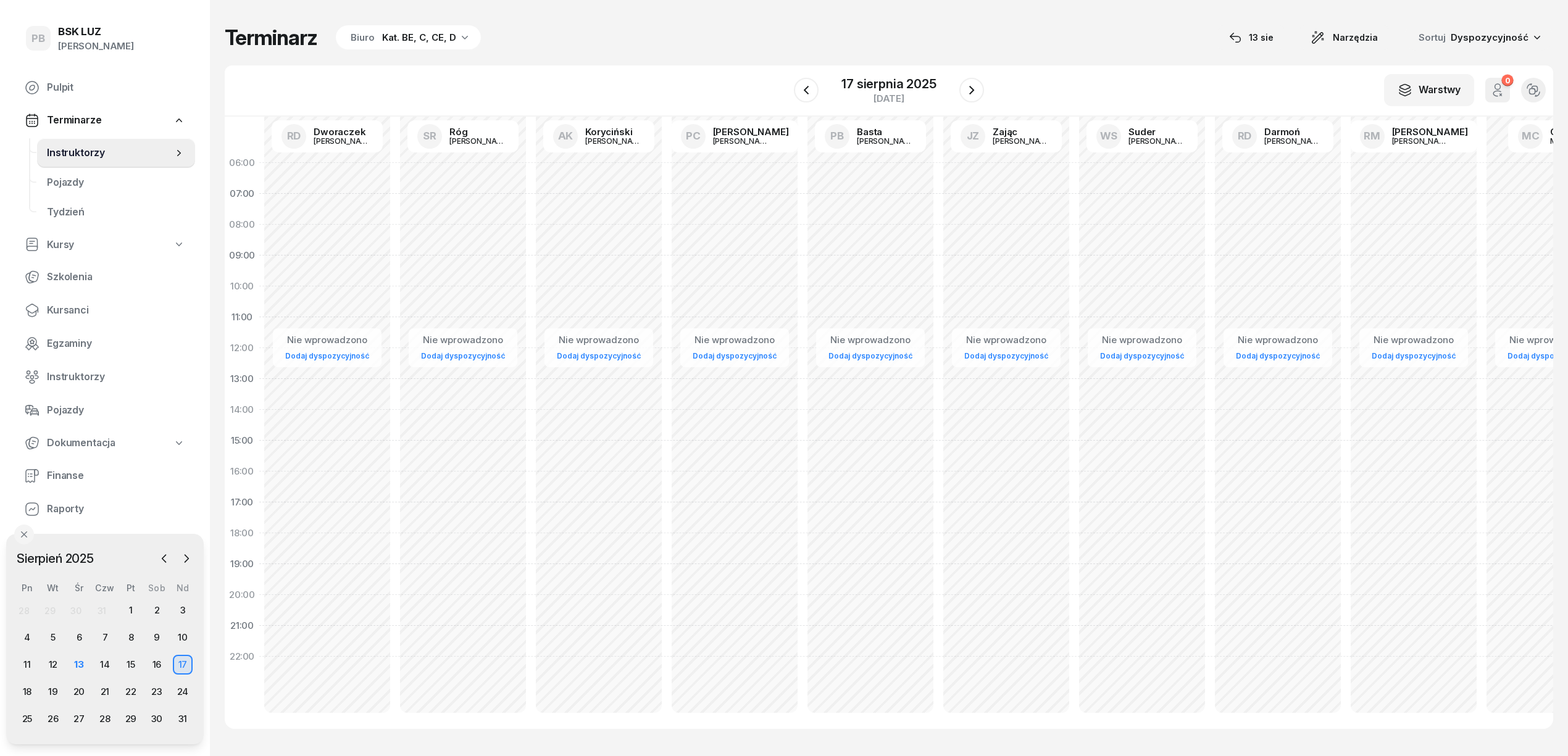
click at [958, 94] on div "[DATE]" at bounding box center [889, 90] width 190 height 35
click at [969, 94] on icon "button" at bounding box center [972, 90] width 5 height 9
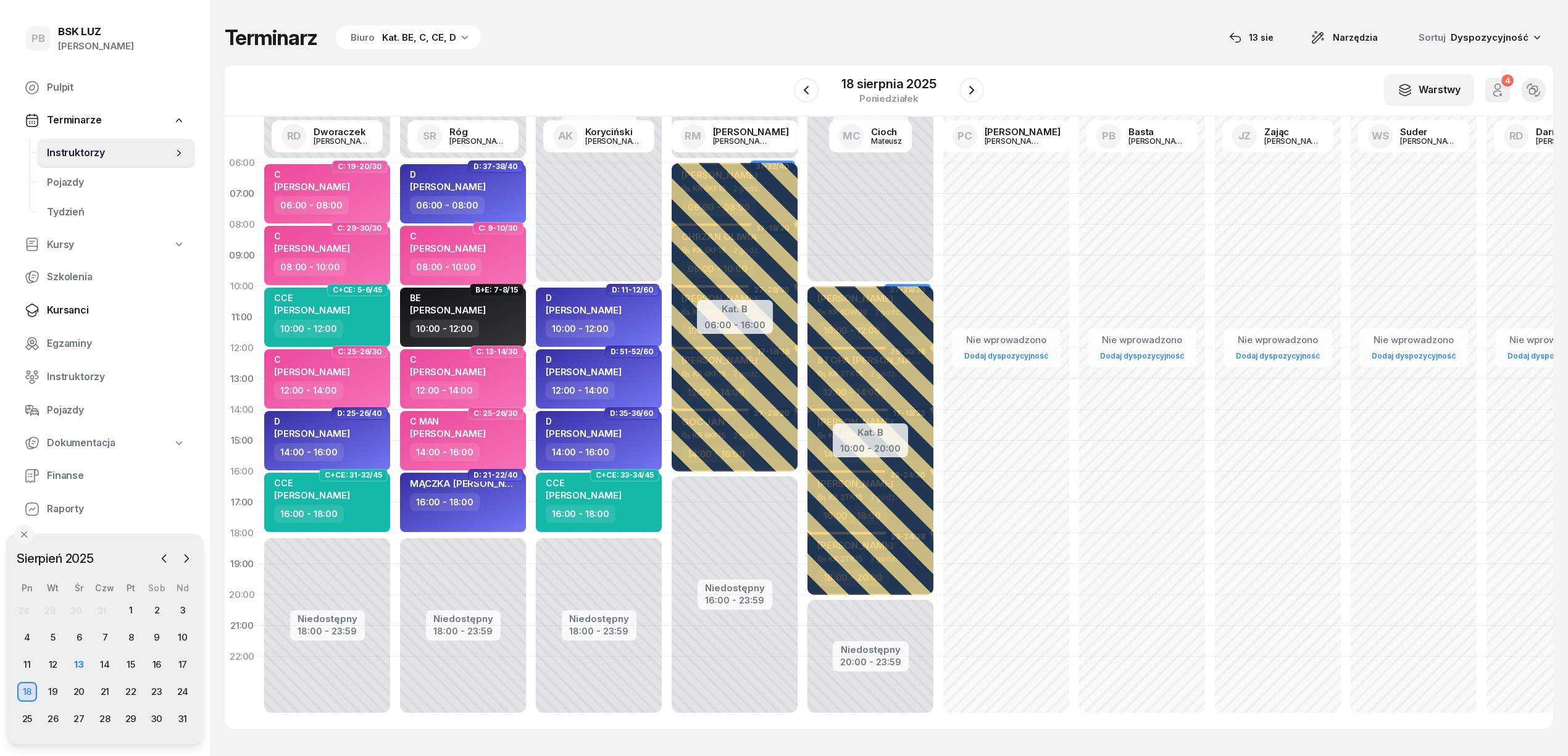
click at [58, 317] on span "Kursanci" at bounding box center [116, 310] width 138 height 16
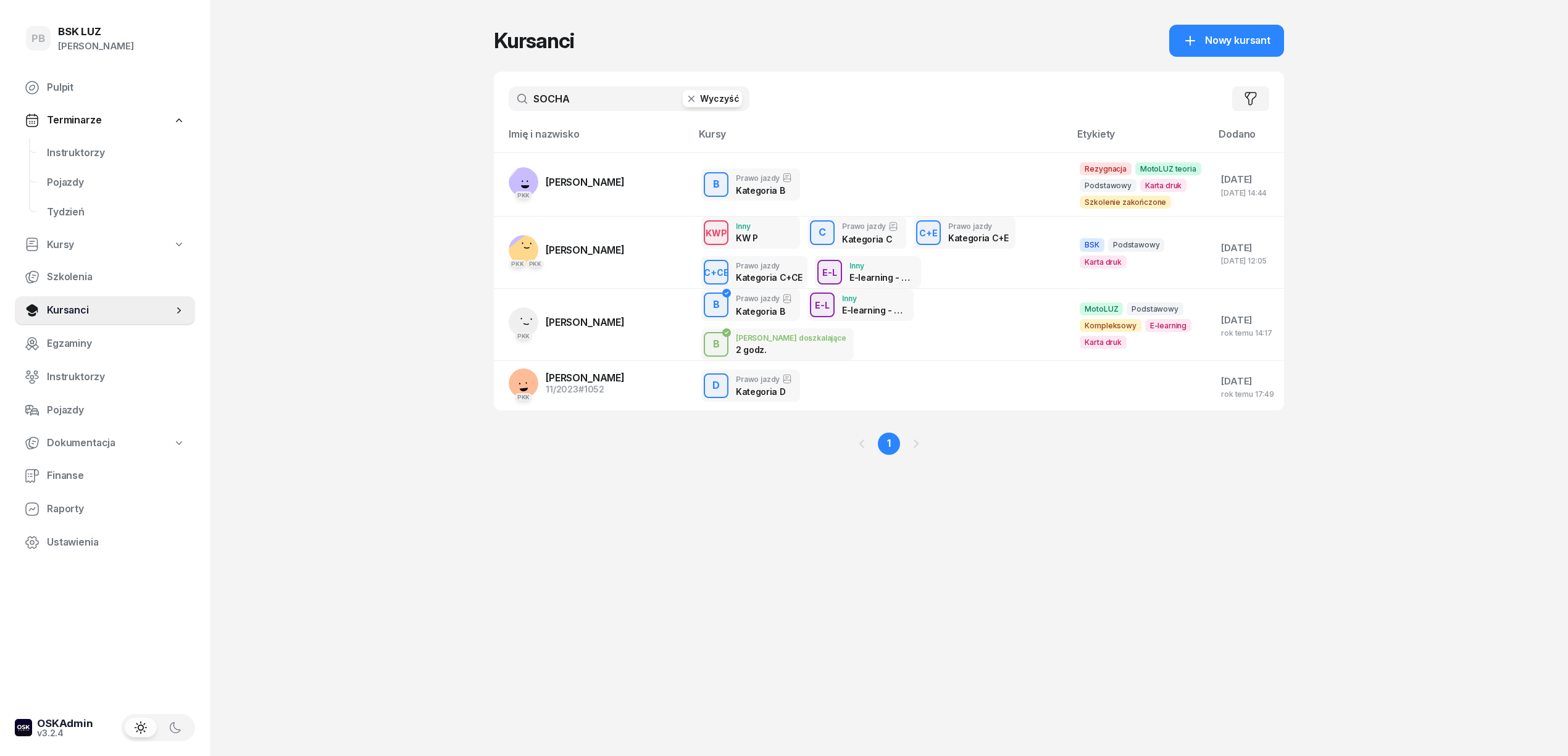
click at [620, 96] on input "SOCHA" at bounding box center [629, 99] width 241 height 25
type input "S"
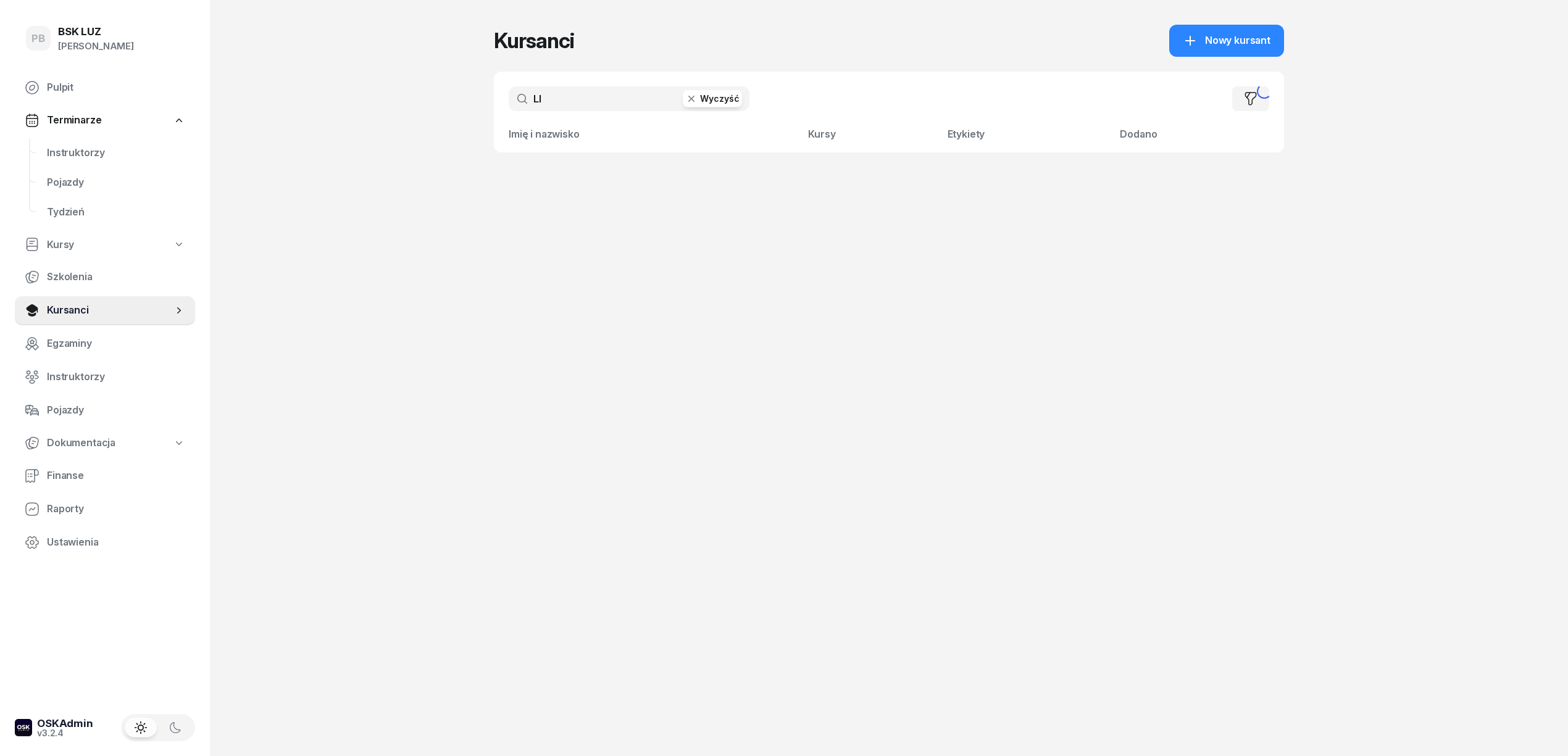
type input "L"
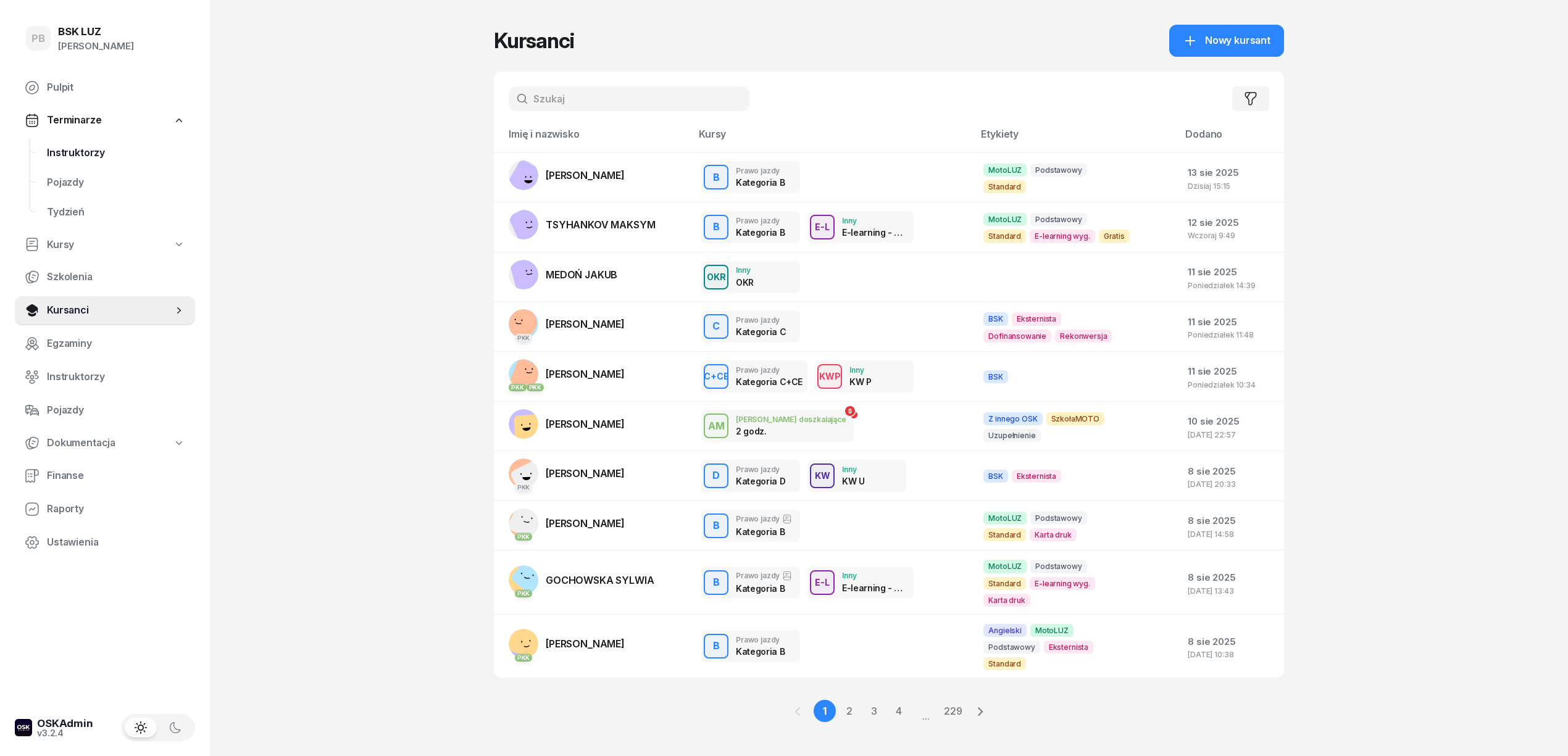
click at [109, 153] on span "Instruktorzy" at bounding box center [116, 153] width 138 height 16
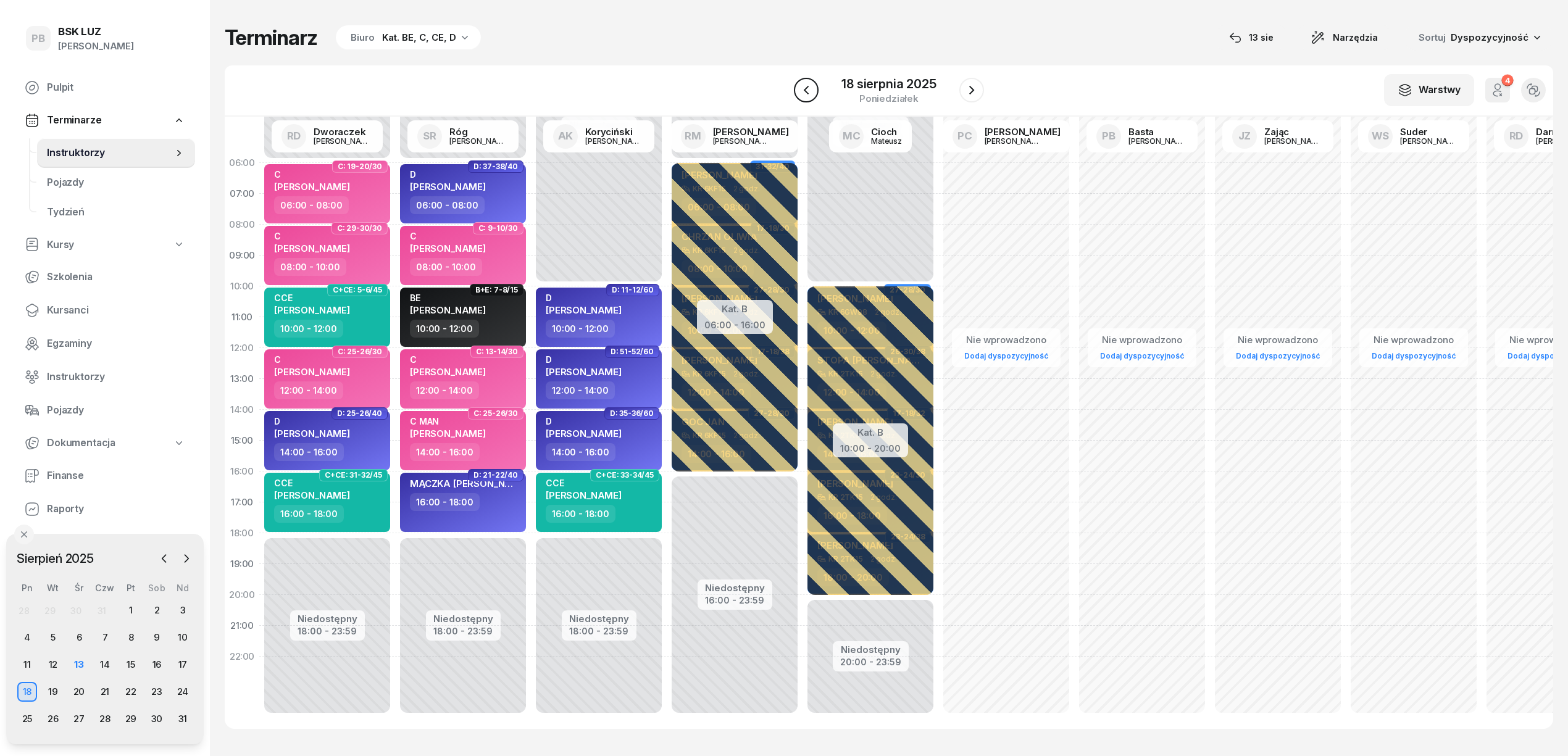
click at [811, 87] on icon "button" at bounding box center [806, 90] width 15 height 15
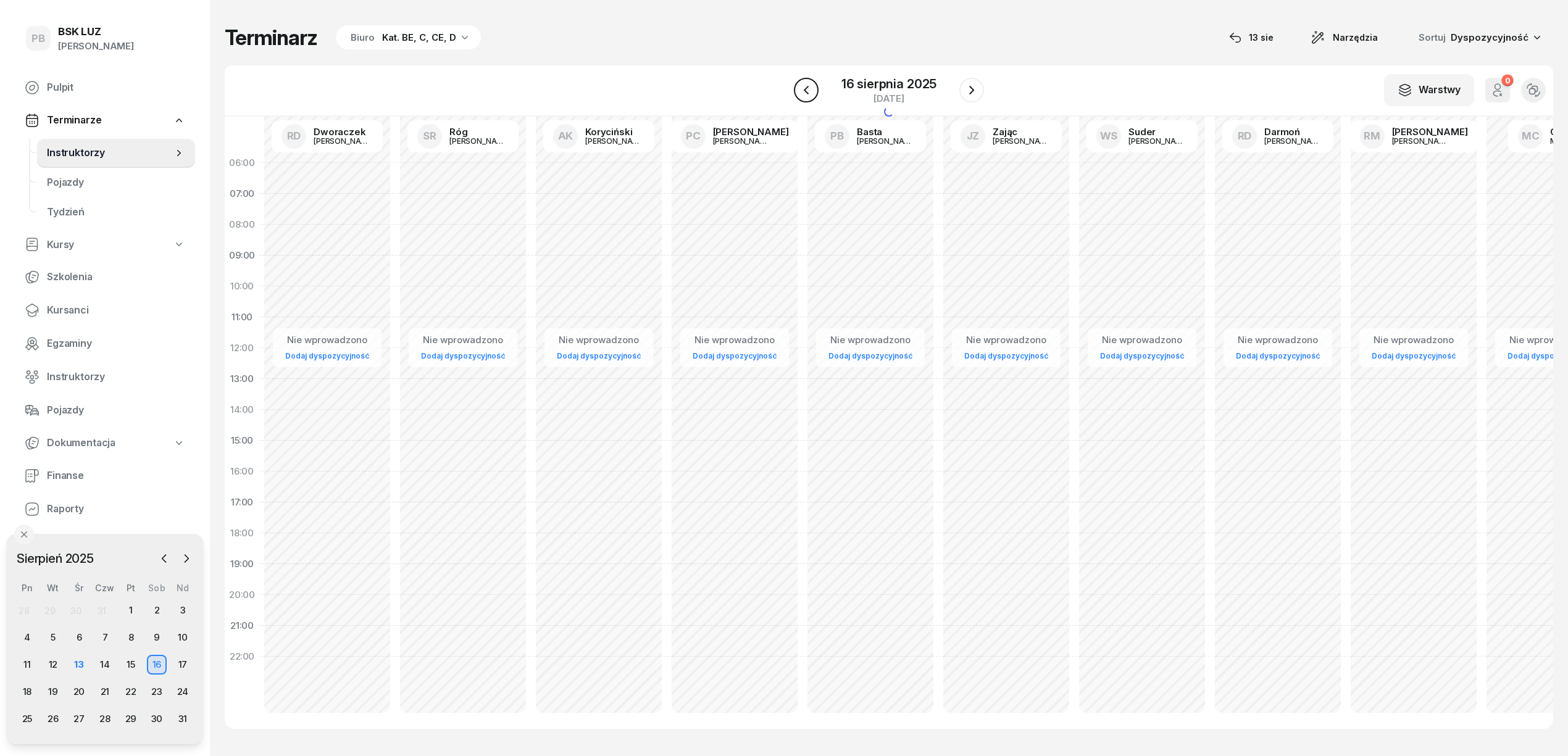
click at [811, 87] on icon "button" at bounding box center [806, 90] width 15 height 15
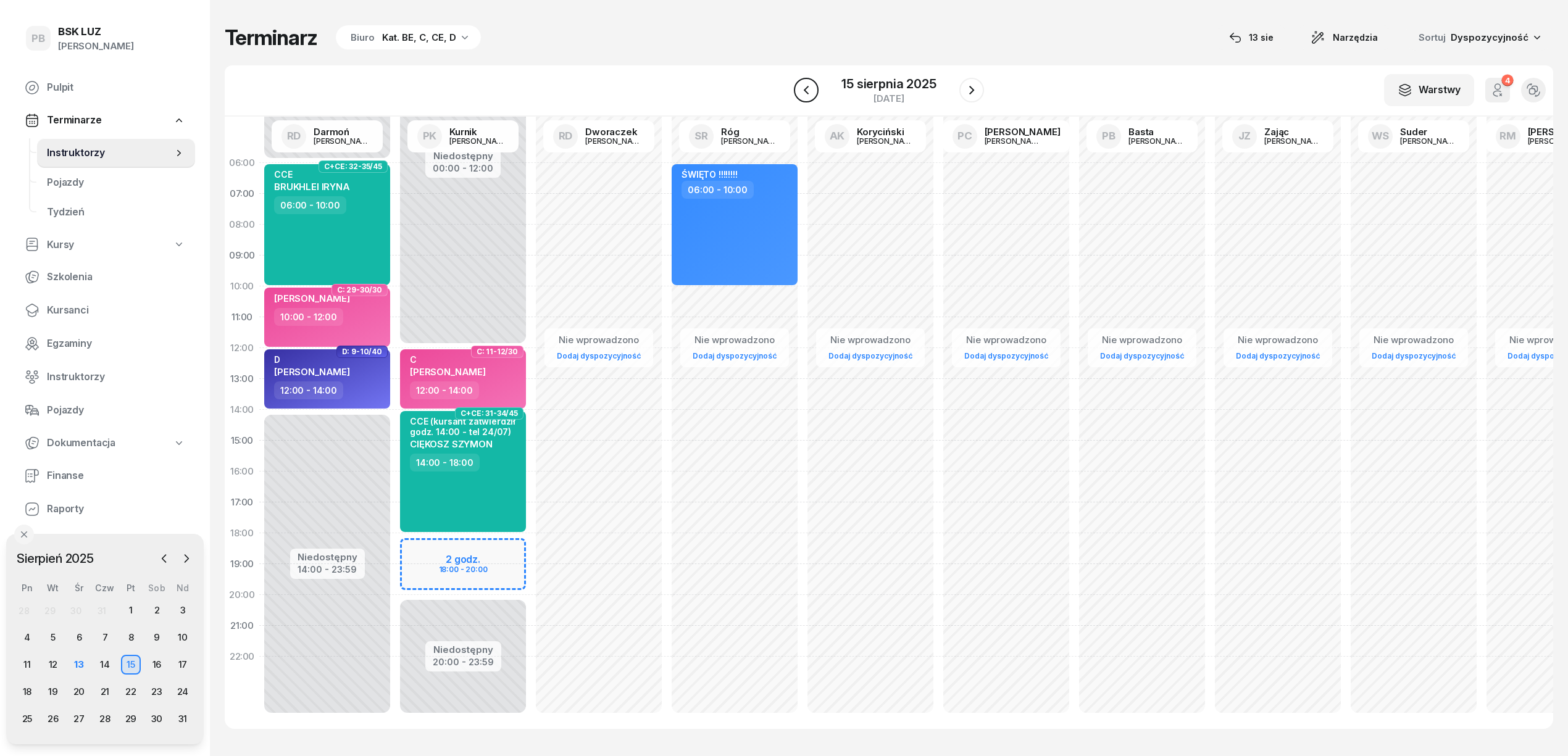
click at [812, 85] on icon "button" at bounding box center [806, 90] width 15 height 15
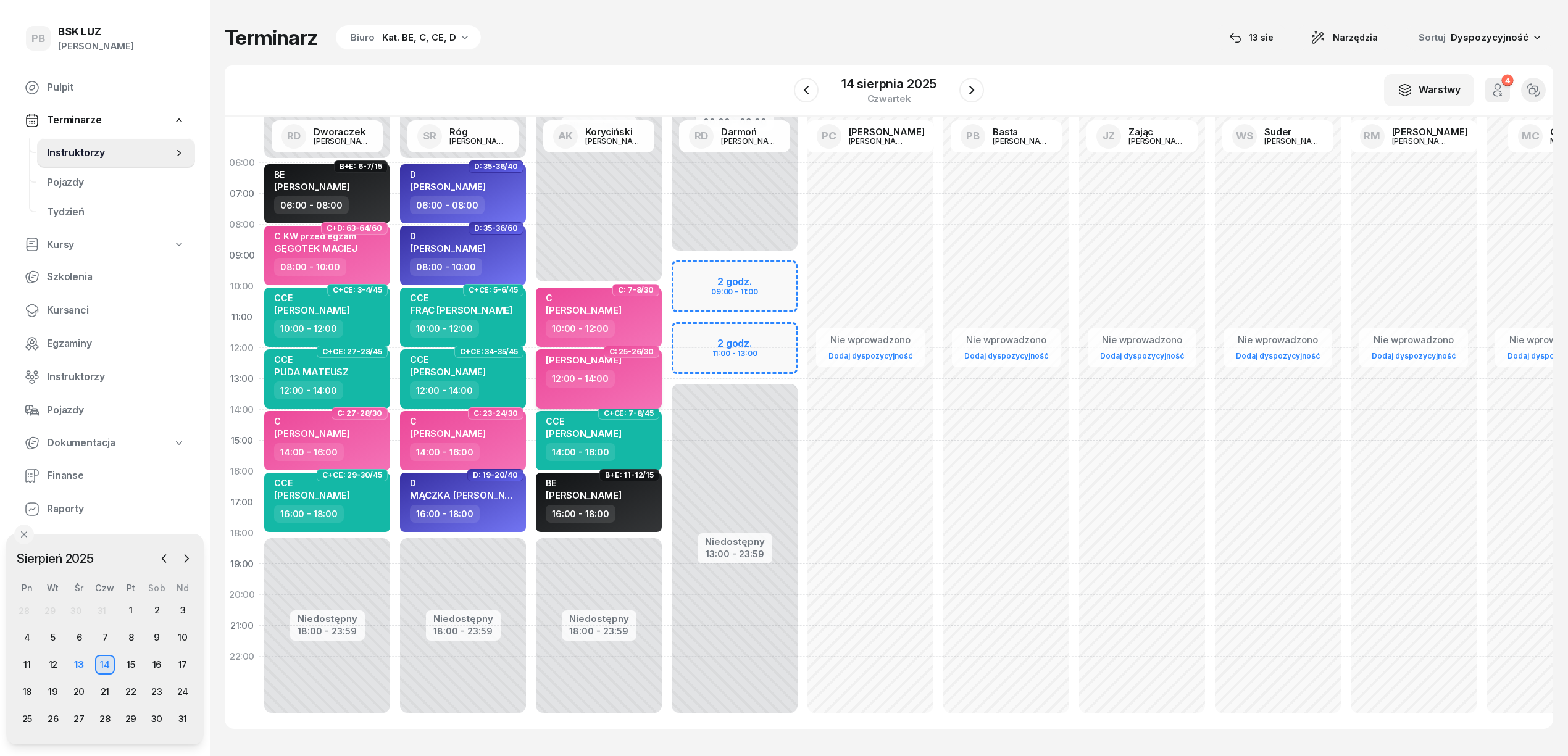
click at [623, 385] on div "12:00 - 14:00" at bounding box center [600, 378] width 109 height 18
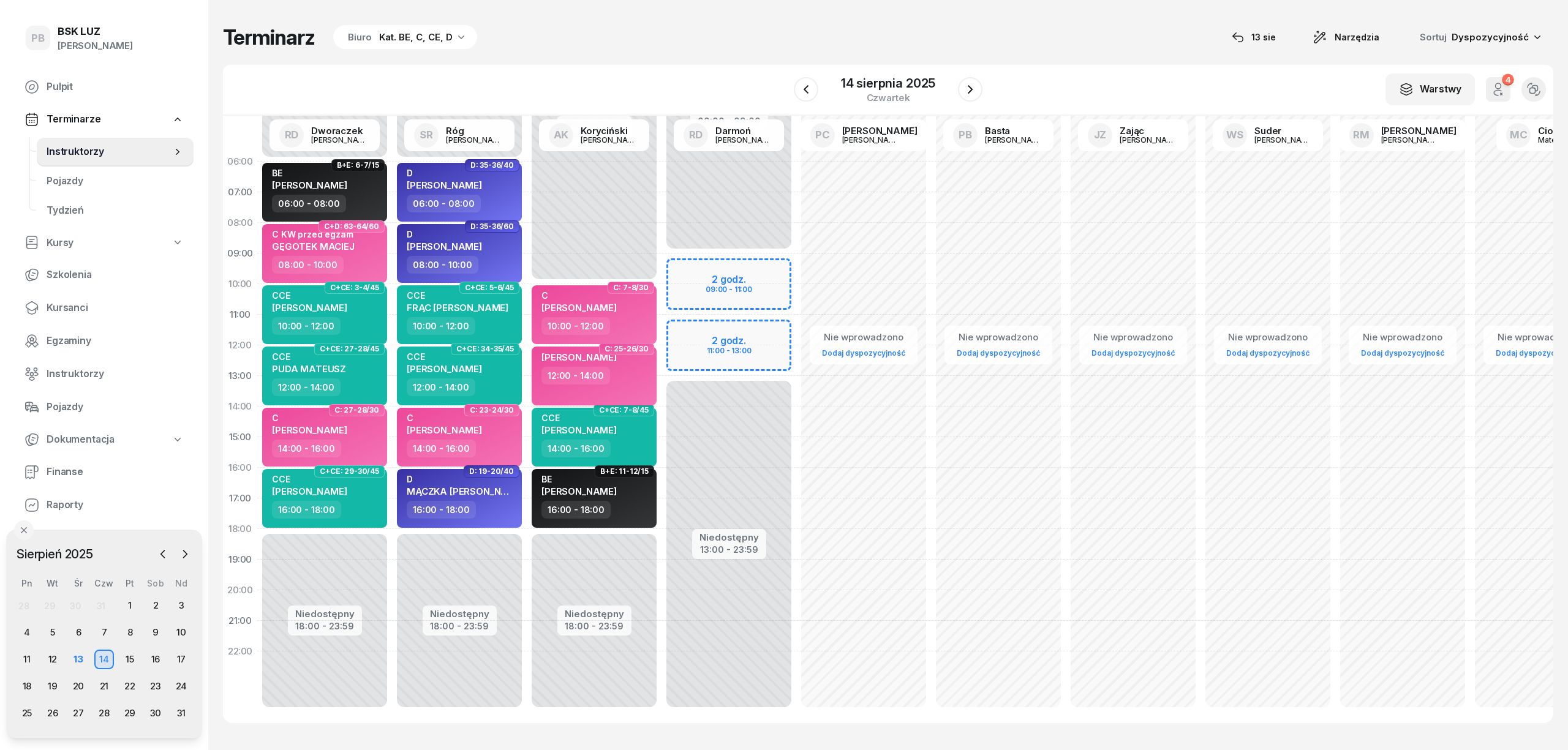
select select "12"
select select "14"
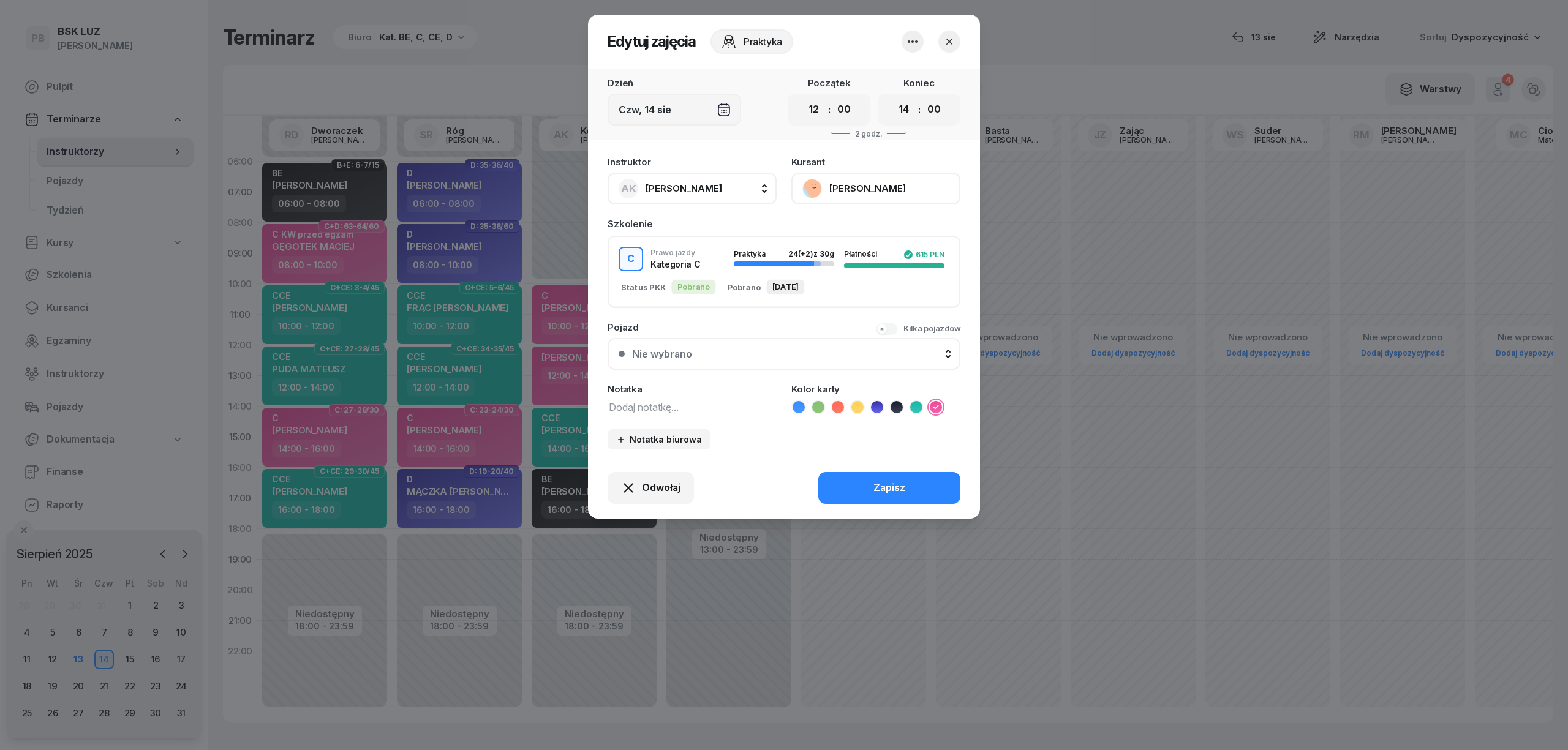
click at [694, 407] on textarea at bounding box center [693, 407] width 169 height 16
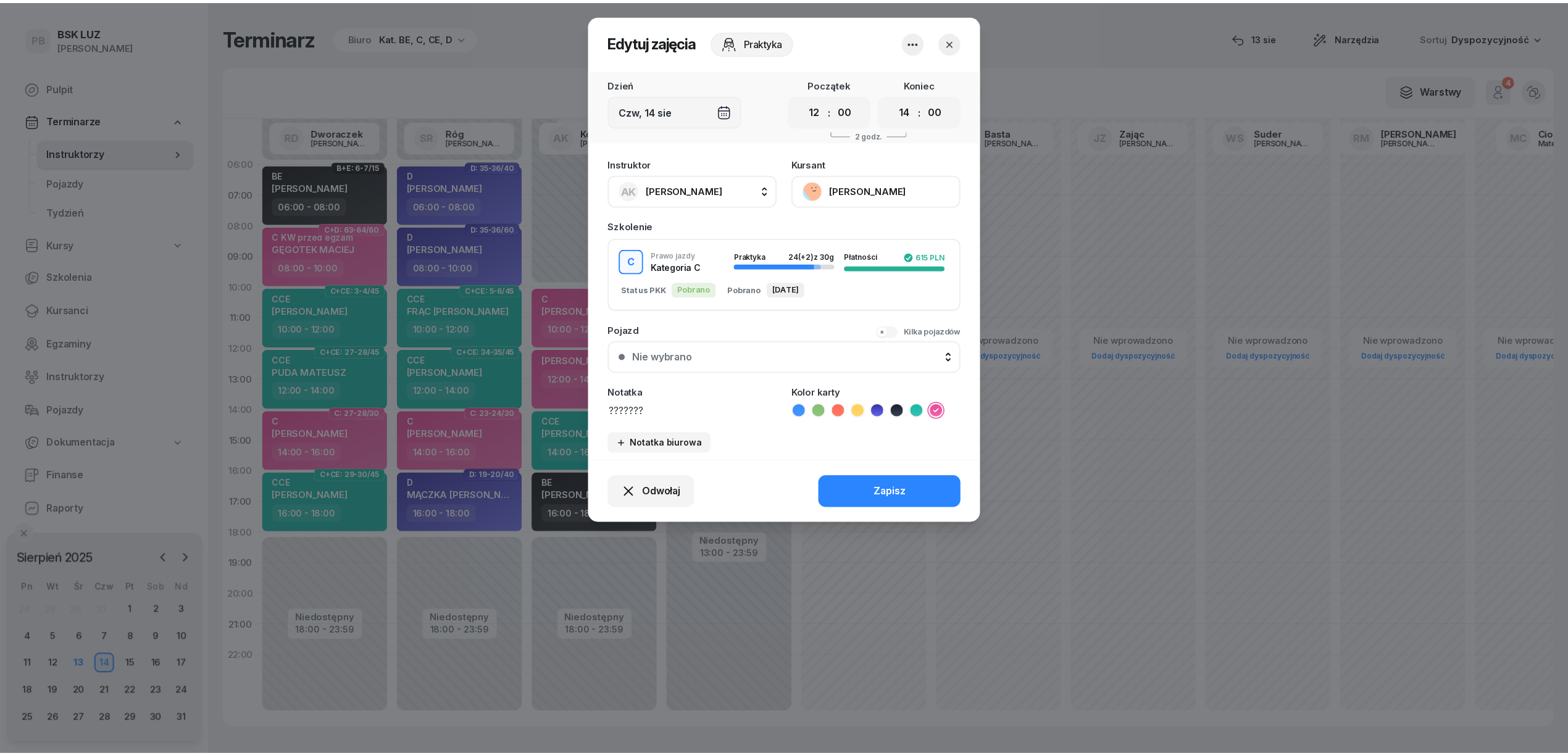
scroll to position [1, 0]
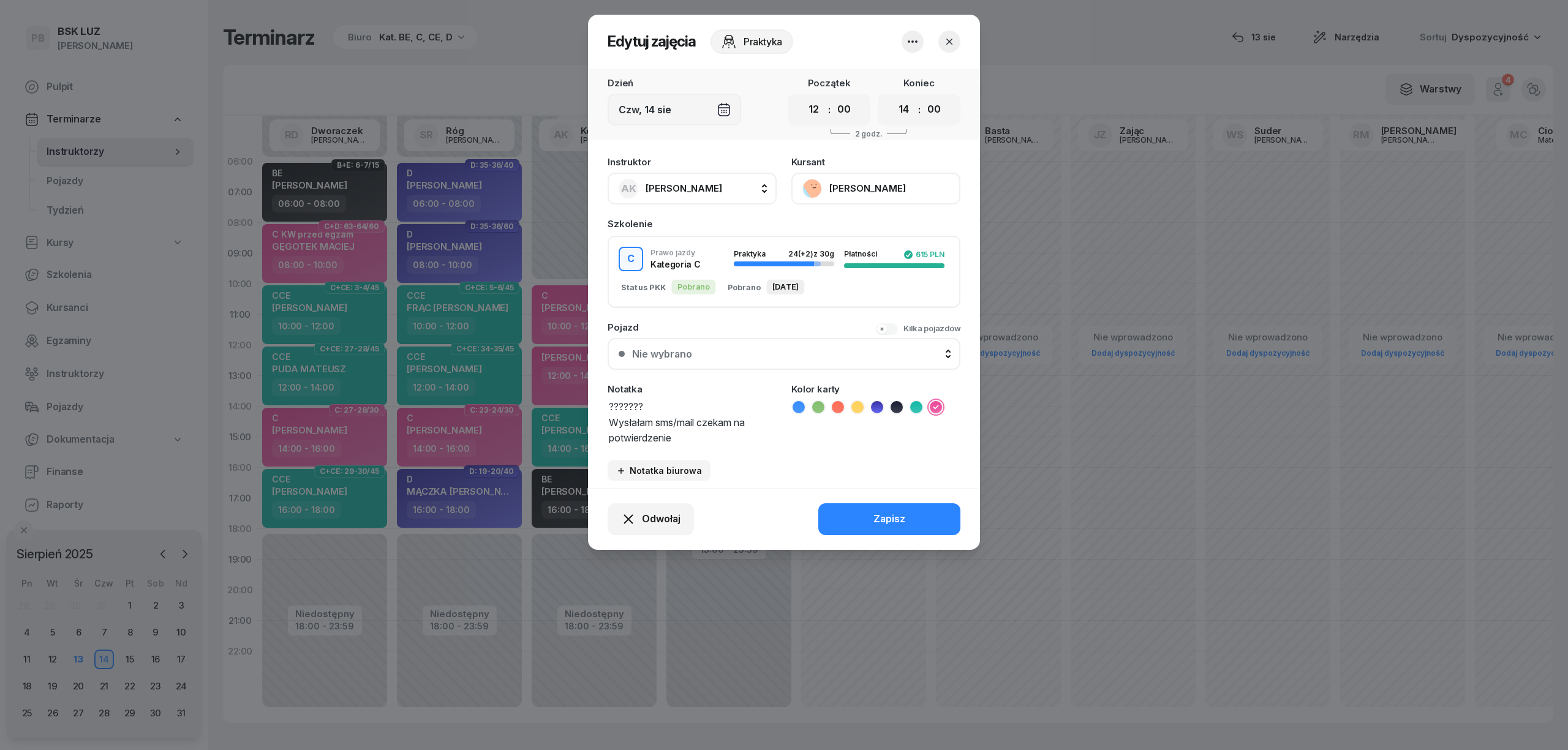
type textarea "??????? Wysłałam sms/mail czekam na potwierdzenie"
click at [866, 496] on div "Odwołaj Zapisz" at bounding box center [784, 519] width 392 height 62
click at [874, 506] on button "Zapisz" at bounding box center [890, 519] width 142 height 32
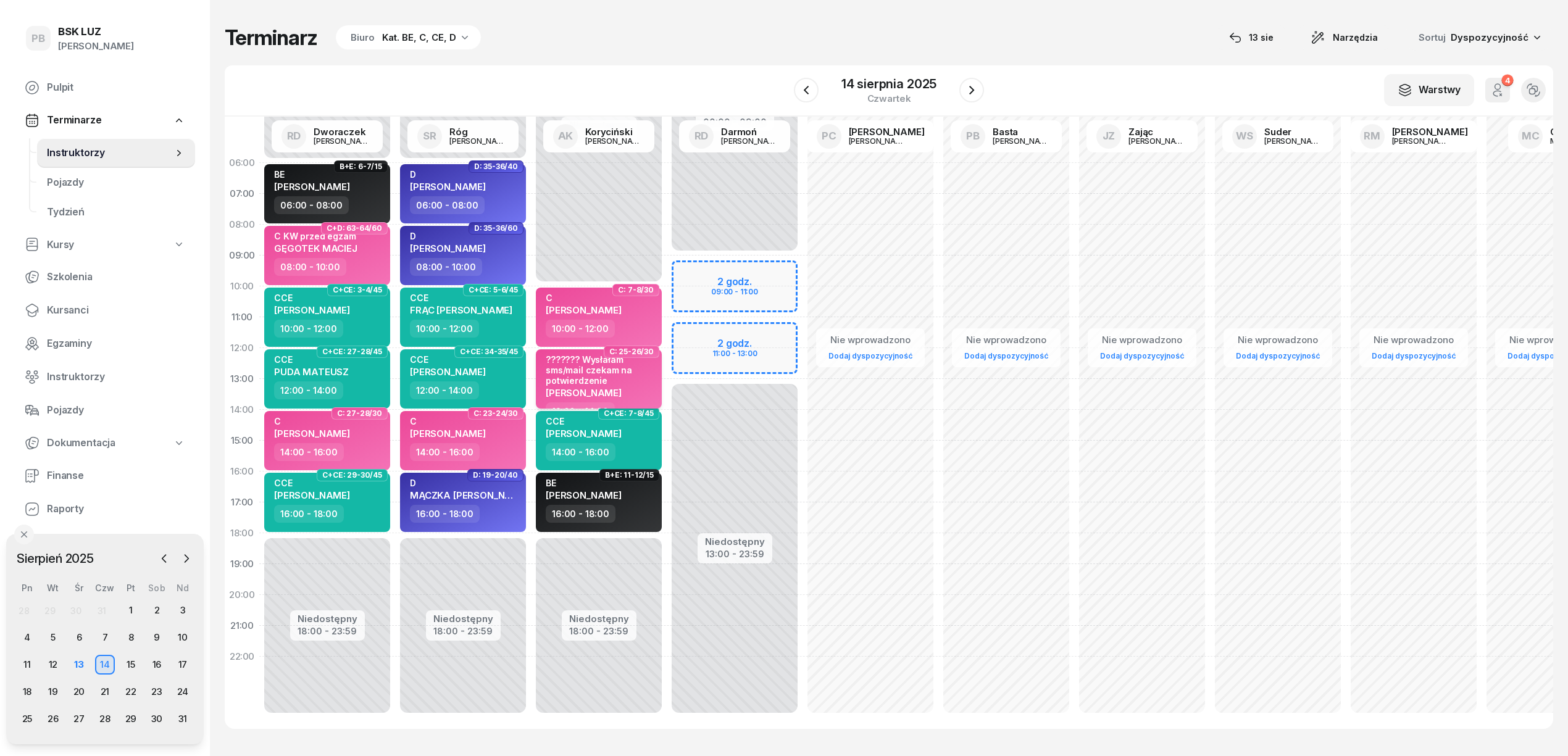
click at [611, 374] on div "??????? Wysłałam sms/mail czekam na potwierdzenie" at bounding box center [600, 370] width 109 height 32
select select "12"
select select "14"
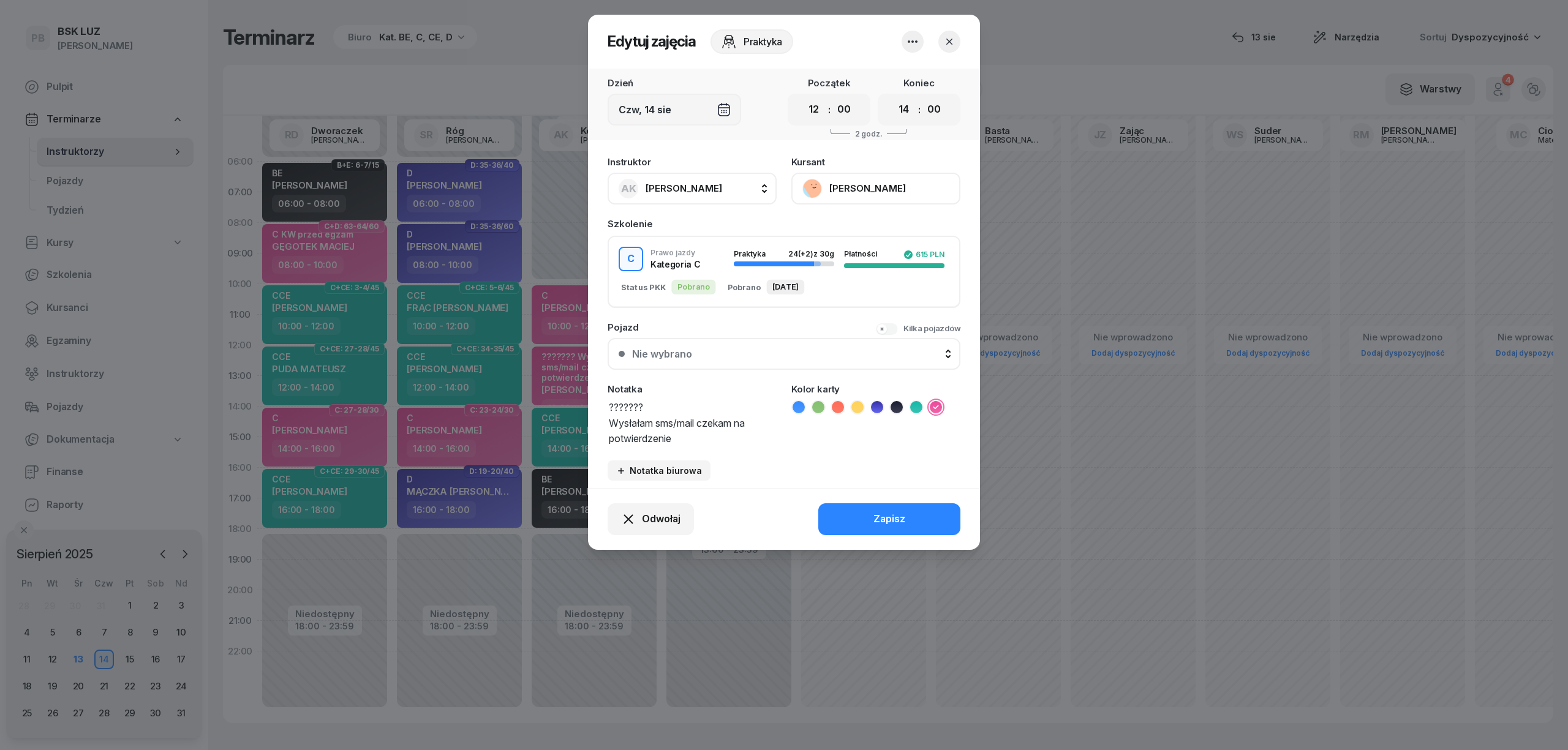
drag, startPoint x: 683, startPoint y: 437, endPoint x: 599, endPoint y: 412, distance: 87.6
click at [599, 412] on div "Instruktor AK [PERSON_NAME] AK [PERSON_NAME] BP [PERSON_NAME] DP [PERSON_NAME] …" at bounding box center [784, 319] width 392 height 338
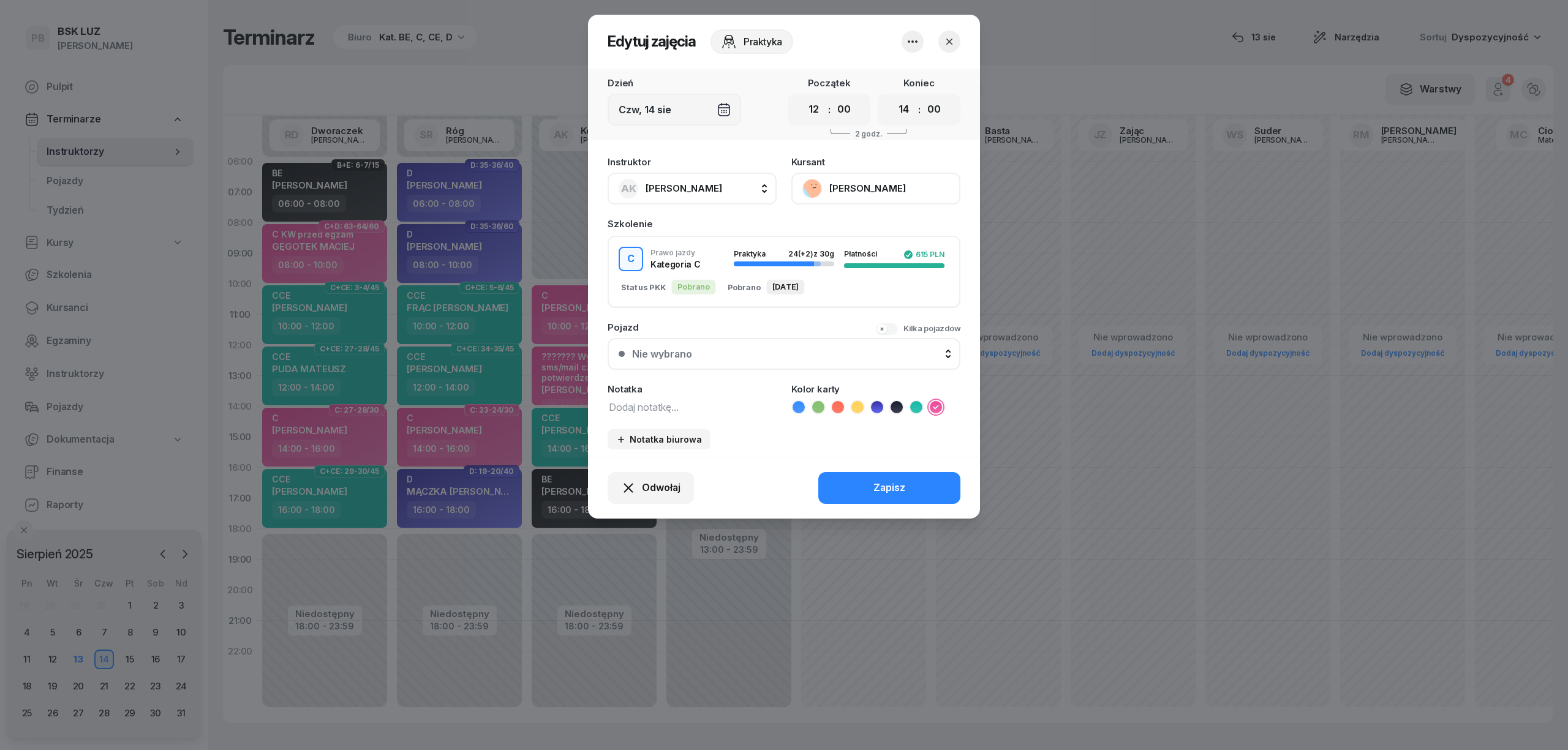
click at [910, 503] on div "Odwołaj Zapisz" at bounding box center [784, 488] width 392 height 62
click at [902, 491] on div "Zapisz" at bounding box center [890, 488] width 32 height 16
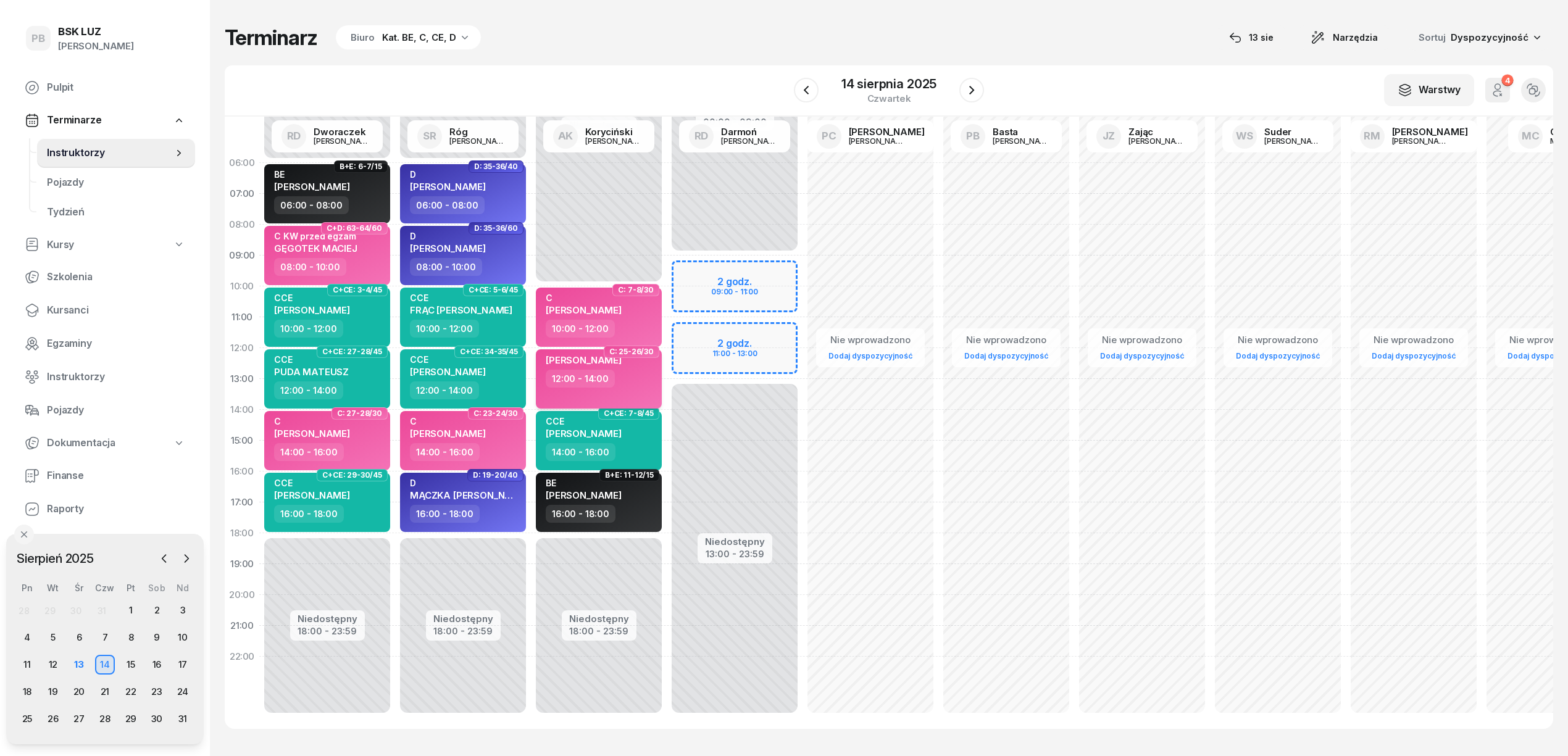
click at [628, 370] on div "12:00 - 14:00" at bounding box center [600, 378] width 109 height 18
select select "12"
select select "14"
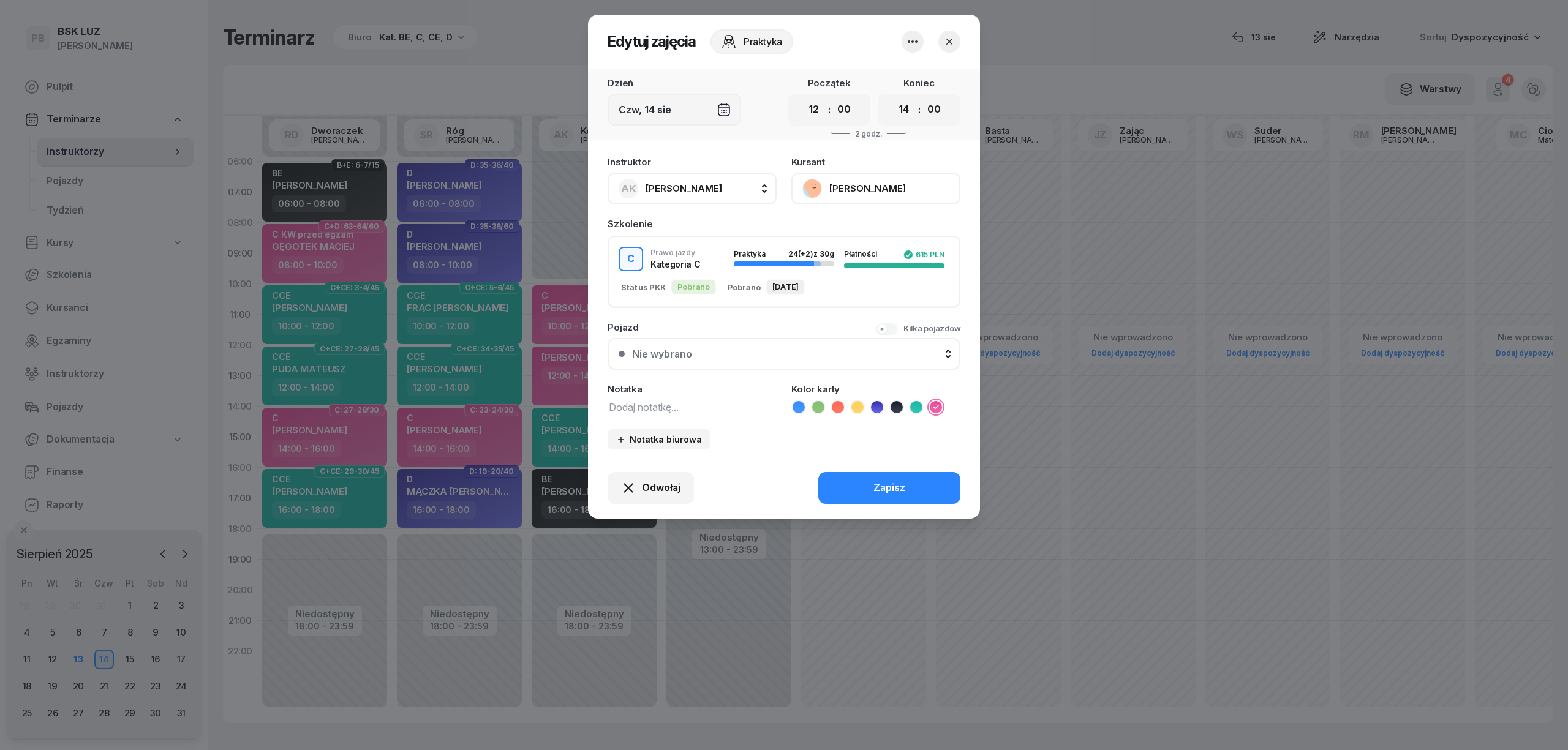
click at [954, 36] on icon "button" at bounding box center [950, 42] width 12 height 12
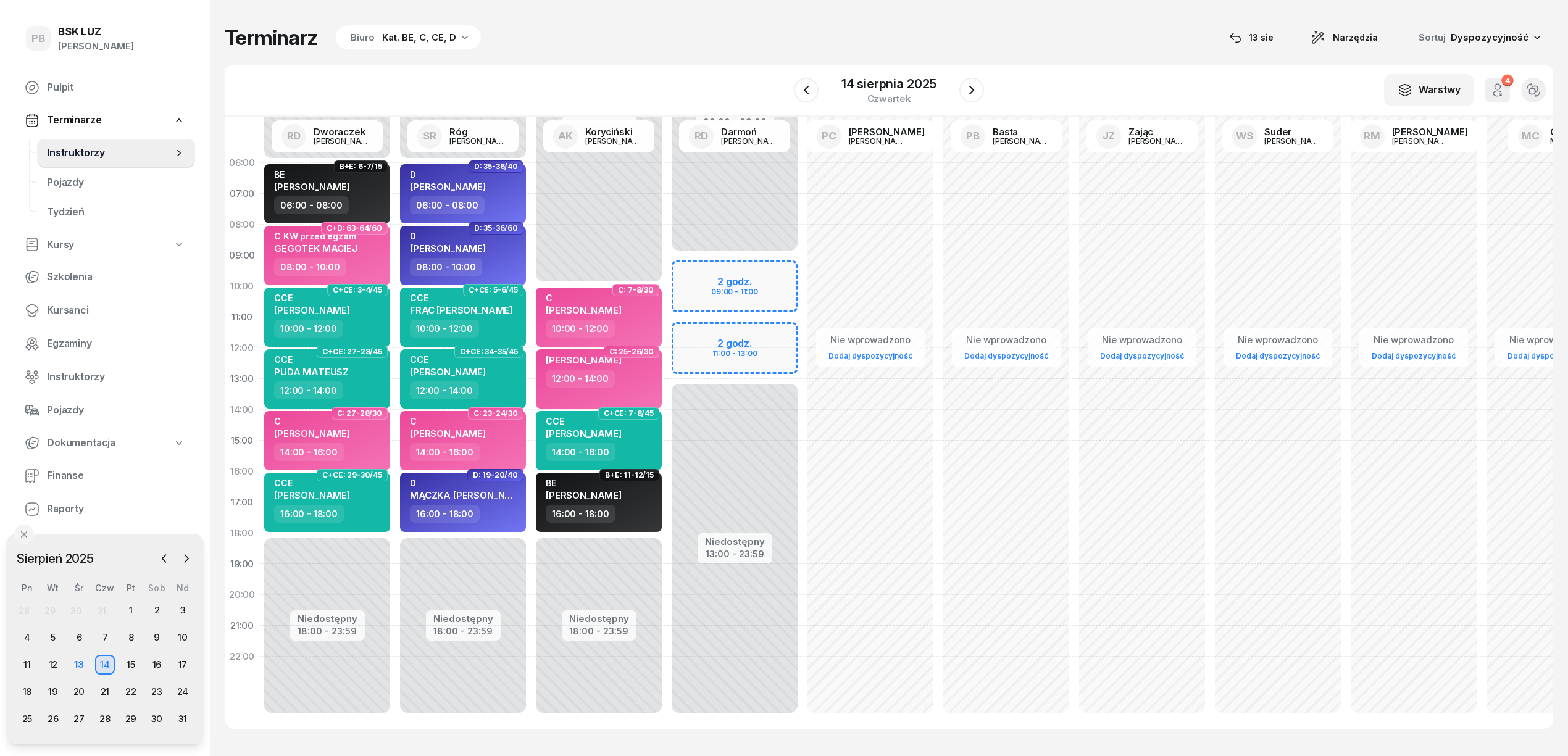
click at [425, 25] on div "Biuro Kat. BE, C, CE, D" at bounding box center [408, 38] width 145 height 25
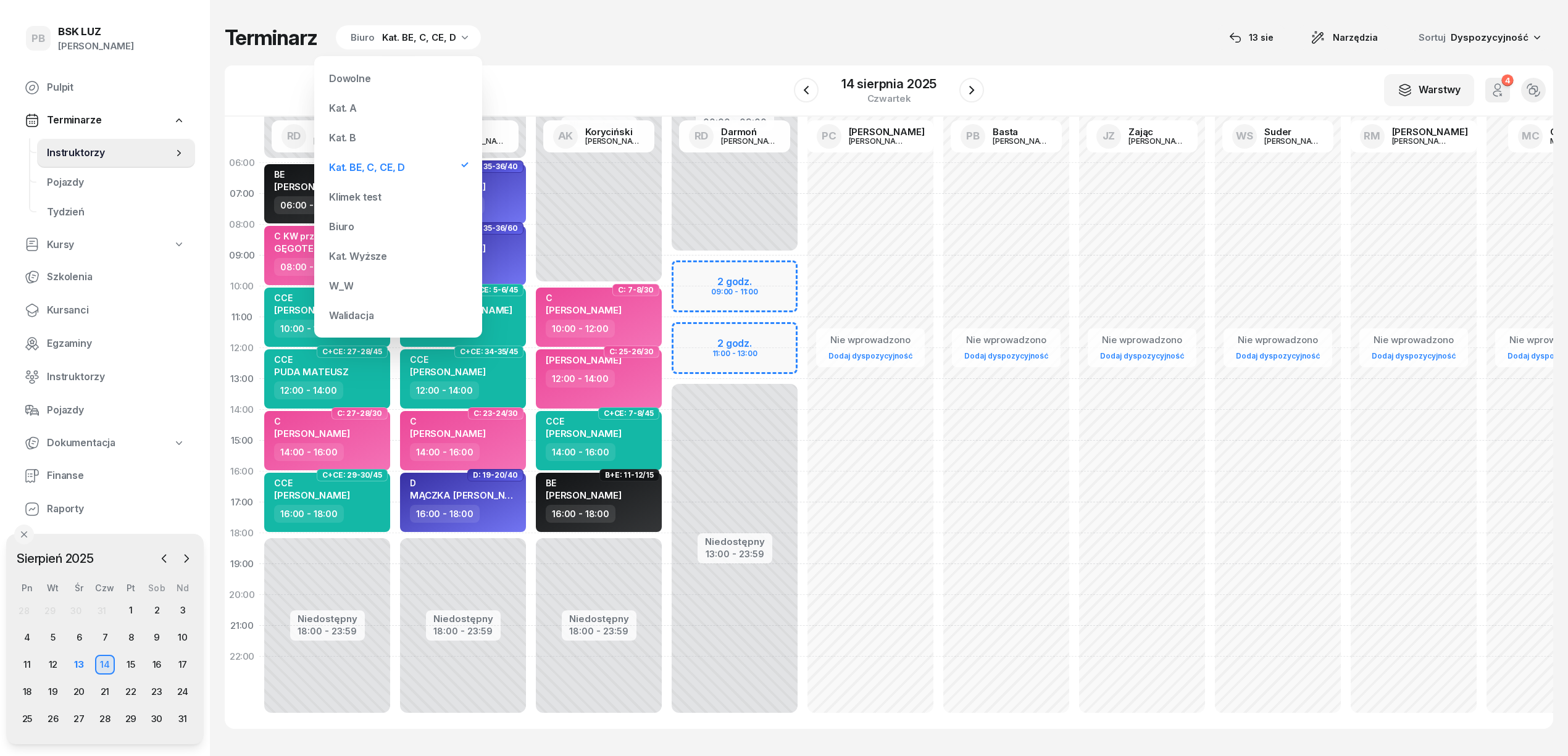
click at [368, 139] on div "Kat. B" at bounding box center [398, 138] width 148 height 25
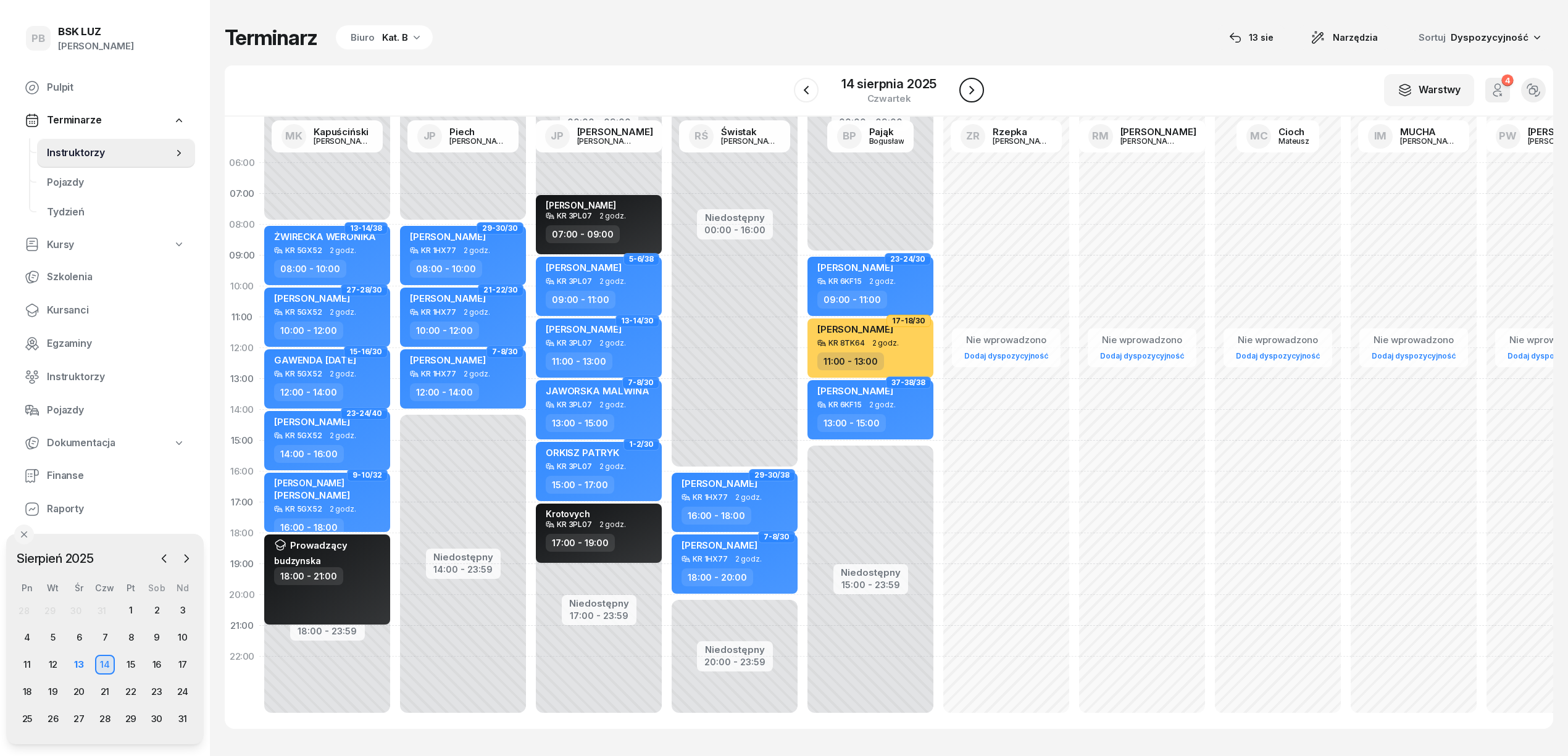
click at [973, 96] on icon "button" at bounding box center [972, 90] width 15 height 15
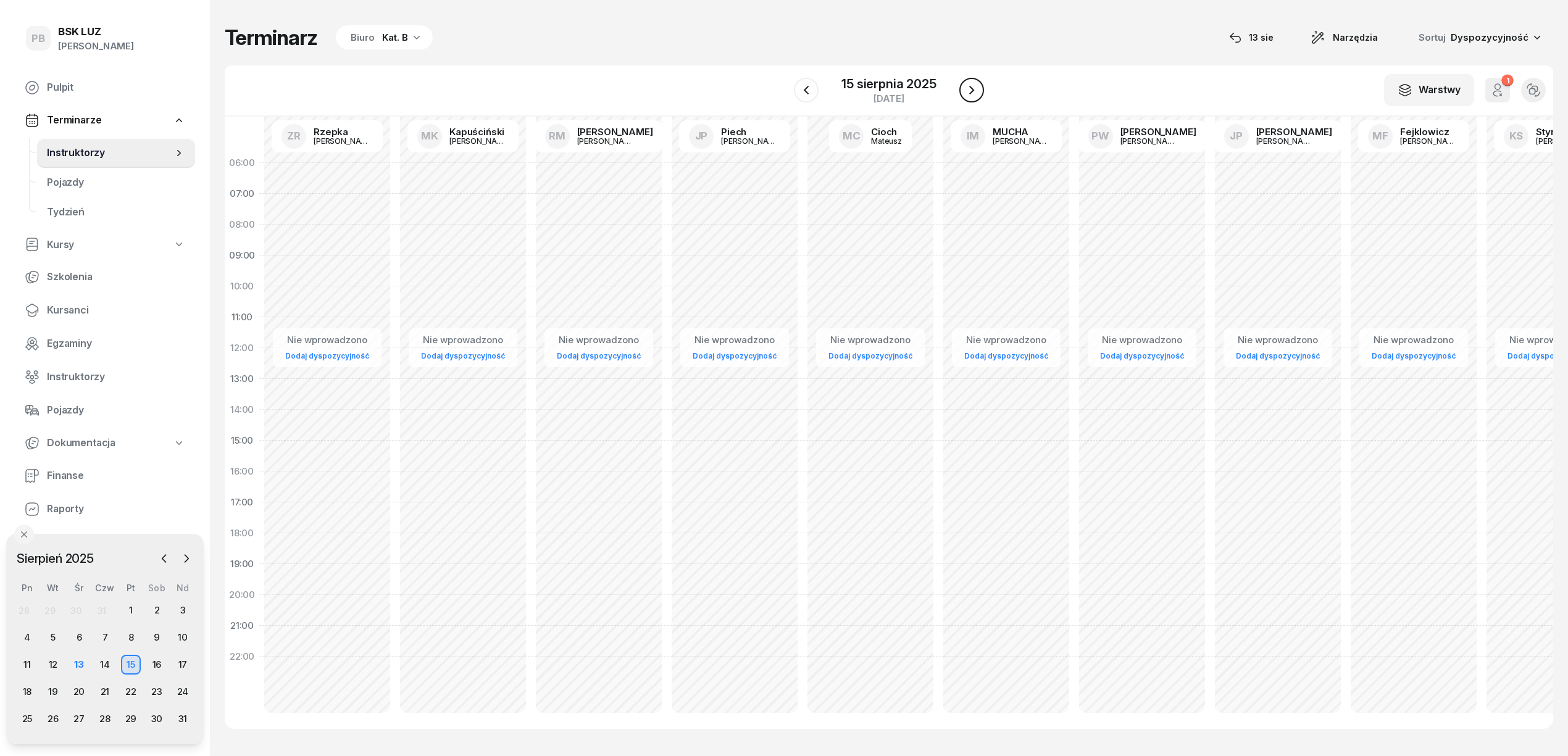
click at [973, 96] on icon "button" at bounding box center [972, 90] width 15 height 15
